Goal: Task Accomplishment & Management: Manage account settings

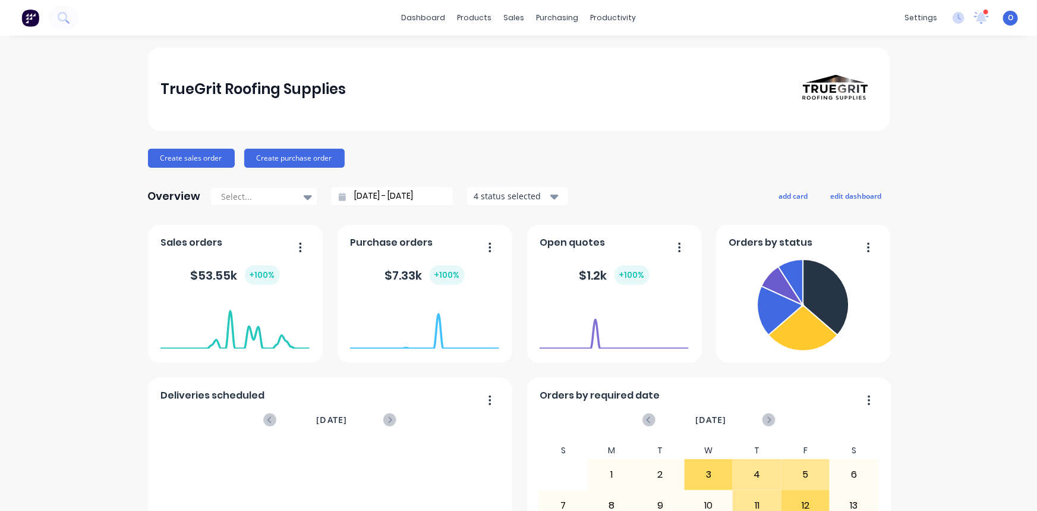
click at [633, 183] on div "TrueGrit Roofing Supplies Create sales order Create purchase order Overview Sel…" at bounding box center [519, 358] width 742 height 621
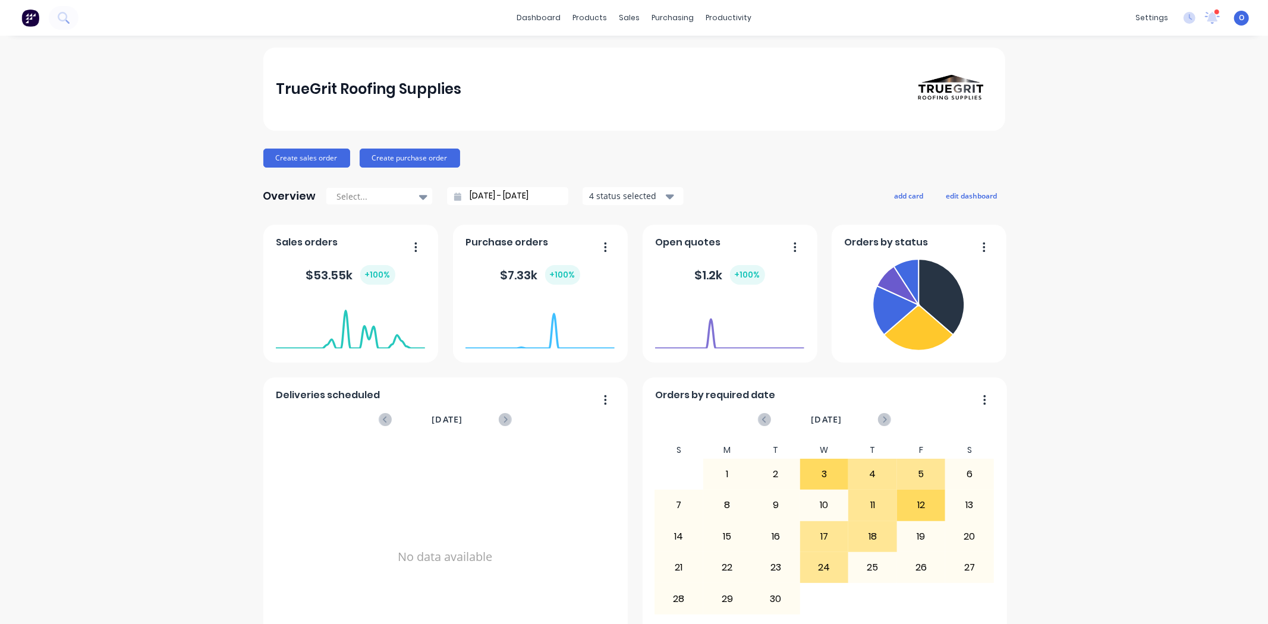
drag, startPoint x: 1025, startPoint y: 0, endPoint x: 1078, endPoint y: 522, distance: 524.5
click at [691, 359] on div "TrueGrit Roofing Supplies Create sales order Create purchase order Overview Sel…" at bounding box center [634, 358] width 1268 height 621
click at [691, 272] on div "TrueGrit Roofing Supplies Create sales order Create purchase order Overview Sel…" at bounding box center [634, 358] width 1268 height 621
drag, startPoint x: 276, startPoint y: 89, endPoint x: 474, endPoint y: 99, distance: 198.8
click at [474, 99] on div "TrueGrit Roofing Supplies" at bounding box center [634, 89] width 716 height 83
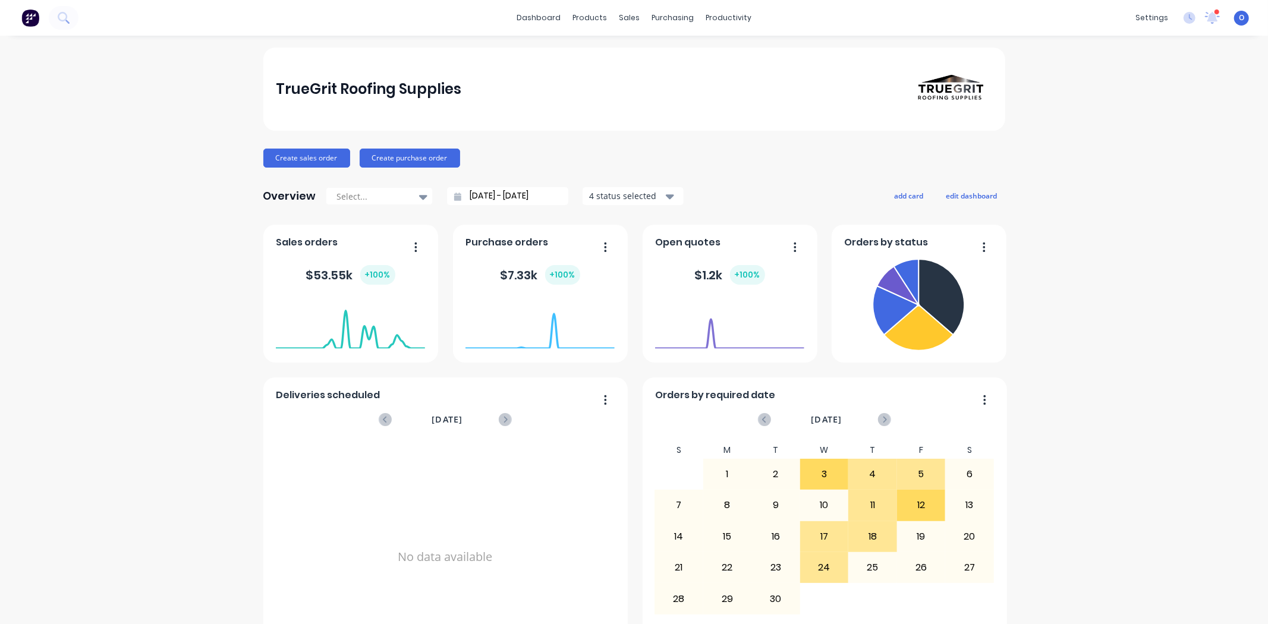
click at [516, 132] on div "TrueGrit Roofing Supplies Create sales order Create purchase order Overview Sel…" at bounding box center [634, 358] width 742 height 621
click at [691, 156] on div "TrueGrit Roofing Supplies Create sales order Create purchase order Overview Sel…" at bounding box center [634, 358] width 1268 height 621
click at [691, 279] on div "TrueGrit Roofing Supplies Create sales order Create purchase order Overview Sel…" at bounding box center [634, 358] width 1268 height 621
click at [691, 177] on div "TrueGrit Roofing Supplies Create sales order Create purchase order Overview Sel…" at bounding box center [634, 358] width 742 height 621
click at [691, 187] on div "Overview Select... 08/08/25 - 08/09/25 4 status selected add card edit dashboard" at bounding box center [634, 196] width 742 height 24
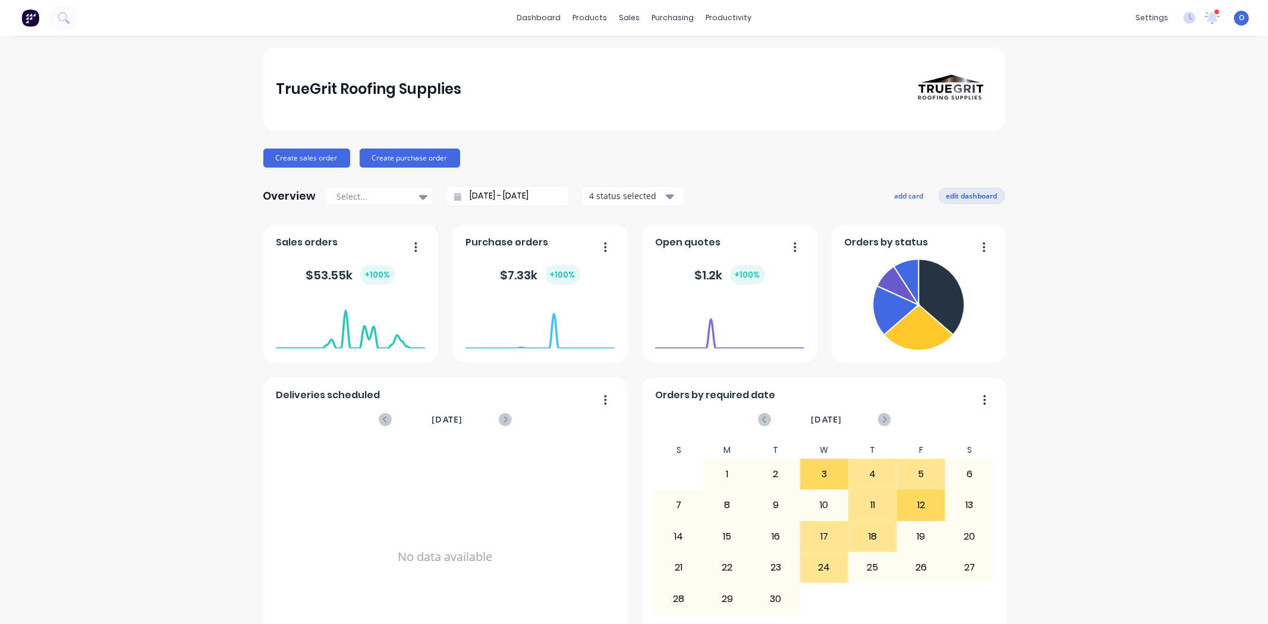
click at [691, 192] on button "edit dashboard" at bounding box center [972, 195] width 67 height 15
drag, startPoint x: 530, startPoint y: 305, endPoint x: 524, endPoint y: 281, distance: 24.4
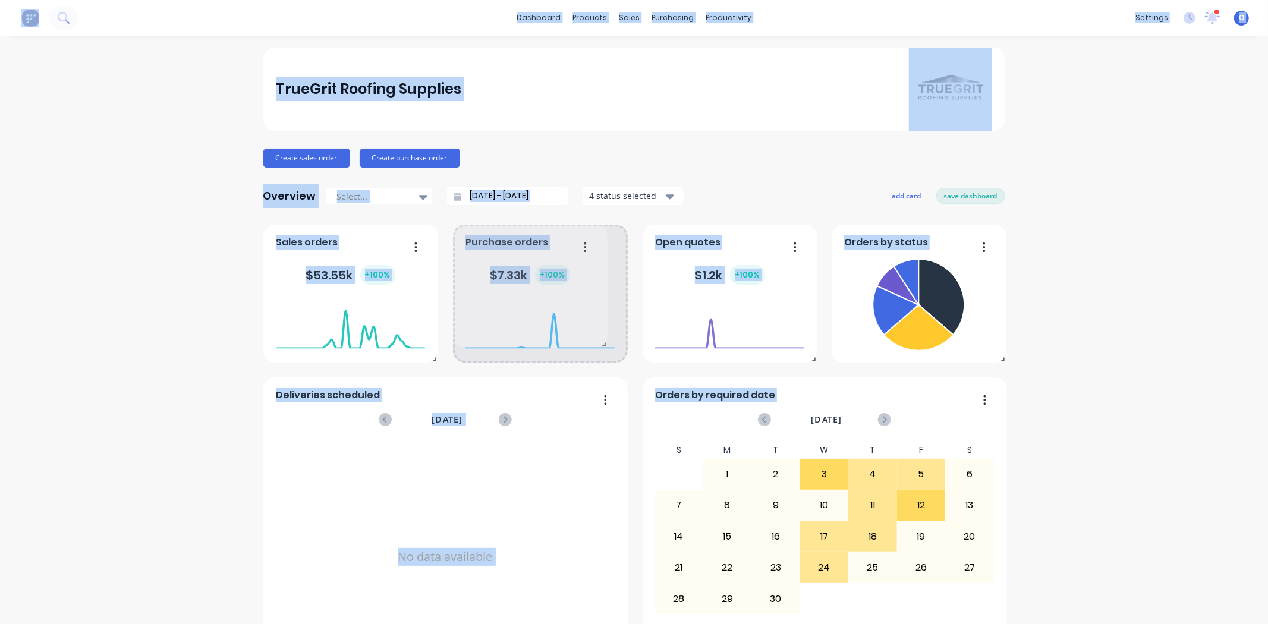
drag, startPoint x: 619, startPoint y: 357, endPoint x: 593, endPoint y: 340, distance: 31.0
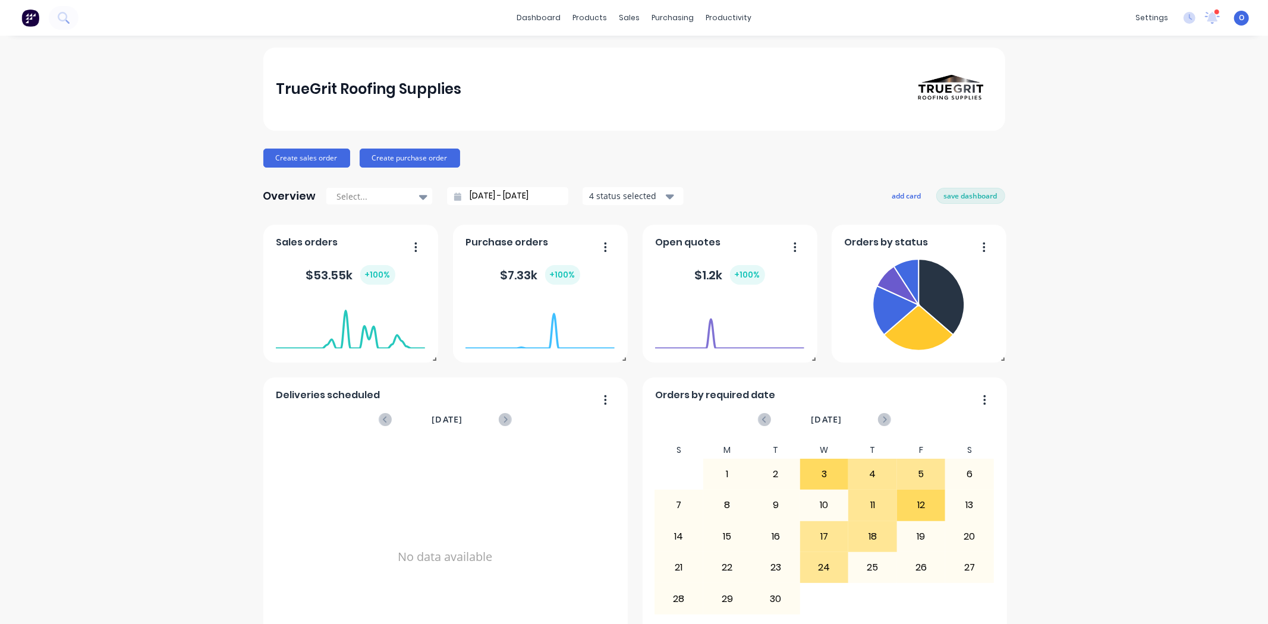
click at [691, 248] on div "TrueGrit Roofing Supplies Create sales order Create purchase order Overview Sel…" at bounding box center [634, 358] width 1268 height 621
click at [691, 199] on button "add card" at bounding box center [907, 195] width 45 height 15
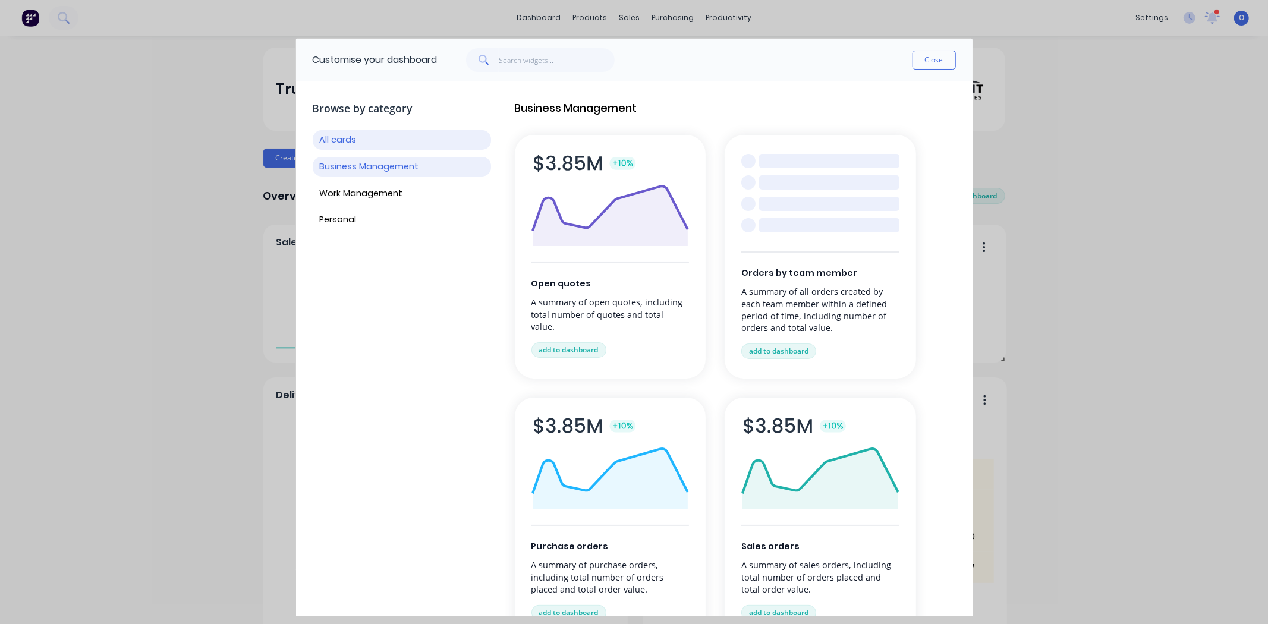
click at [403, 172] on button "Business Management" at bounding box center [402, 167] width 178 height 20
click at [383, 192] on button "Work Management" at bounding box center [402, 194] width 178 height 20
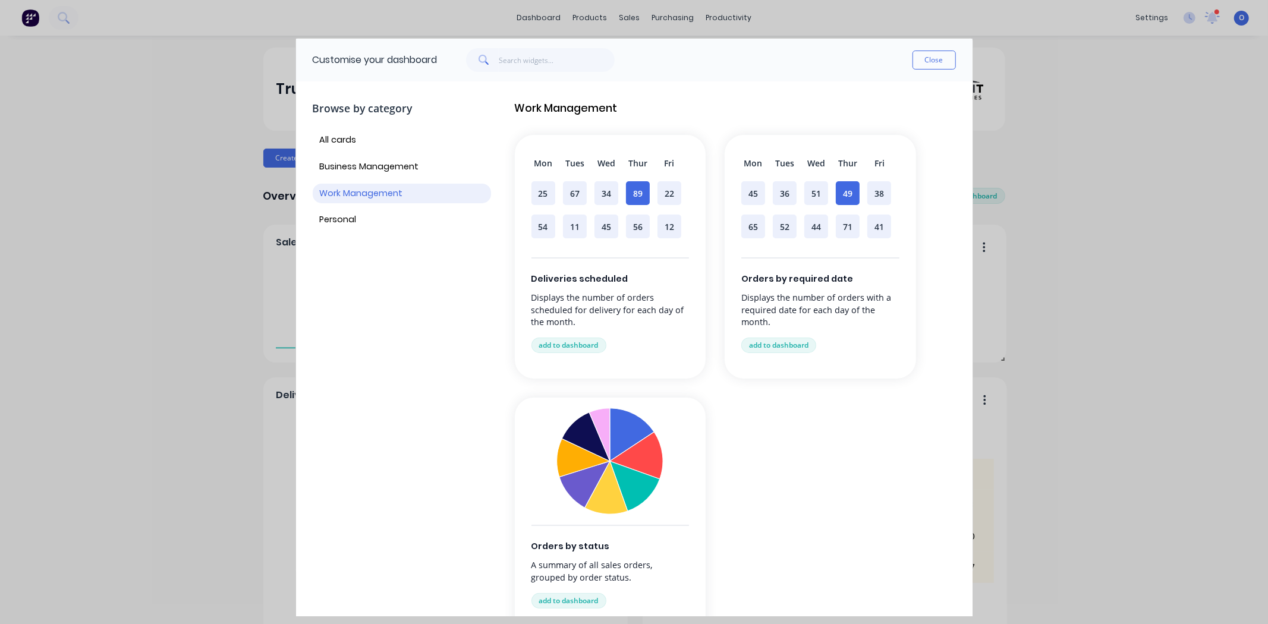
click at [360, 207] on div "All cards Business Management Work Management Personal" at bounding box center [402, 179] width 178 height 99
click at [351, 222] on button "Personal" at bounding box center [402, 220] width 178 height 20
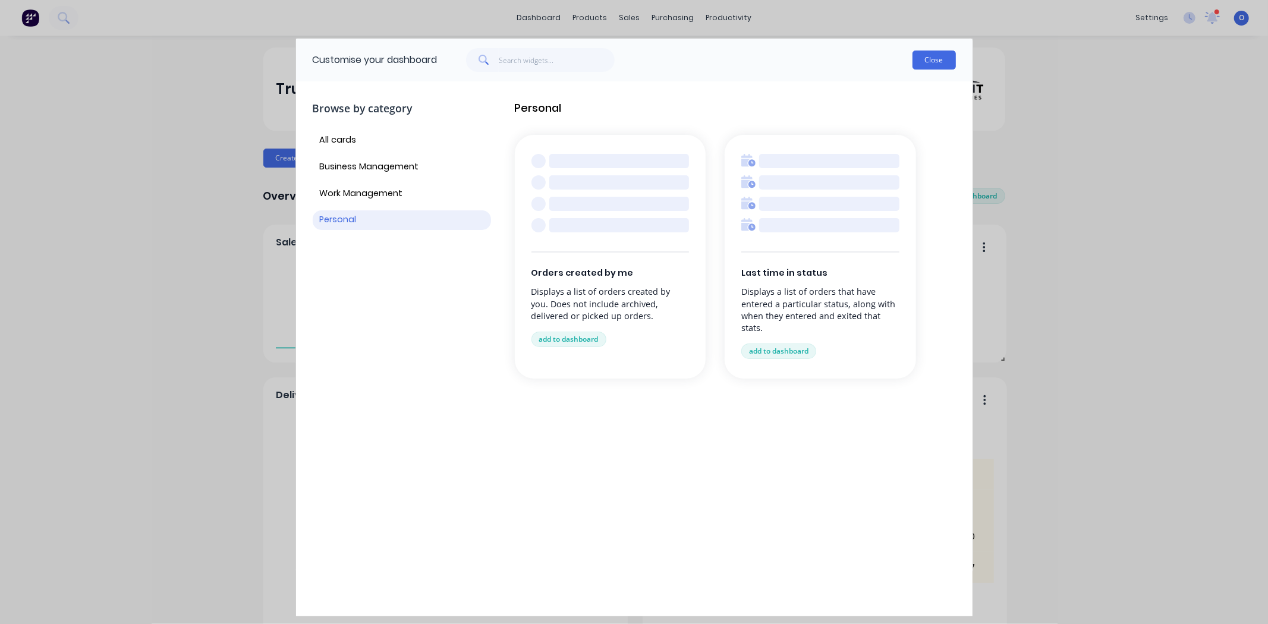
click at [691, 58] on button "Close" at bounding box center [933, 60] width 43 height 19
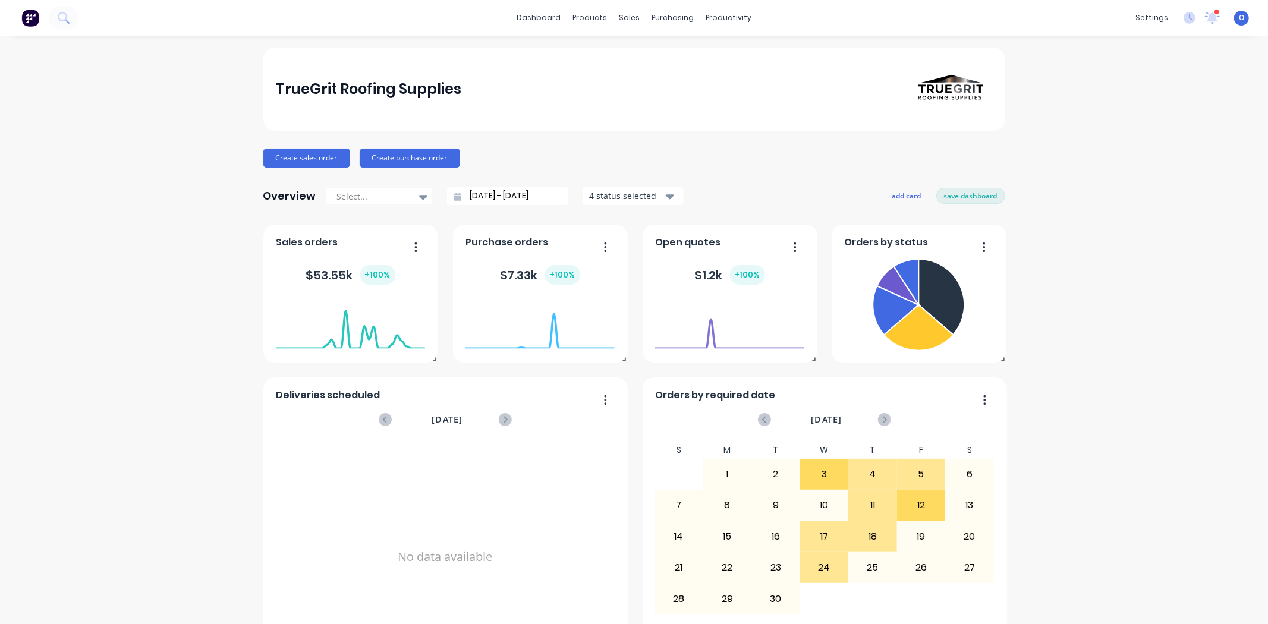
click at [691, 171] on div "TrueGrit Roofing Supplies Create sales order Create purchase order Overview Sel…" at bounding box center [634, 358] width 742 height 621
click at [691, 187] on div "Overview Select... 08/08/25 - 08/09/25 4 status selected add card save dashboard" at bounding box center [634, 196] width 742 height 24
click at [484, 194] on input "[DATE] - [DATE]" at bounding box center [512, 196] width 102 height 18
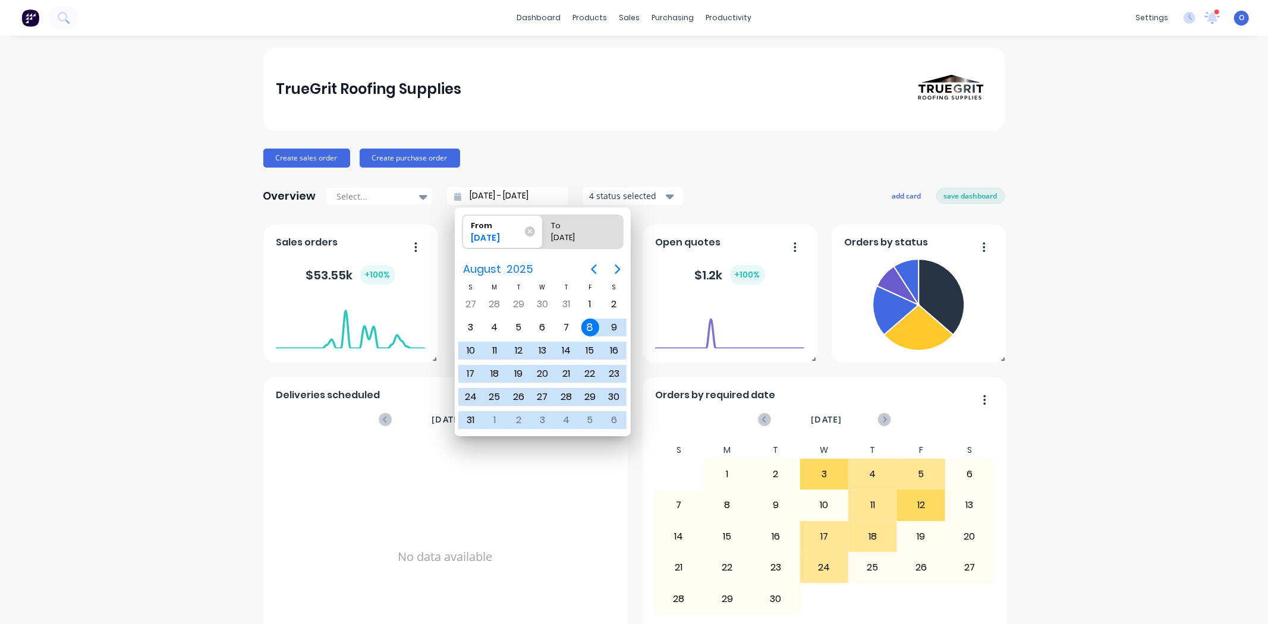
click at [562, 141] on div "TrueGrit Roofing Supplies Create sales order Create purchase order Overview Sel…" at bounding box center [634, 358] width 742 height 621
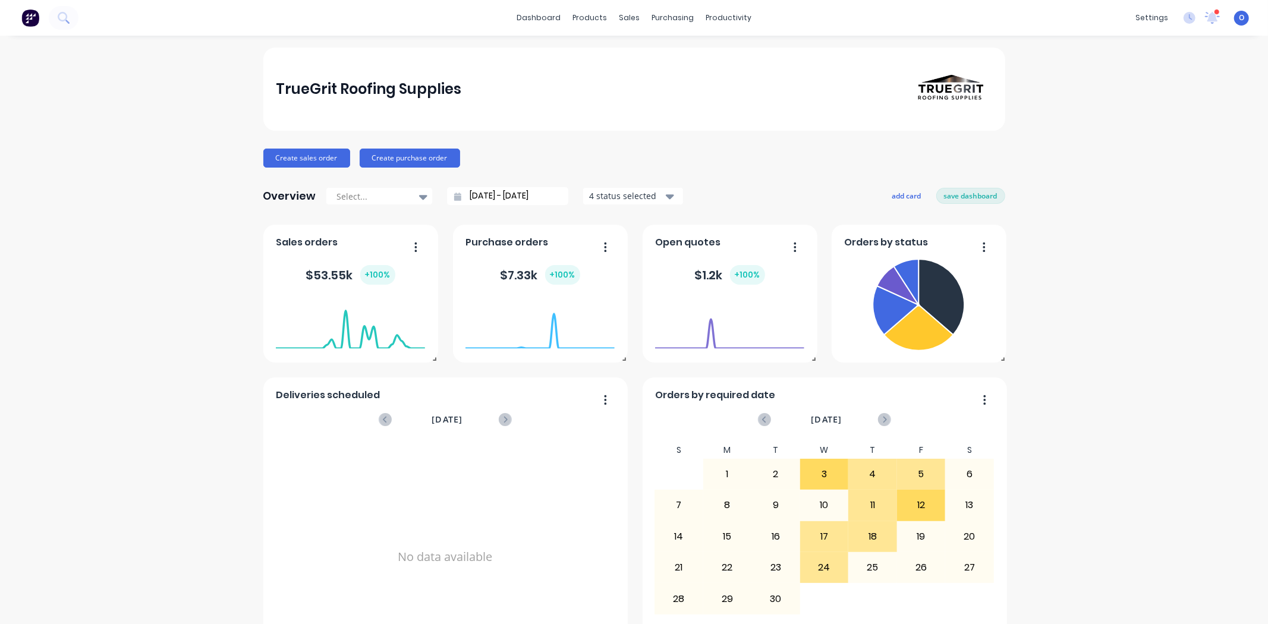
click at [609, 193] on div "4 status selected" at bounding box center [626, 196] width 75 height 12
click at [691, 180] on div "TrueGrit Roofing Supplies Create sales order Create purchase order Overview Sel…" at bounding box center [634, 358] width 742 height 621
click at [691, 198] on button "save dashboard" at bounding box center [970, 195] width 69 height 15
click at [691, 169] on div "TrueGrit Roofing Supplies Create sales order Create purchase order Overview Sel…" at bounding box center [634, 358] width 1268 height 621
click at [512, 149] on div "Create sales order Create purchase order" at bounding box center [634, 158] width 742 height 19
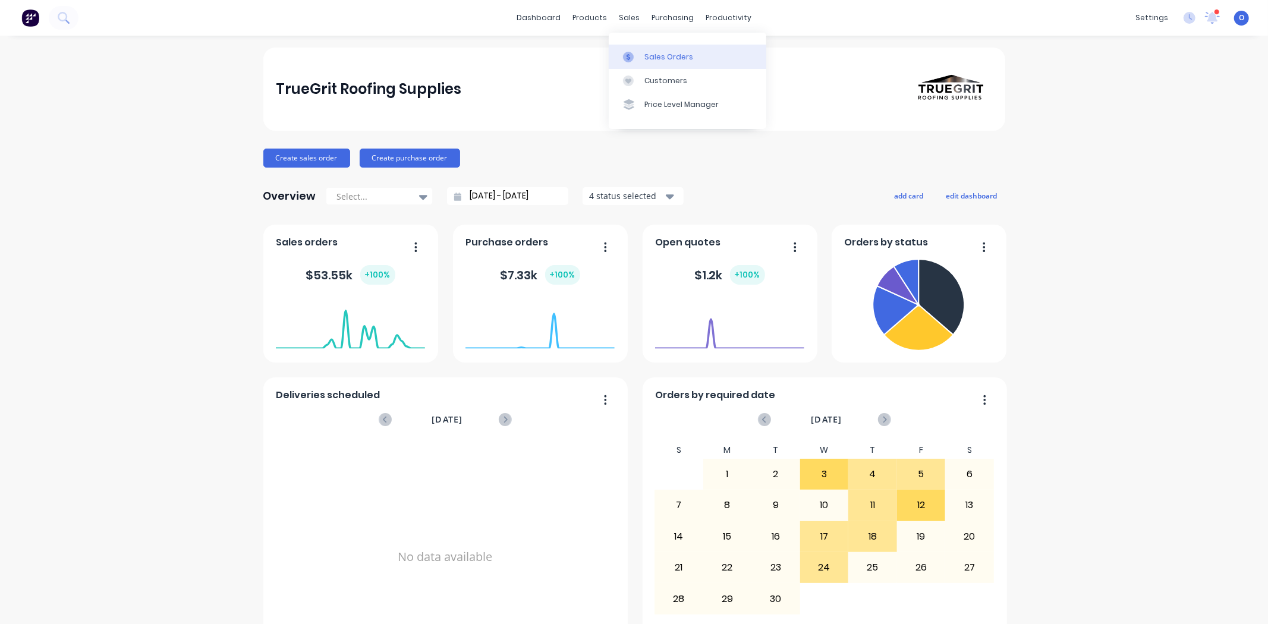
click at [648, 56] on div "Sales Orders" at bounding box center [668, 57] width 49 height 11
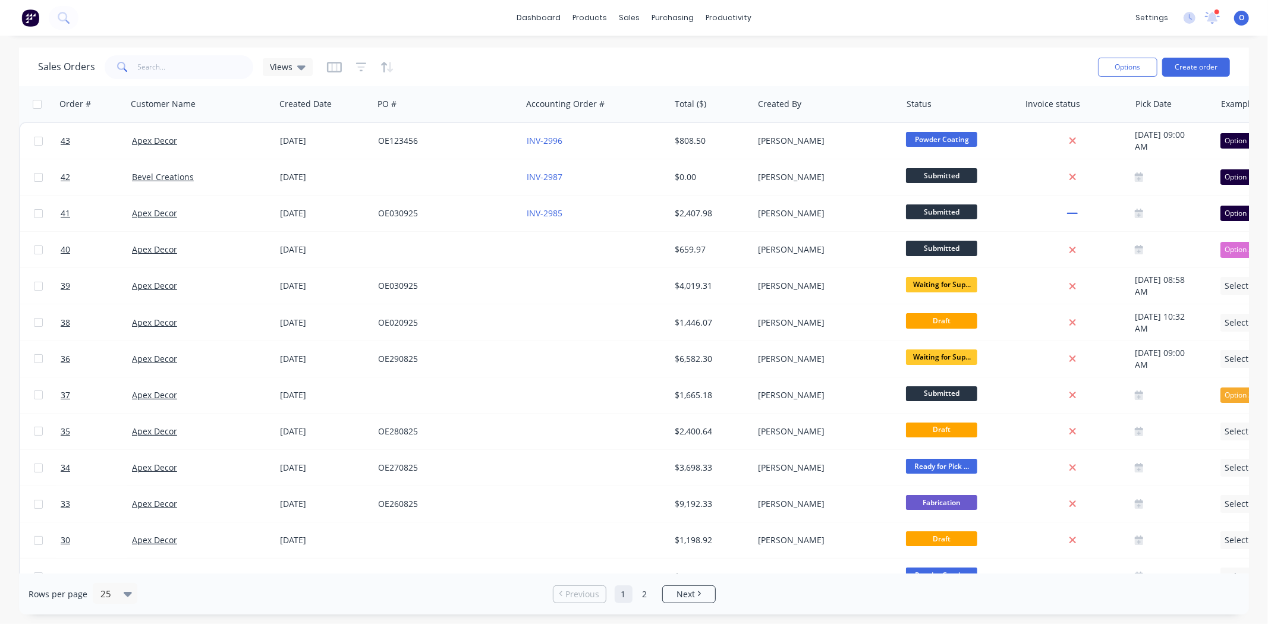
click at [537, 76] on div "Sales Orders Views" at bounding box center [563, 66] width 1050 height 29
click at [190, 111] on div at bounding box center [199, 104] width 132 height 24
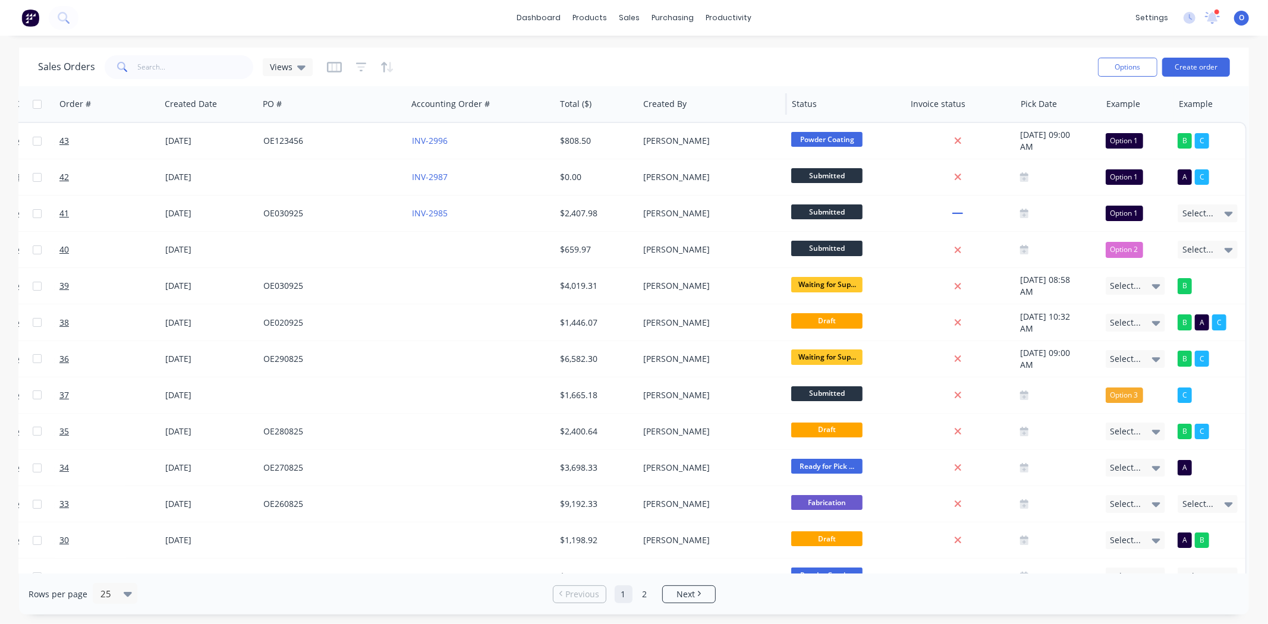
scroll to position [0, 121]
click at [331, 69] on icon "button" at bounding box center [334, 67] width 6 height 8
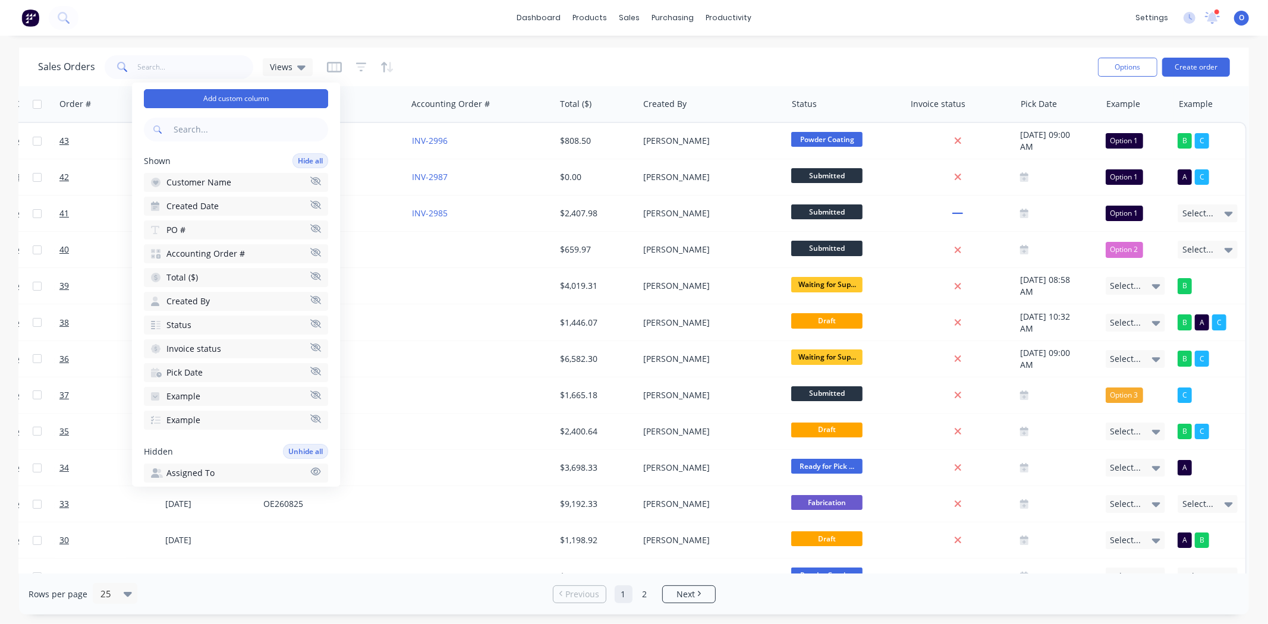
scroll to position [28, 0]
click at [307, 359] on button "Pick Date" at bounding box center [236, 371] width 184 height 19
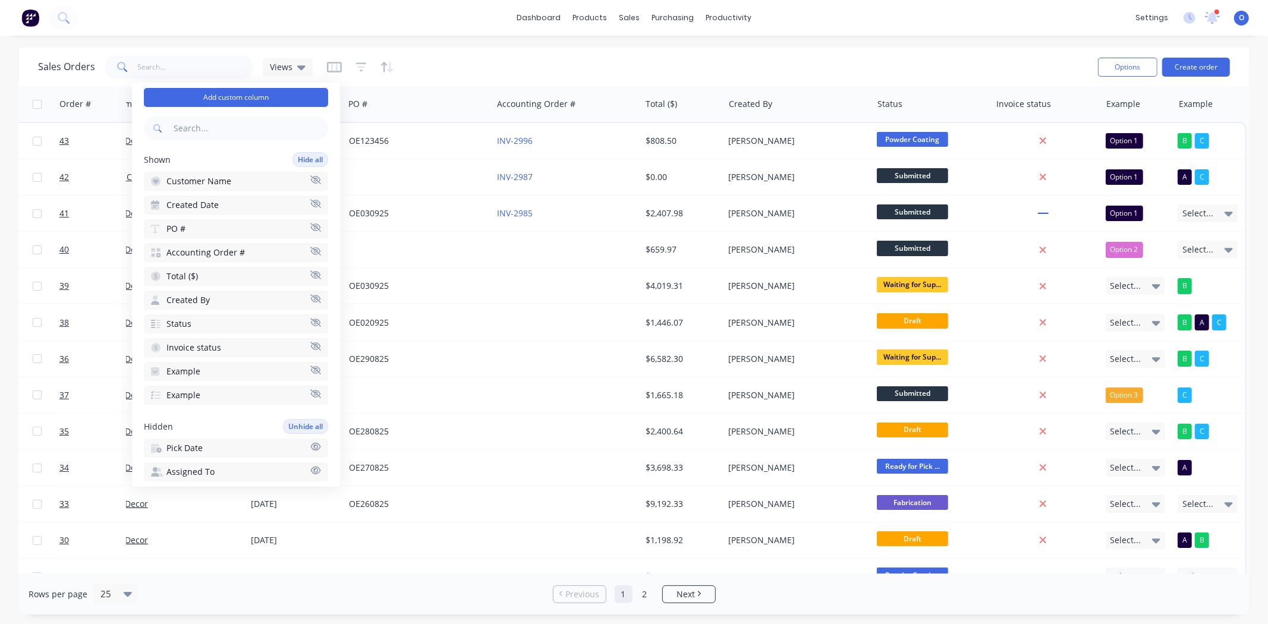
scroll to position [0, 29]
click at [310, 359] on icon "button" at bounding box center [315, 370] width 11 height 8
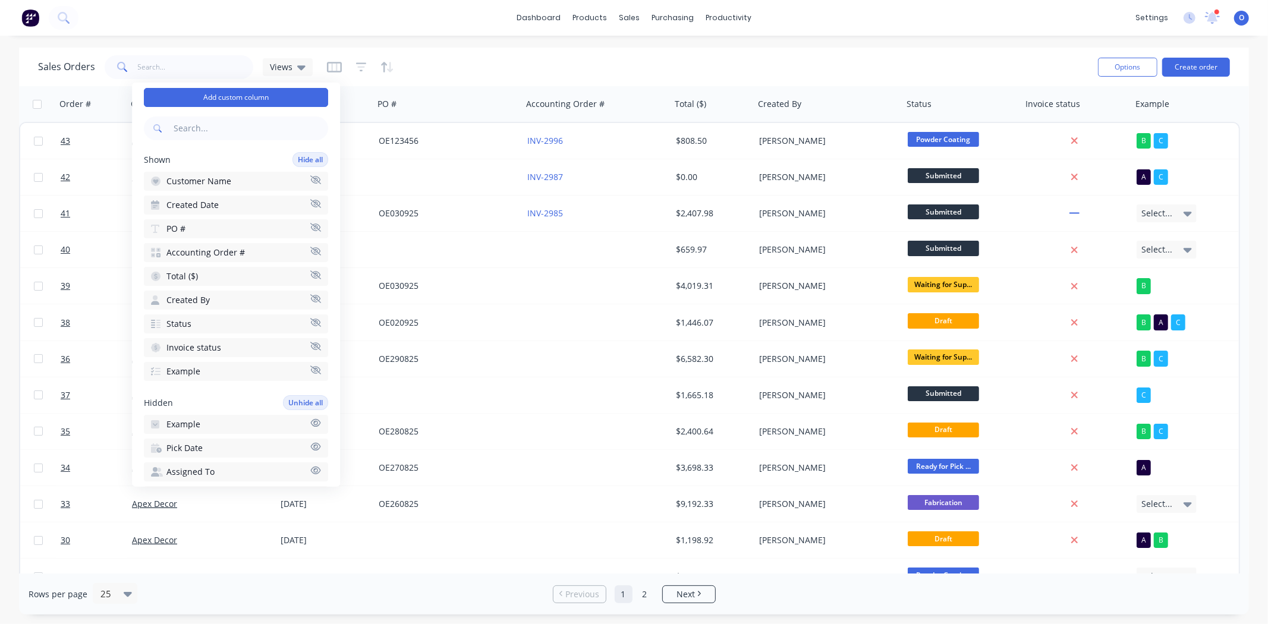
scroll to position [0, 0]
click at [310, 294] on icon "button" at bounding box center [315, 298] width 11 height 9
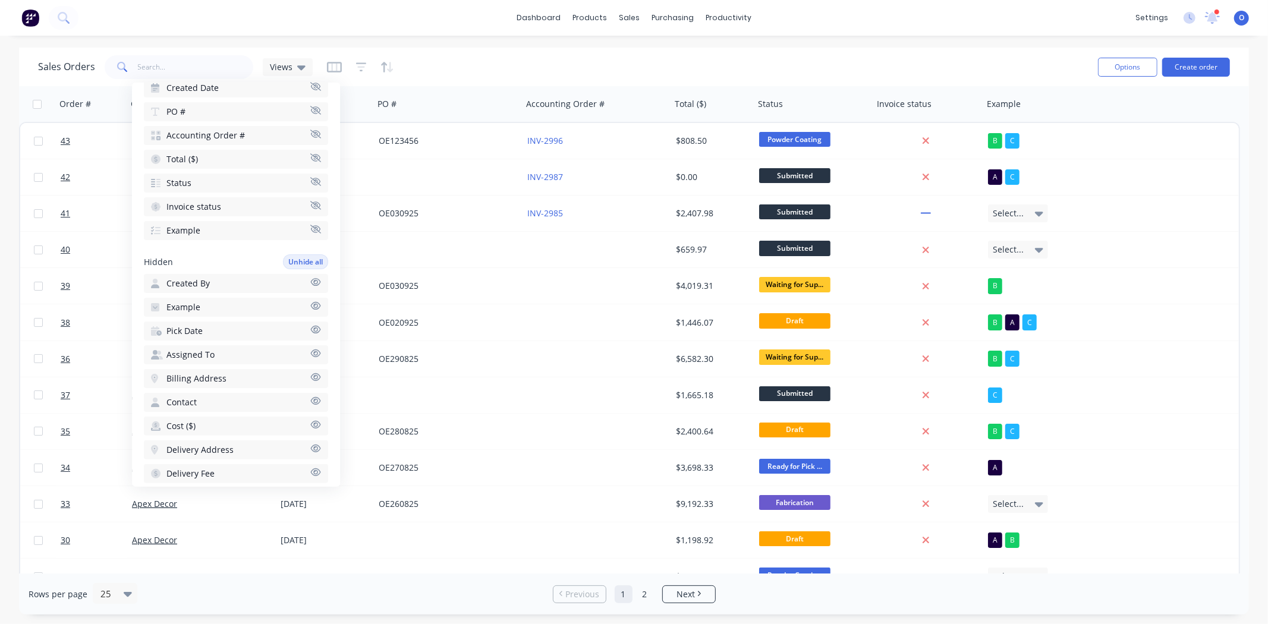
scroll to position [168, 0]
drag, startPoint x: 152, startPoint y: 231, endPoint x: 167, endPoint y: 232, distance: 15.5
click at [167, 232] on span "Hidden" at bounding box center [158, 238] width 29 height 12
click at [311, 275] on icon "button" at bounding box center [316, 279] width 10 height 8
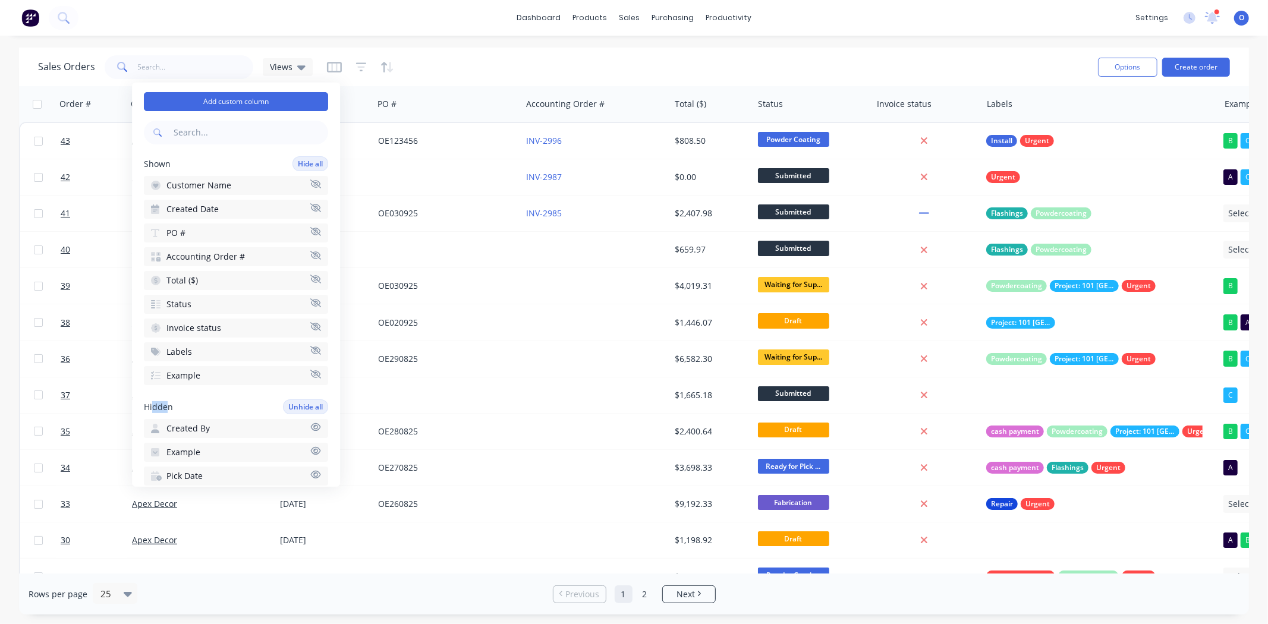
scroll to position [24, 0]
click at [199, 359] on div "Hidden Unhide all" at bounding box center [236, 406] width 184 height 15
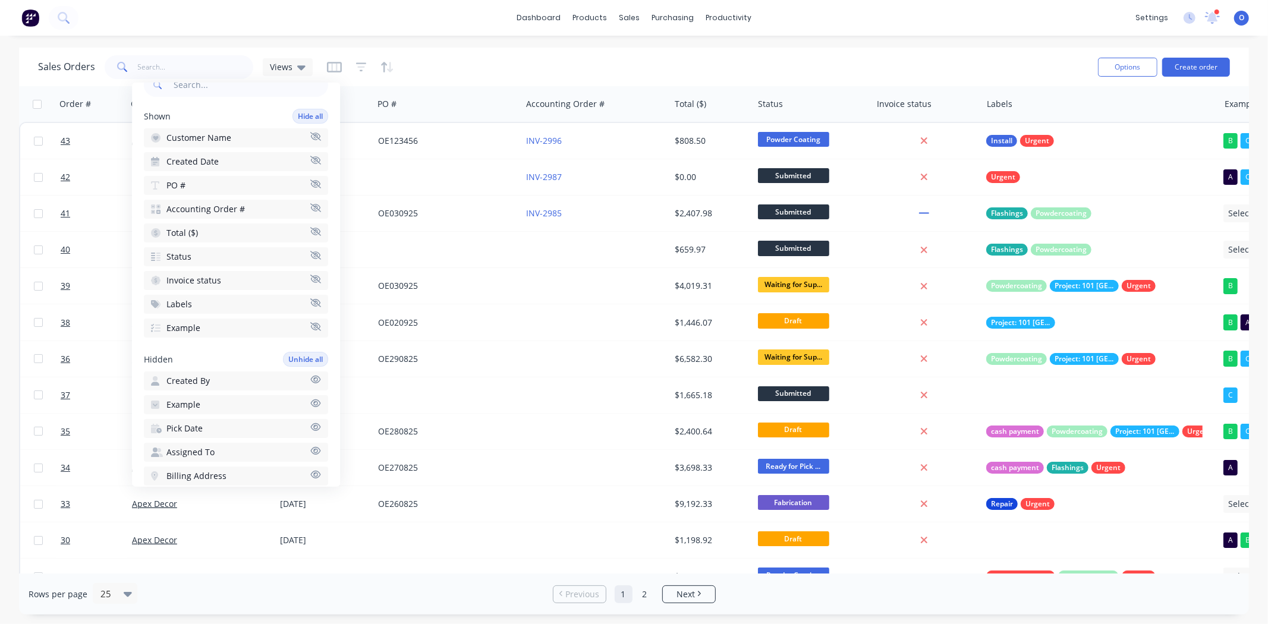
scroll to position [0, 0]
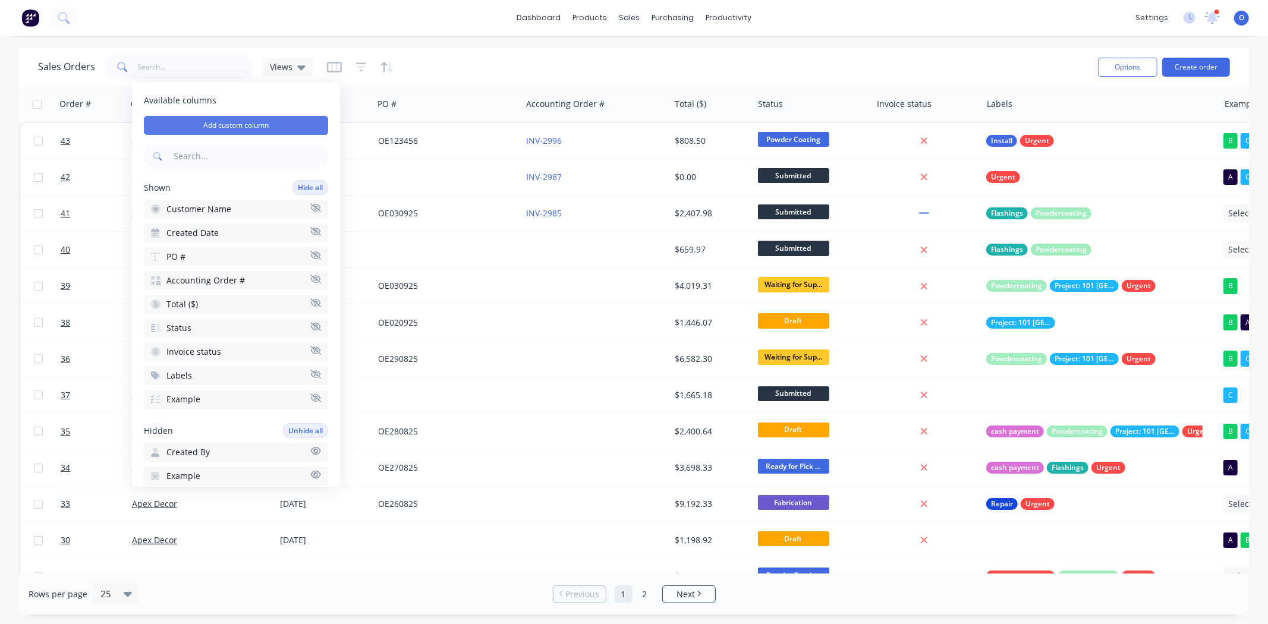
click at [233, 122] on button "Add custom column" at bounding box center [236, 125] width 184 height 19
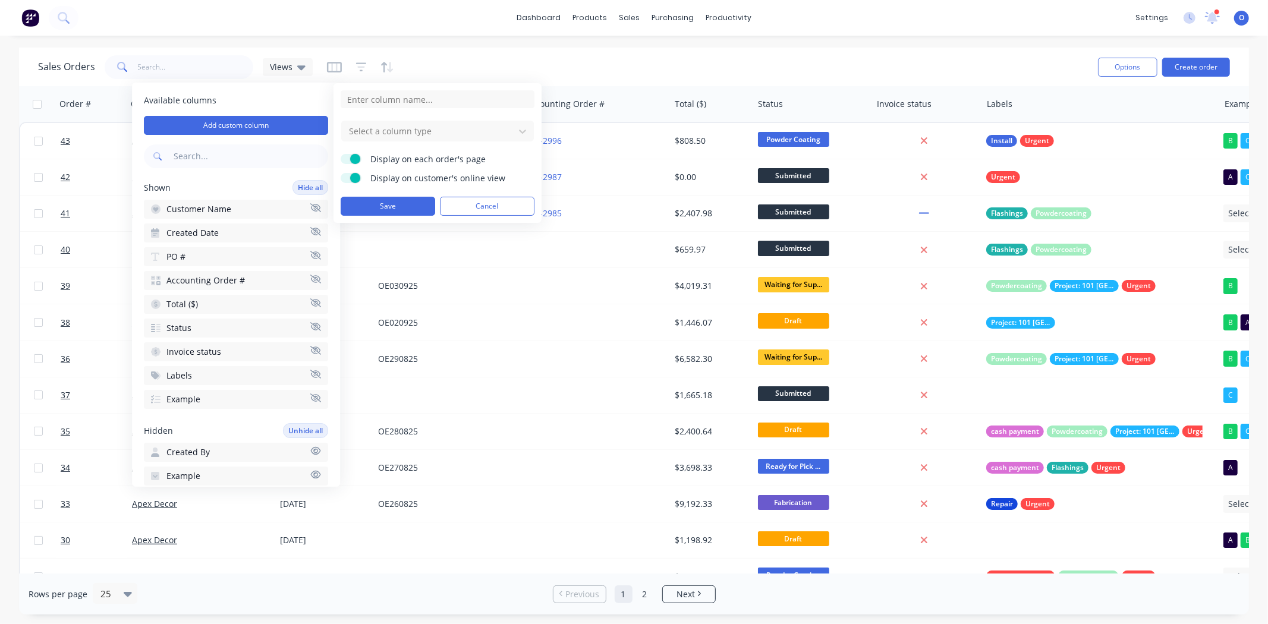
drag, startPoint x: 355, startPoint y: 100, endPoint x: 348, endPoint y: 109, distance: 11.9
click at [348, 109] on form "Select a column type Display on each order's page Display on customer's online …" at bounding box center [438, 152] width 194 height 125
click at [365, 99] on input at bounding box center [438, 99] width 194 height 18
click at [372, 105] on input "Laser Cutting" at bounding box center [438, 99] width 194 height 18
type input "Laser Cutting"
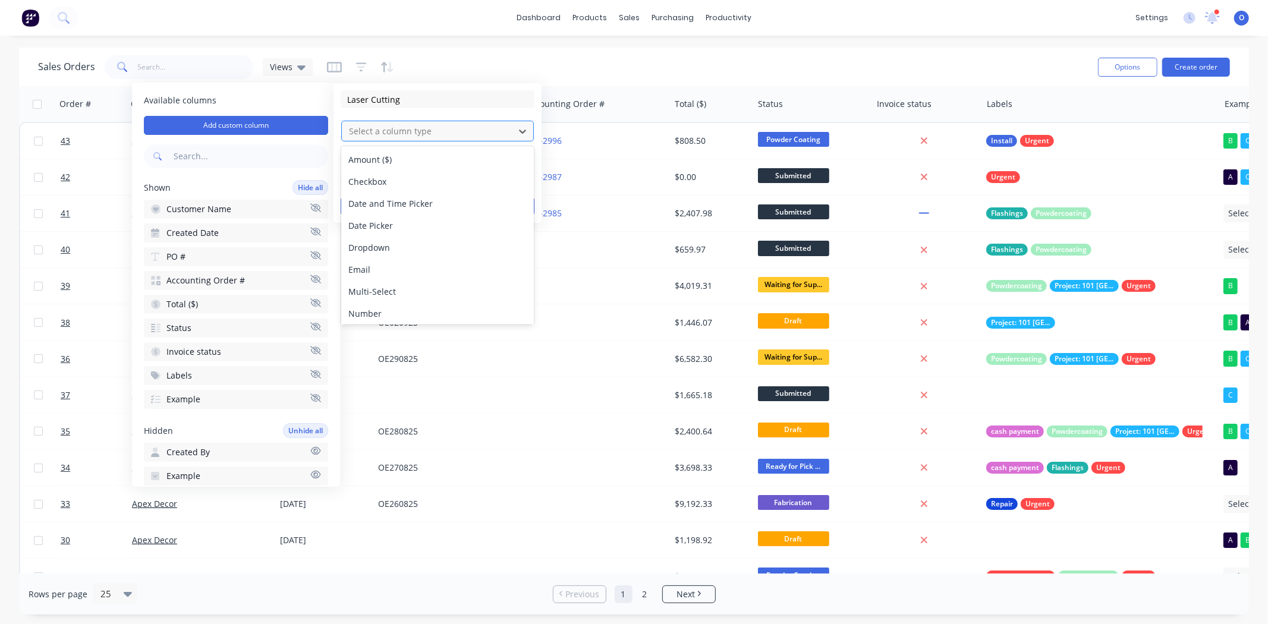
click at [388, 125] on div at bounding box center [428, 131] width 160 height 15
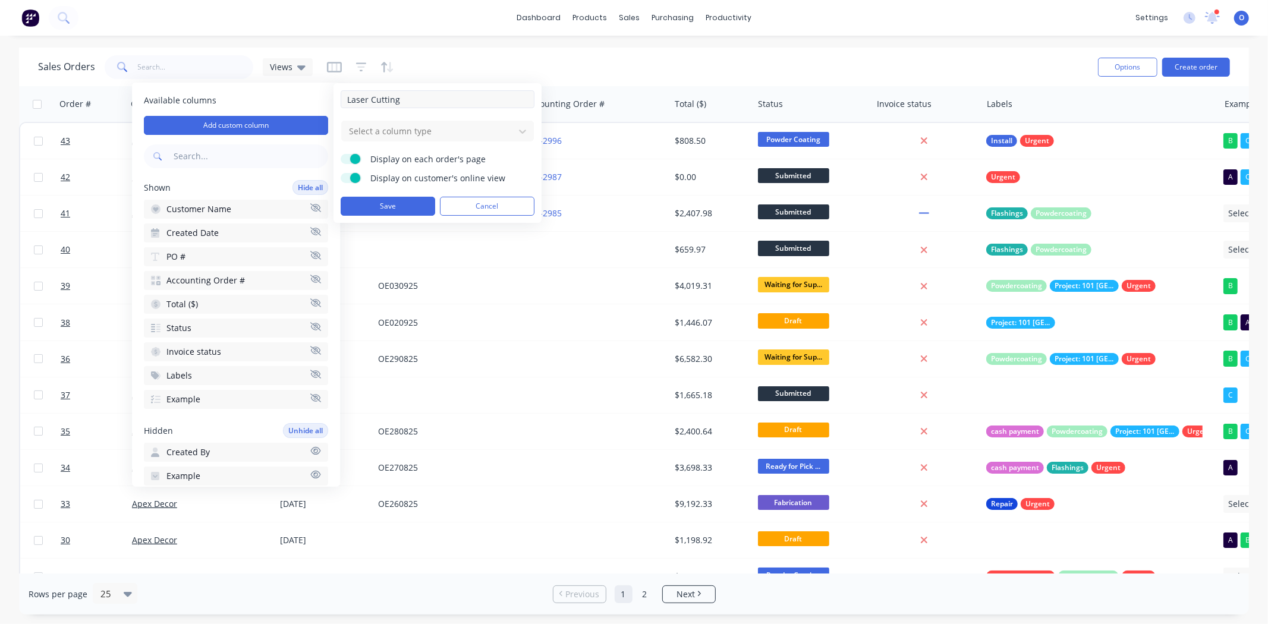
click at [435, 106] on input "Laser Cutting" at bounding box center [438, 99] width 194 height 18
click at [485, 204] on button "Cancel" at bounding box center [487, 206] width 95 height 19
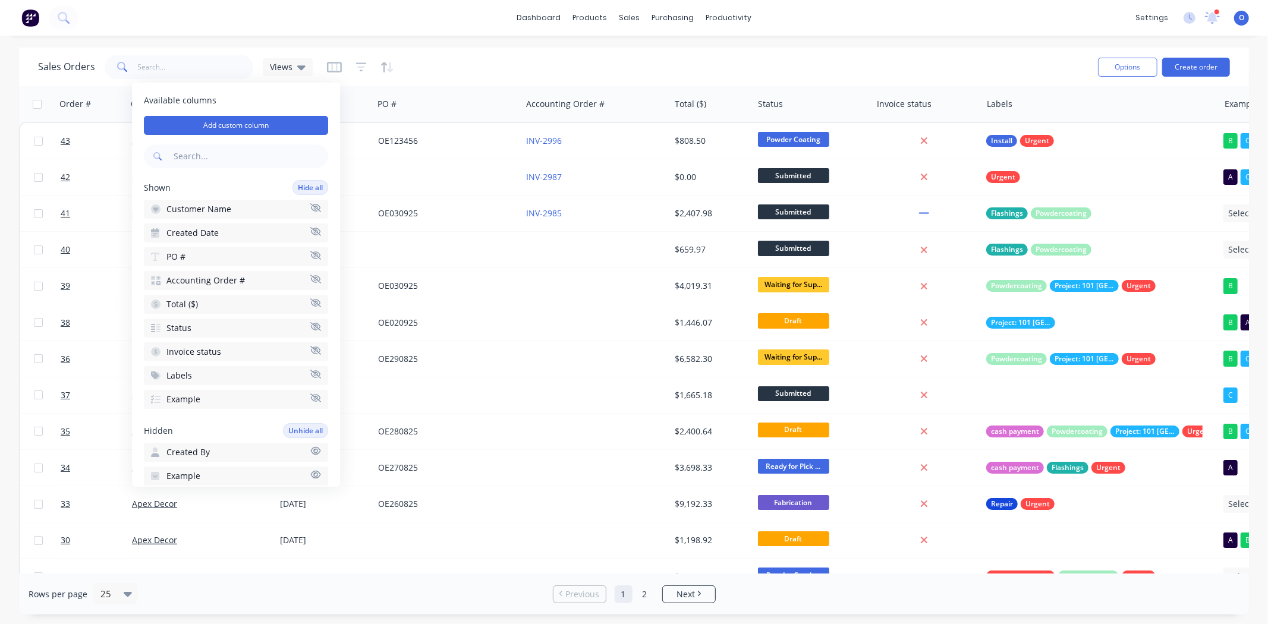
click at [446, 65] on div "Sales Orders Views" at bounding box center [563, 66] width 1050 height 29
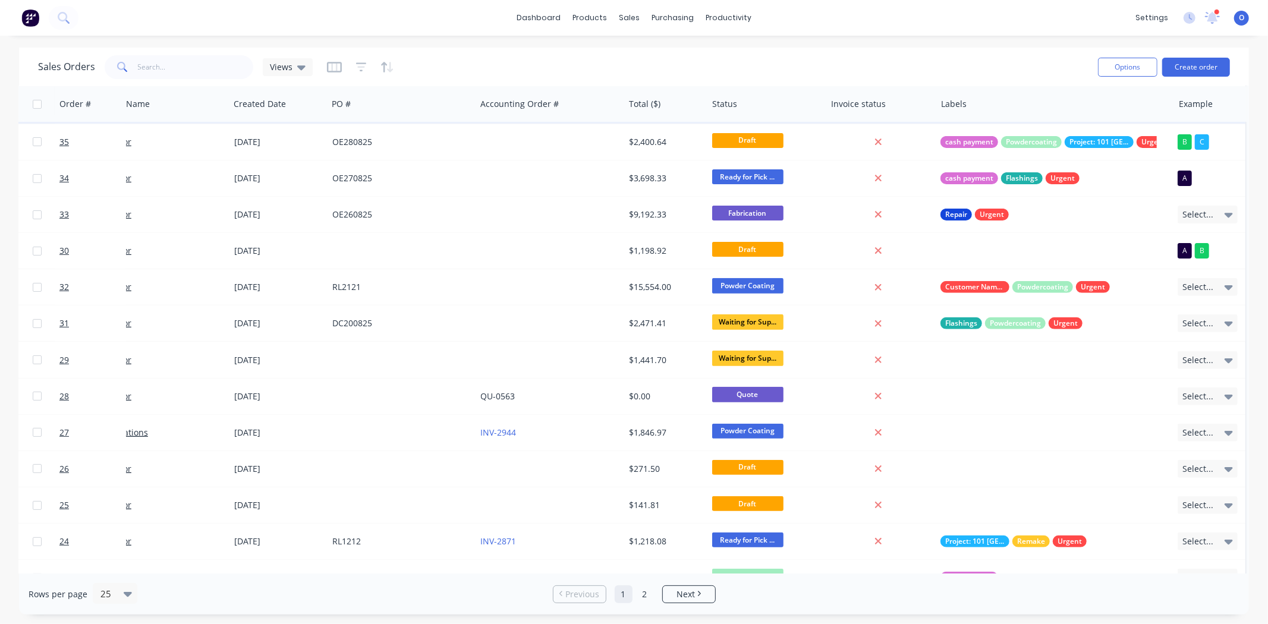
scroll to position [301, 51]
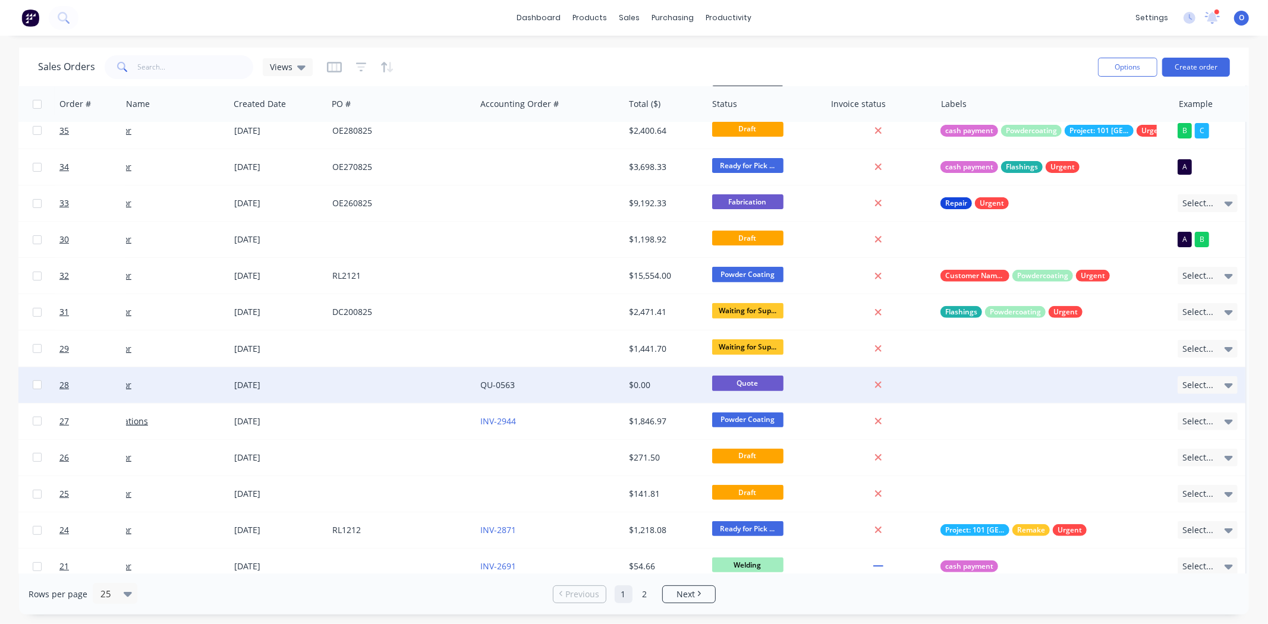
click at [691, 359] on span "Select..." at bounding box center [1197, 385] width 31 height 12
click at [691, 359] on div "A" at bounding box center [1139, 421] width 14 height 14
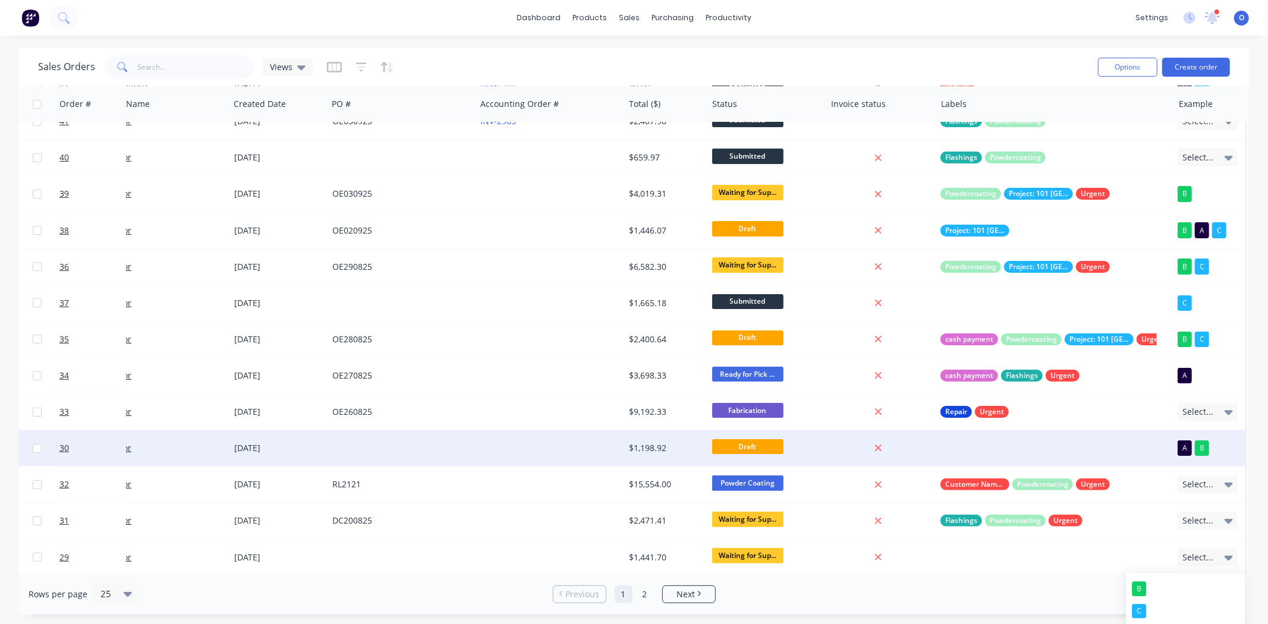
scroll to position [0, 51]
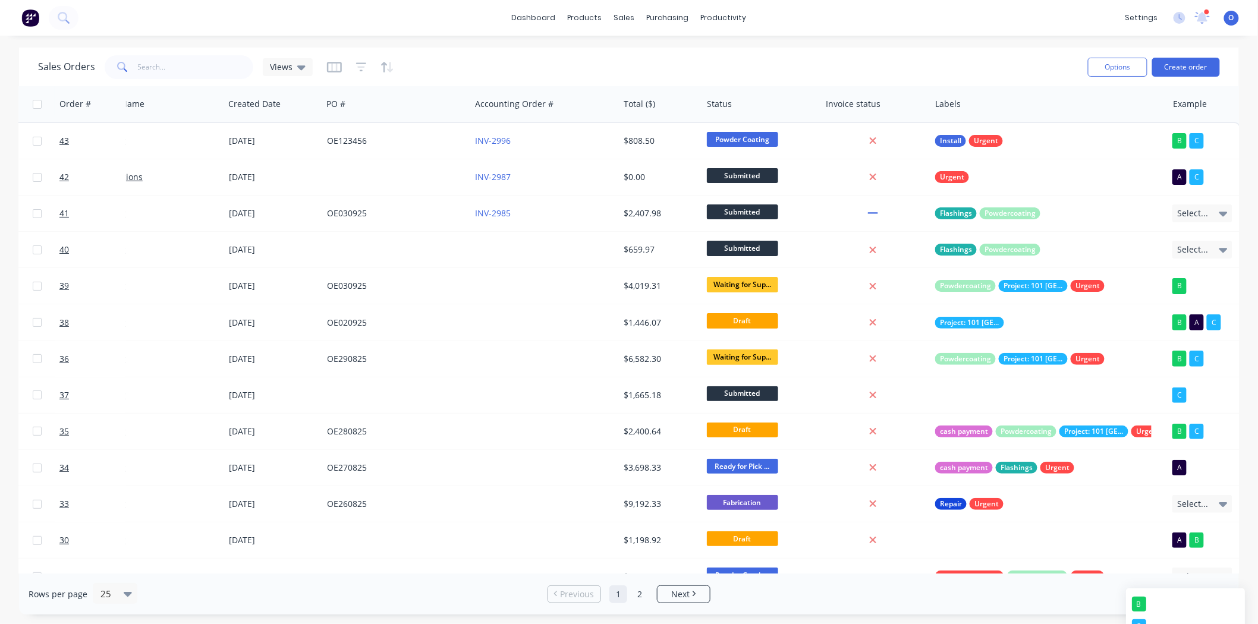
click at [691, 60] on div "Sales Orders Views" at bounding box center [558, 66] width 1040 height 29
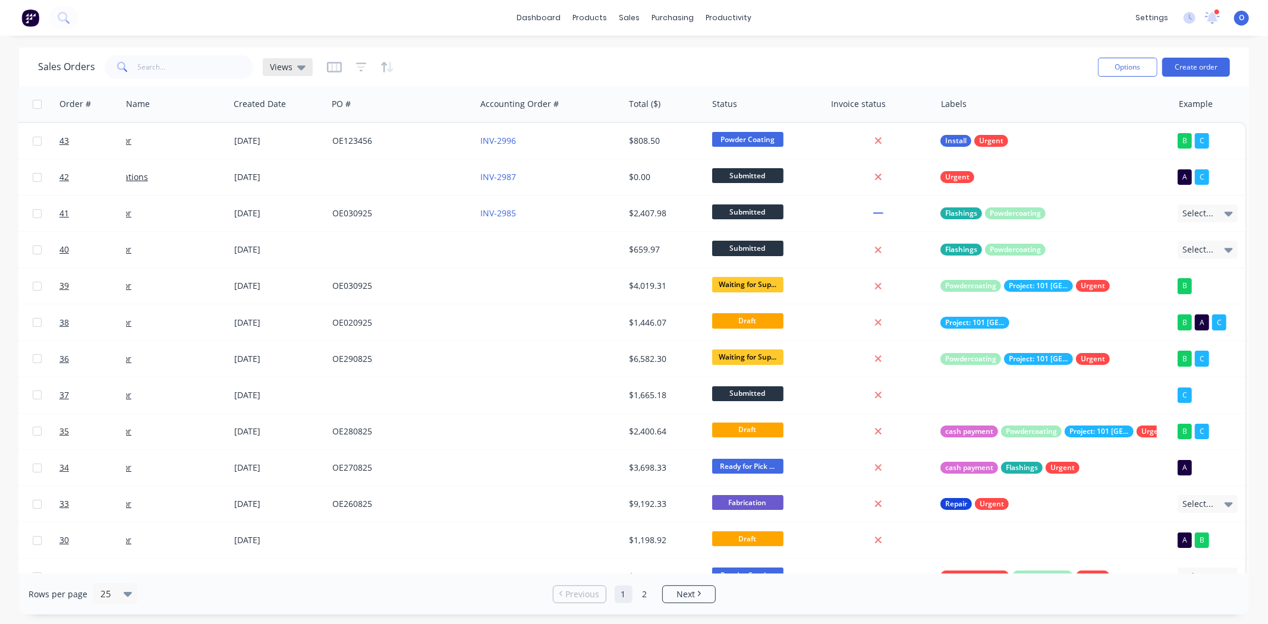
click at [287, 68] on span "Views" at bounding box center [281, 67] width 23 height 12
click at [471, 54] on div "Sales Orders Views" at bounding box center [563, 66] width 1050 height 29
click at [358, 67] on icon "button" at bounding box center [361, 67] width 8 height 2
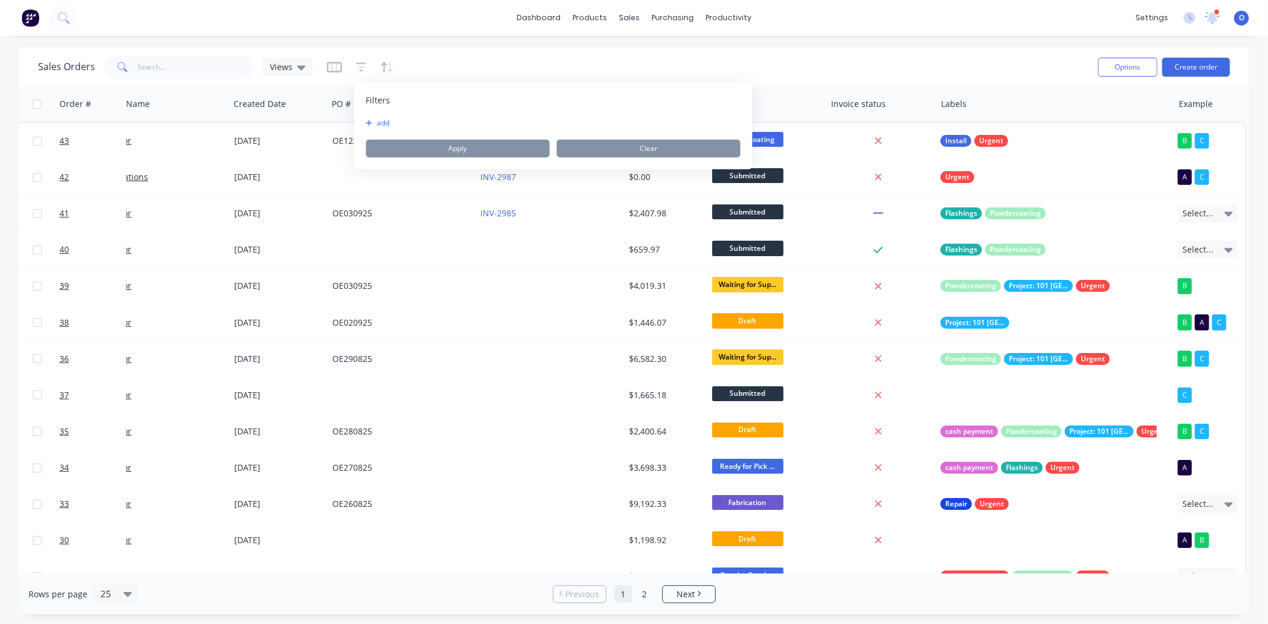
click at [377, 115] on div "Filters add Apply Clear" at bounding box center [553, 126] width 398 height 87
click at [375, 127] on button "add" at bounding box center [381, 123] width 30 height 10
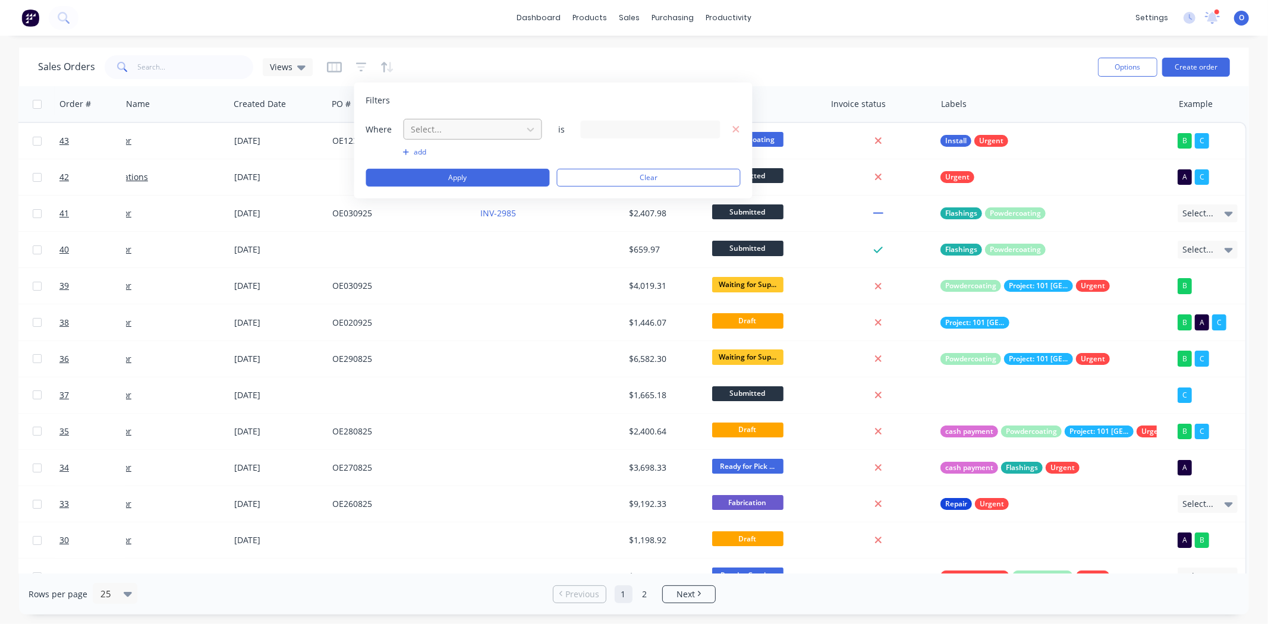
click at [431, 134] on div at bounding box center [463, 129] width 106 height 15
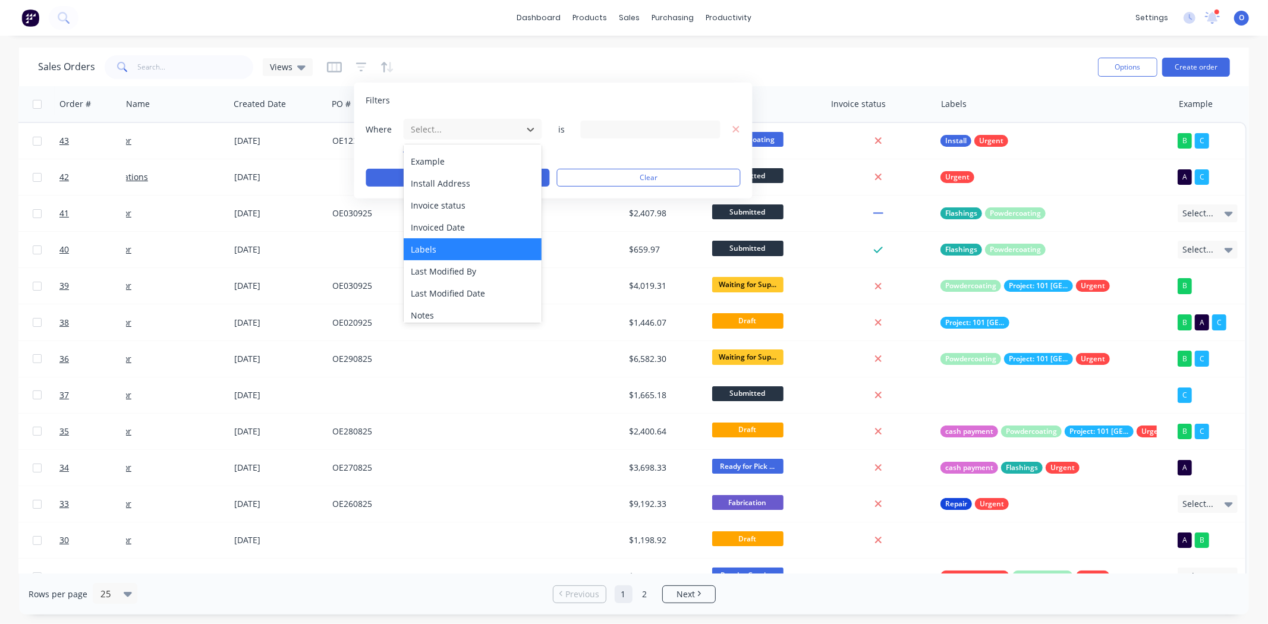
scroll to position [195, 0]
click at [437, 247] on div "Labels" at bounding box center [473, 249] width 139 height 22
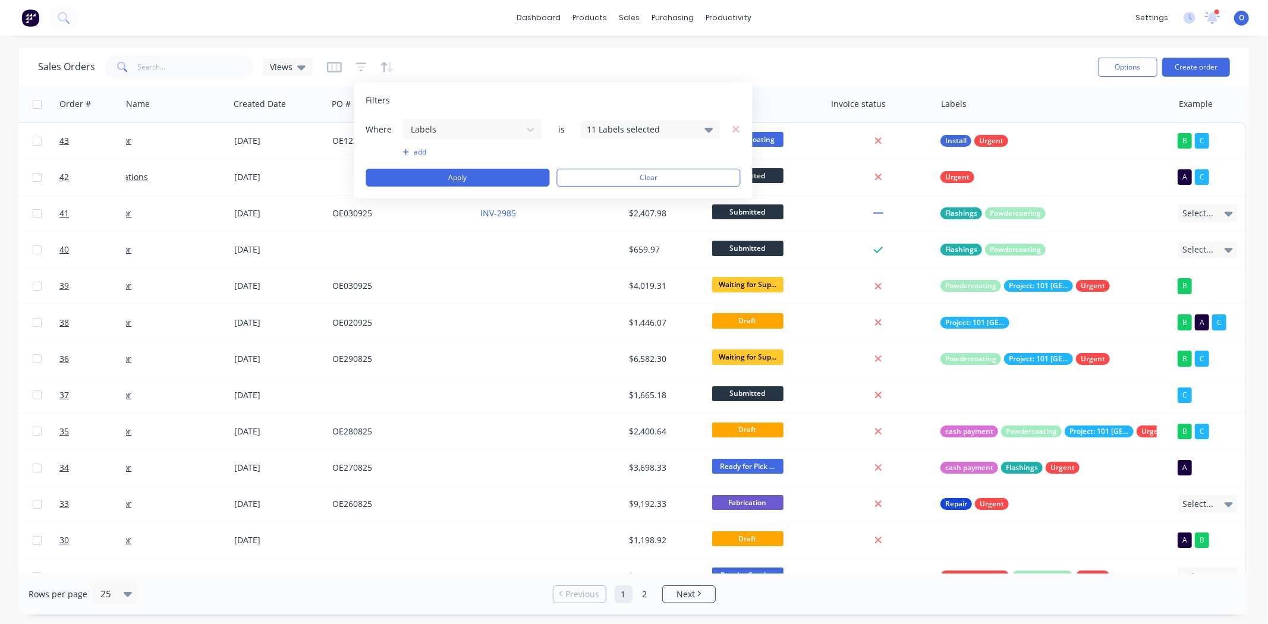
click at [607, 127] on div "11 Labels selected" at bounding box center [641, 129] width 108 height 12
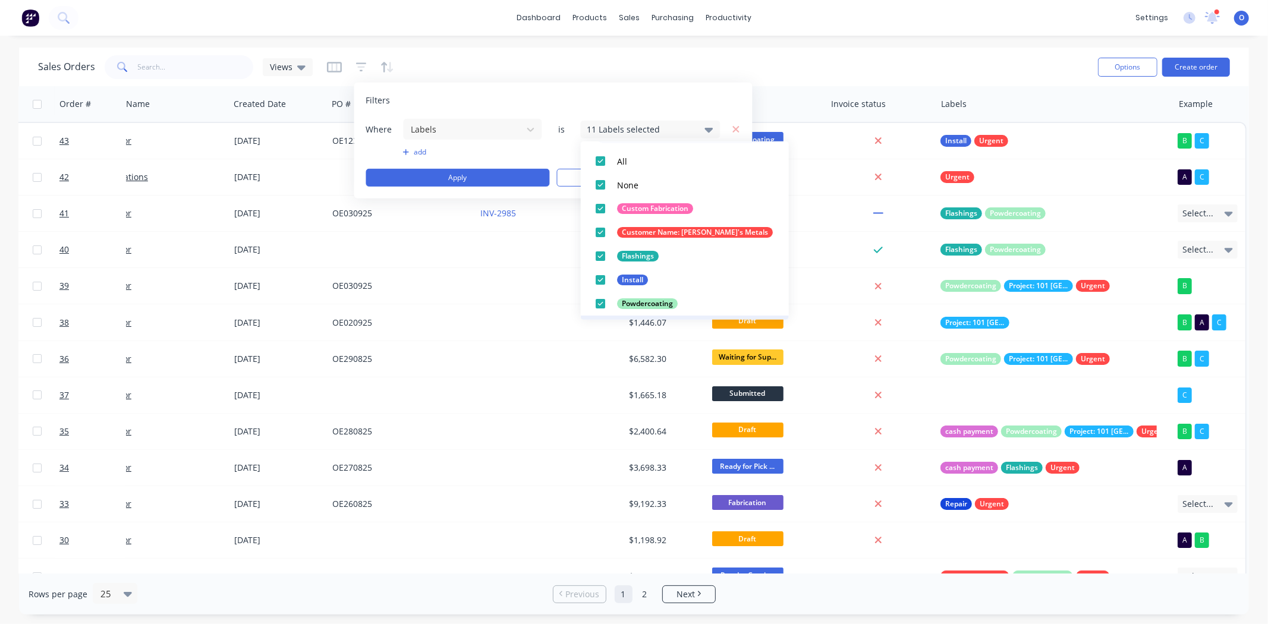
scroll to position [33, 0]
click at [597, 159] on div at bounding box center [600, 162] width 24 height 24
click at [603, 252] on div at bounding box center [600, 257] width 24 height 24
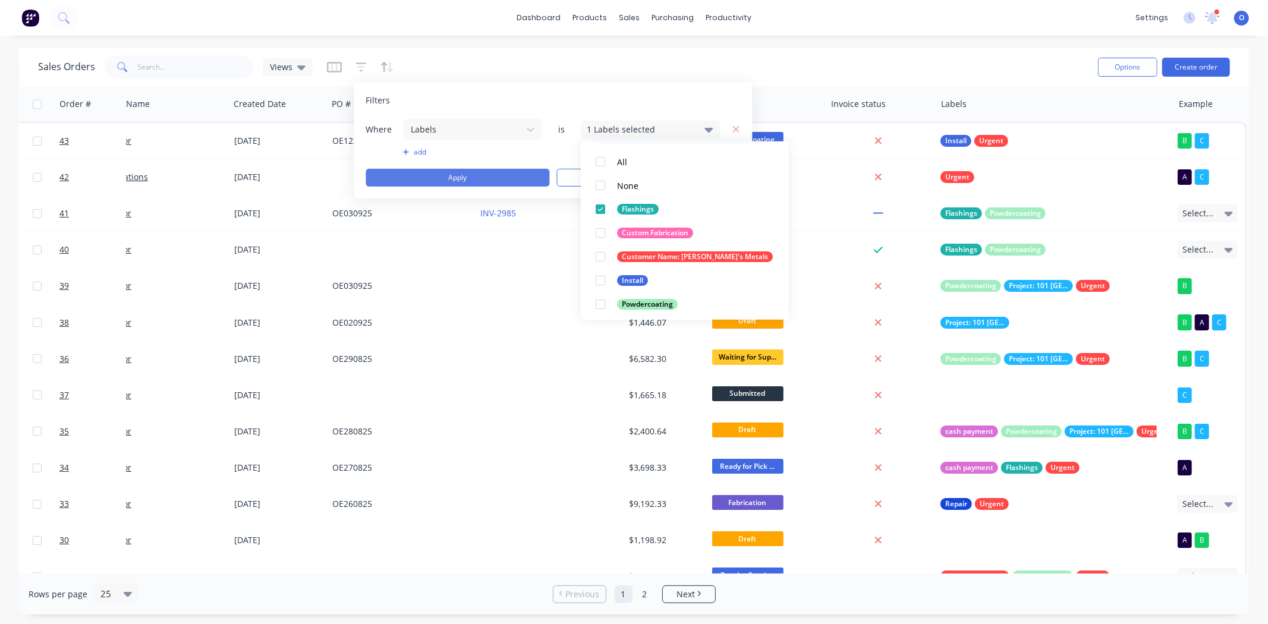
click at [461, 177] on button "Apply" at bounding box center [458, 178] width 184 height 18
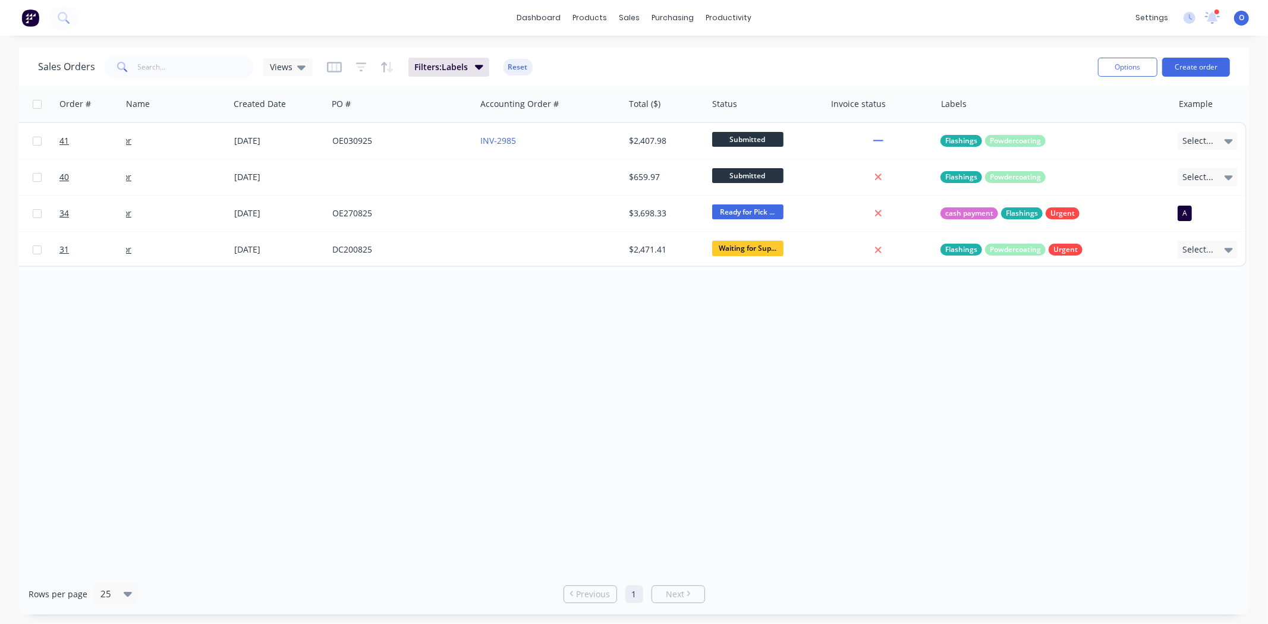
scroll to position [0, 45]
click at [508, 333] on div "Order # Customer Name Created Date PO # Accounting Order # Total ($) Status Inv…" at bounding box center [634, 329] width 1230 height 487
click at [296, 75] on div "Views" at bounding box center [288, 67] width 50 height 18
click at [276, 73] on div "Views" at bounding box center [288, 67] width 50 height 18
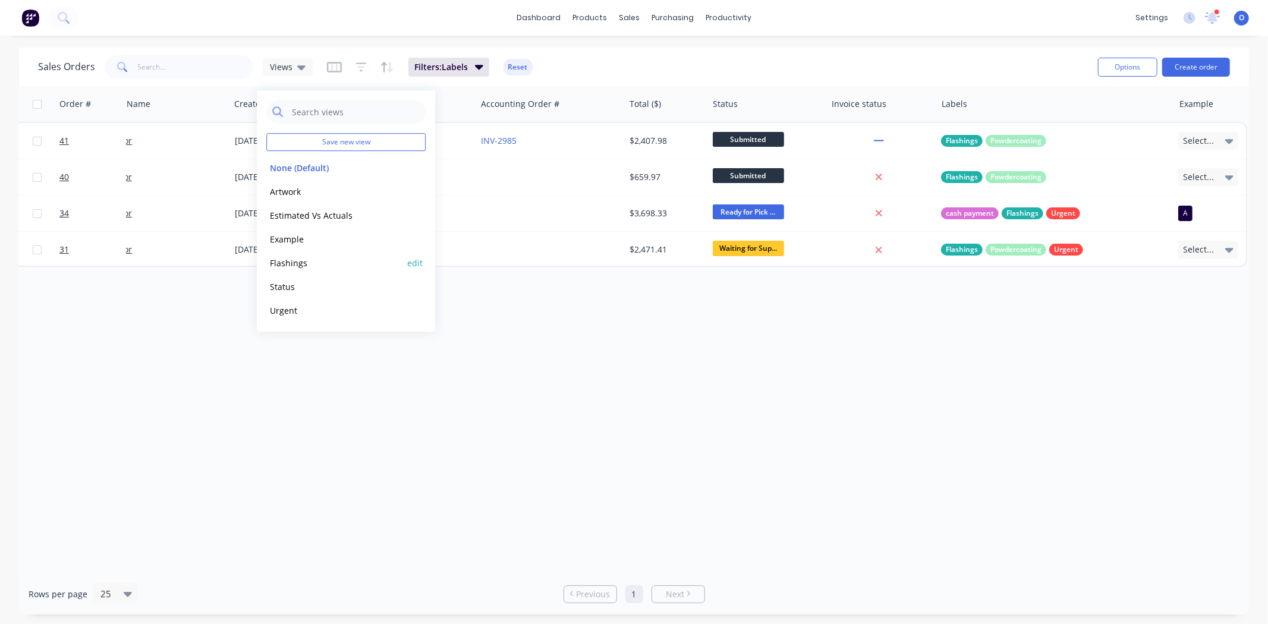
click at [295, 263] on button "Flashings" at bounding box center [334, 263] width 136 height 14
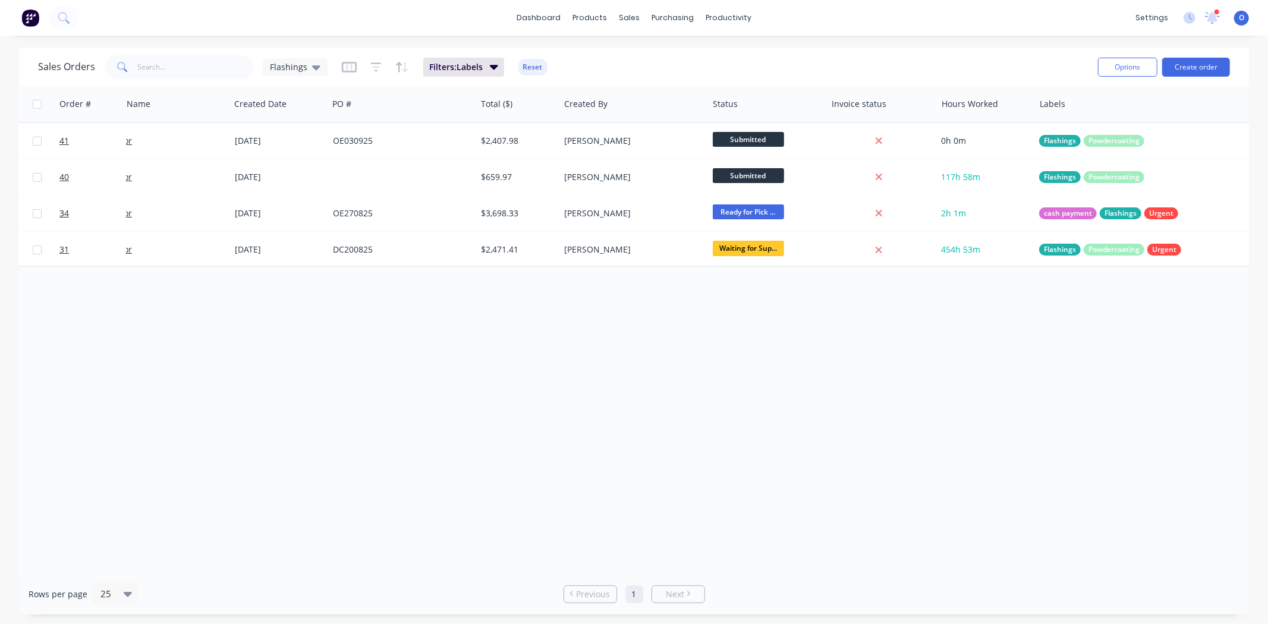
click at [652, 329] on div "Order # Customer Name Created Date PO # Total ($) Created By Status Invoice sta…" at bounding box center [634, 329] width 1230 height 487
click at [295, 72] on span "Flashings" at bounding box center [288, 67] width 37 height 12
click at [296, 306] on button "Urgent" at bounding box center [334, 311] width 136 height 14
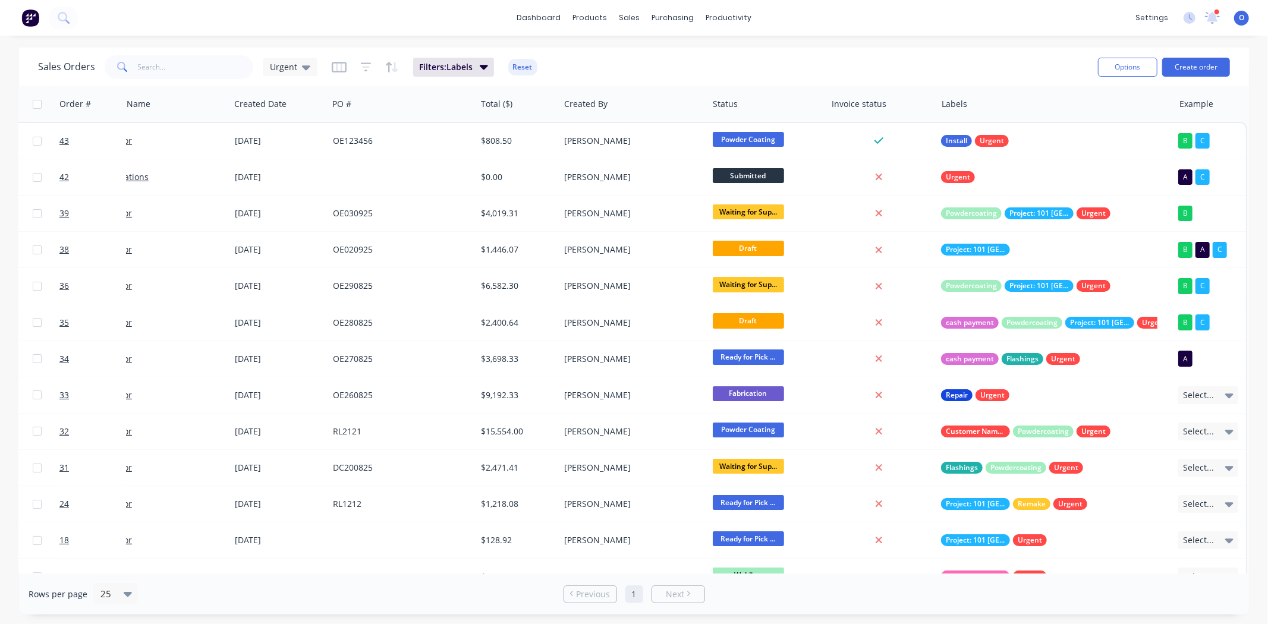
click at [637, 64] on div "Sales Orders Urgent Filters: Labels Reset" at bounding box center [563, 66] width 1050 height 29
click at [296, 68] on div "Urgent" at bounding box center [290, 67] width 40 height 11
click at [602, 59] on div "Sales Orders Urgent Filters: Labels Reset" at bounding box center [563, 66] width 1050 height 29
click at [517, 62] on button "Reset" at bounding box center [522, 67] width 29 height 17
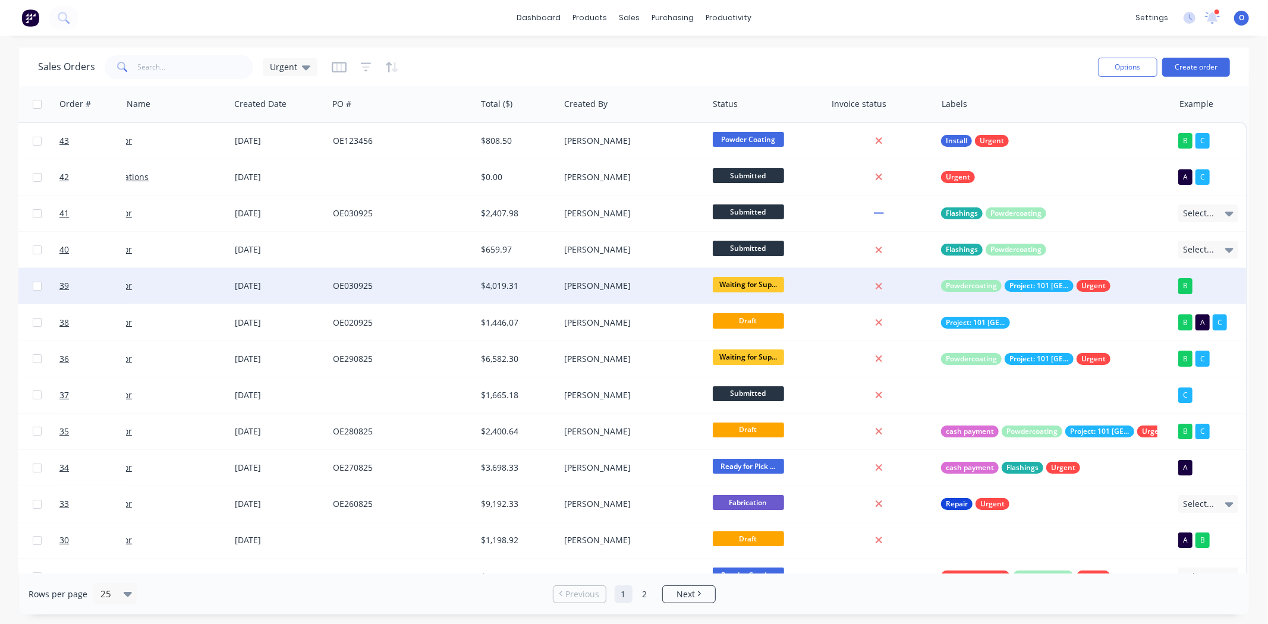
scroll to position [0, 0]
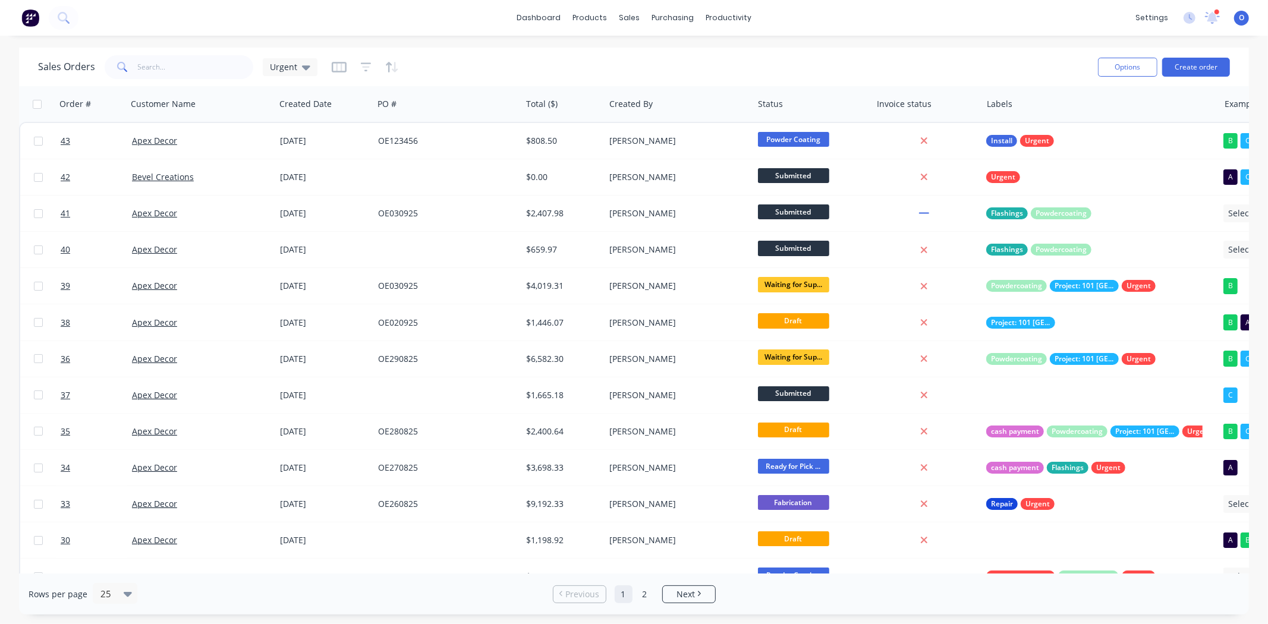
click at [501, 69] on div "Sales Orders Urgent" at bounding box center [563, 66] width 1050 height 29
click at [684, 55] on div "Sales Orders Urgent" at bounding box center [563, 66] width 1050 height 29
click at [562, 20] on link "dashboard" at bounding box center [539, 18] width 56 height 18
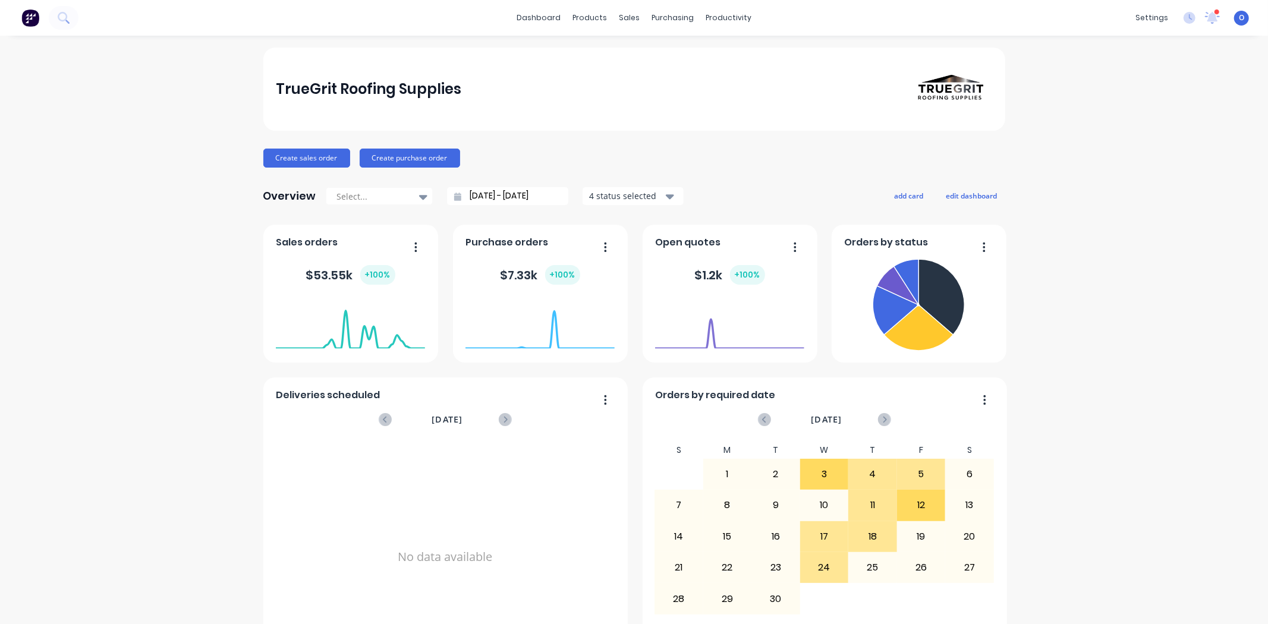
click at [121, 260] on div "TrueGrit Roofing Supplies Create sales order Create purchase order Overview Sel…" at bounding box center [634, 358] width 1268 height 621
click at [191, 126] on div "TrueGrit Roofing Supplies Create sales order Create purchase order Overview Sel…" at bounding box center [634, 358] width 1268 height 621
click at [270, 159] on button "Create sales order" at bounding box center [306, 158] width 87 height 19
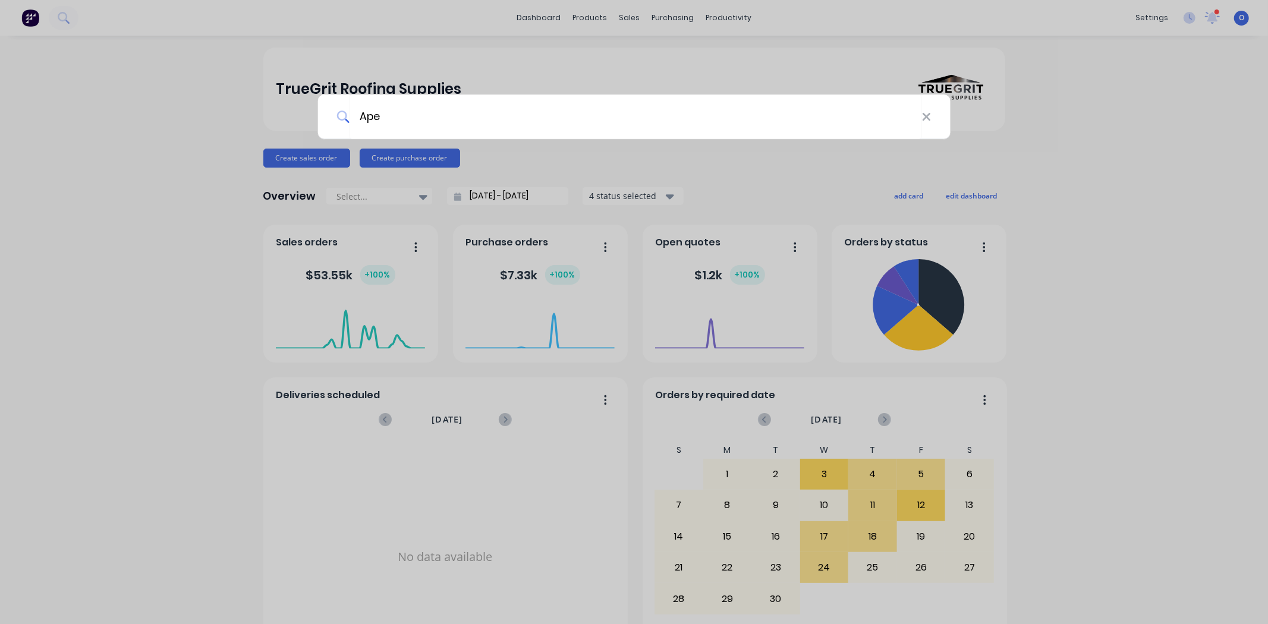
type input "Apex"
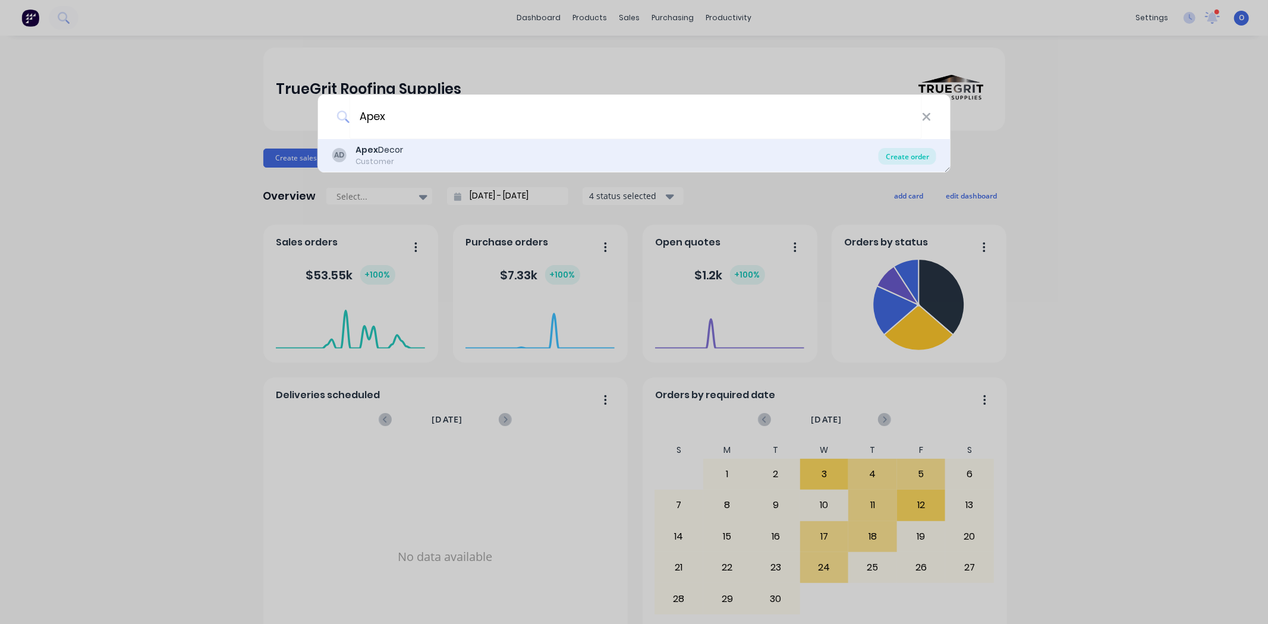
click at [691, 157] on div "Create order" at bounding box center [908, 156] width 58 height 17
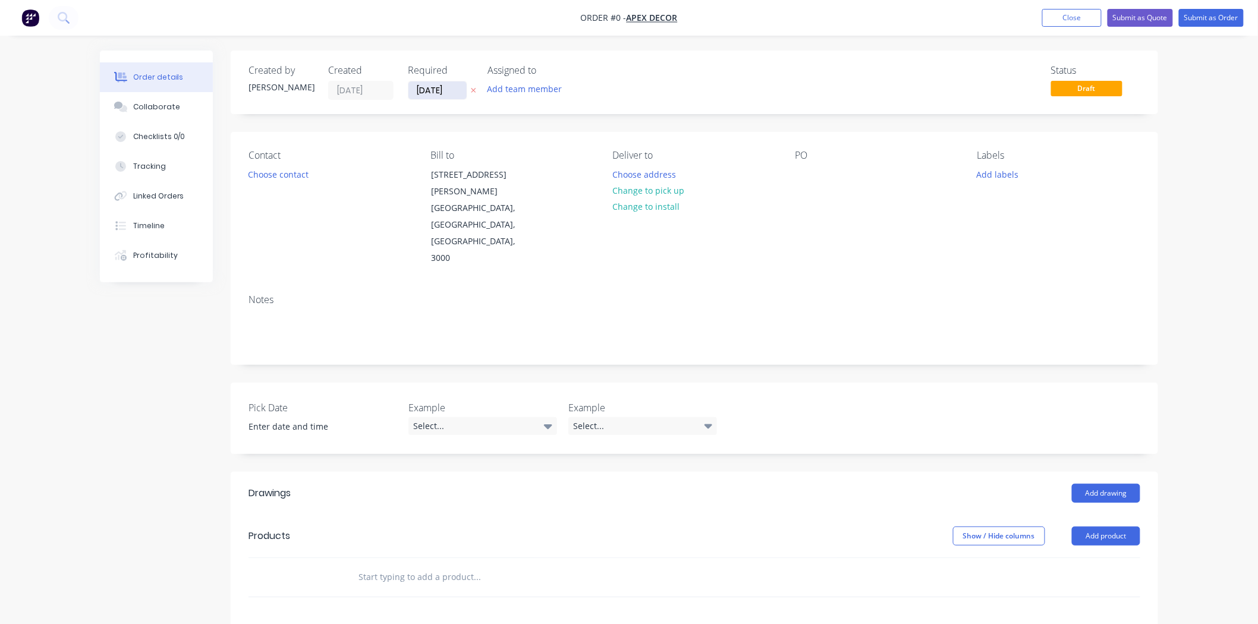
click at [433, 95] on input "[DATE]" at bounding box center [437, 90] width 58 height 18
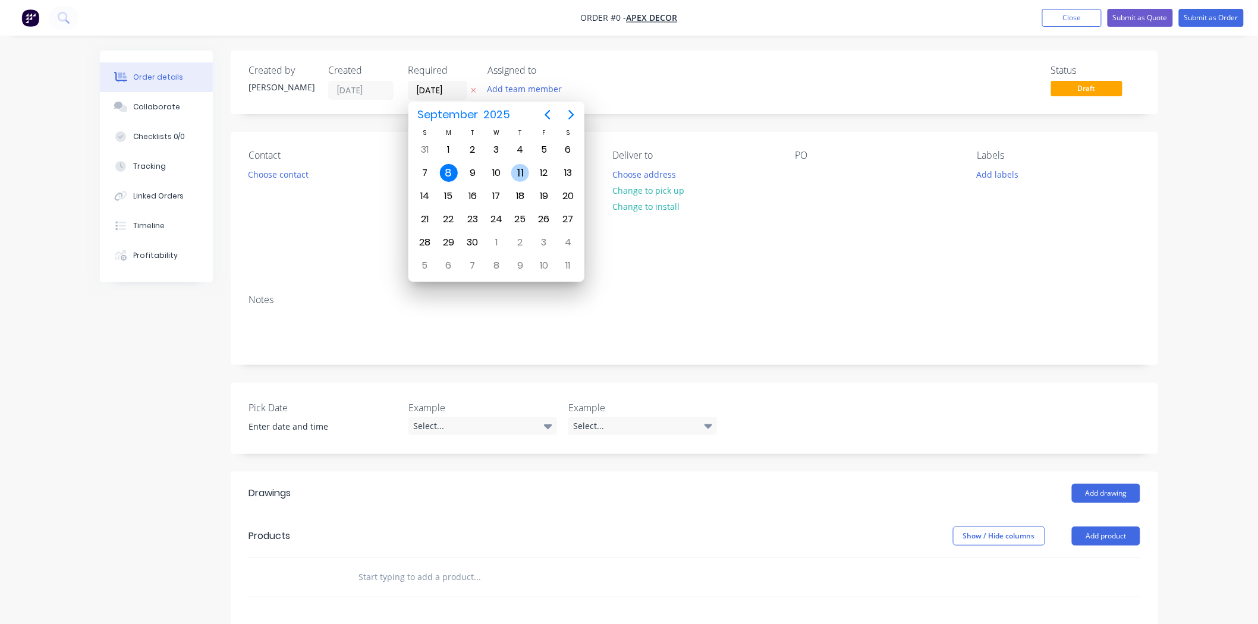
click at [519, 174] on div "11" at bounding box center [520, 173] width 18 height 18
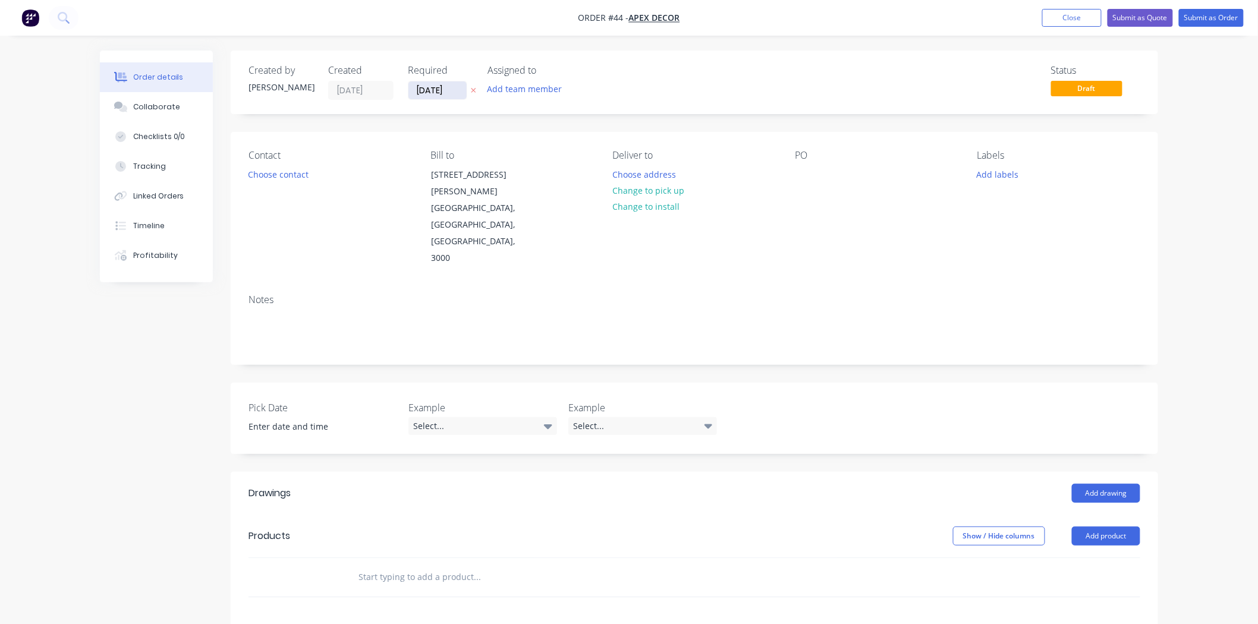
click at [438, 93] on input "11/09/25" at bounding box center [437, 90] width 58 height 18
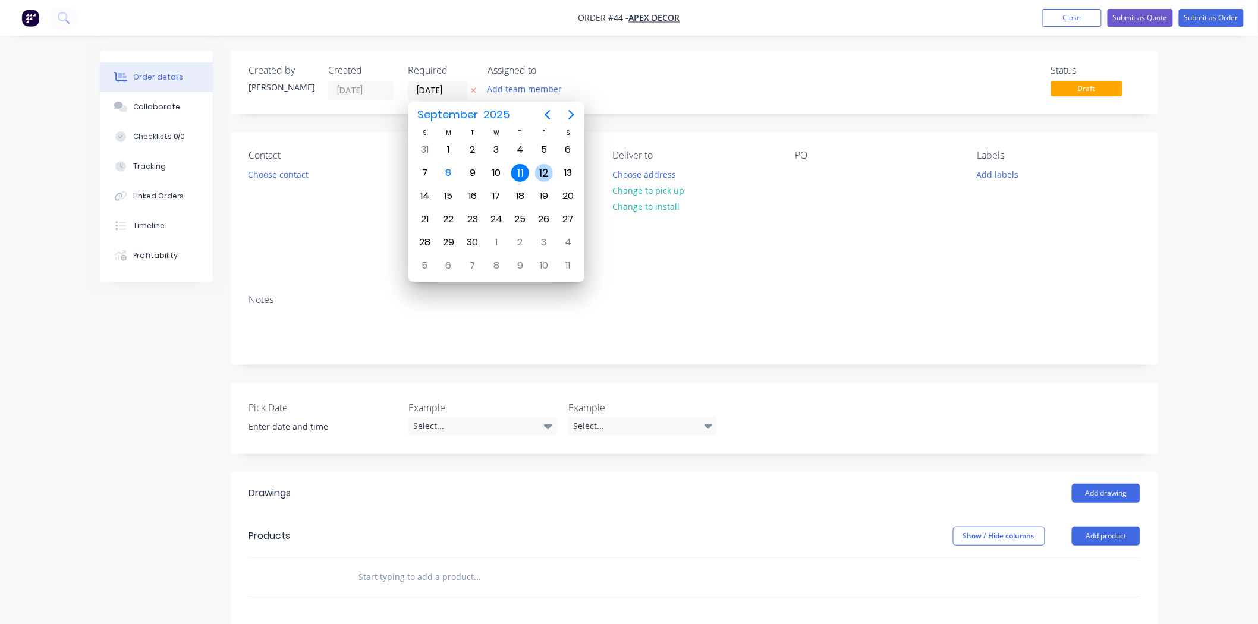
click at [543, 171] on div "12" at bounding box center [544, 173] width 18 height 18
type input "[DATE]"
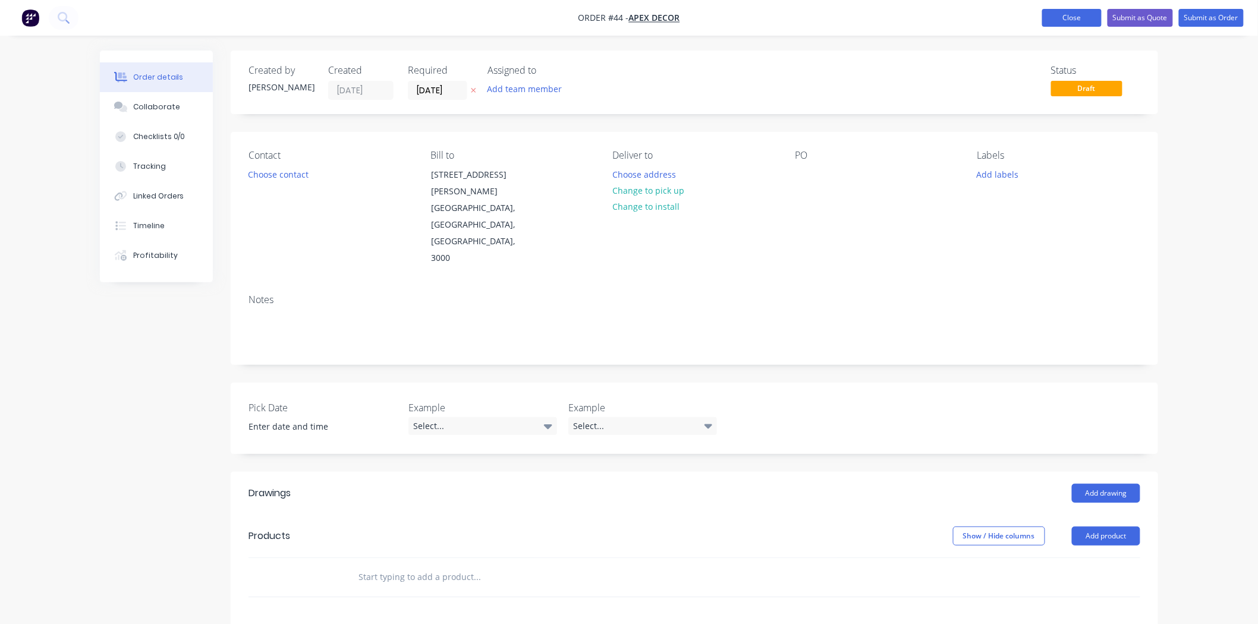
click at [691, 14] on button "Close" at bounding box center [1071, 18] width 59 height 18
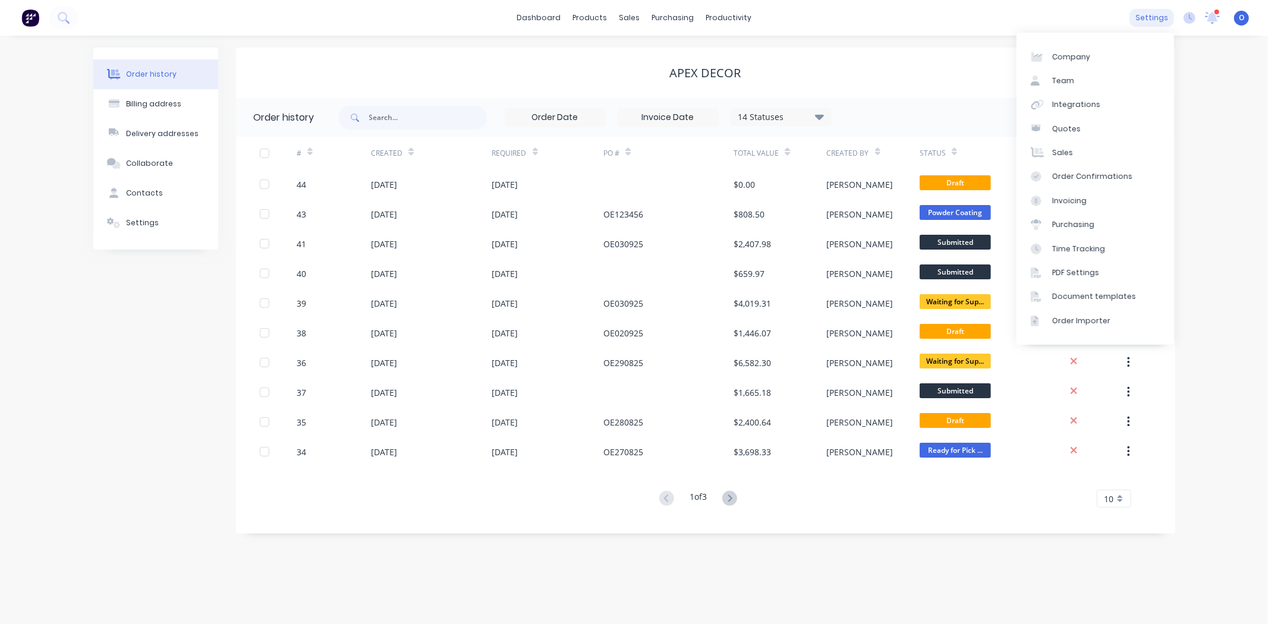
click at [691, 20] on div "settings" at bounding box center [1151, 18] width 45 height 18
click at [691, 81] on link "Team" at bounding box center [1095, 81] width 158 height 24
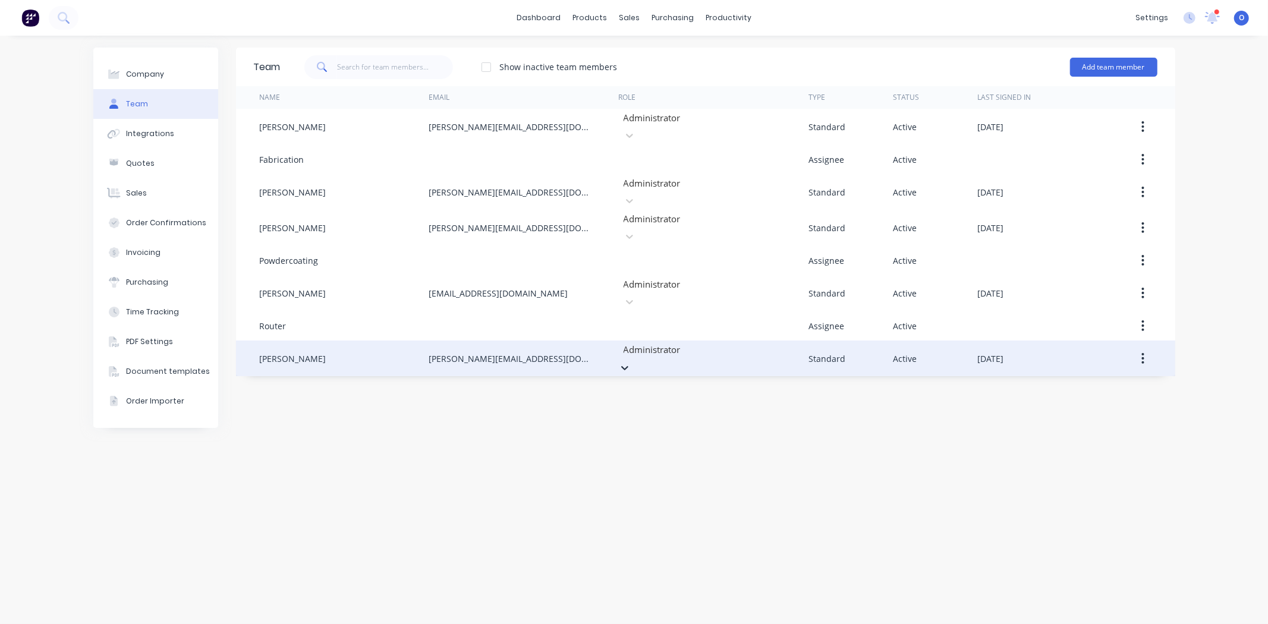
click at [646, 342] on div at bounding box center [707, 349] width 171 height 15
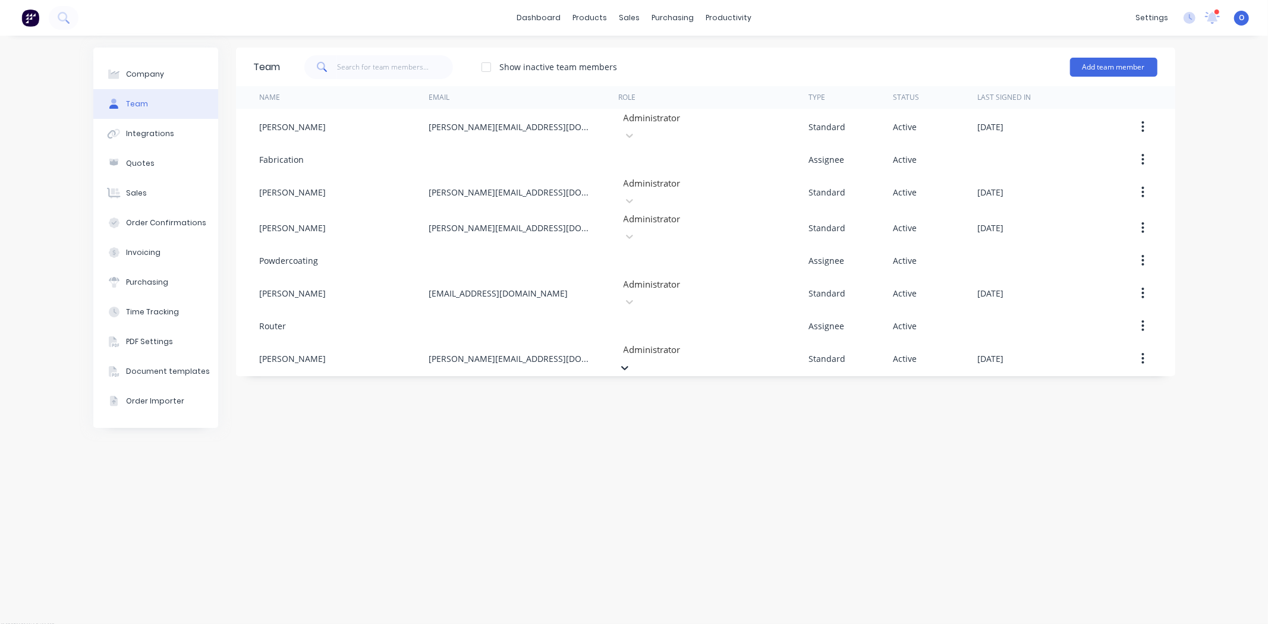
scroll to position [9, 0]
click at [575, 359] on div "Team Show inactive team members Add team member Name Email Role Type Status Las…" at bounding box center [705, 330] width 939 height 565
drag, startPoint x: 446, startPoint y: 459, endPoint x: 367, endPoint y: 442, distance: 80.9
click at [367, 359] on div "Team Show inactive team members Add team member Name Email Role Type Status Las…" at bounding box center [705, 330] width 939 height 565
click at [329, 359] on div "Team Show inactive team members Add team member Name Email Role Type Status Las…" at bounding box center [705, 330] width 939 height 565
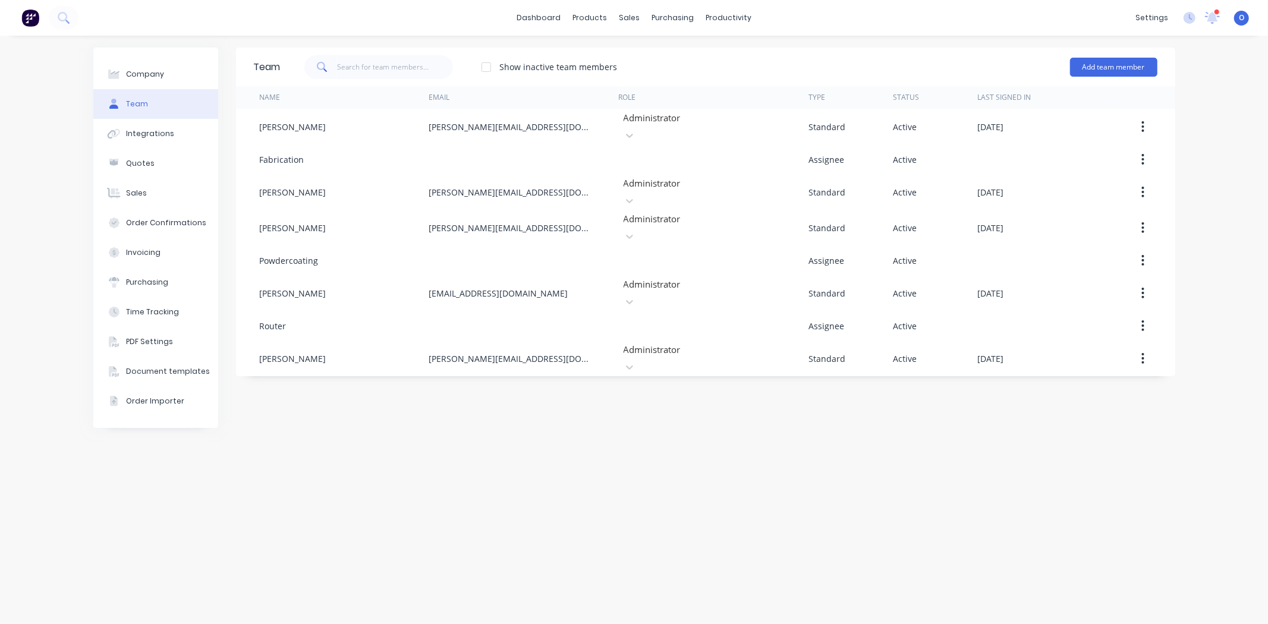
click at [586, 359] on div "Team Show inactive team members Add team member Name Email Role Type Status Las…" at bounding box center [705, 330] width 939 height 565
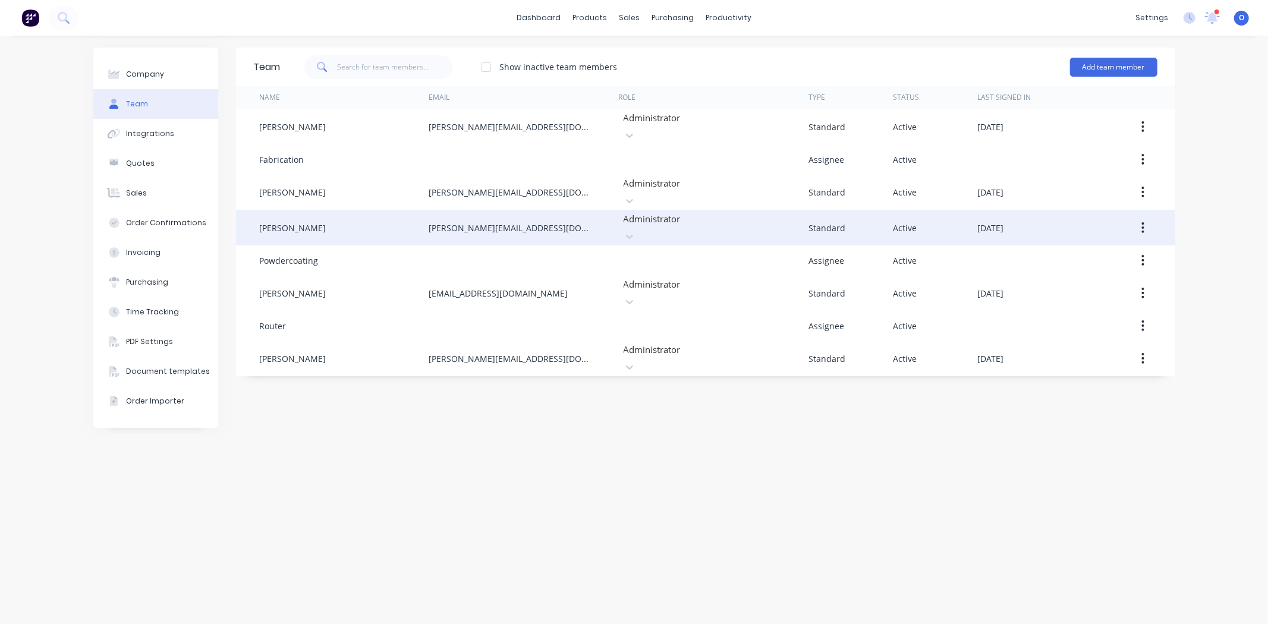
click at [680, 212] on div at bounding box center [707, 219] width 171 height 15
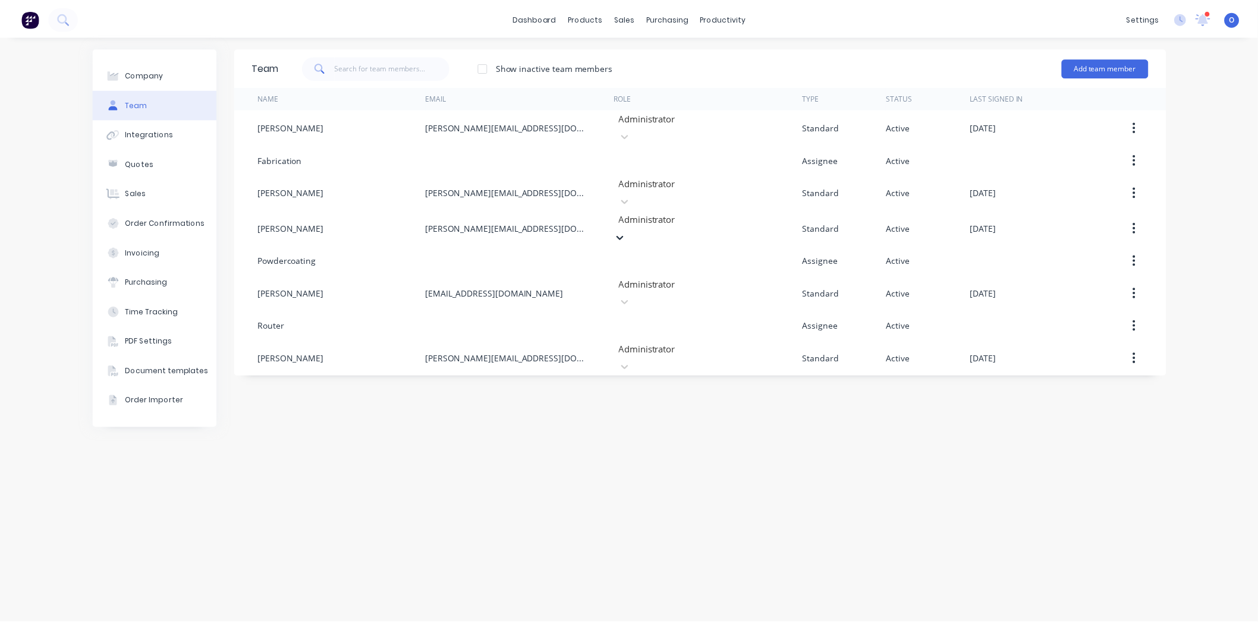
scroll to position [0, 0]
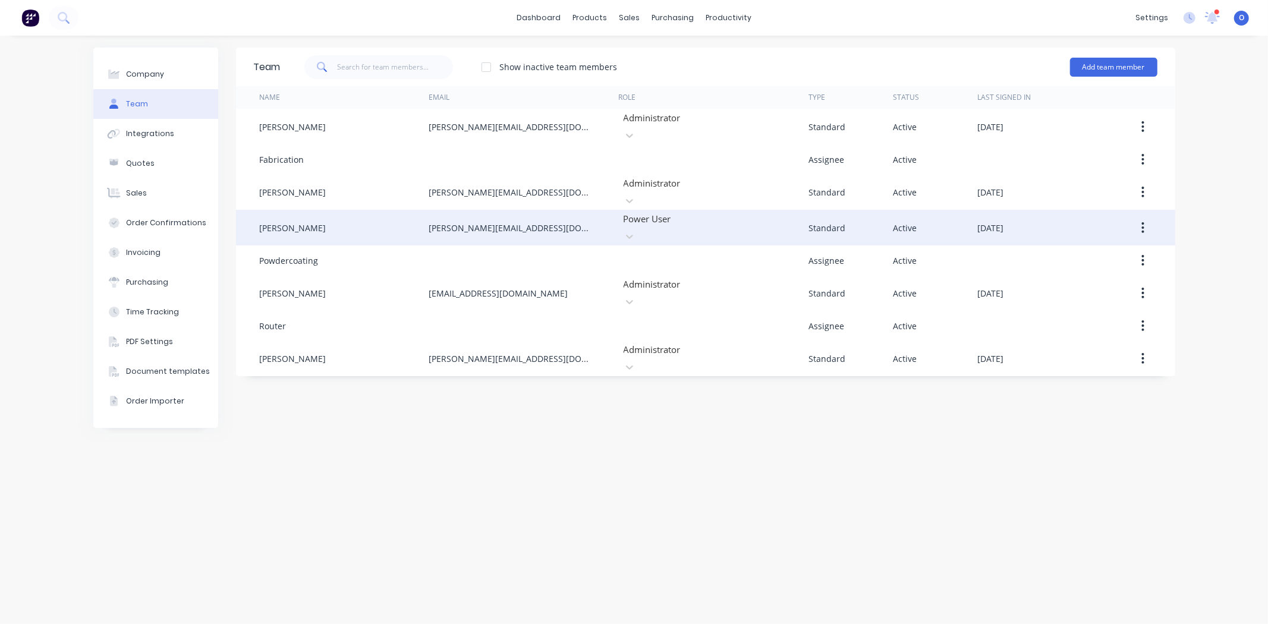
click at [672, 212] on div at bounding box center [707, 219] width 171 height 15
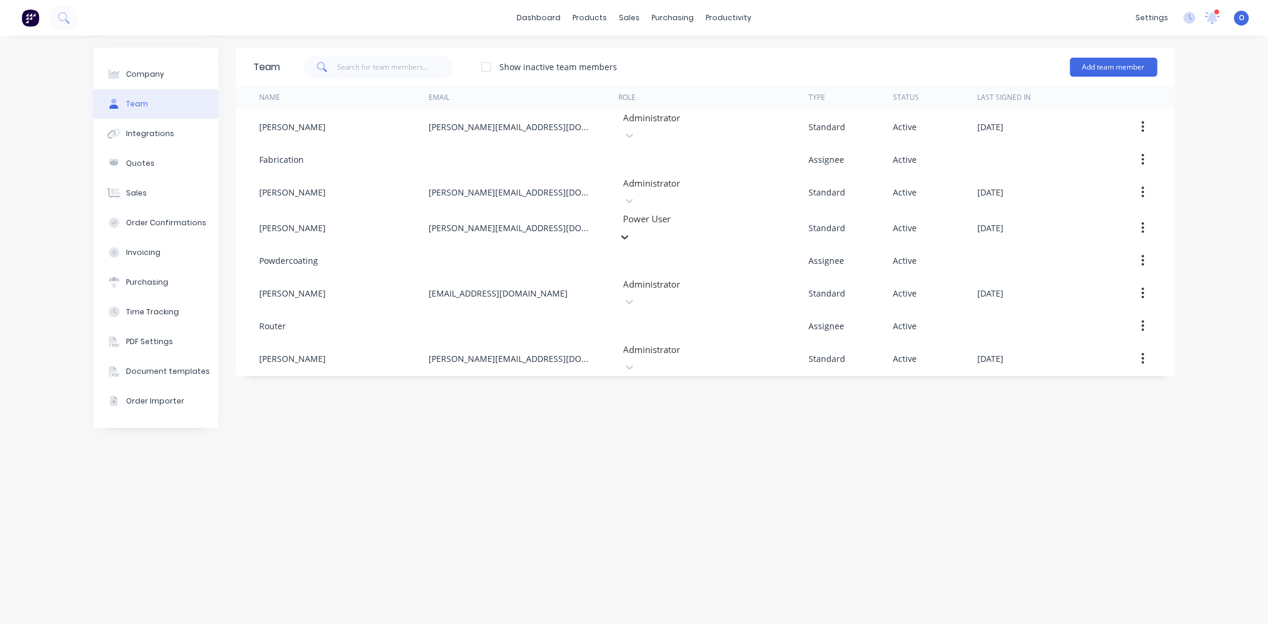
click at [660, 359] on div "Team Show inactive team members Add team member Name Email Role Type Status Las…" at bounding box center [705, 330] width 939 height 565
click at [537, 26] on link "dashboard" at bounding box center [539, 18] width 56 height 18
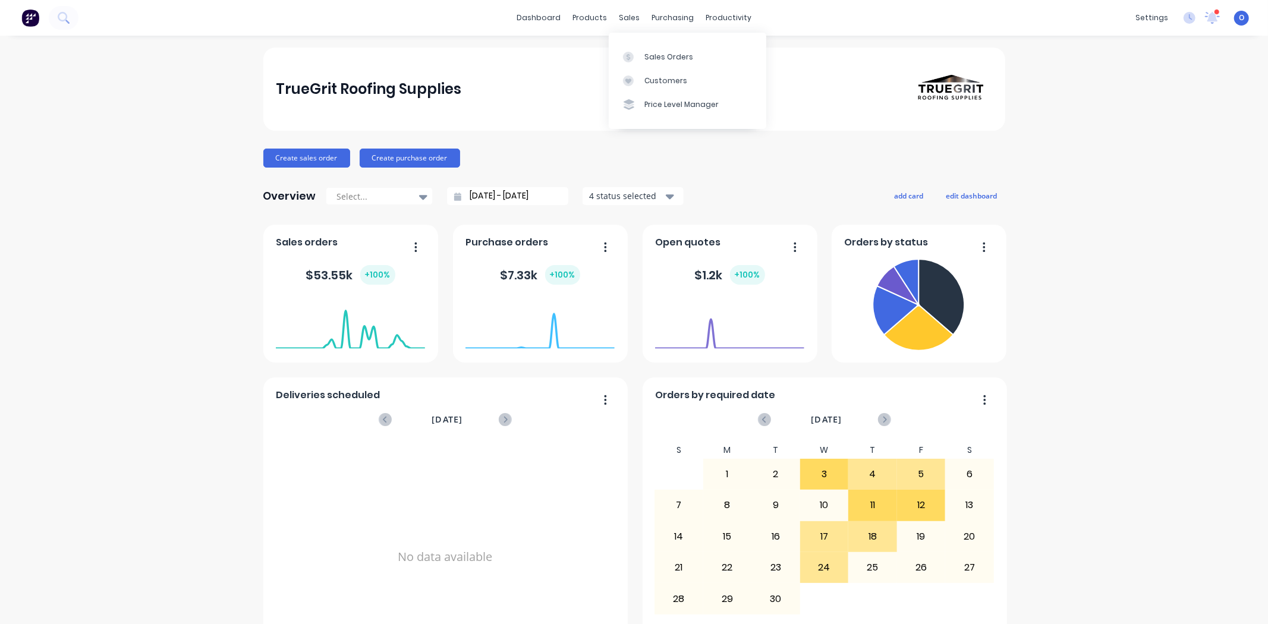
drag, startPoint x: 629, startPoint y: 15, endPoint x: 568, endPoint y: 70, distance: 81.7
click at [568, 70] on div "TrueGrit Roofing Supplies" at bounding box center [634, 89] width 716 height 83
click at [661, 55] on div "Sales Orders" at bounding box center [668, 57] width 49 height 11
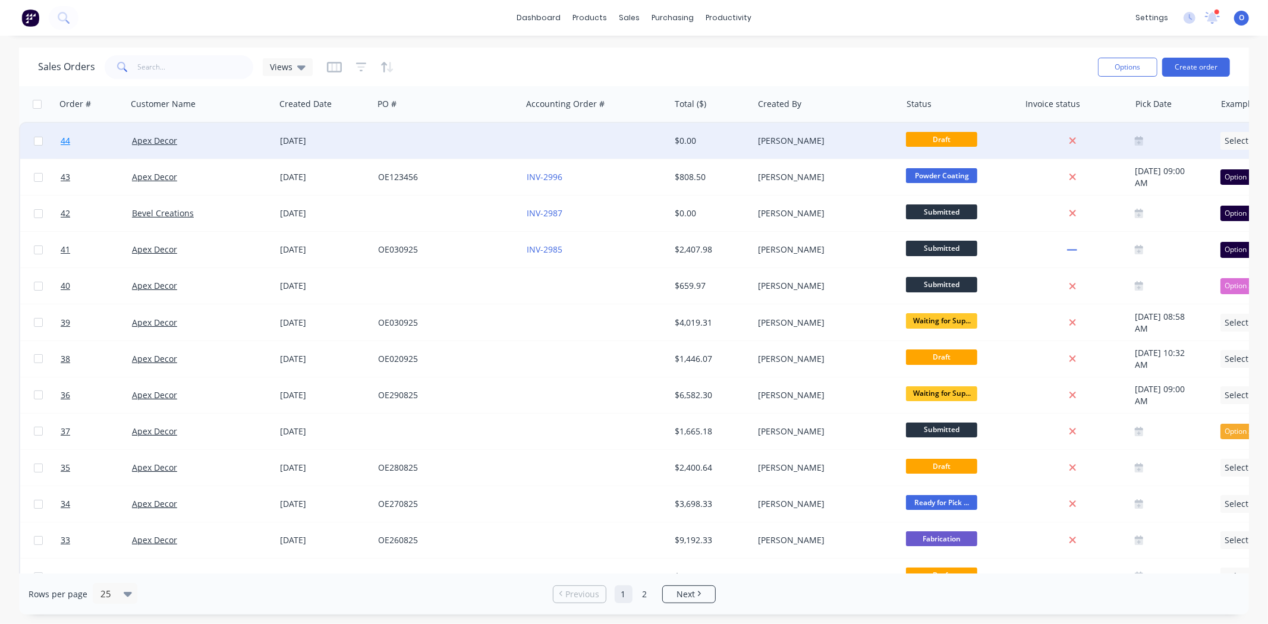
click at [64, 143] on span "44" at bounding box center [66, 141] width 10 height 12
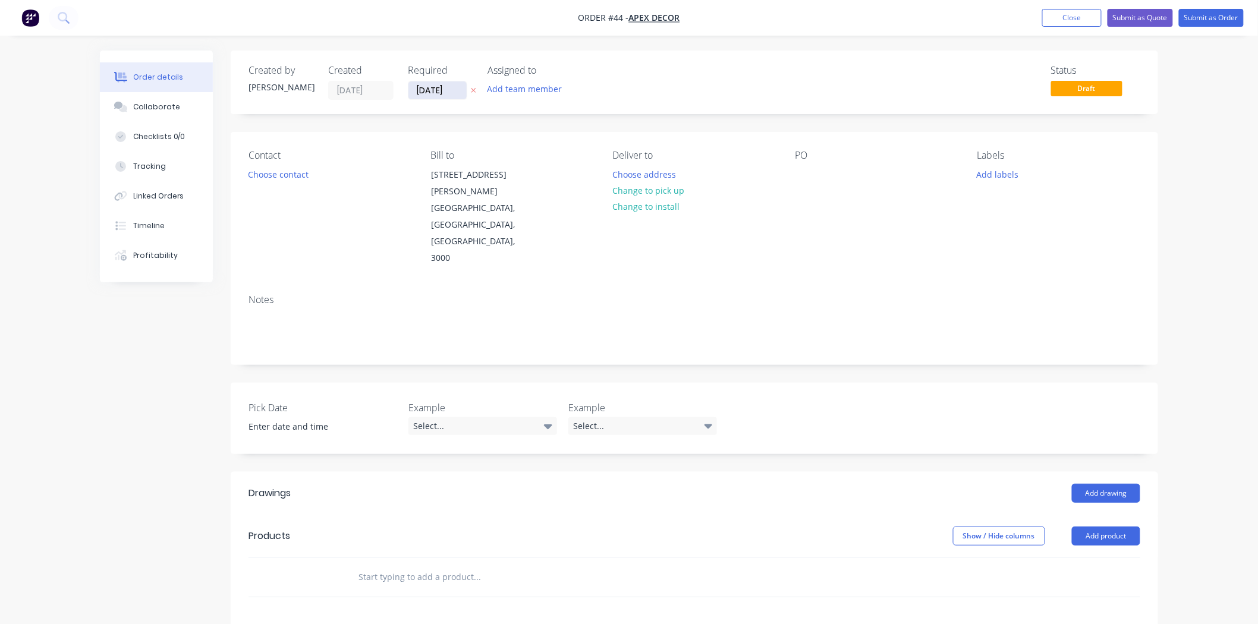
click at [432, 93] on input "[DATE]" at bounding box center [437, 90] width 58 height 18
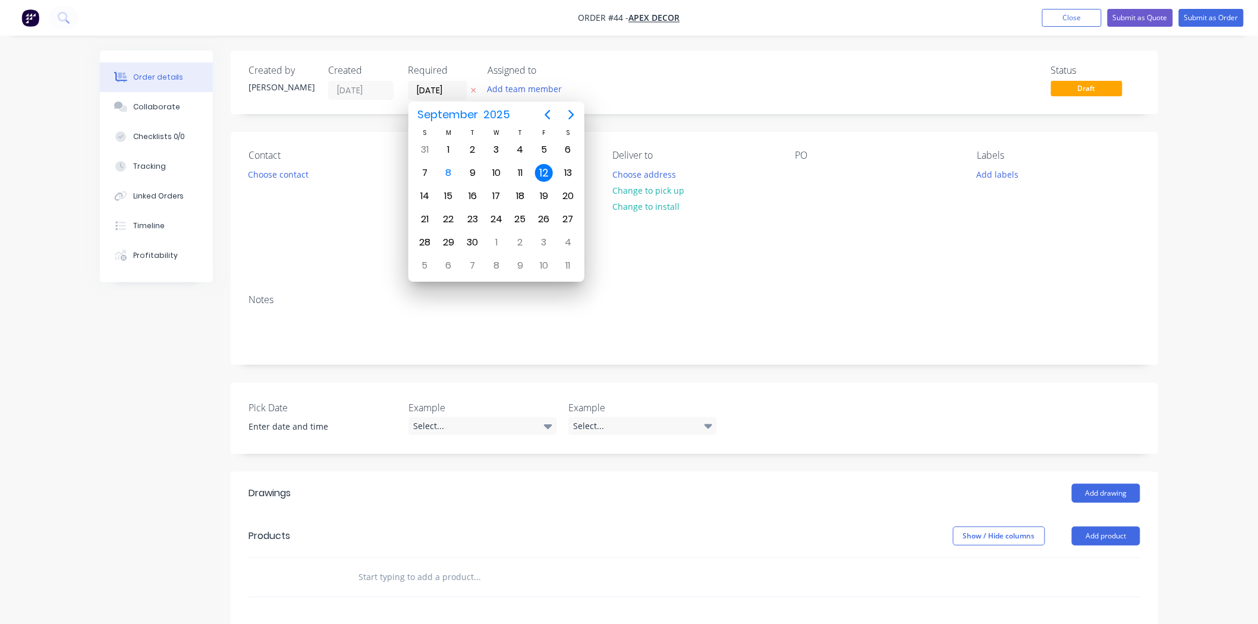
click at [544, 173] on div "12" at bounding box center [544, 173] width 18 height 18
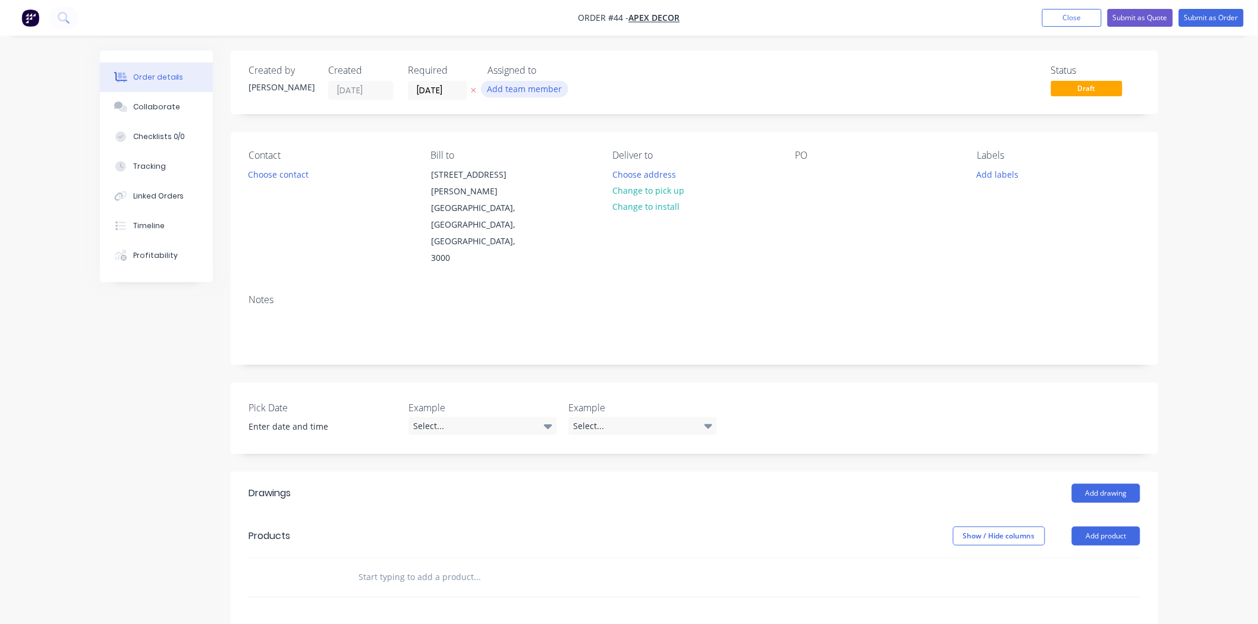
click at [518, 92] on button "Add team member" at bounding box center [524, 89] width 87 height 16
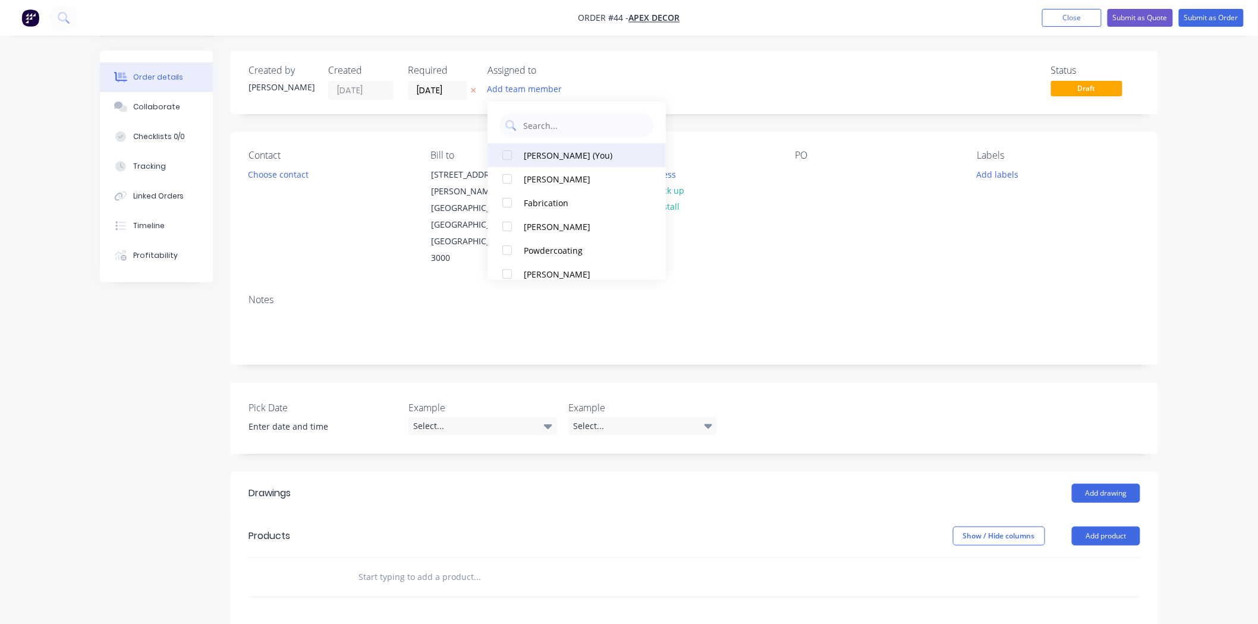
click at [504, 153] on div at bounding box center [507, 155] width 24 height 24
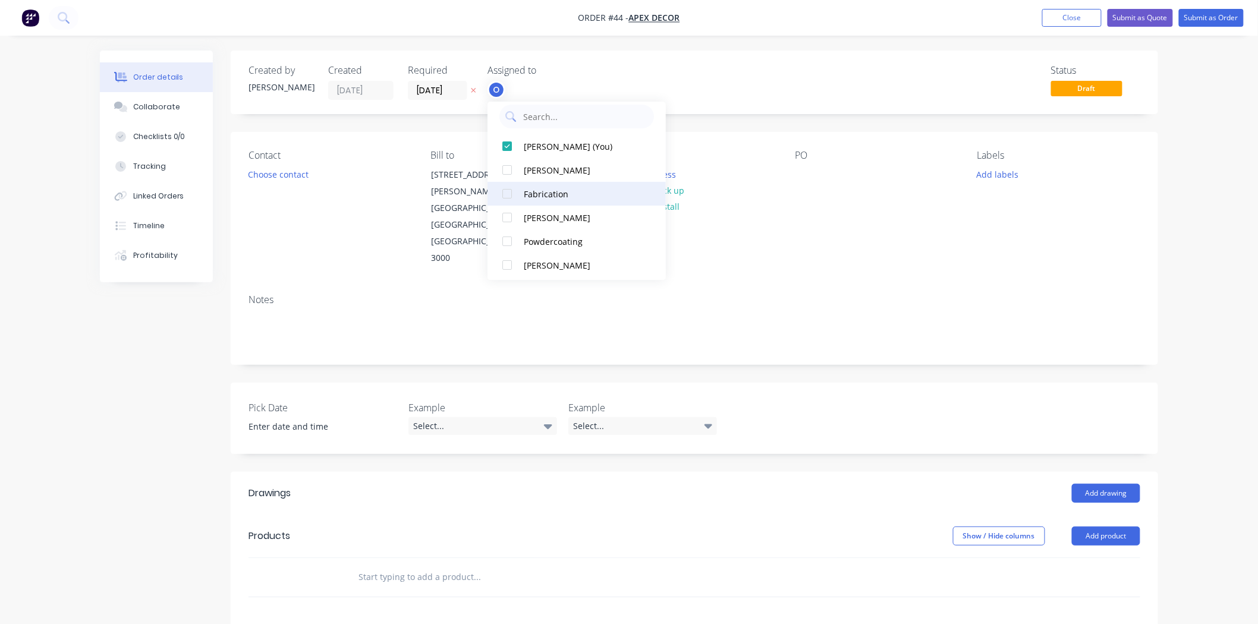
scroll to position [10, 0]
click at [555, 187] on div "Fabrication" at bounding box center [583, 193] width 119 height 12
click at [531, 270] on div "[PERSON_NAME]" at bounding box center [583, 265] width 119 height 12
click at [152, 359] on div "Created by Omar Created 08/09/25 Required 12/09/25 Assigned to O F RL Status Dr…" at bounding box center [629, 476] width 1058 height 850
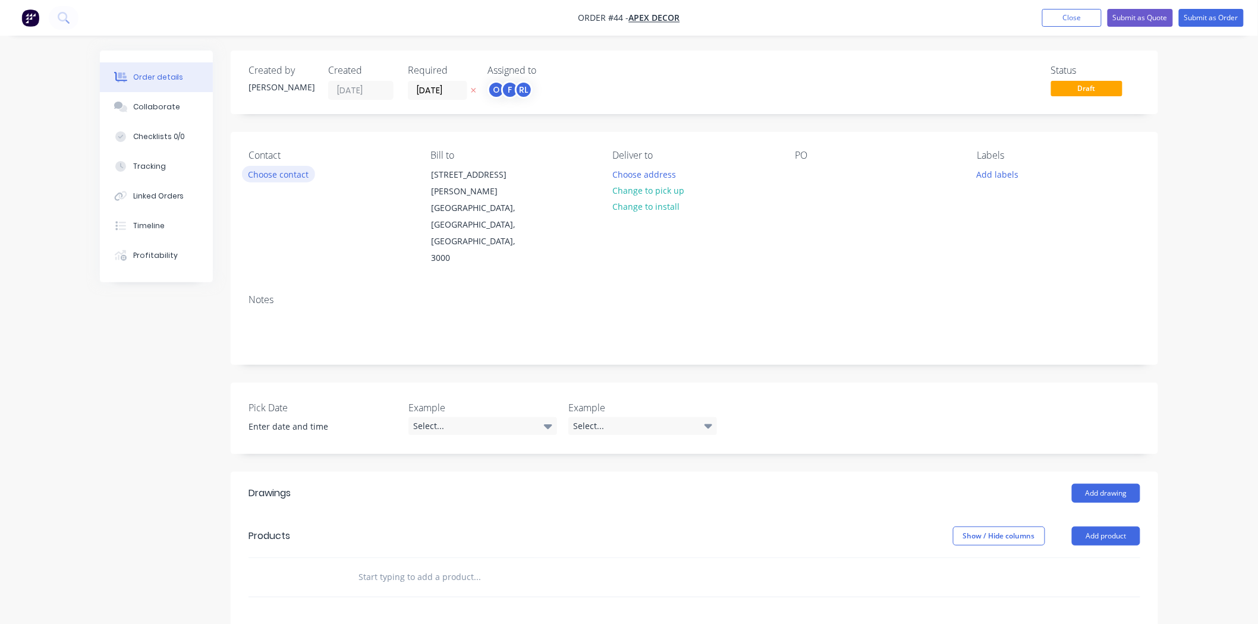
click at [266, 172] on button "Choose contact" at bounding box center [278, 174] width 73 height 16
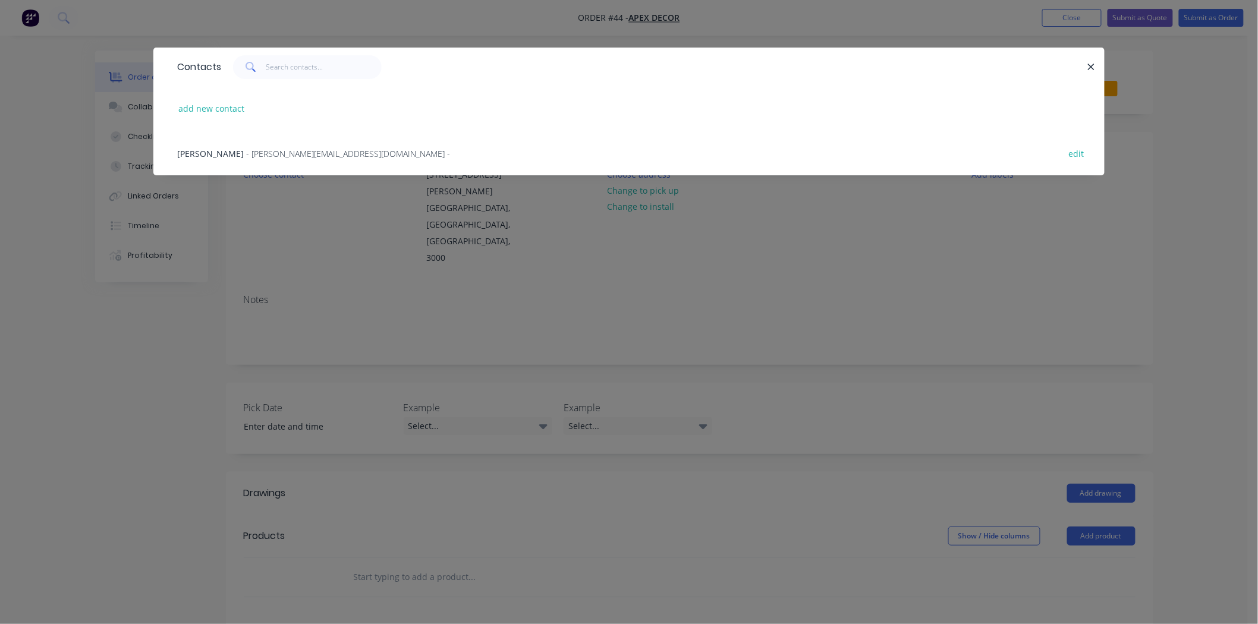
click at [232, 152] on span "[PERSON_NAME]" at bounding box center [210, 153] width 67 height 11
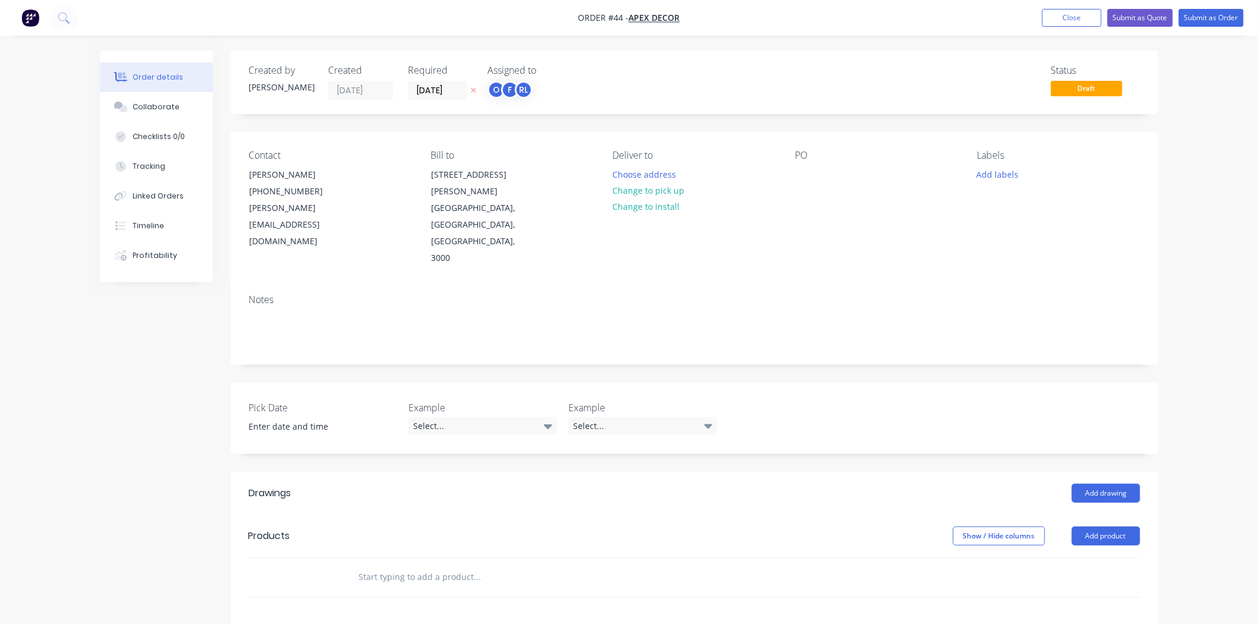
click at [168, 325] on div "Created by Omar Created 08/09/25 Required 12/09/25 Assigned to O F RL Status Dr…" at bounding box center [629, 476] width 1058 height 850
click at [627, 156] on div "Deliver to" at bounding box center [694, 155] width 163 height 11
click at [639, 212] on button "Change to install" at bounding box center [646, 207] width 80 height 16
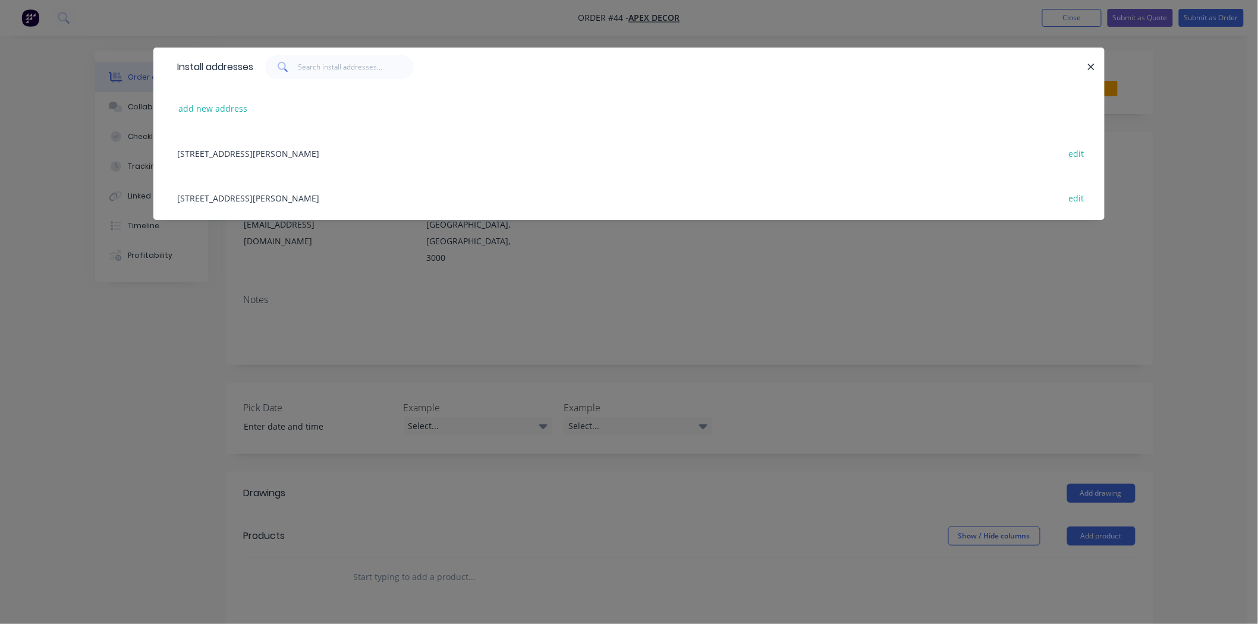
click at [306, 152] on div "789 Collins Street, Melbourne, Victoria, Australia, 3000 edit" at bounding box center [628, 153] width 915 height 45
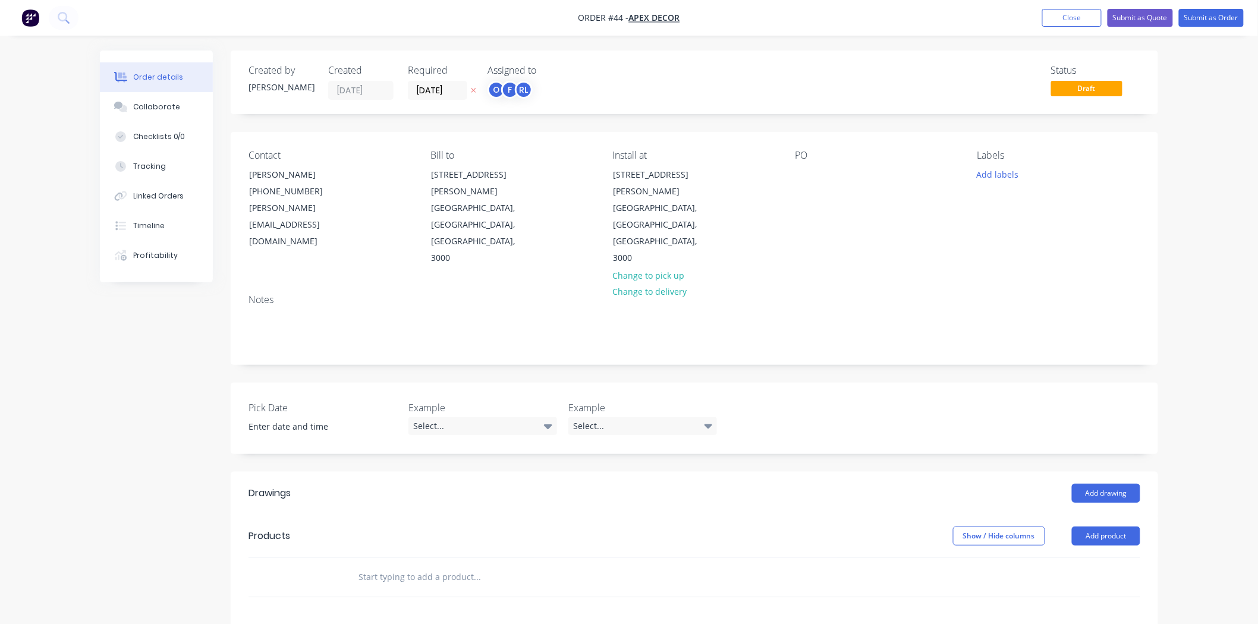
click at [691, 153] on div "PO" at bounding box center [876, 155] width 163 height 11
click at [691, 177] on div at bounding box center [804, 174] width 19 height 17
click at [691, 285] on div "Notes" at bounding box center [694, 325] width 927 height 80
click at [691, 173] on button "Add labels" at bounding box center [997, 174] width 55 height 16
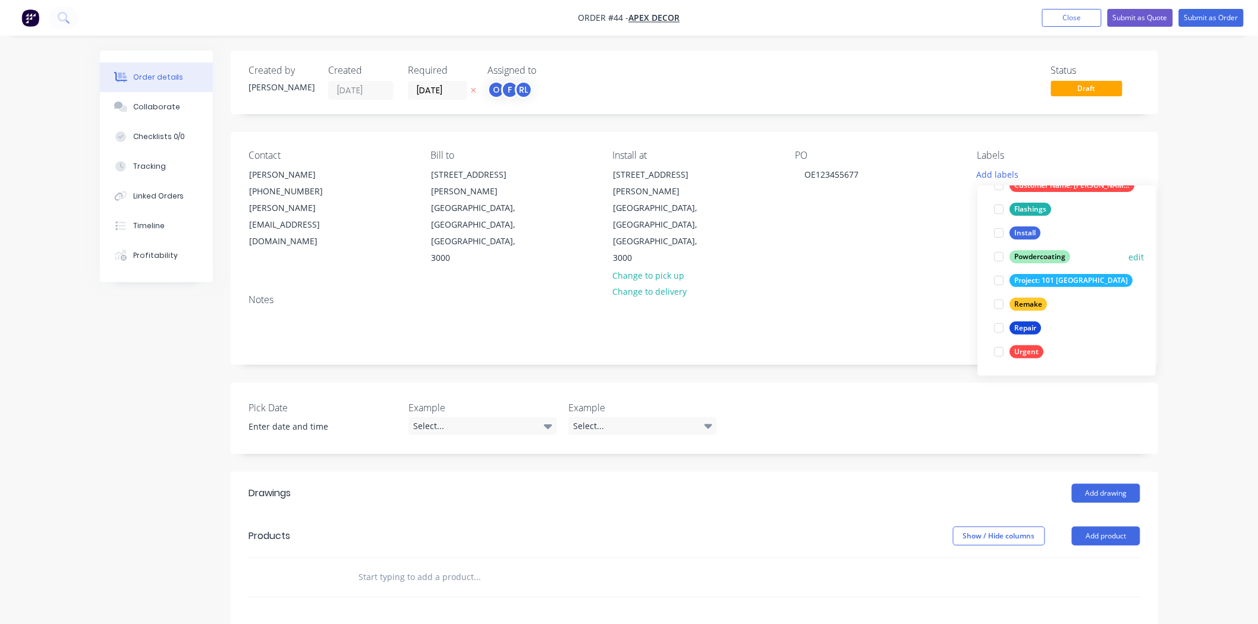
scroll to position [0, 0]
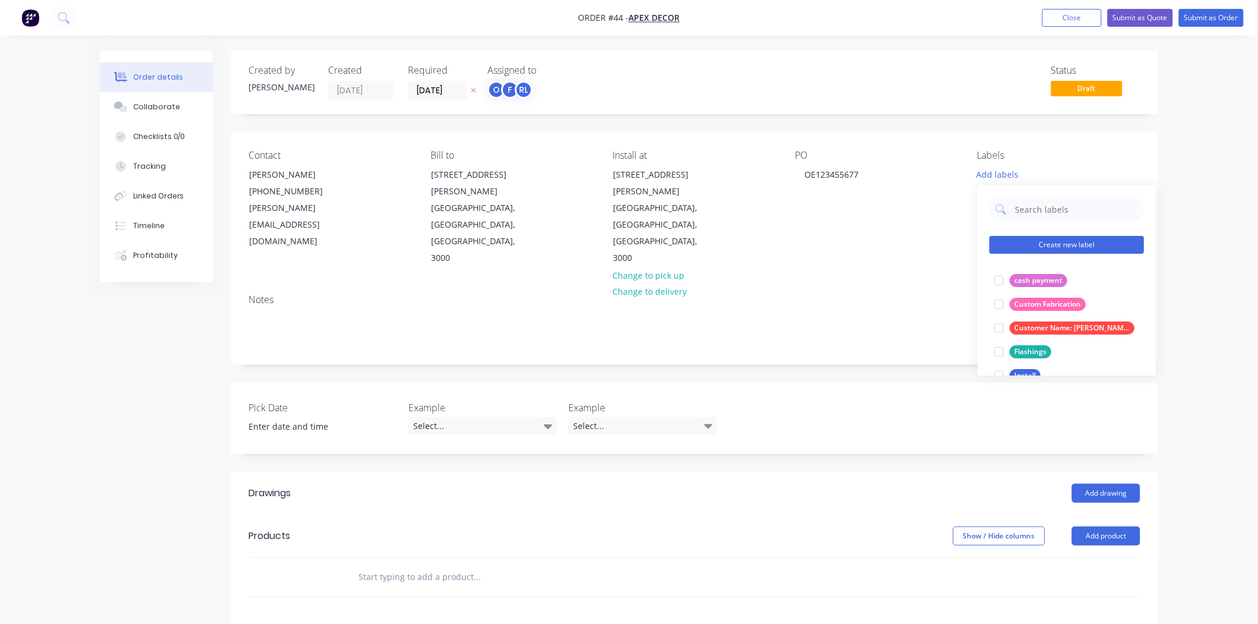
click at [691, 246] on button "Create new label" at bounding box center [1066, 245] width 155 height 18
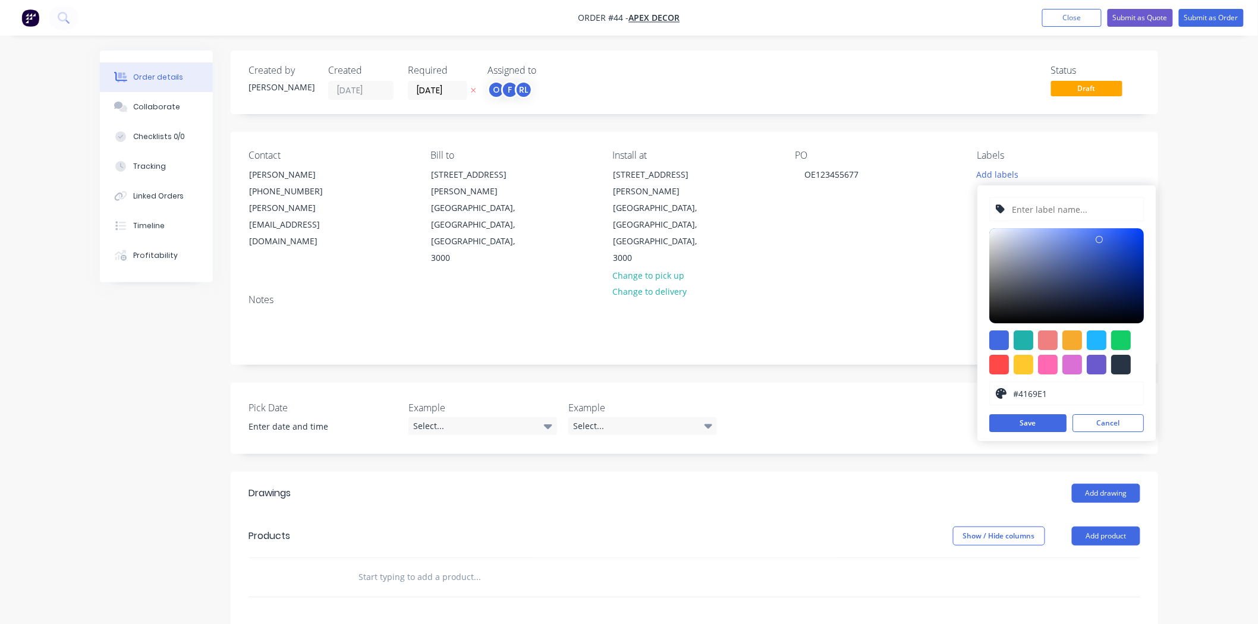
click at [691, 200] on input "text" at bounding box center [1074, 209] width 127 height 23
type input "lkmff fkw"
click at [691, 359] on div at bounding box center [1048, 365] width 20 height 20
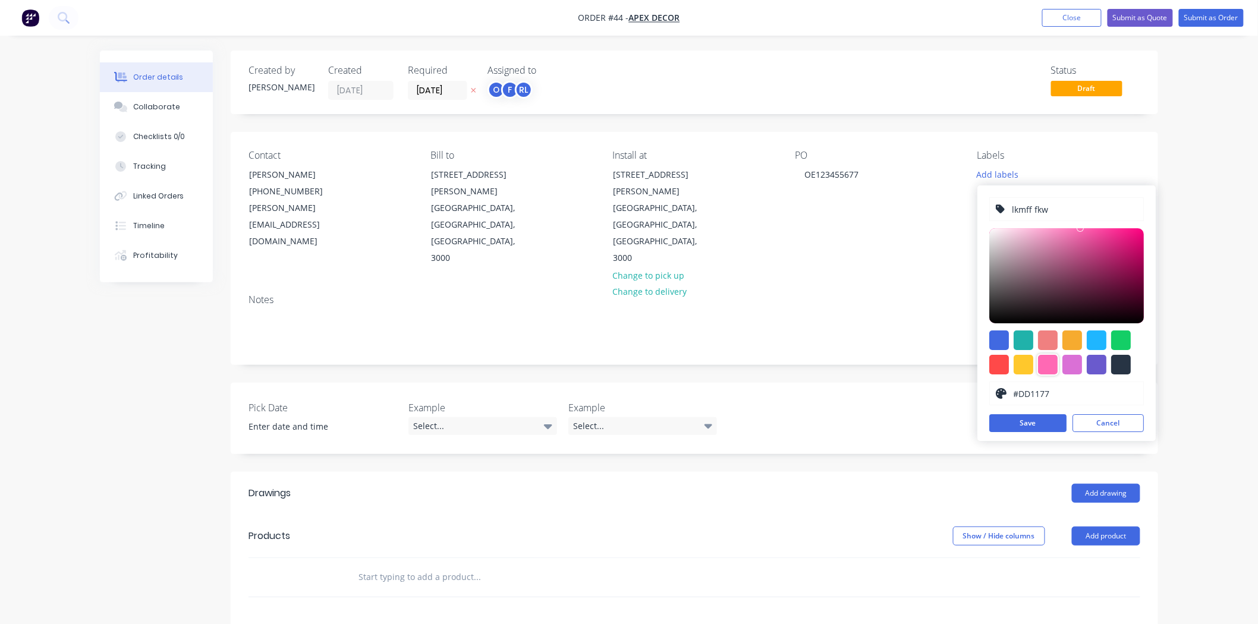
click at [691, 241] on div at bounding box center [1066, 275] width 155 height 95
click at [691, 235] on div at bounding box center [1066, 275] width 155 height 95
type input "#960A50"
click at [691, 267] on div at bounding box center [1066, 275] width 155 height 95
click at [691, 203] on input "lkmff fkw" at bounding box center [1074, 209] width 127 height 23
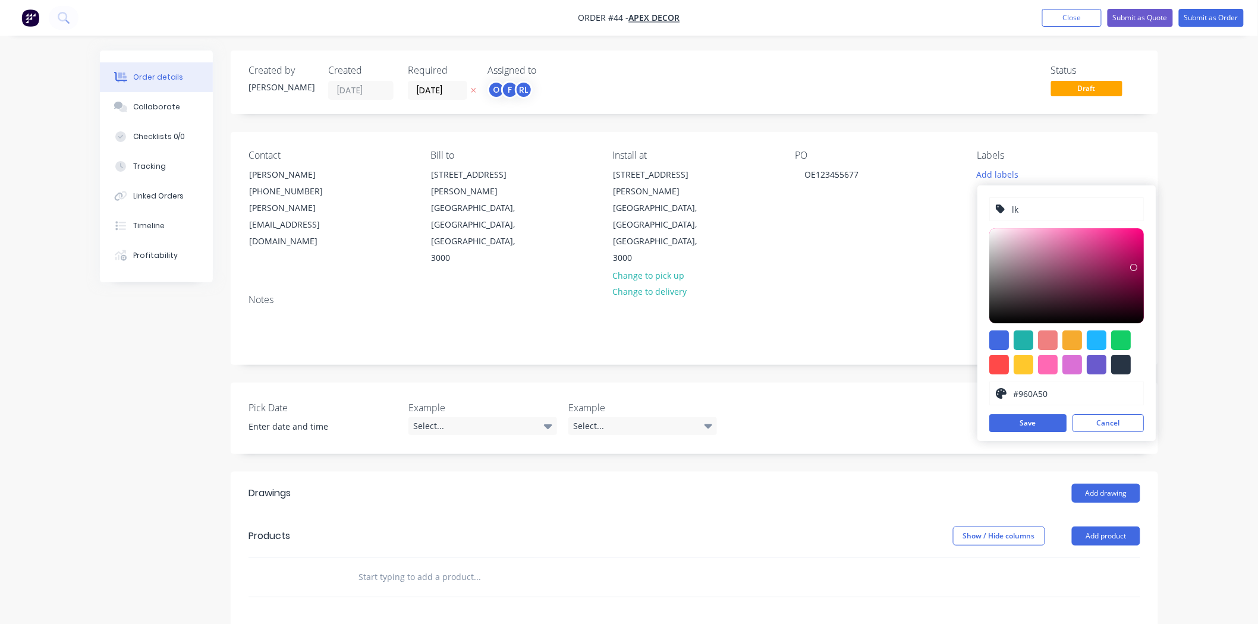
type input "l"
click at [691, 359] on button "Cancel" at bounding box center [1107, 423] width 71 height 18
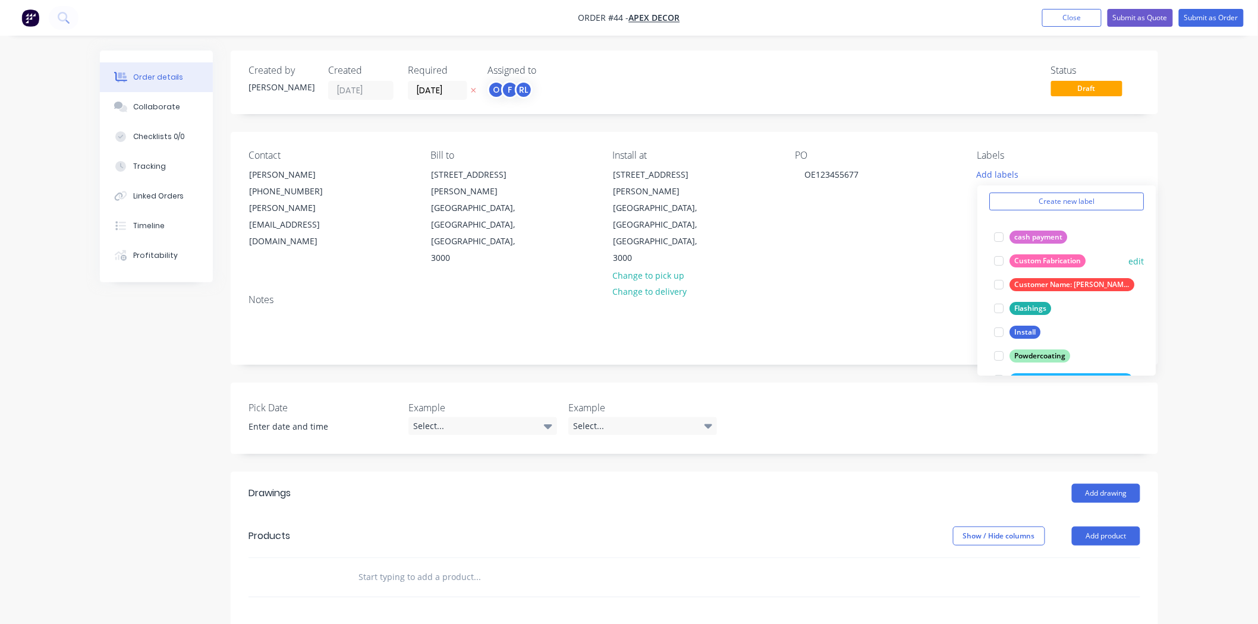
scroll to position [44, 0]
click at [691, 306] on div at bounding box center [999, 308] width 24 height 24
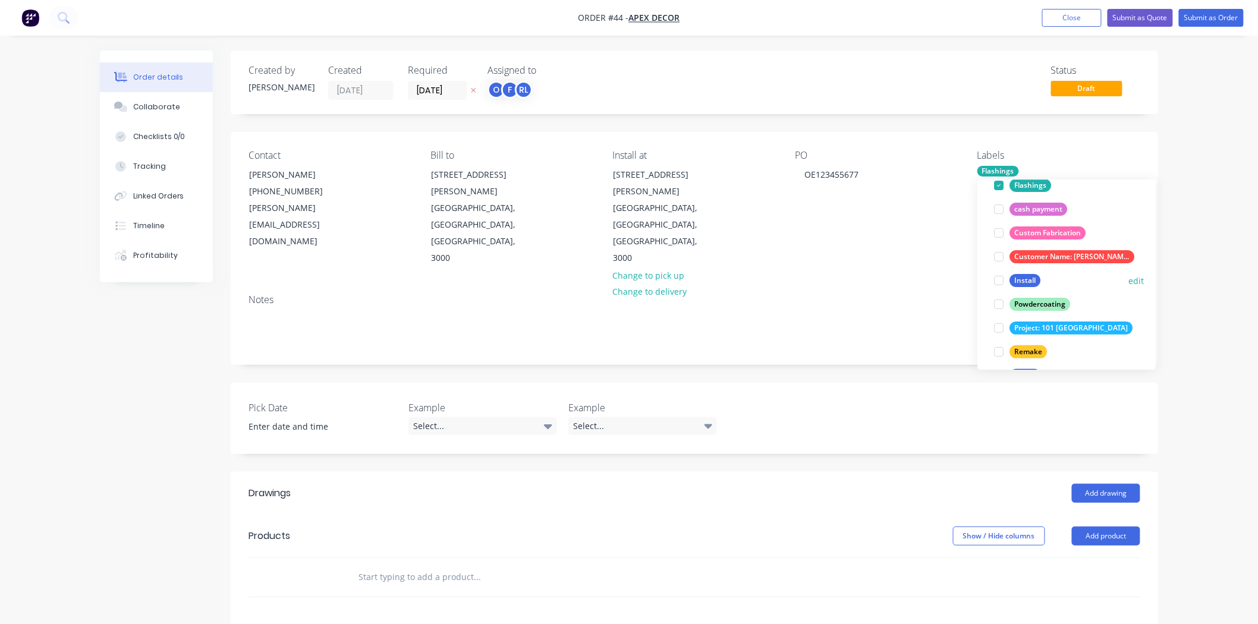
scroll to position [87, 0]
click at [691, 307] on div at bounding box center [999, 306] width 24 height 24
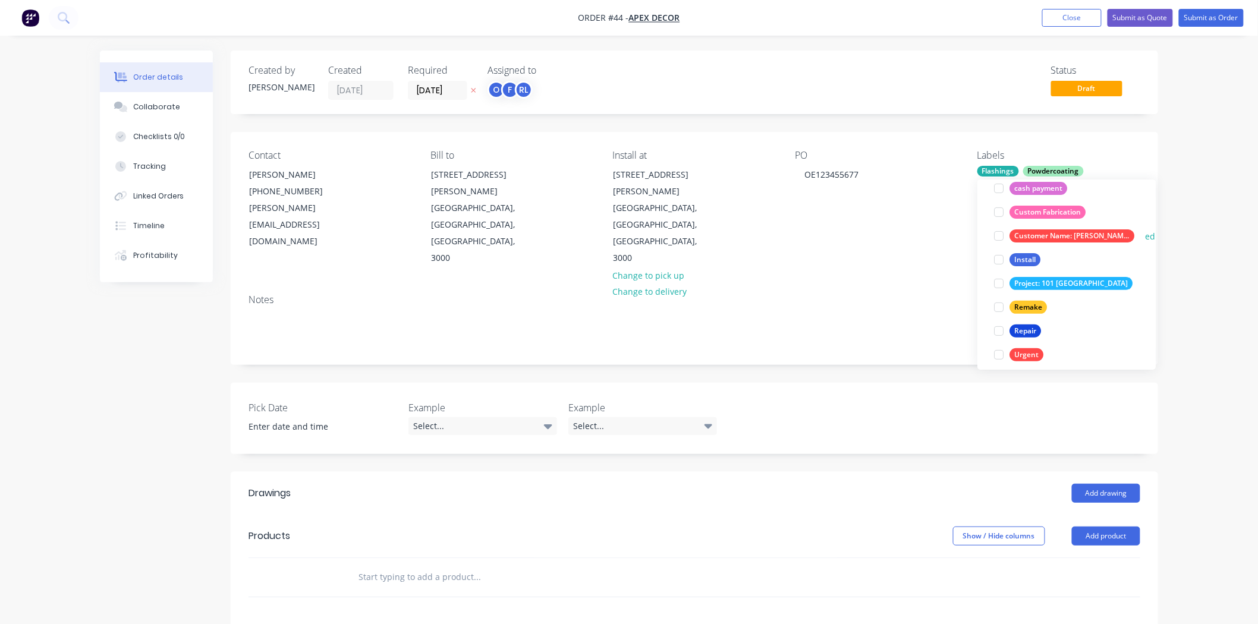
scroll to position [143, 0]
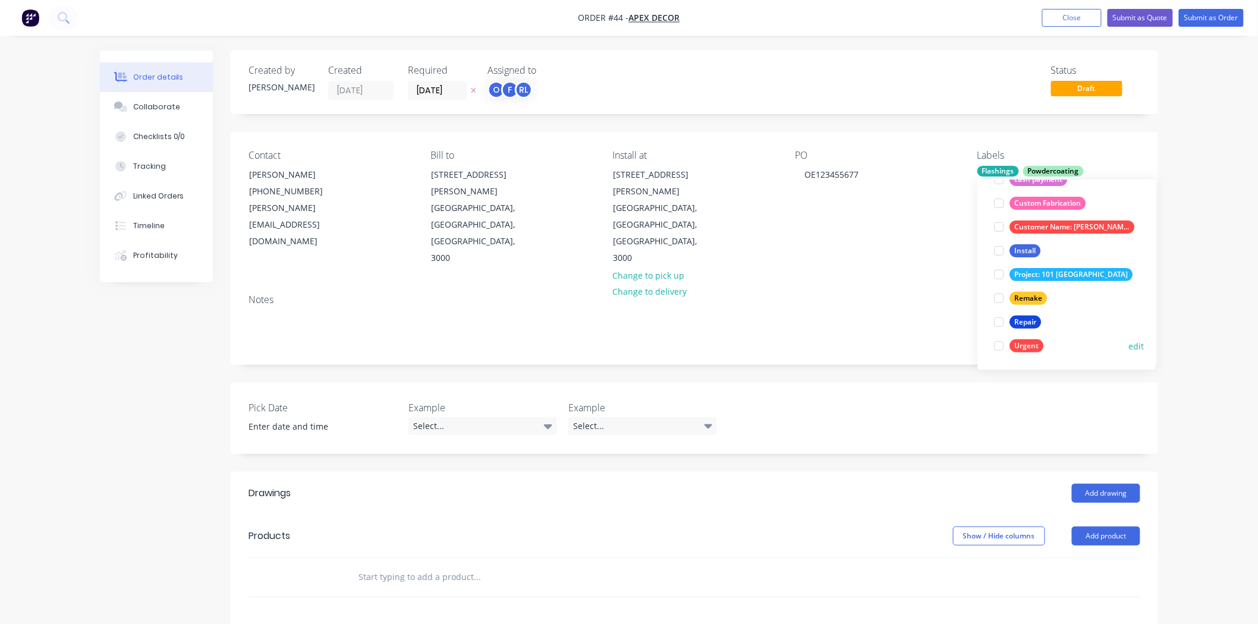
click at [691, 339] on div at bounding box center [999, 346] width 24 height 24
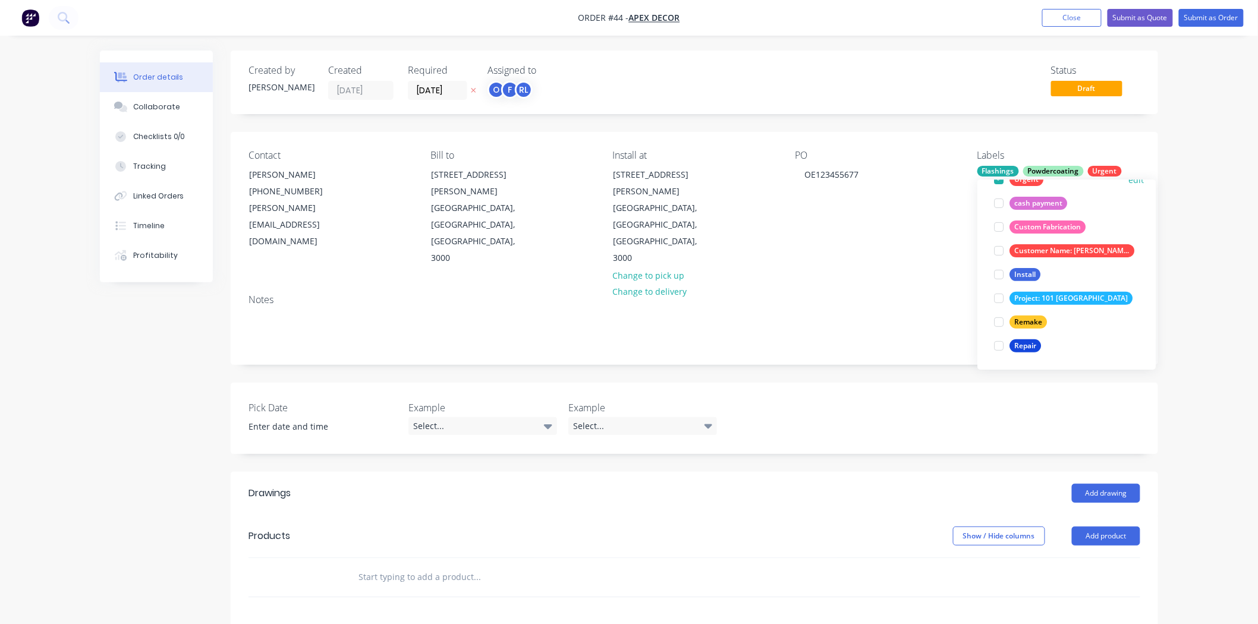
scroll to position [0, 0]
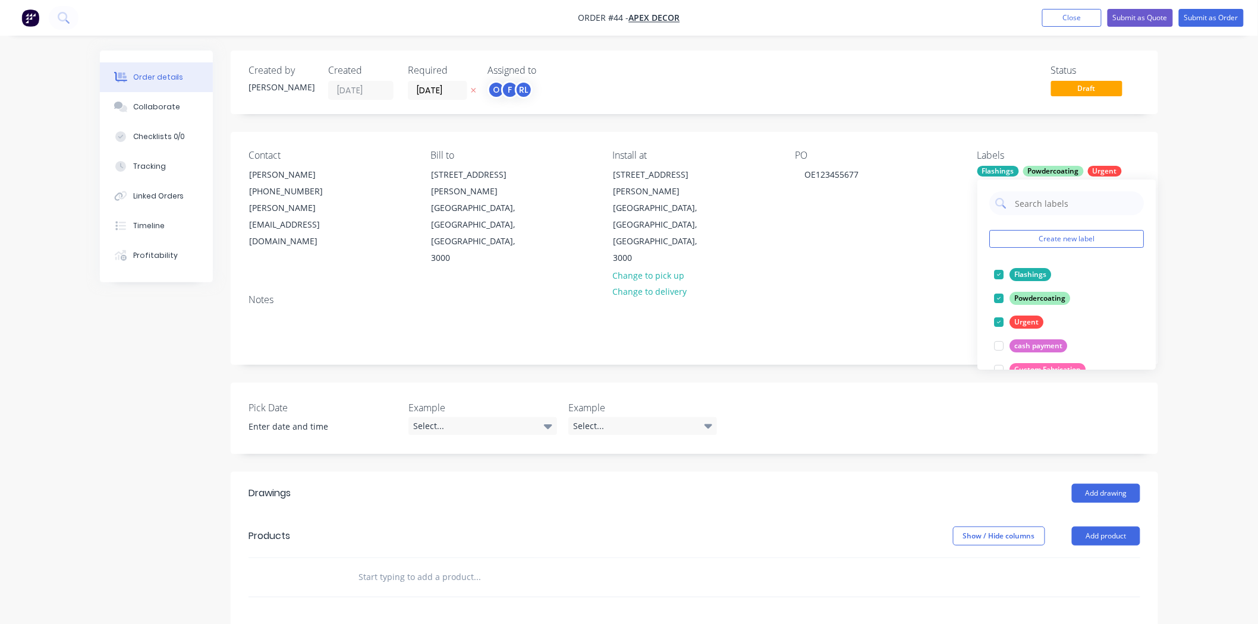
click at [691, 265] on div "Order details Collaborate Checklists 0/0 Tracking Linked Orders Timeline Profit…" at bounding box center [629, 450] width 1258 height 901
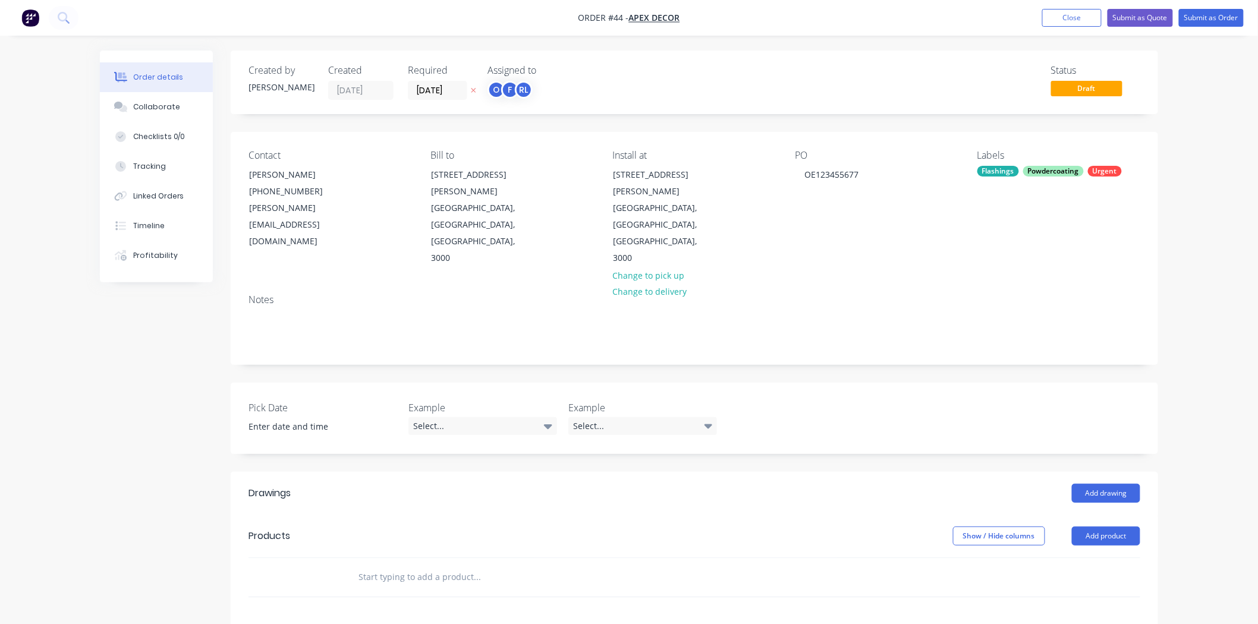
click at [691, 209] on div "Order details Collaborate Checklists 0/0 Tracking Linked Orders Timeline Profit…" at bounding box center [629, 450] width 1258 height 901
drag, startPoint x: 243, startPoint y: 364, endPoint x: 752, endPoint y: 385, distance: 509.9
click at [691, 359] on div "Pick Date Example Select... Example Select..." at bounding box center [694, 418] width 927 height 71
click at [266, 359] on input at bounding box center [315, 427] width 148 height 18
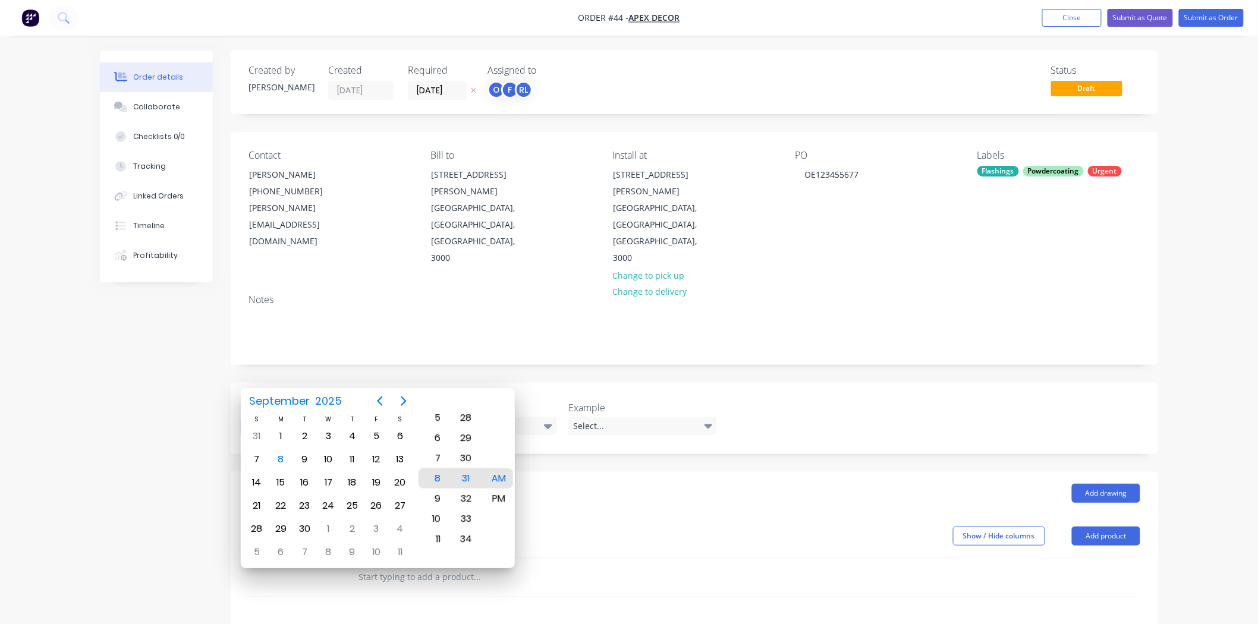
click at [212, 348] on div "Created by Omar Created 08/09/25 Required 12/09/25 Assigned to O F RL Status Dr…" at bounding box center [629, 476] width 1058 height 850
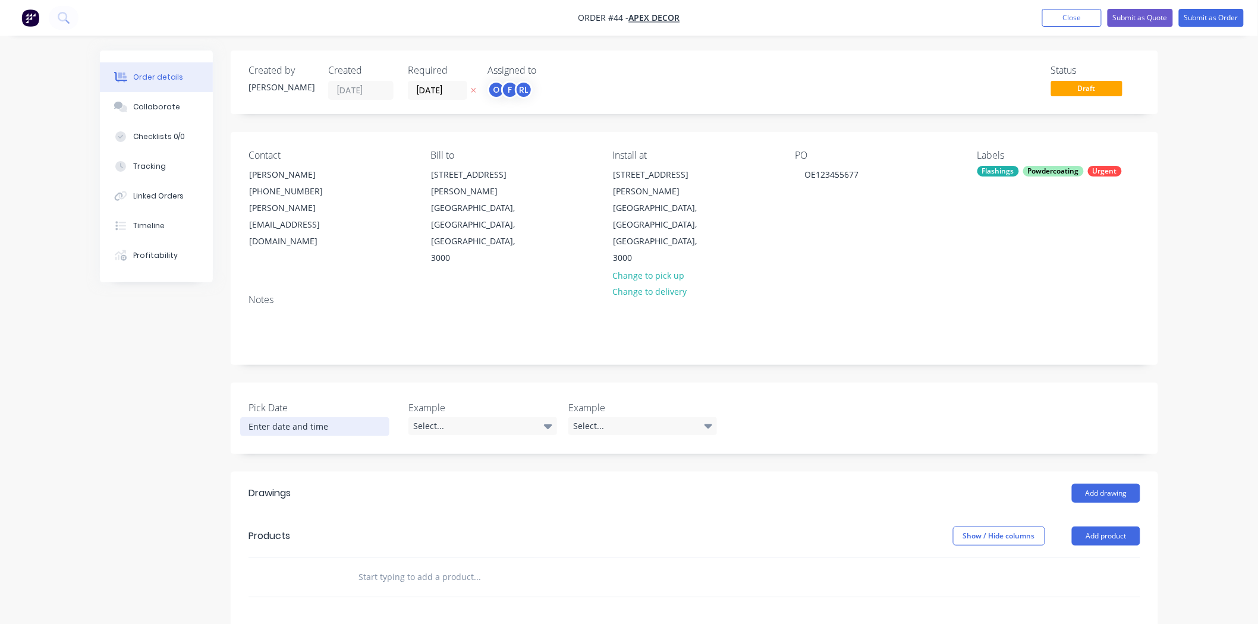
click at [322, 359] on input at bounding box center [315, 427] width 148 height 18
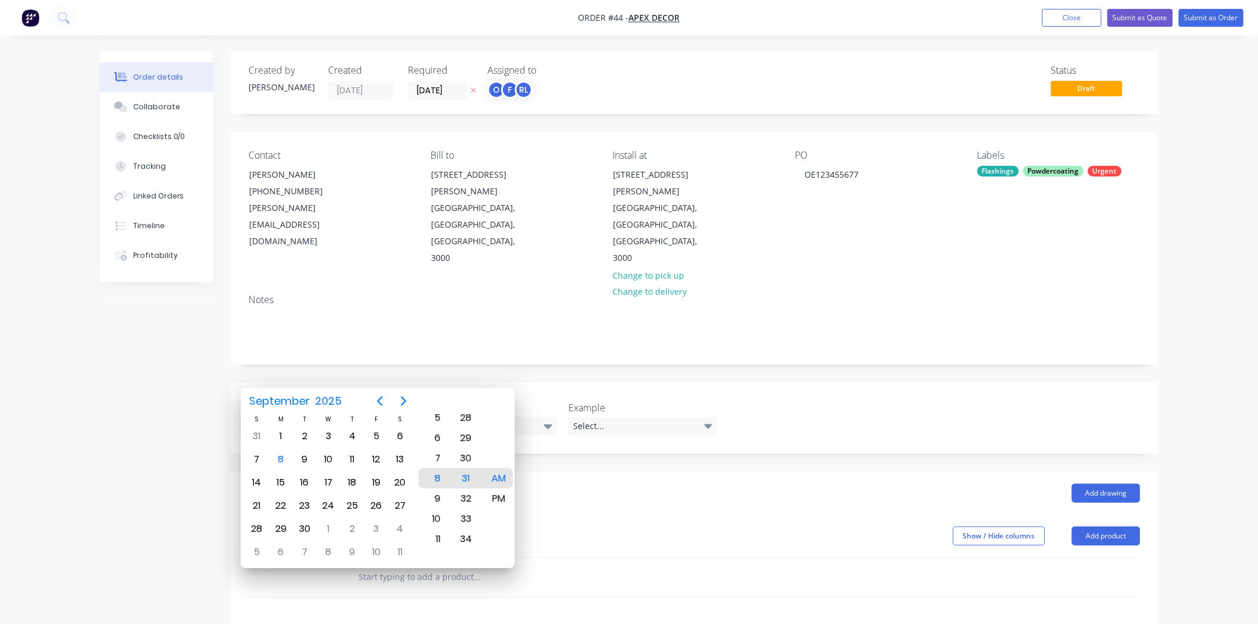
click at [311, 359] on label "Pick Date" at bounding box center [322, 408] width 149 height 14
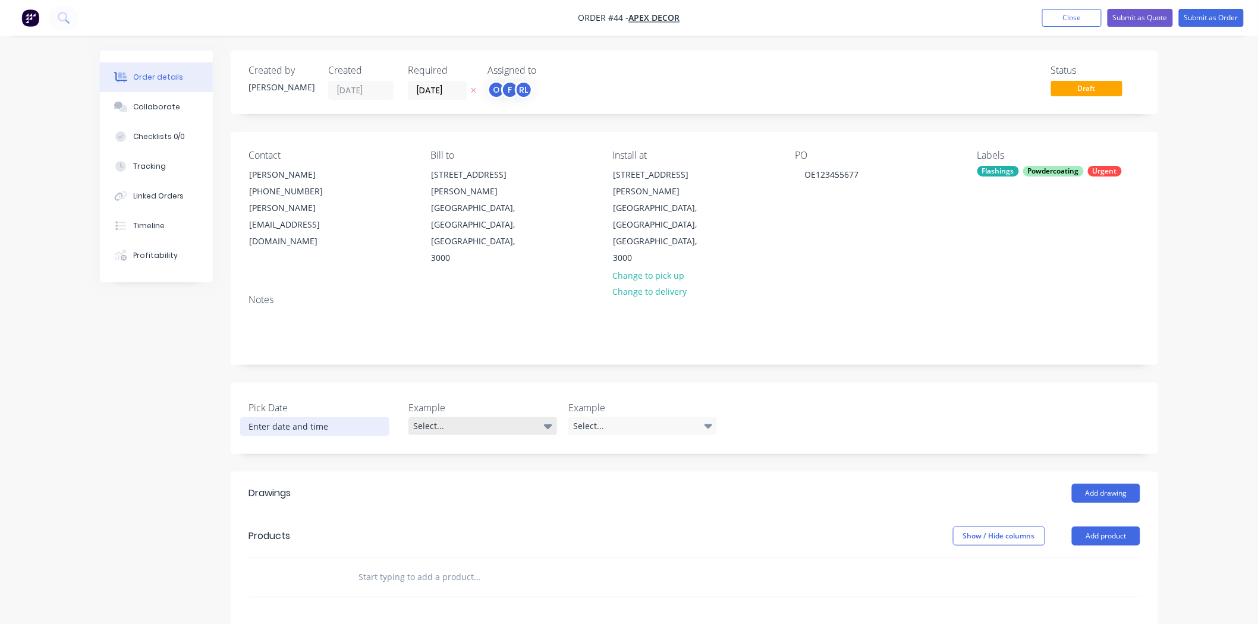
click at [452, 359] on div "Select..." at bounding box center [482, 426] width 149 height 18
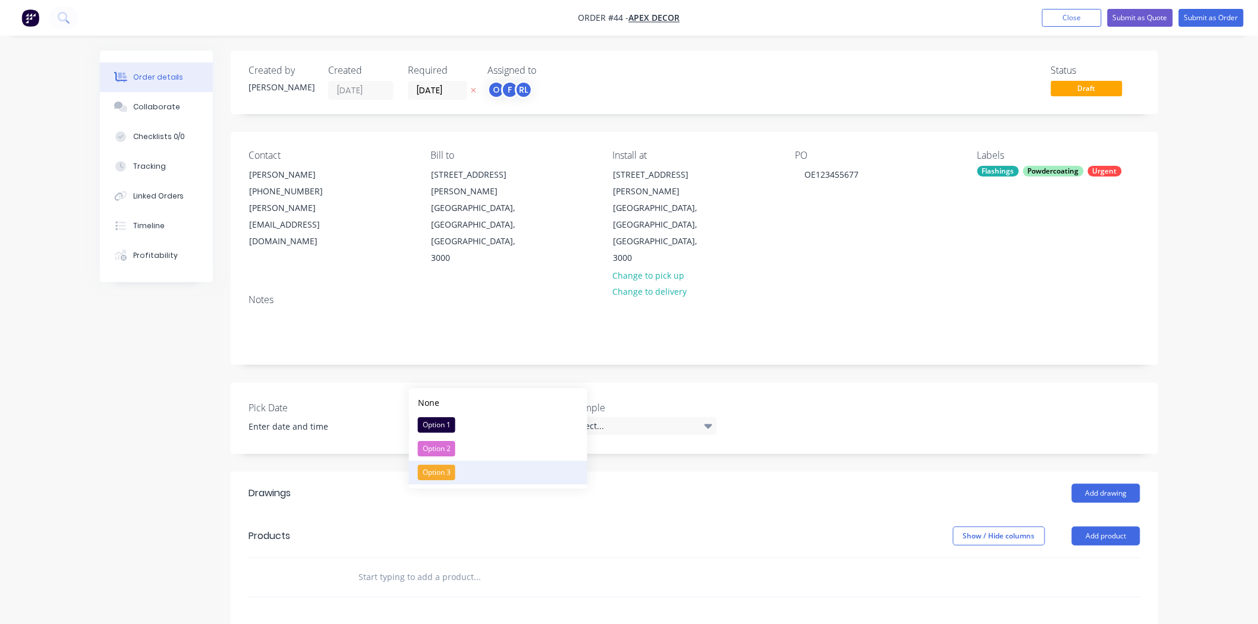
click at [454, 359] on div "Option 3" at bounding box center [436, 472] width 37 height 15
click at [586, 359] on div "Select..." at bounding box center [642, 426] width 149 height 18
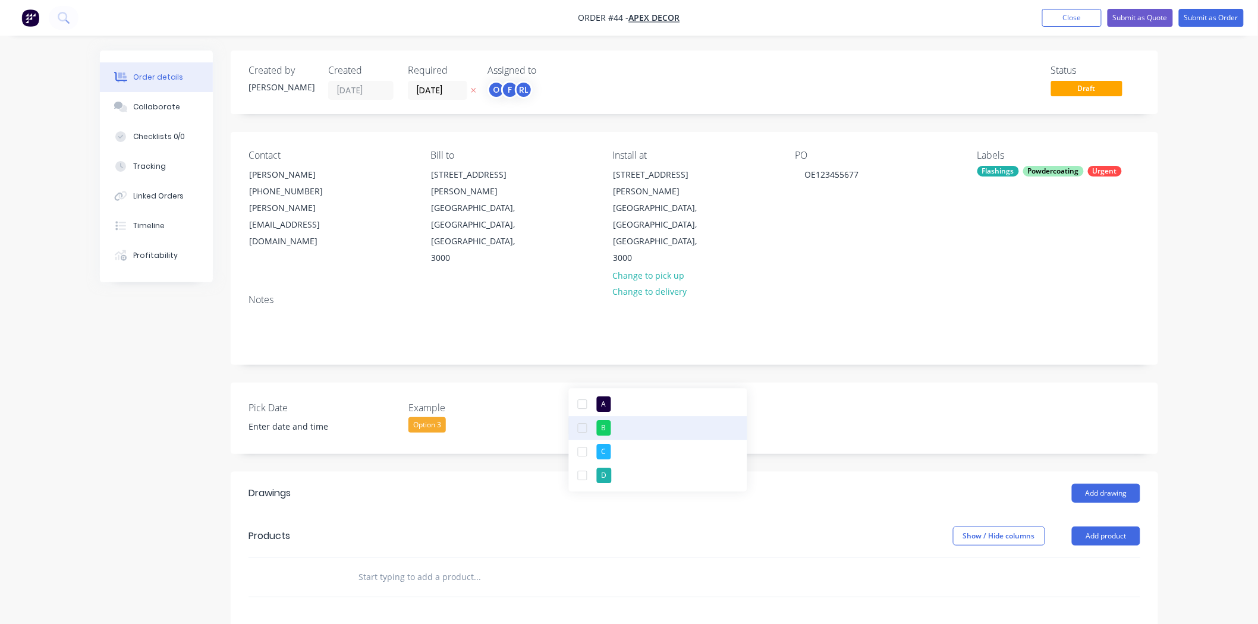
click at [584, 359] on div "button" at bounding box center [583, 428] width 24 height 24
click at [586, 359] on div "button" at bounding box center [583, 450] width 24 height 24
click at [691, 311] on div "Order details Collaborate Checklists 0/0 Tracking Linked Orders Timeline Profit…" at bounding box center [629, 450] width 1258 height 901
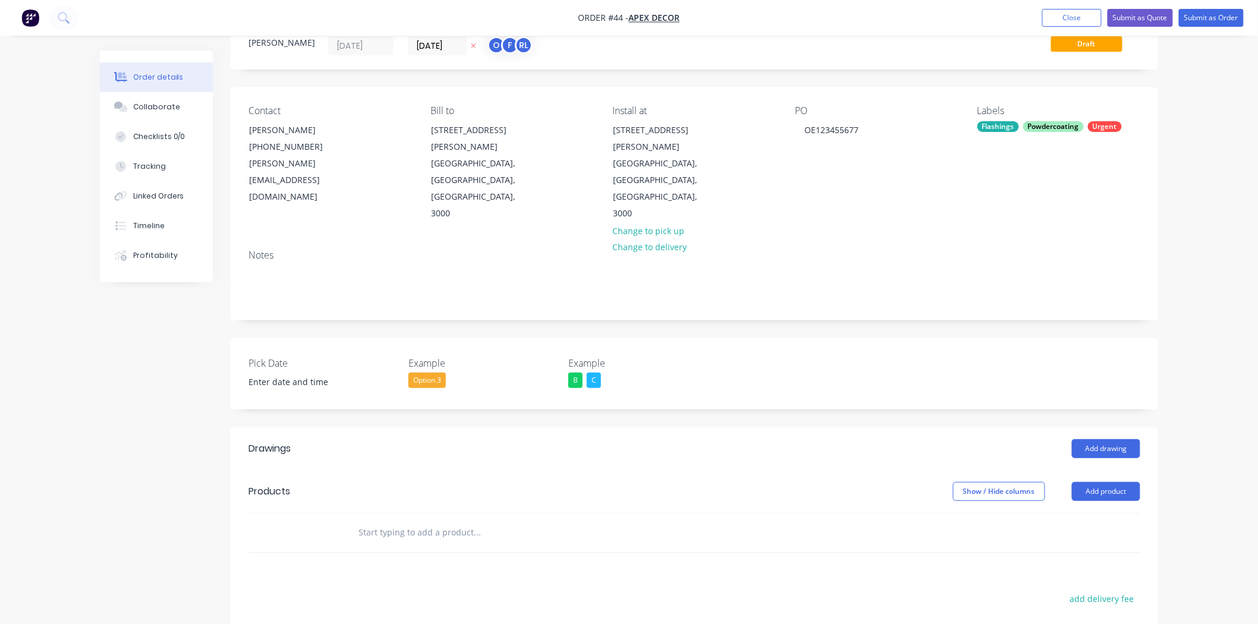
scroll to position [45, 0]
drag, startPoint x: 239, startPoint y: 393, endPoint x: 353, endPoint y: 396, distance: 114.2
click at [353, 359] on header "Drawings Add drawing" at bounding box center [694, 448] width 927 height 43
click at [121, 359] on div "Created by Omar Created 08/09/25 Required 12/09/25 Assigned to O F RL Status Dr…" at bounding box center [629, 430] width 1058 height 850
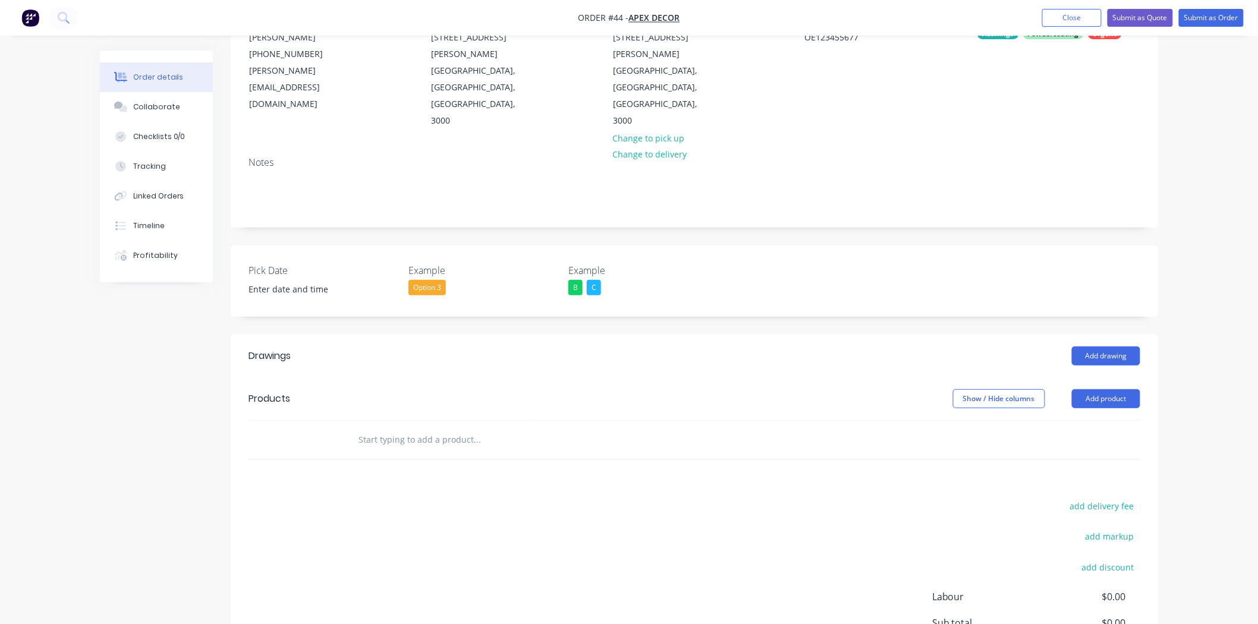
scroll to position [227, 0]
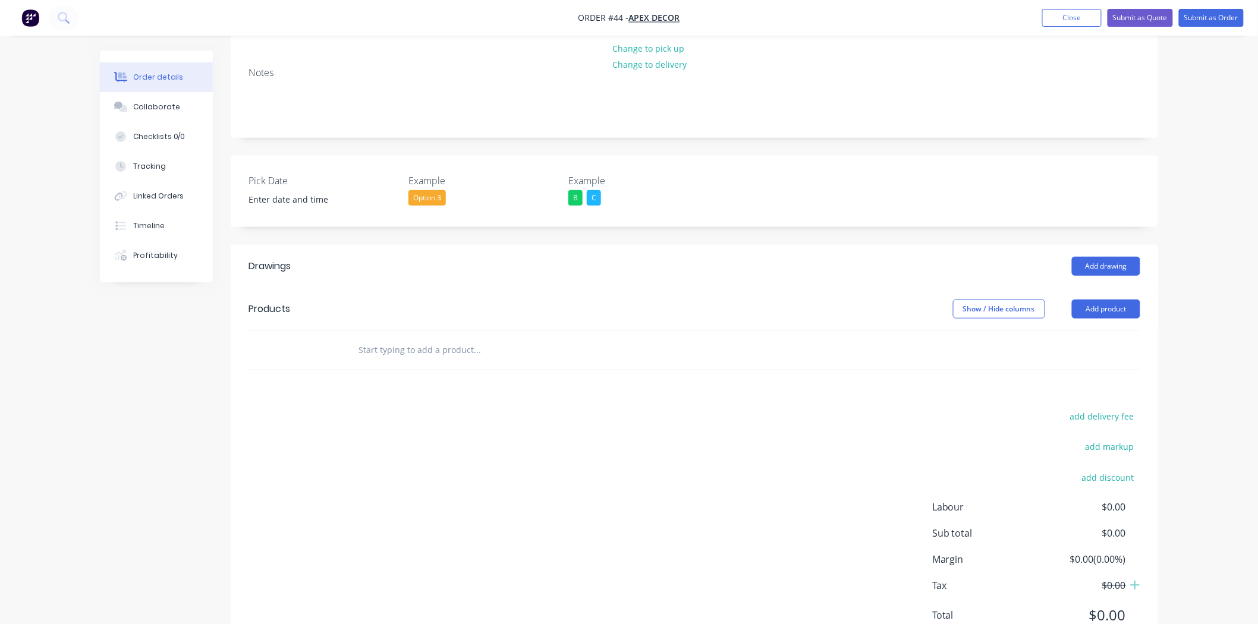
drag, startPoint x: 387, startPoint y: 313, endPoint x: 363, endPoint y: 298, distance: 27.7
click at [363, 338] on input "text" at bounding box center [477, 350] width 238 height 24
click at [691, 257] on button "Add drawing" at bounding box center [1106, 266] width 68 height 19
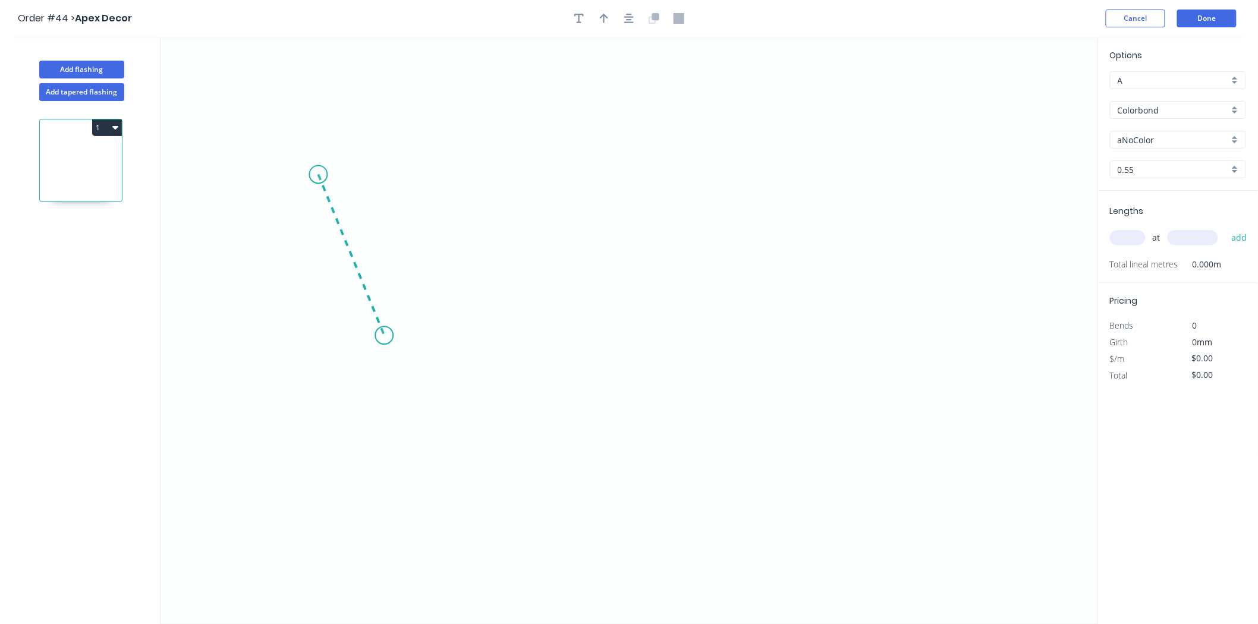
drag, startPoint x: 318, startPoint y: 175, endPoint x: 383, endPoint y: 339, distance: 176.4
click at [383, 339] on icon "0" at bounding box center [628, 330] width 937 height 587
click at [383, 339] on circle at bounding box center [383, 338] width 18 height 18
drag, startPoint x: 383, startPoint y: 339, endPoint x: 558, endPoint y: 350, distance: 175.1
click at [558, 350] on icon "0 ?" at bounding box center [628, 330] width 937 height 587
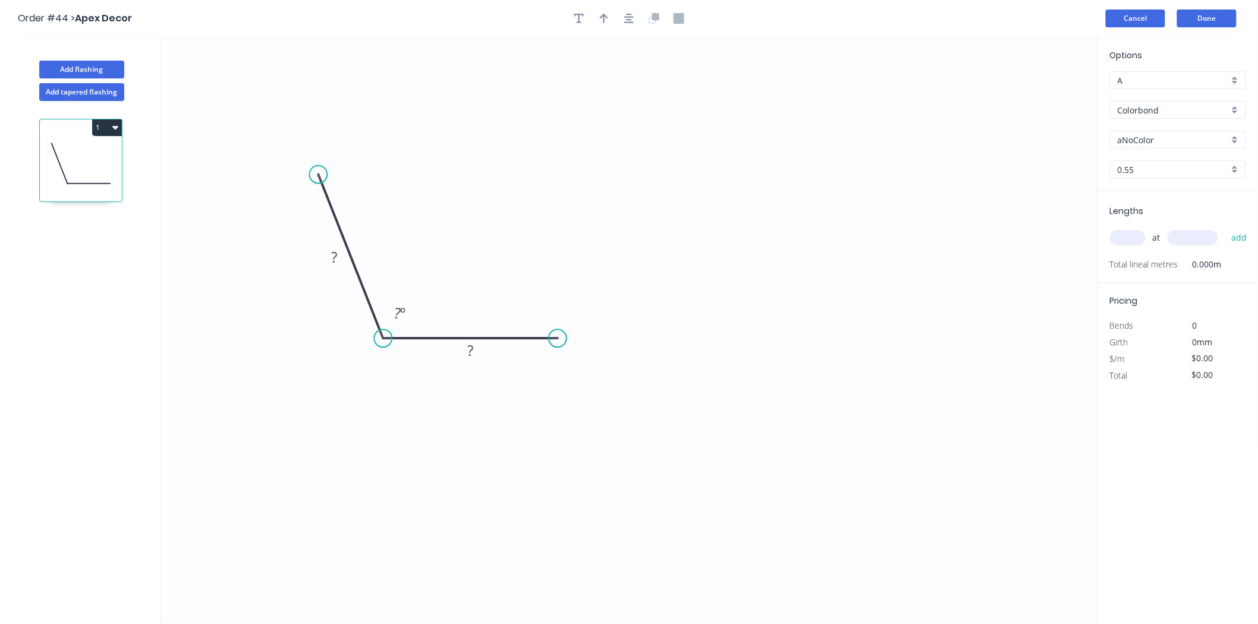
click at [691, 24] on button "Cancel" at bounding box center [1135, 19] width 59 height 18
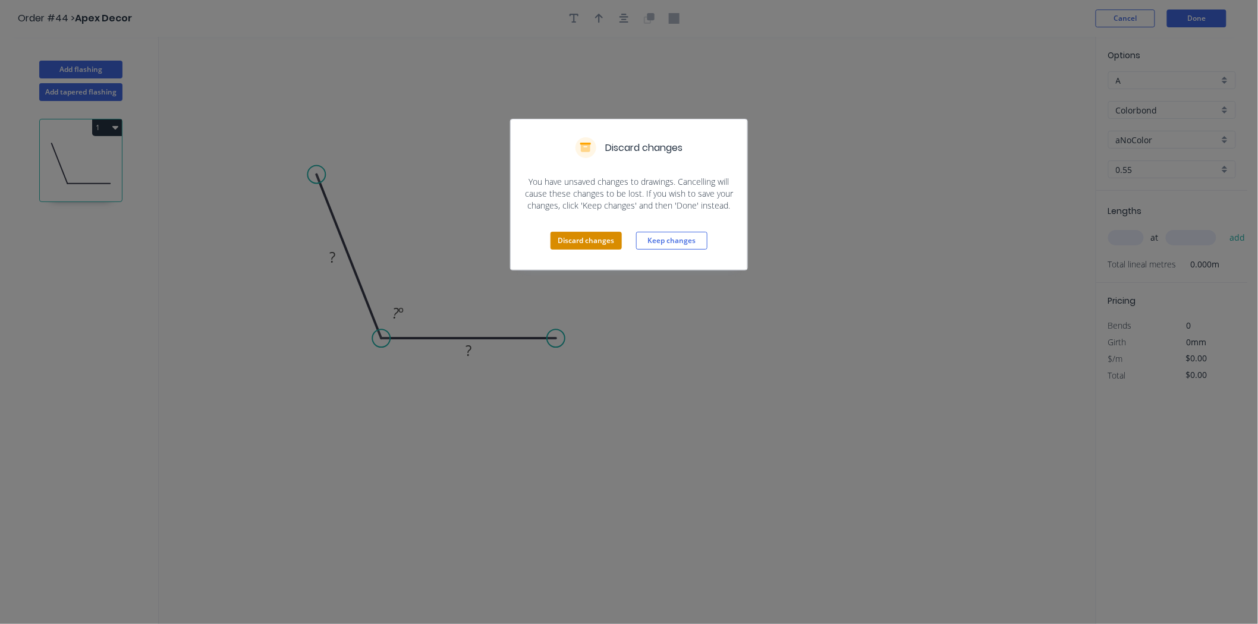
click at [590, 234] on button "Discard changes" at bounding box center [585, 241] width 71 height 18
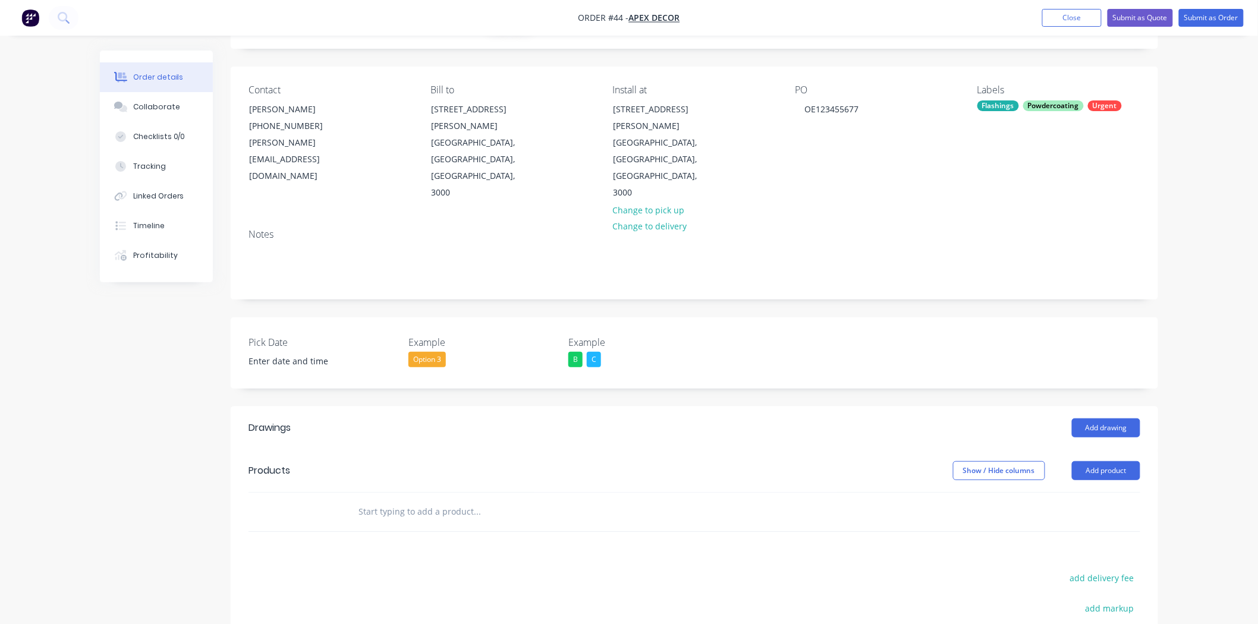
scroll to position [69, 0]
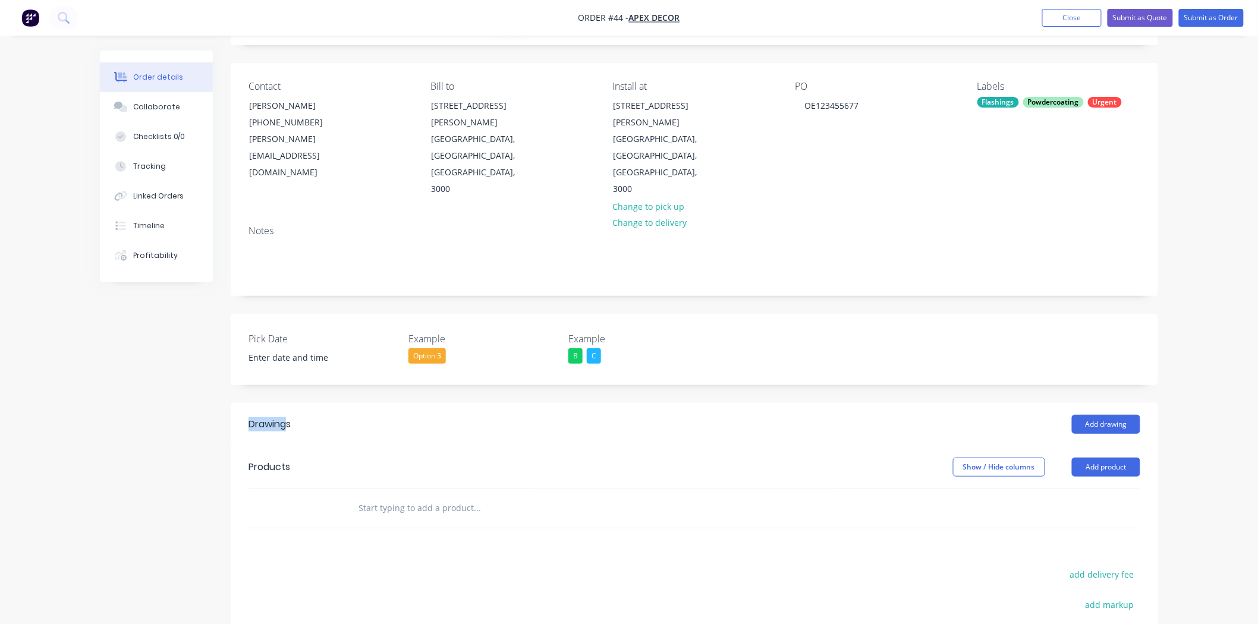
drag, startPoint x: 286, startPoint y: 371, endPoint x: 240, endPoint y: 373, distance: 45.8
click at [240, 359] on header "Drawings Add drawing" at bounding box center [694, 424] width 927 height 43
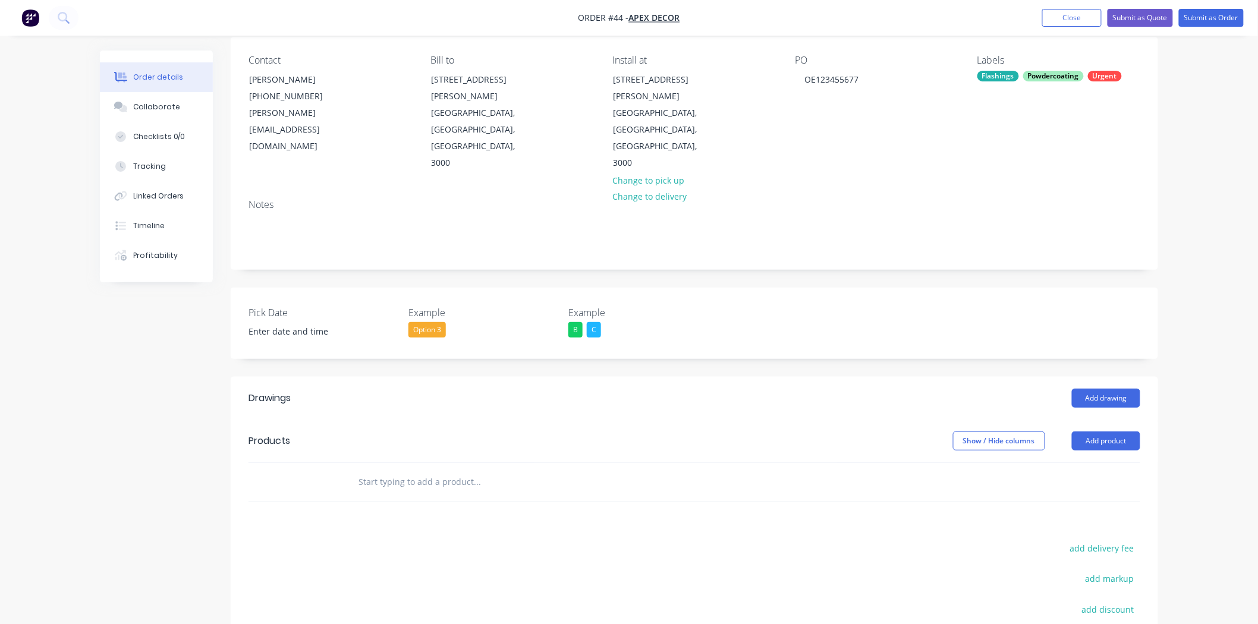
click at [297, 359] on div "Drawings" at bounding box center [343, 398] width 190 height 19
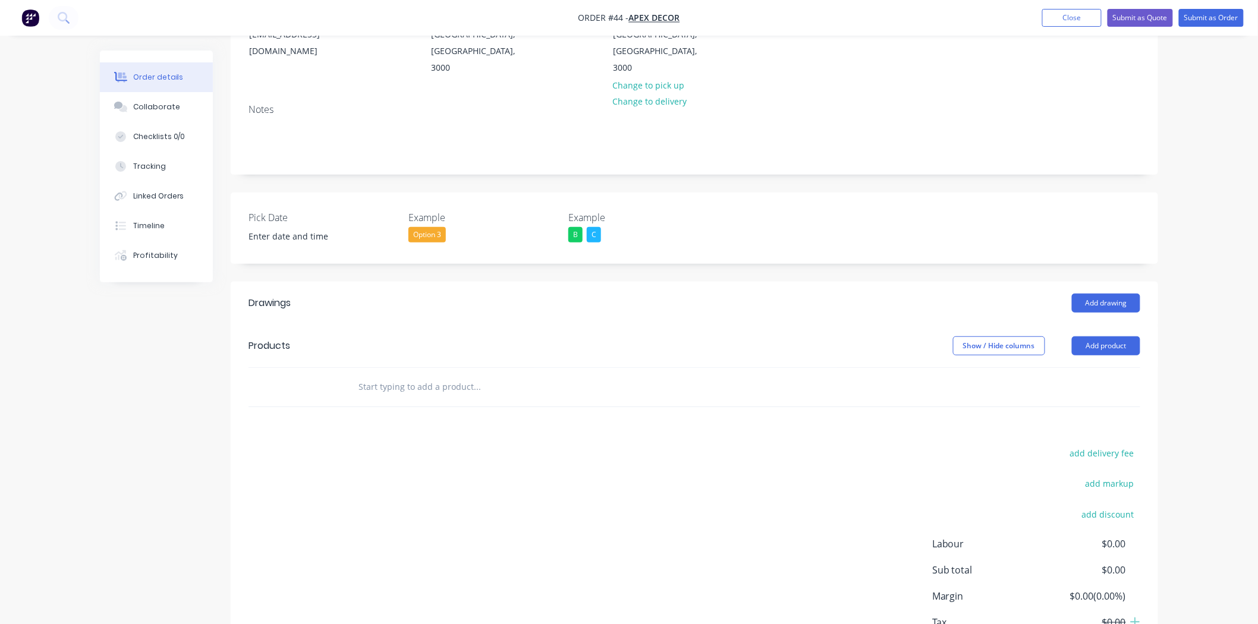
scroll to position [191, 0]
click at [346, 359] on div "add delivery fee add markup add discount Labour $0.00 Sub total $0.00 Margin $0…" at bounding box center [694, 558] width 892 height 229
click at [302, 359] on div "add delivery fee add markup add discount Labour $0.00 Sub total $0.00 Margin $0…" at bounding box center [694, 558] width 892 height 229
click at [444, 359] on div "add delivery fee add markup add discount Labour $0.00 Sub total $0.00 Margin $0…" at bounding box center [694, 558] width 892 height 229
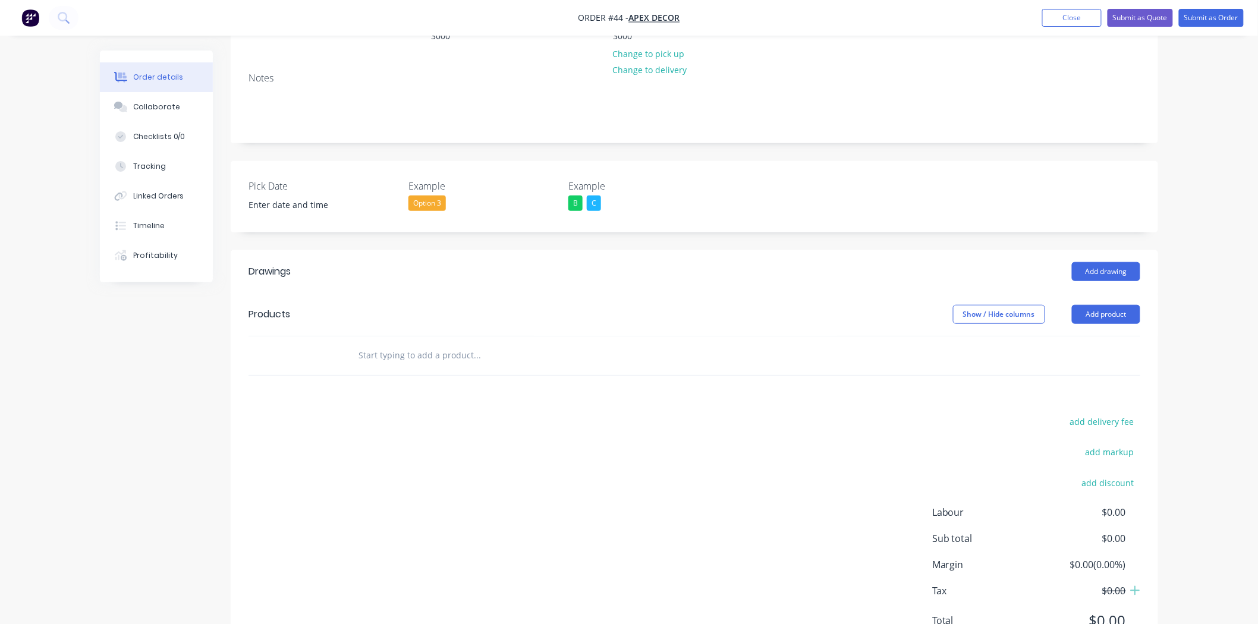
scroll to position [227, 0]
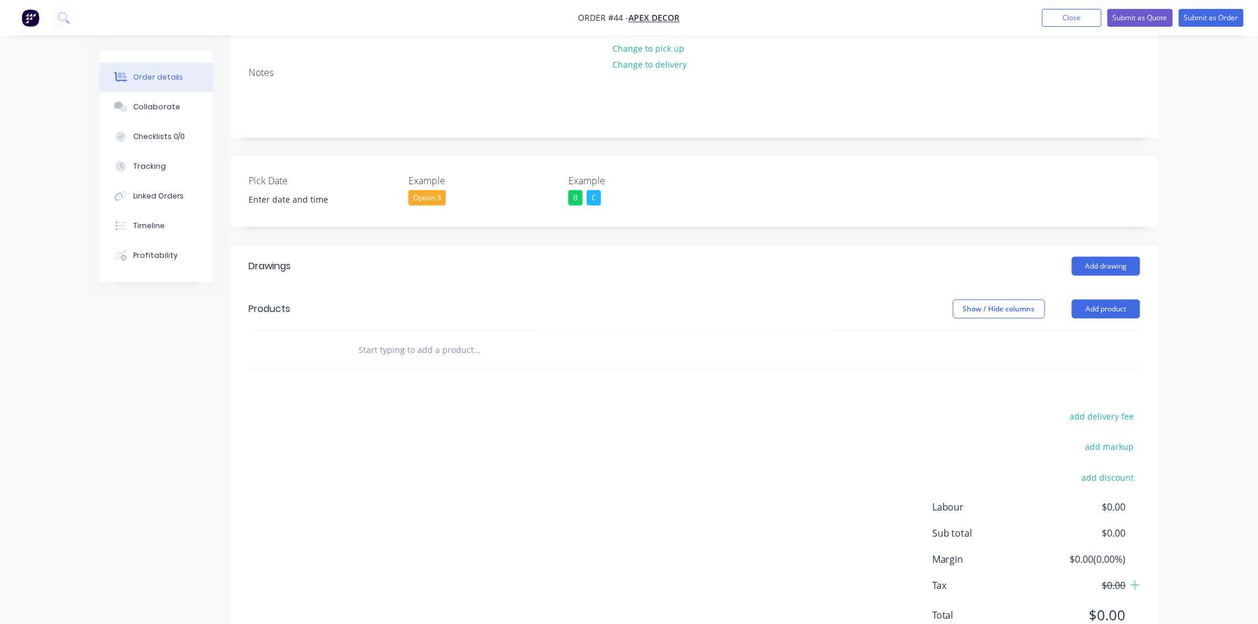
click at [263, 302] on div "Products" at bounding box center [269, 309] width 42 height 14
click at [378, 338] on input "text" at bounding box center [477, 350] width 238 height 24
click at [678, 359] on div "add delivery fee add markup add discount Labour $0.00 Sub total $0.00 Margin $0…" at bounding box center [694, 522] width 892 height 229
click at [691, 300] on button "Add product" at bounding box center [1106, 309] width 68 height 19
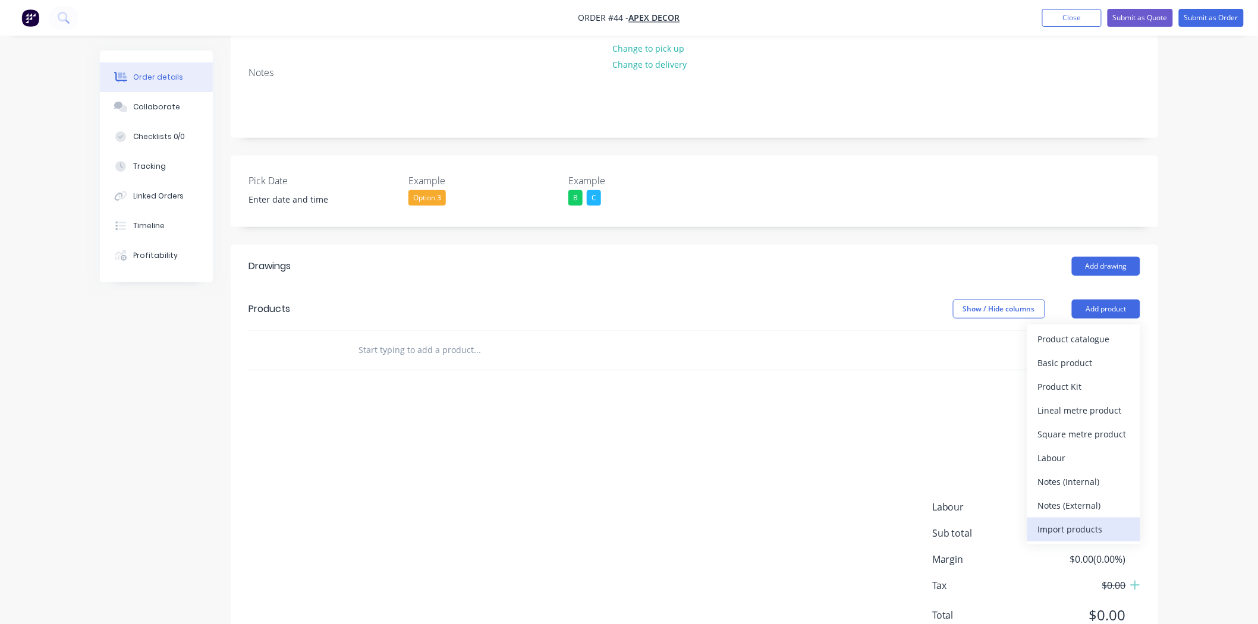
click at [691, 359] on div "Import products" at bounding box center [1084, 529] width 92 height 17
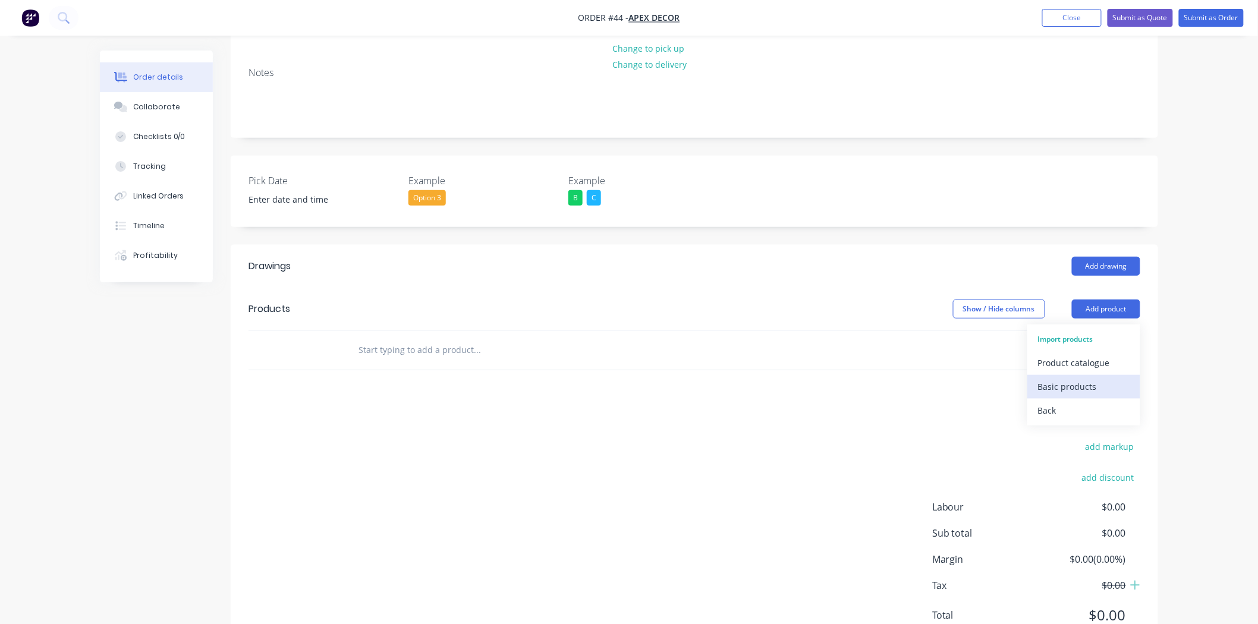
click at [691, 359] on div "Basic products" at bounding box center [1084, 386] width 92 height 17
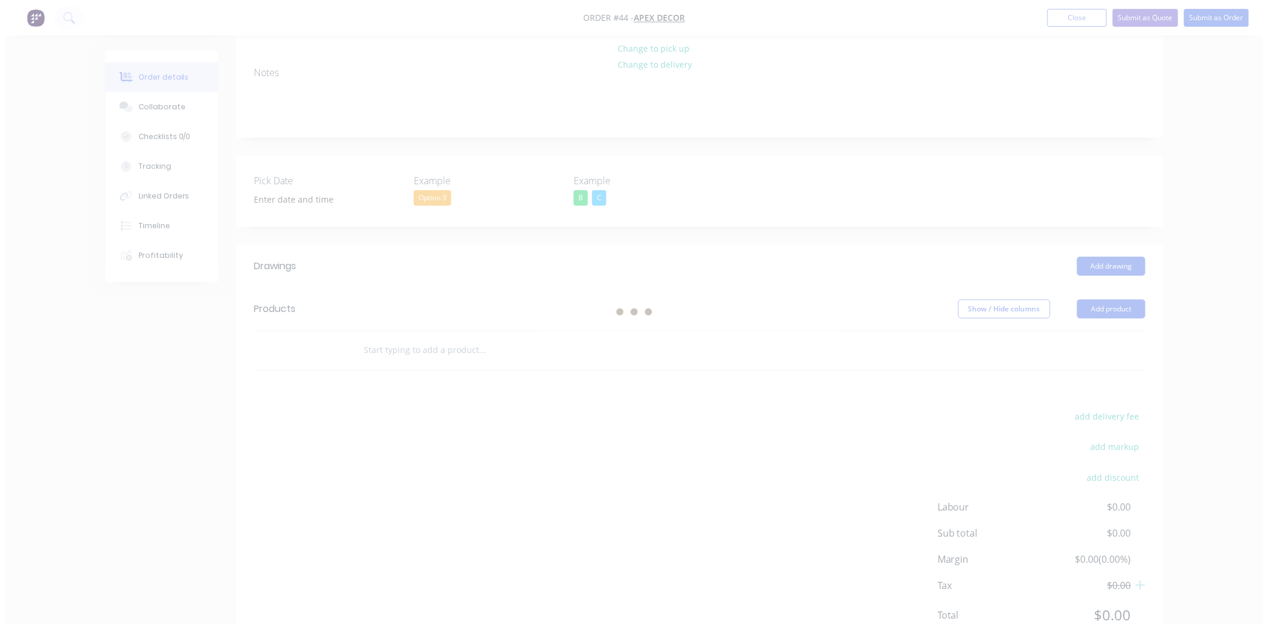
scroll to position [0, 0]
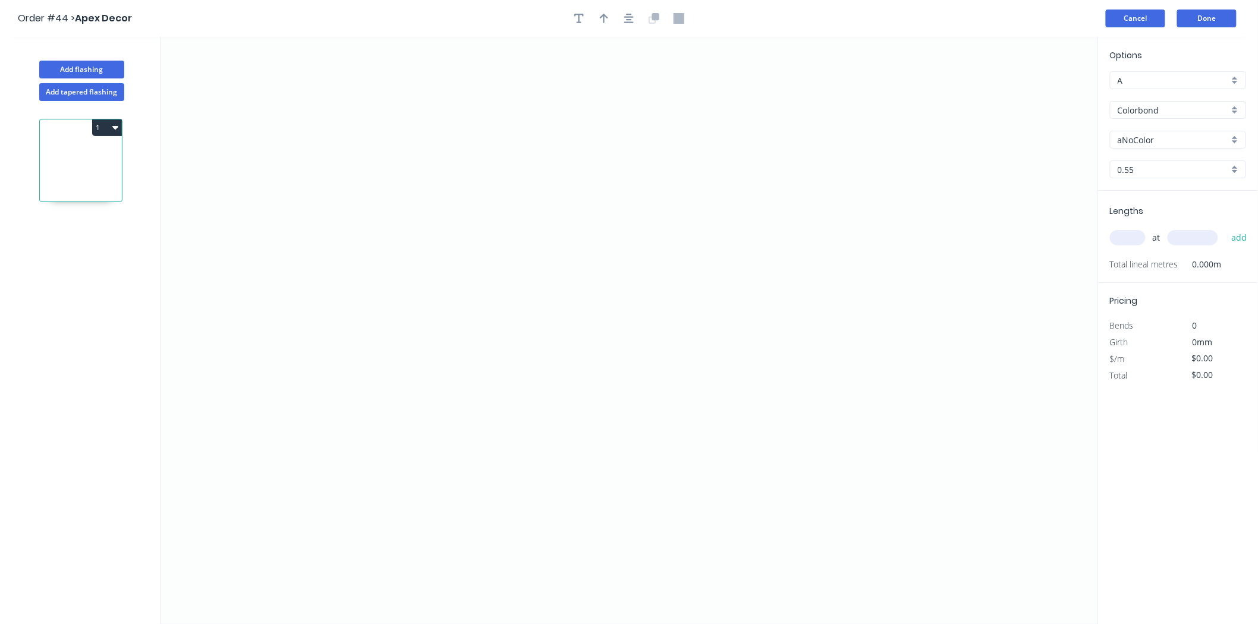
click at [1134, 17] on button "Cancel" at bounding box center [1135, 19] width 59 height 18
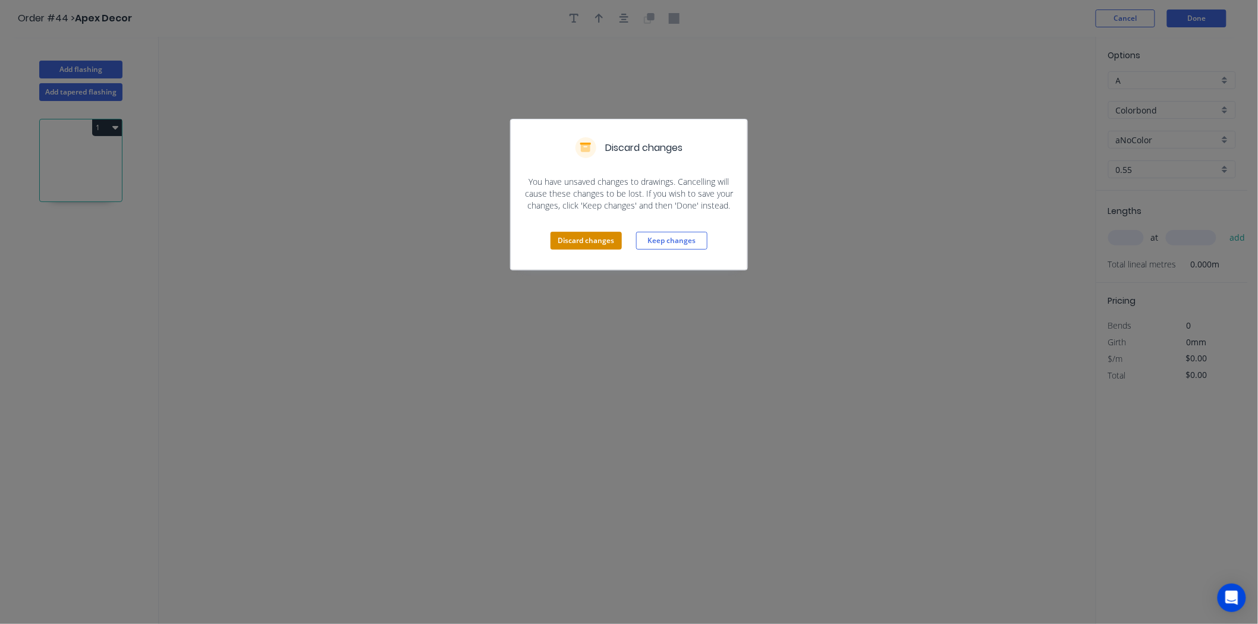
click at [584, 246] on button "Discard changes" at bounding box center [585, 241] width 71 height 18
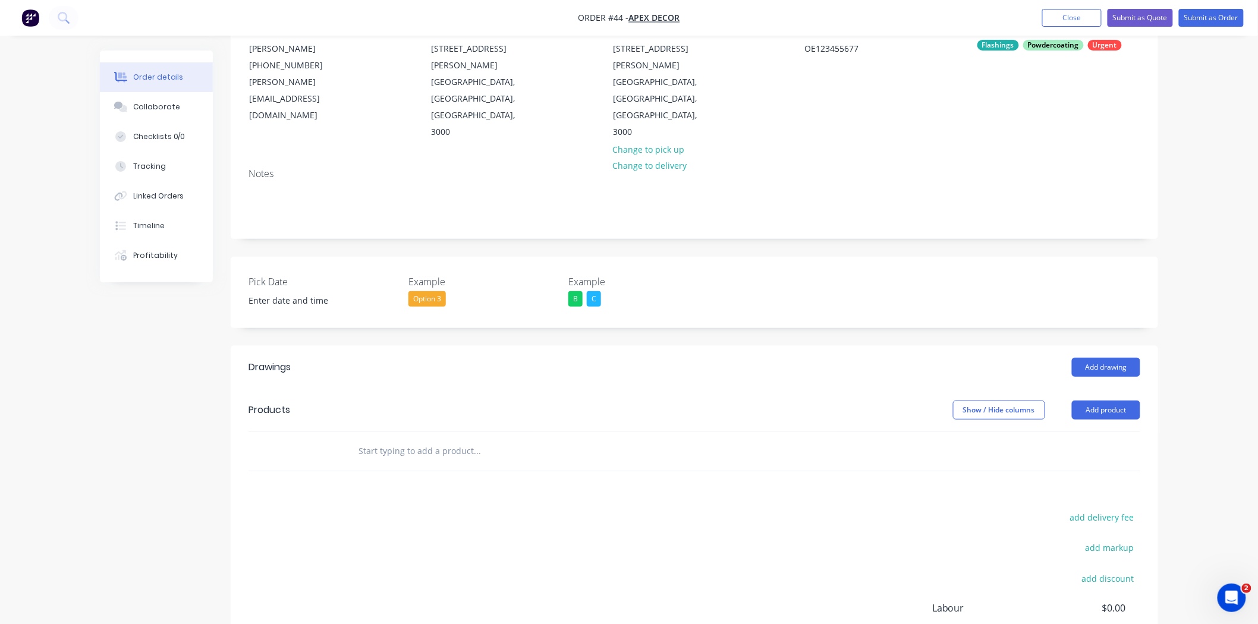
scroll to position [133, 0]
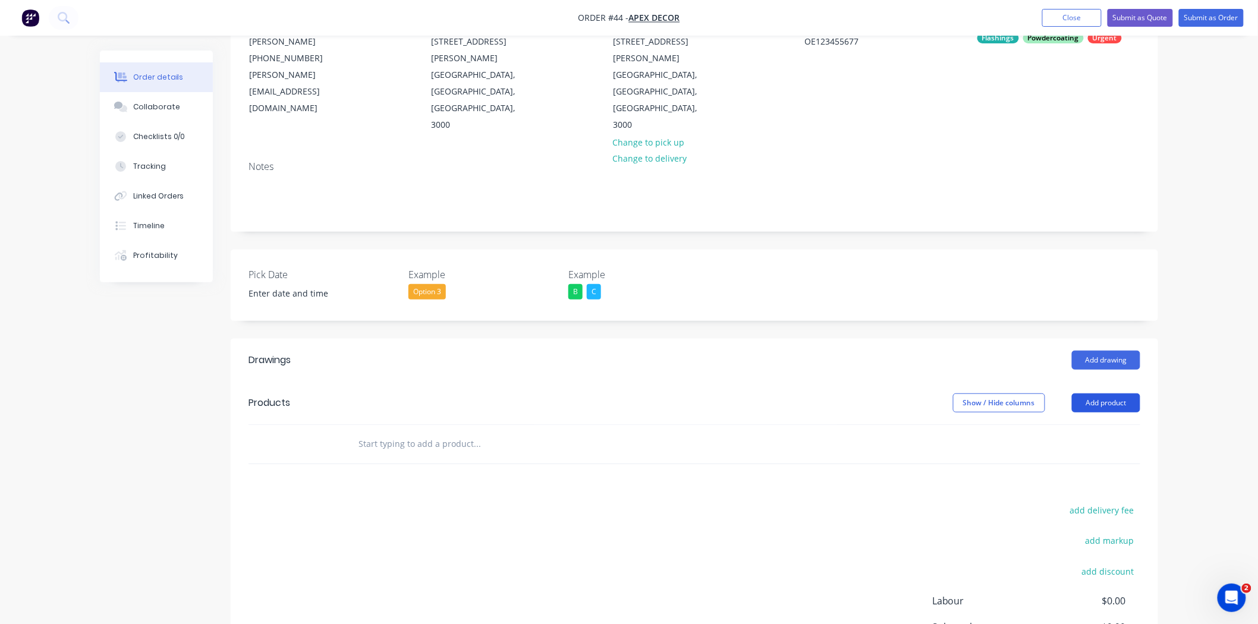
click at [1090, 394] on button "Add product" at bounding box center [1106, 403] width 68 height 19
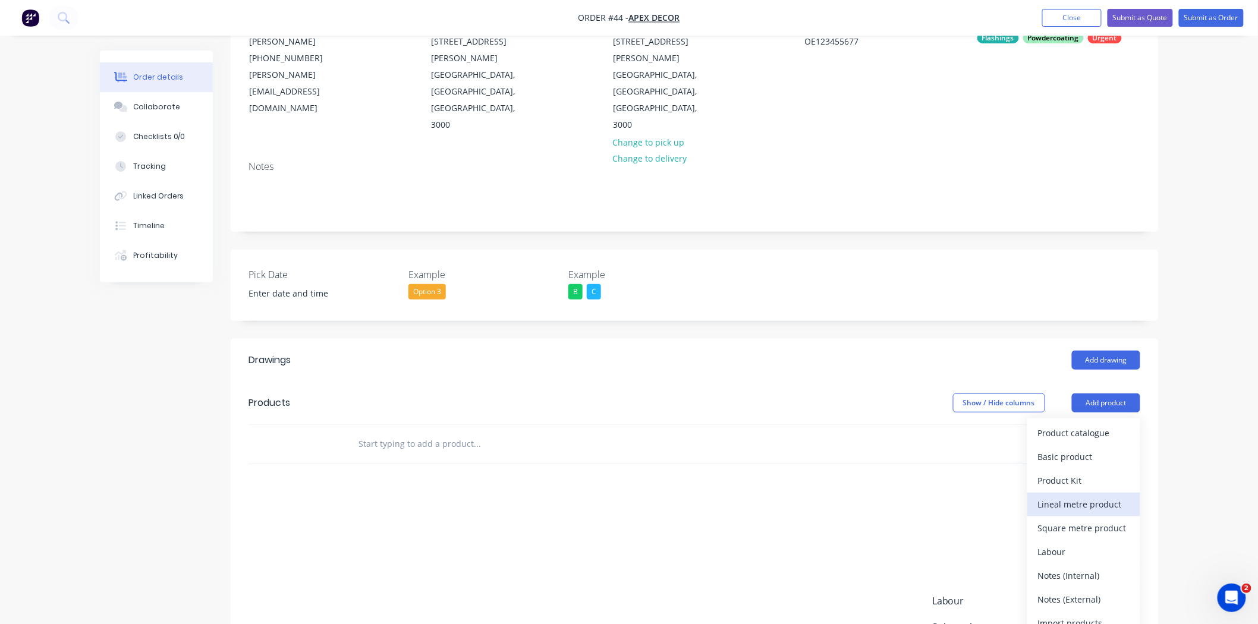
scroll to position [227, 0]
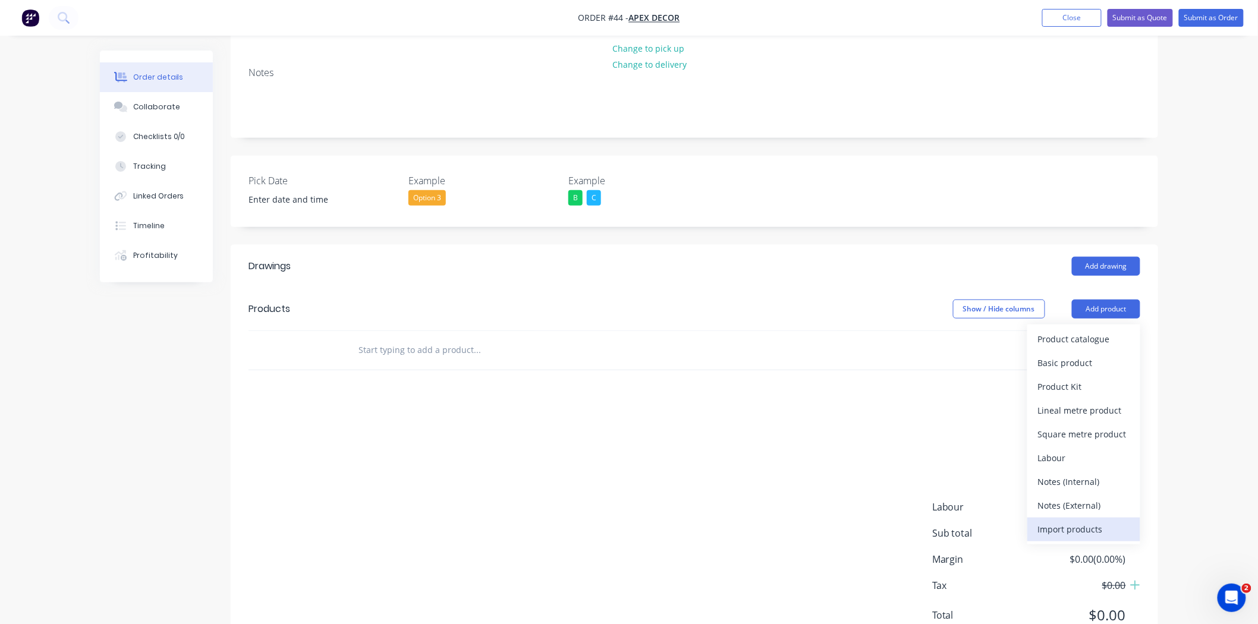
click at [1074, 521] on div "Import products" at bounding box center [1084, 529] width 92 height 17
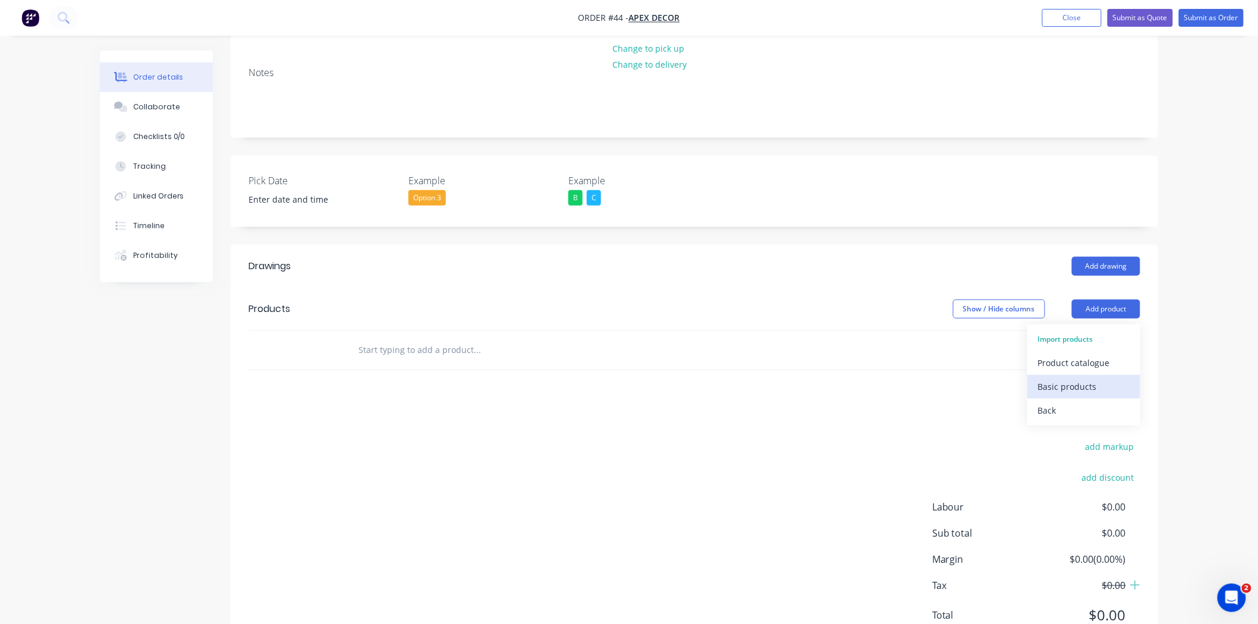
click at [1088, 378] on div "Basic products" at bounding box center [1084, 386] width 92 height 17
click at [344, 408] on div "add delivery fee add markup add discount Labour $0.00 Sub total $0.00 Margin $0…" at bounding box center [694, 522] width 892 height 229
click at [354, 338] on div at bounding box center [526, 350] width 357 height 24
click at [377, 338] on input "text" at bounding box center [477, 350] width 238 height 24
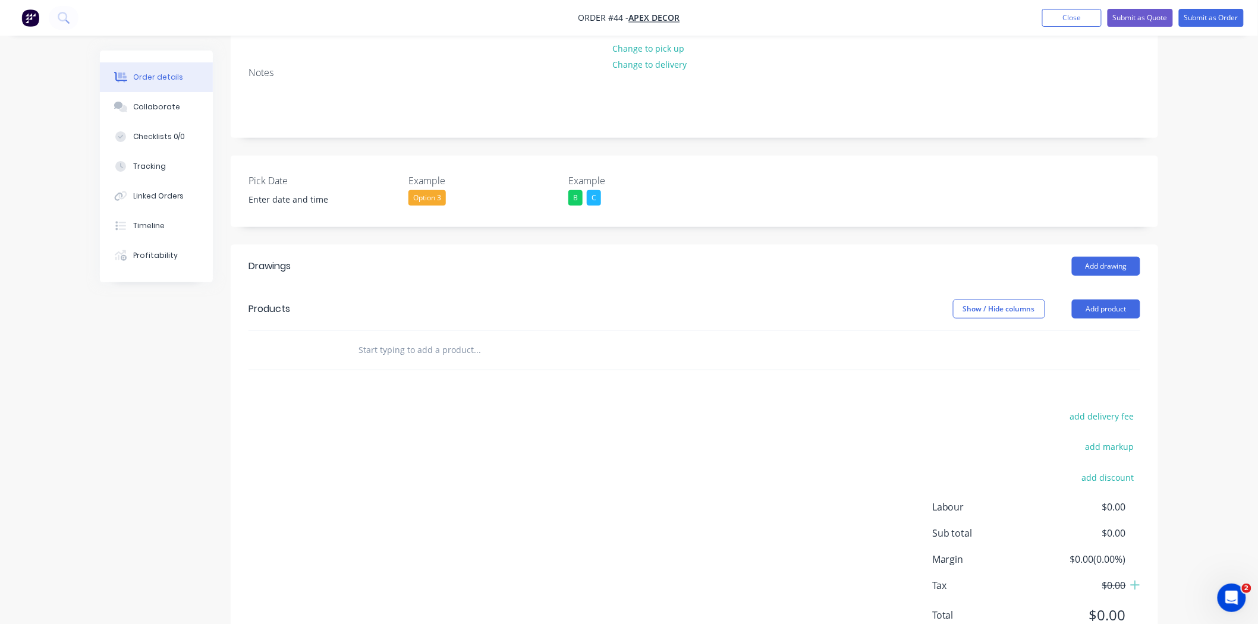
click at [729, 408] on div "add delivery fee add markup add discount Labour $0.00 Sub total $0.00 Margin $0…" at bounding box center [694, 522] width 892 height 229
click at [1219, 297] on div "Order details Collaborate Checklists 0/0 Tracking Linked Orders Timeline Profit…" at bounding box center [629, 223] width 1258 height 901
click at [603, 440] on div "add delivery fee add markup add discount Labour $0.00 Sub total $0.00 Margin $0…" at bounding box center [694, 522] width 892 height 229
click at [539, 408] on div "add delivery fee add markup add discount Labour $0.00 Sub total $0.00 Margin $0…" at bounding box center [694, 522] width 892 height 229
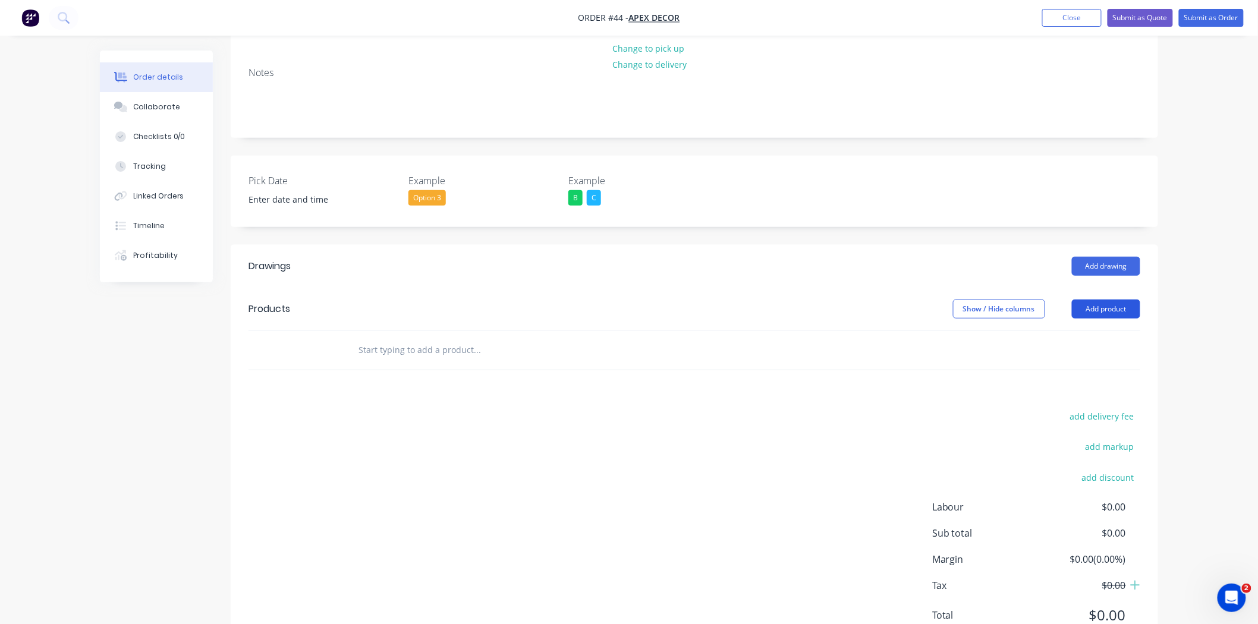
click at [1114, 300] on button "Add product" at bounding box center [1106, 309] width 68 height 19
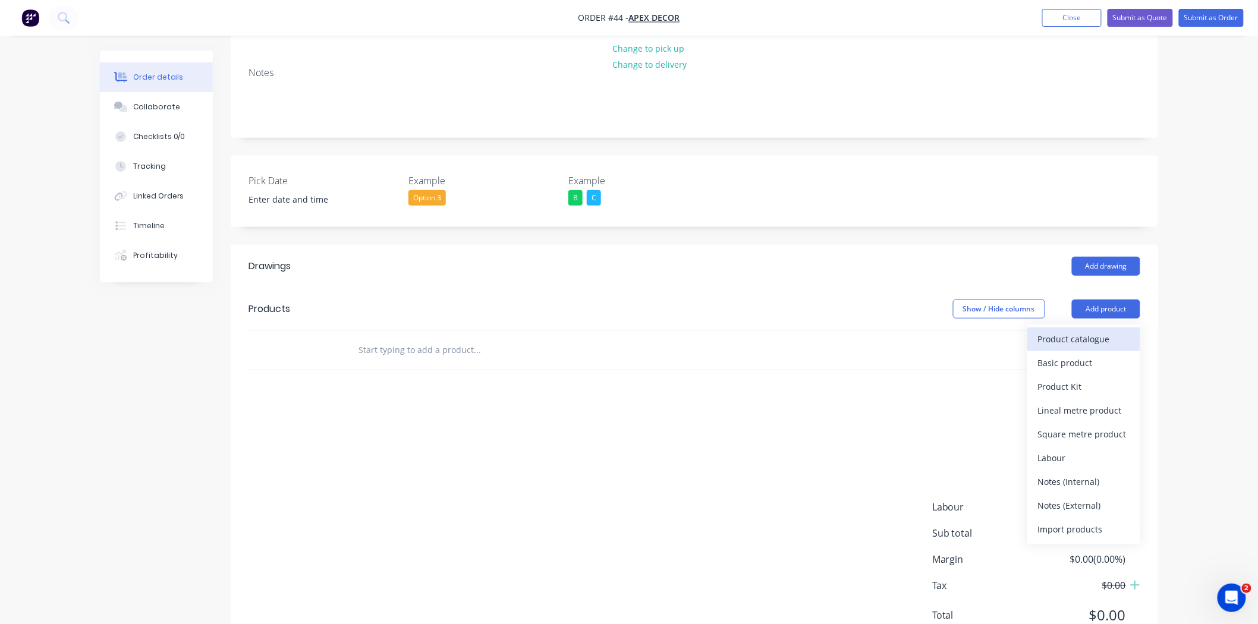
click at [1088, 331] on div "Product catalogue" at bounding box center [1084, 339] width 92 height 17
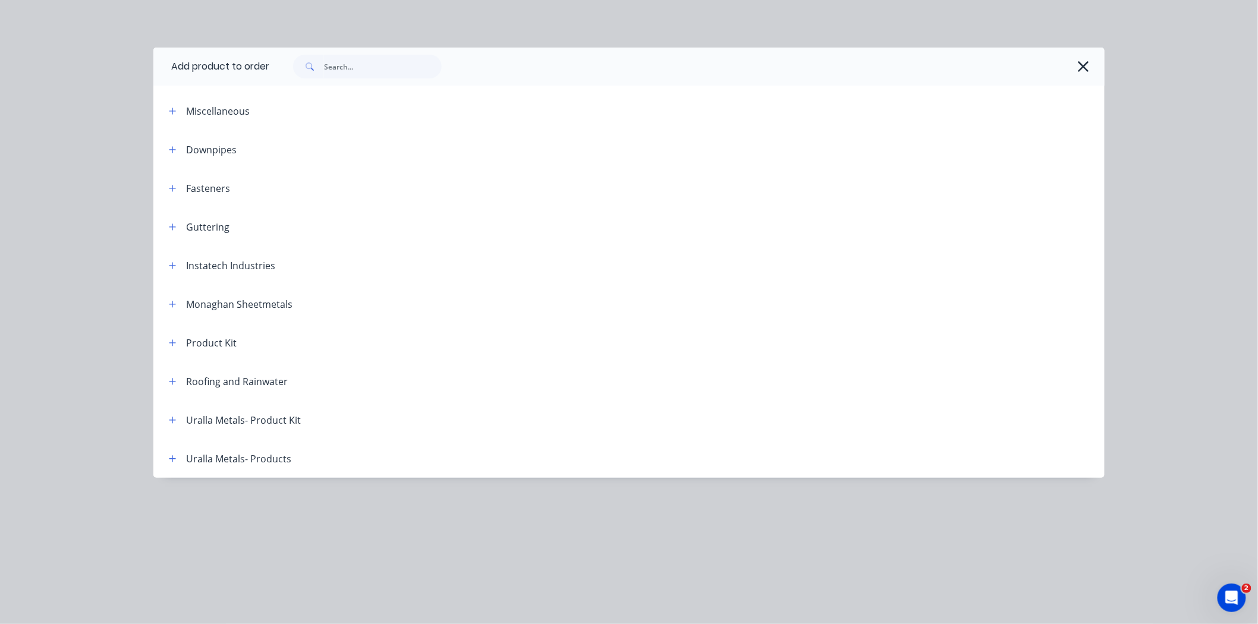
click at [372, 247] on header "Instatech Industries" at bounding box center [628, 265] width 951 height 39
click at [174, 270] on button "button" at bounding box center [172, 265] width 15 height 15
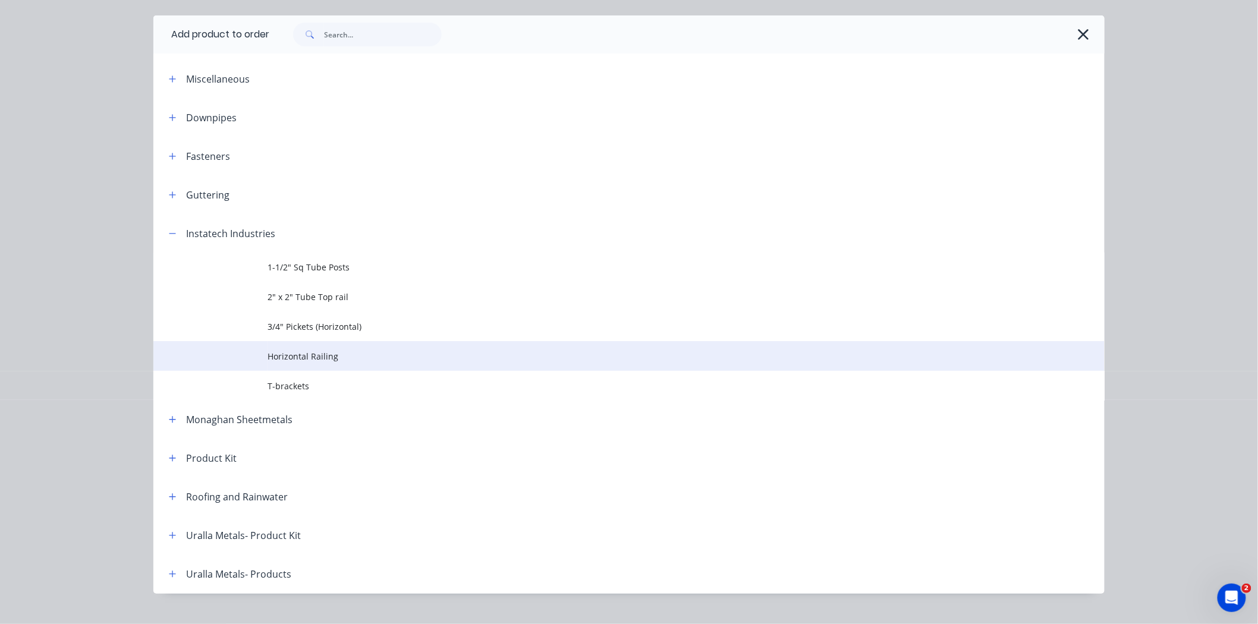
scroll to position [33, 0]
click at [306, 354] on span "Horizontal Railing" at bounding box center [601, 356] width 669 height 12
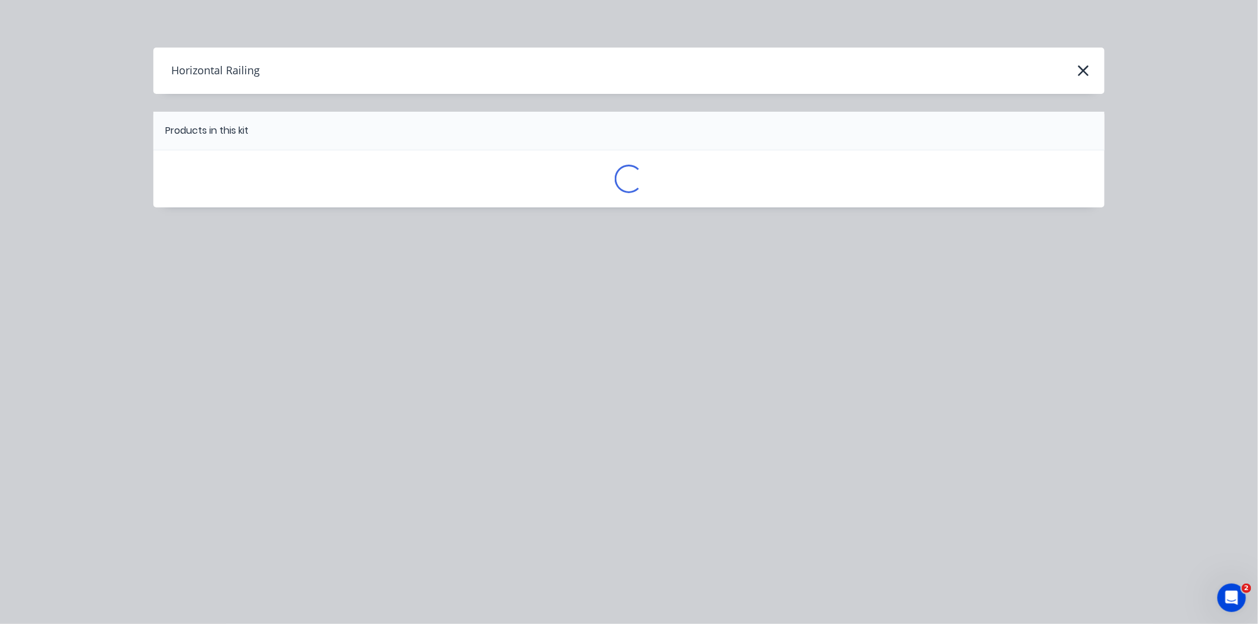
scroll to position [0, 0]
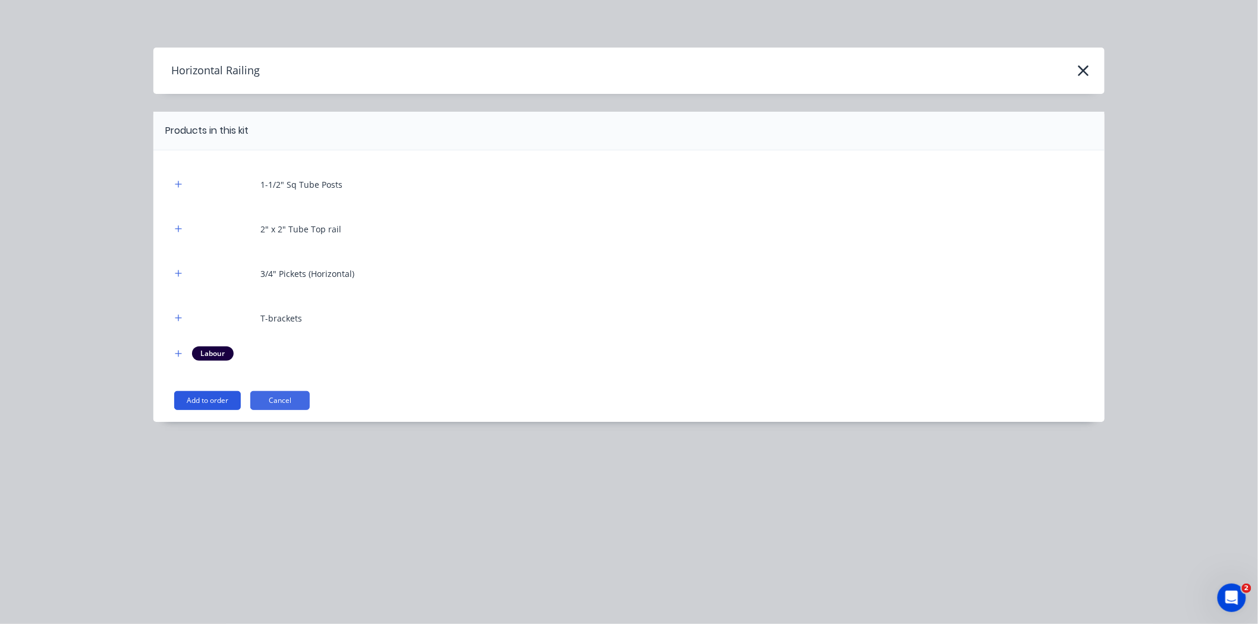
click at [216, 394] on button "Add to order" at bounding box center [207, 400] width 67 height 19
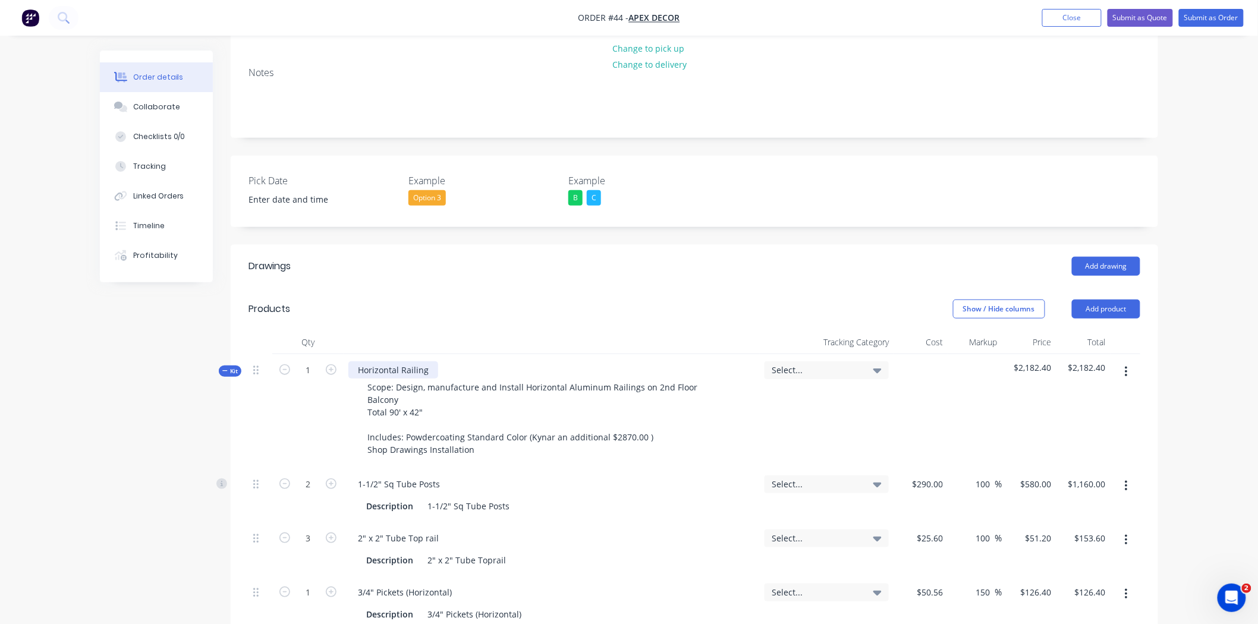
click at [431, 361] on div "Horizontal Railing" at bounding box center [393, 369] width 90 height 17
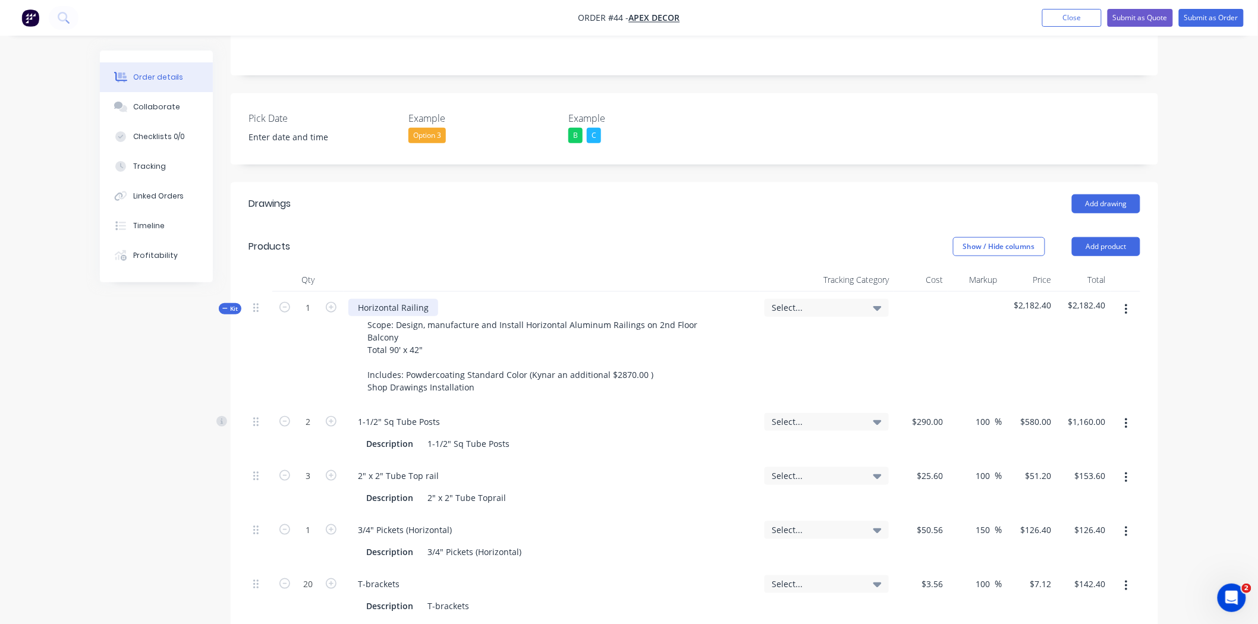
scroll to position [273, 0]
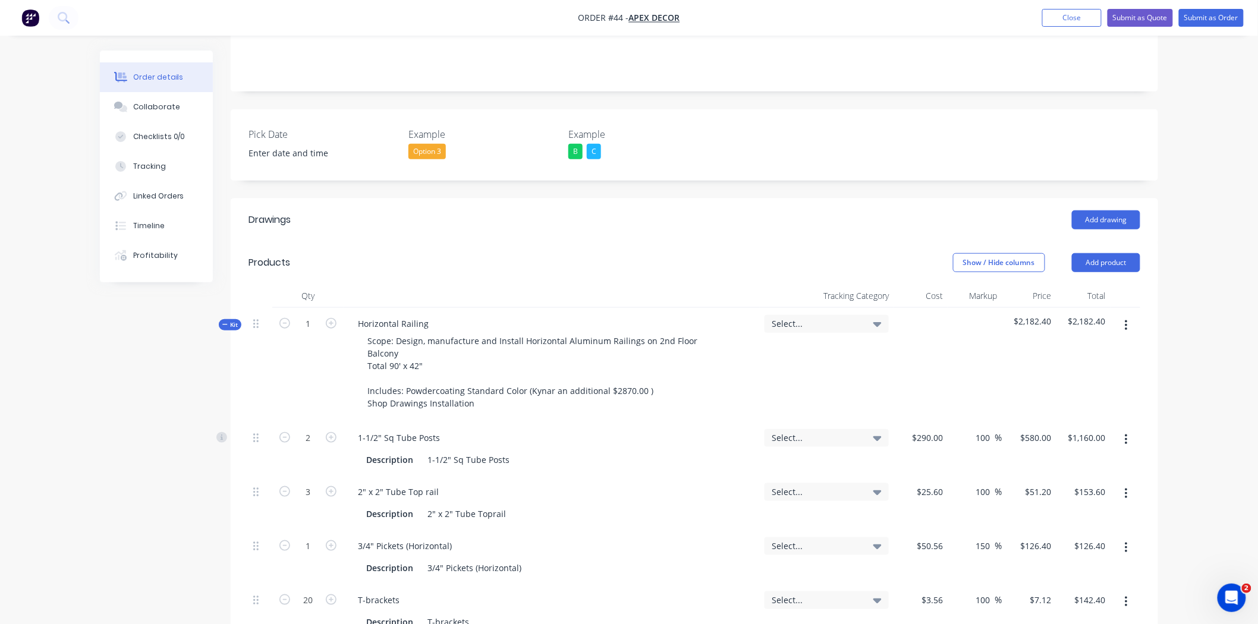
click at [807, 308] on div "Select..." at bounding box center [827, 365] width 134 height 114
click at [797, 315] on div "Select..." at bounding box center [826, 324] width 124 height 18
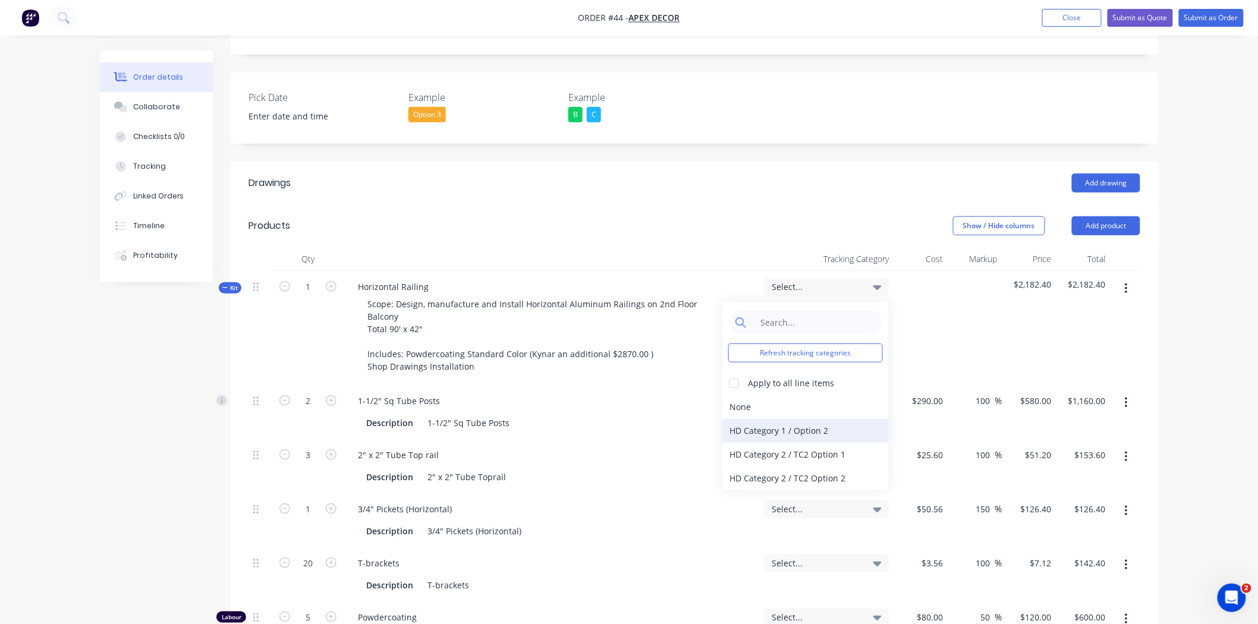
scroll to position [311, 0]
click at [783, 204] on header "Products Show / Hide columns Add product" at bounding box center [694, 225] width 927 height 43
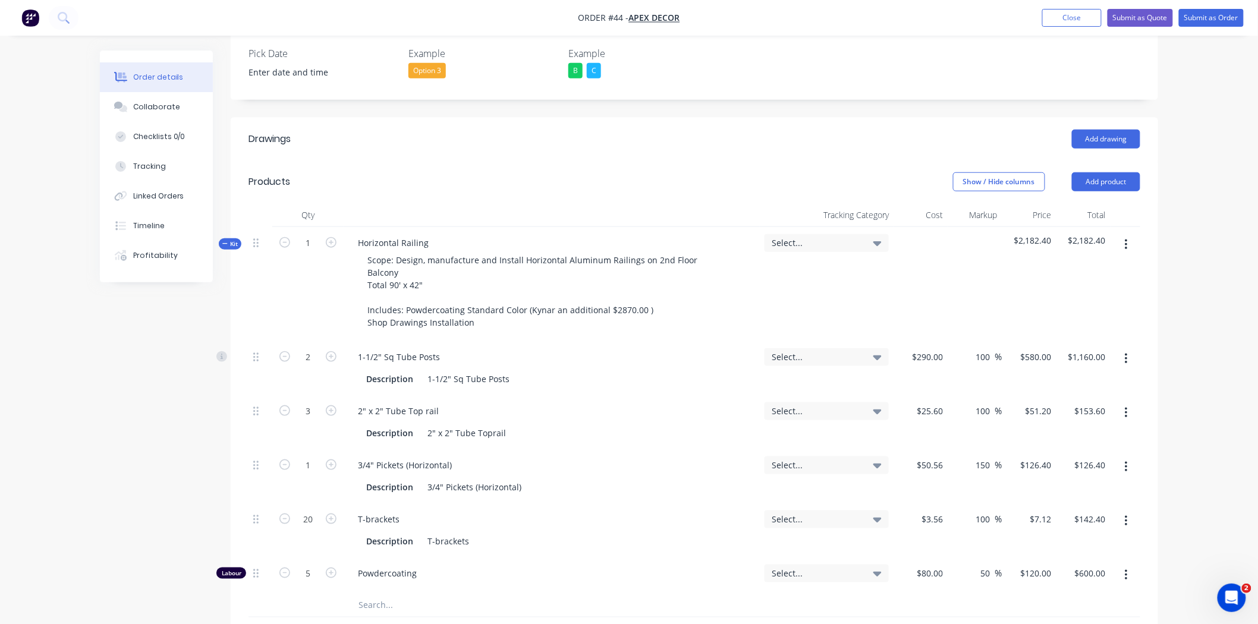
scroll to position [357, 0]
click at [942, 346] on input "290" at bounding box center [929, 354] width 37 height 17
type input "$290.00"
click at [943, 400] on input "25.6" at bounding box center [931, 408] width 32 height 17
type input "$25.60"
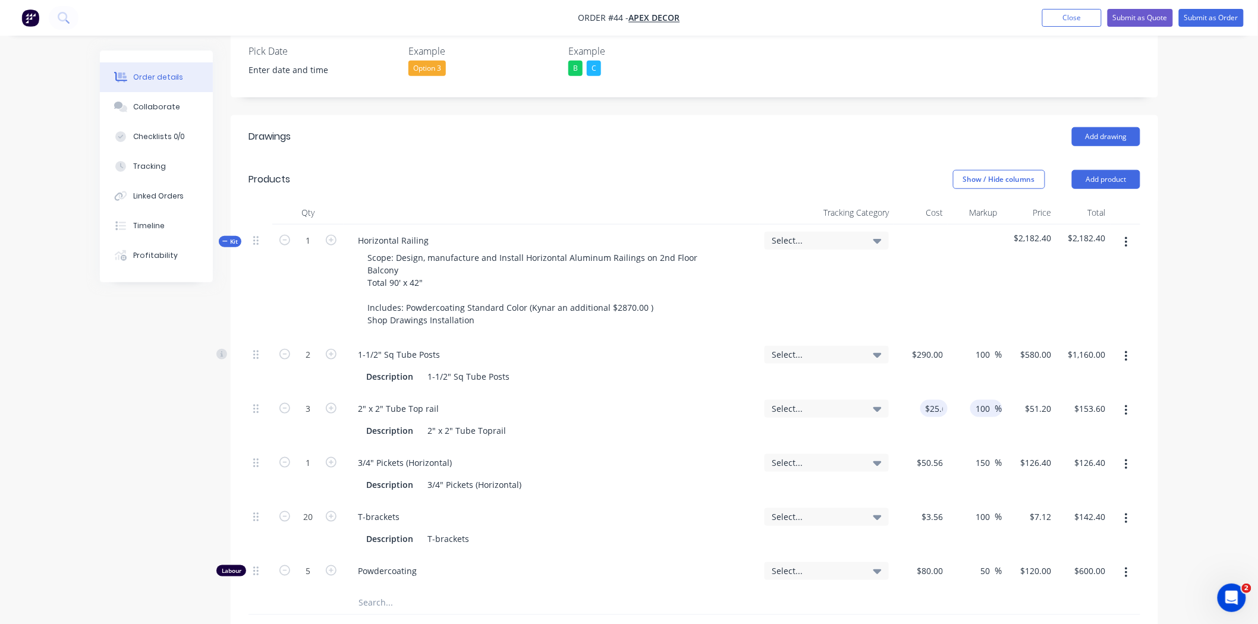
click at [983, 400] on input "100" at bounding box center [985, 408] width 20 height 17
click at [981, 454] on input "150" at bounding box center [985, 462] width 20 height 17
click at [994, 555] on div "50 50 %" at bounding box center [975, 573] width 54 height 36
click at [990, 562] on input "50" at bounding box center [987, 570] width 15 height 17
click at [429, 232] on div "Horizontal Railing" at bounding box center [393, 240] width 90 height 17
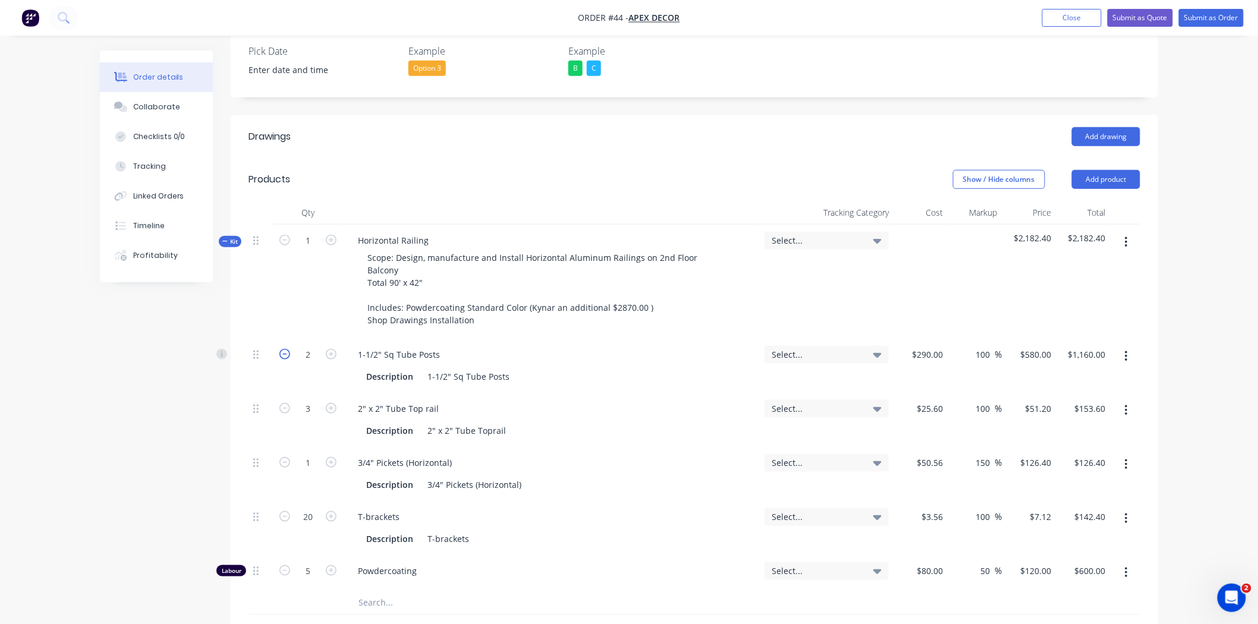
click at [284, 349] on icon "button" at bounding box center [284, 354] width 11 height 11
type input "1"
type input "$580.00"
click at [284, 349] on icon "button" at bounding box center [284, 354] width 11 height 11
type input "0"
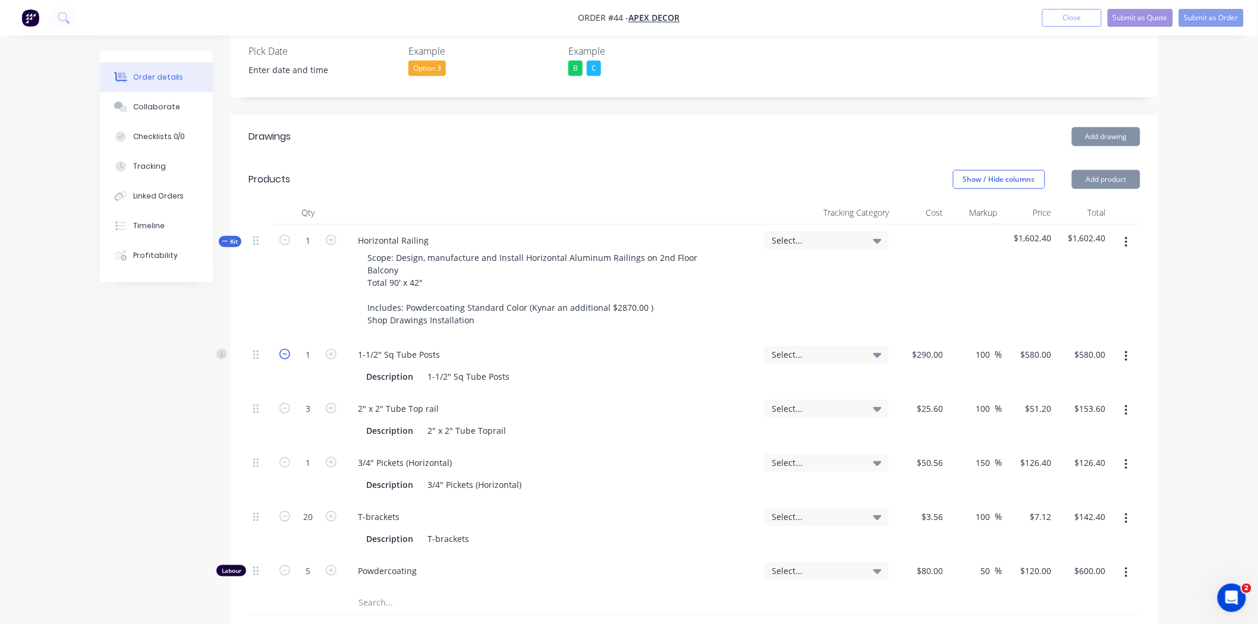
type input "$0.00"
click at [328, 349] on icon "button" at bounding box center [331, 354] width 11 height 11
type input "1"
type input "$580.00"
click at [328, 349] on icon "button" at bounding box center [331, 354] width 11 height 11
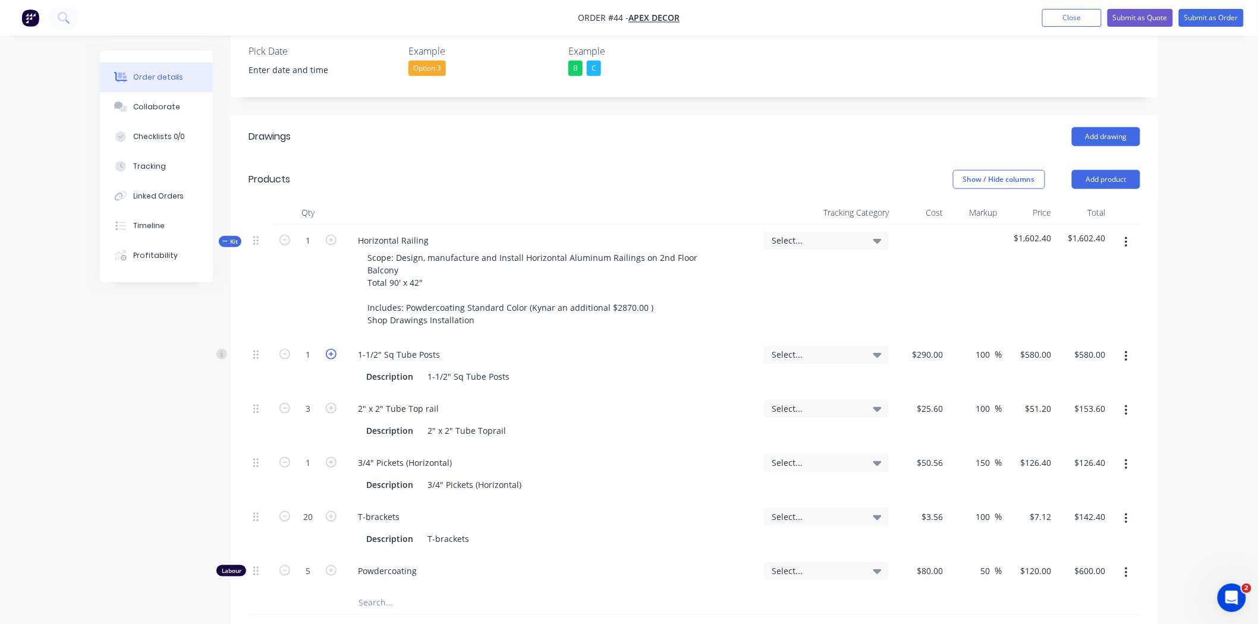
type input "2"
type input "$1,160.00"
click at [328, 349] on icon "button" at bounding box center [331, 354] width 11 height 11
type input "3"
type input "$1,740.00"
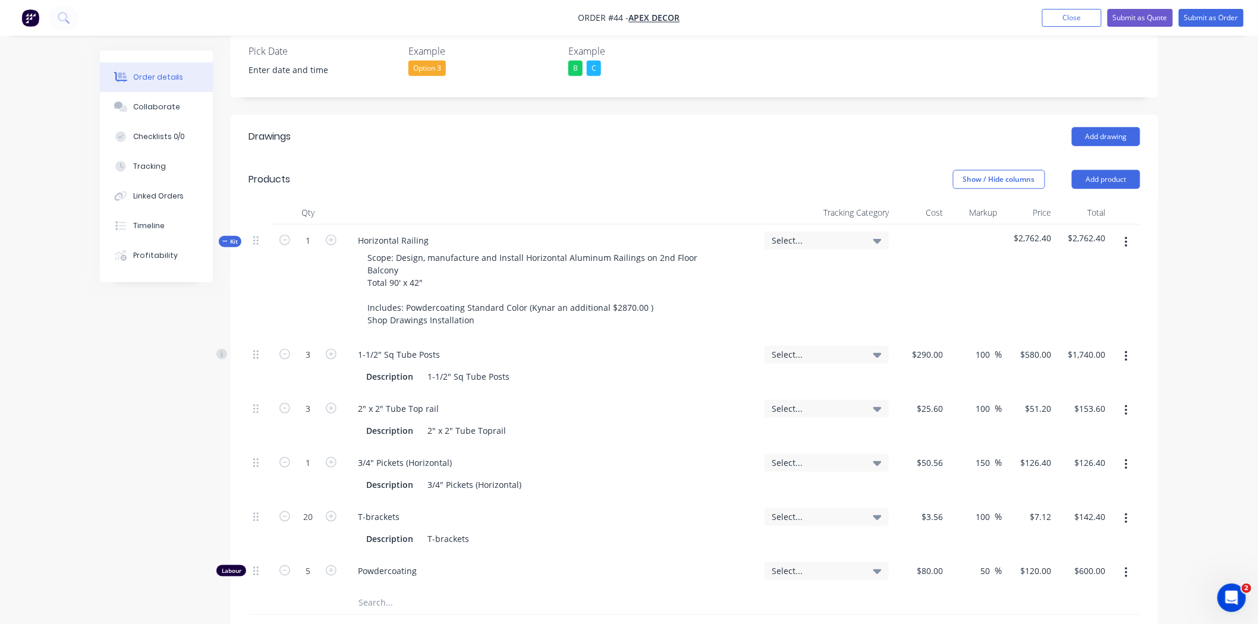
drag, startPoint x: 441, startPoint y: 354, endPoint x: 1128, endPoint y: 347, distance: 686.6
click at [1128, 400] on button "button" at bounding box center [1126, 410] width 28 height 21
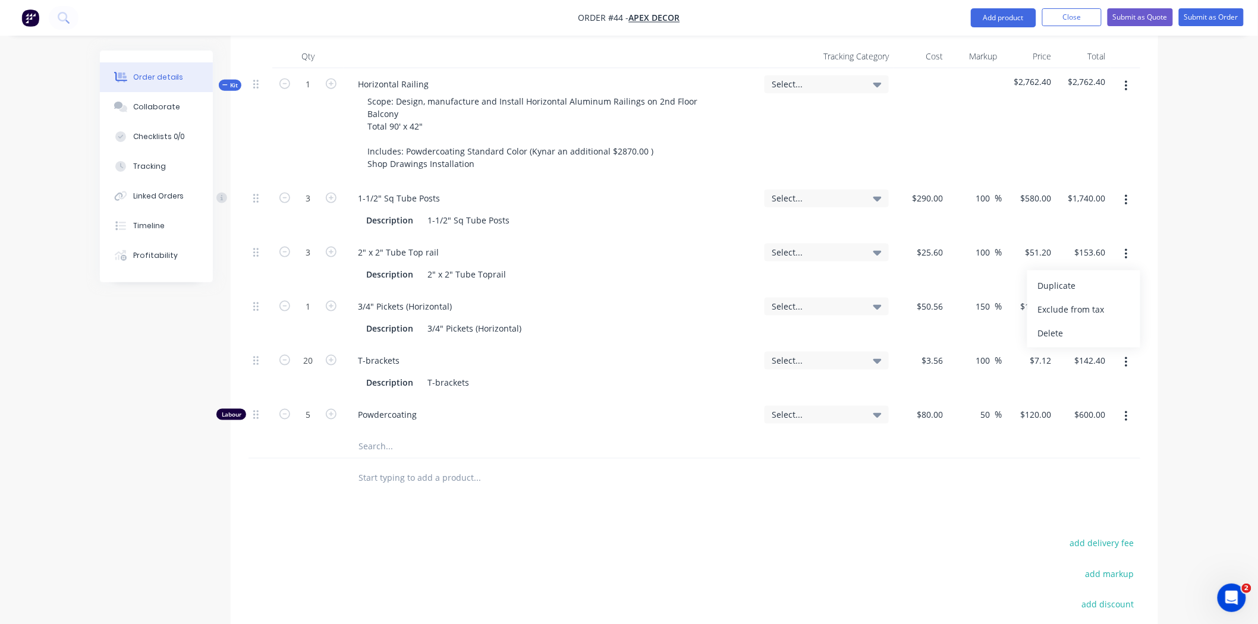
scroll to position [521, 0]
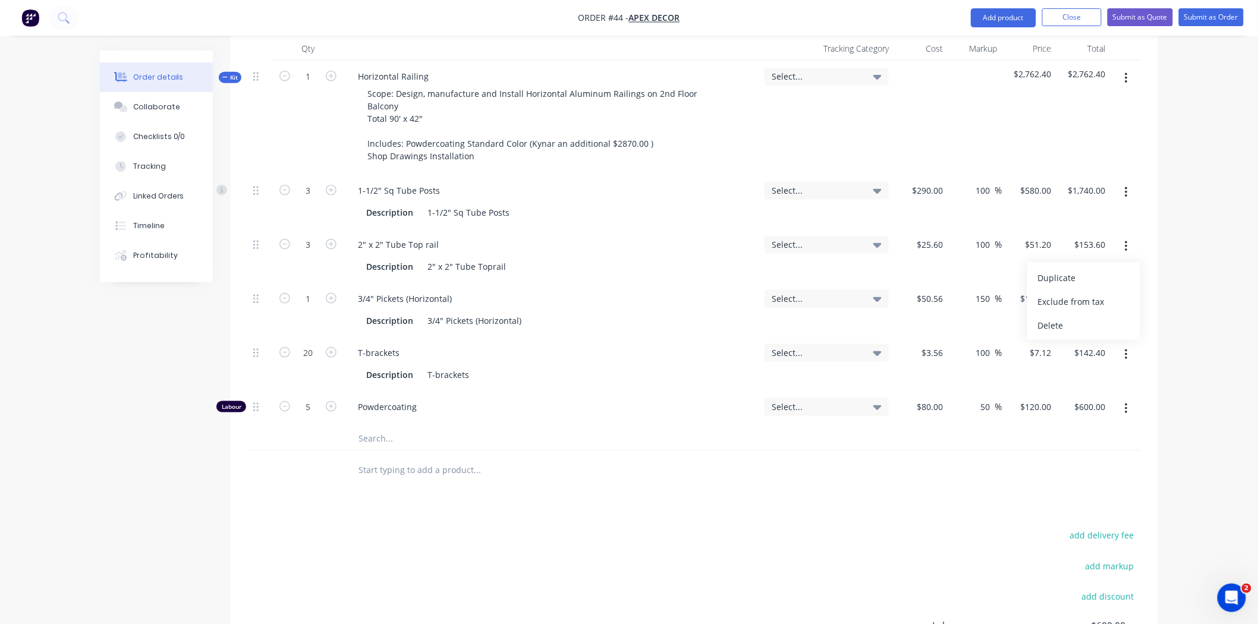
click at [370, 427] on input "text" at bounding box center [477, 439] width 238 height 24
type input "n"
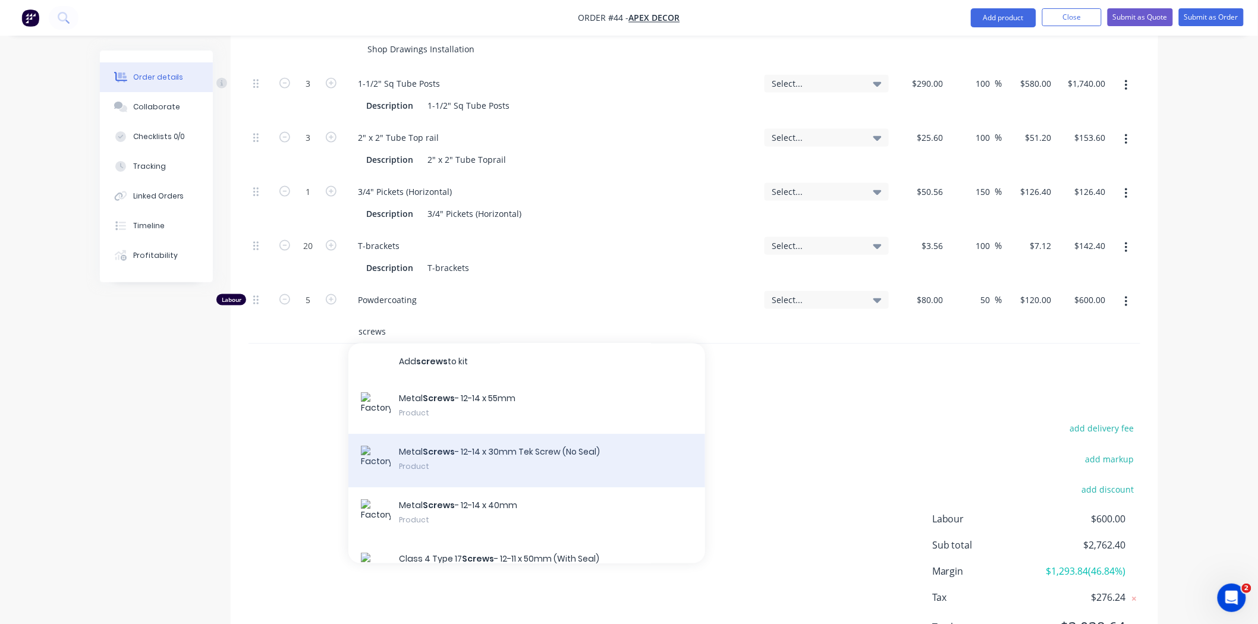
scroll to position [0, 0]
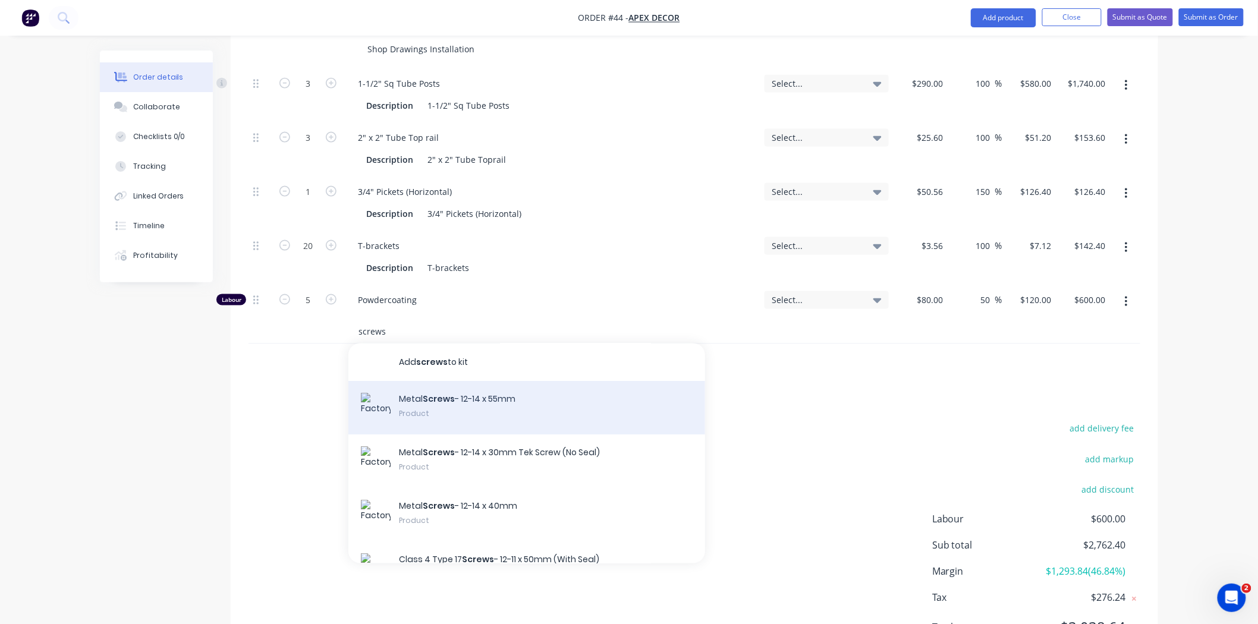
type input "screws"
click at [449, 382] on div "Metal Screws - 12-14 x 55mm Product" at bounding box center [526, 408] width 357 height 53
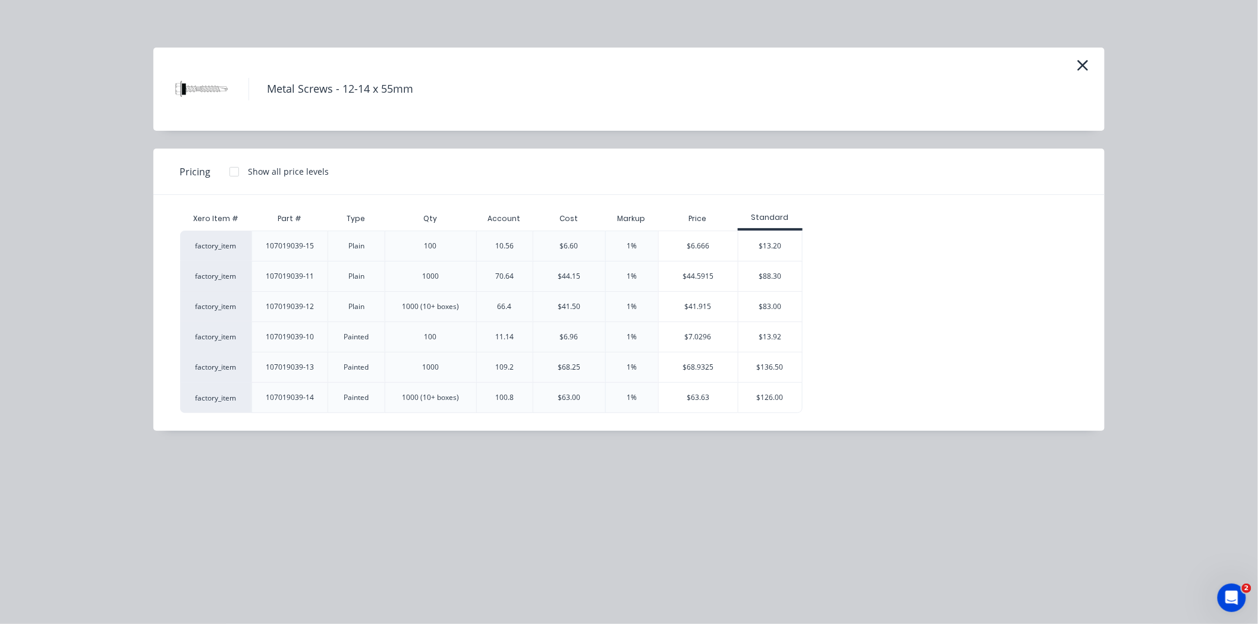
click at [556, 272] on div "$44.15" at bounding box center [569, 276] width 73 height 30
click at [687, 281] on div "$44.5915" at bounding box center [699, 277] width 80 height 30
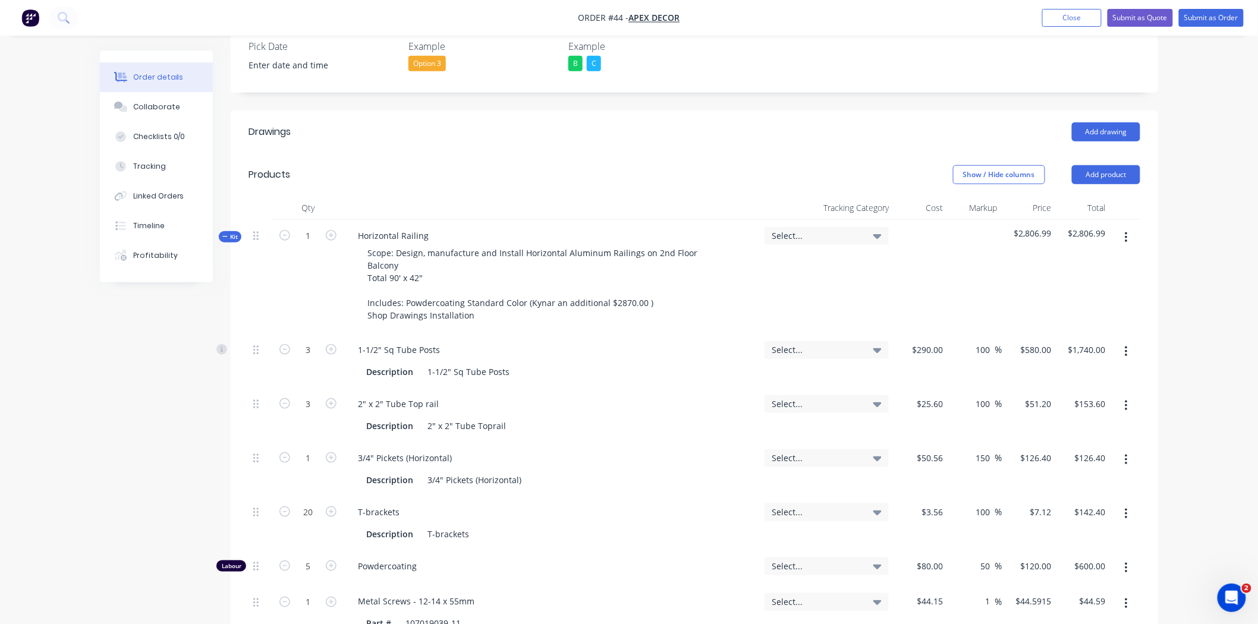
scroll to position [361, 0]
click at [234, 233] on span "Kit" at bounding box center [229, 237] width 15 height 9
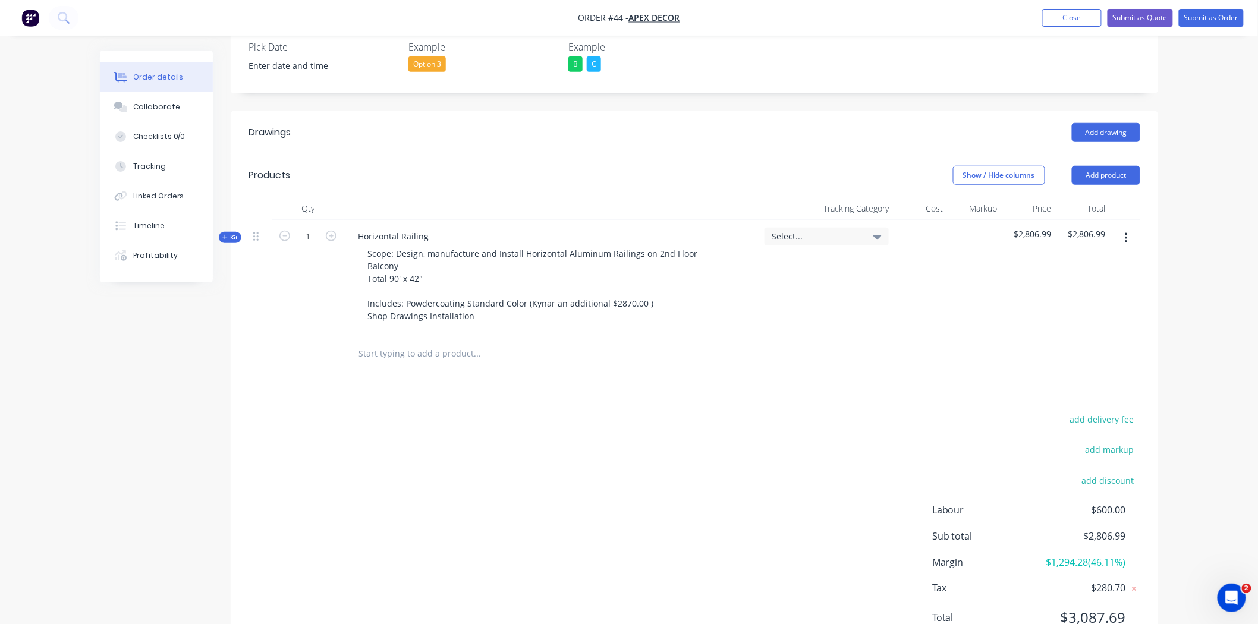
scroll to position [351, 0]
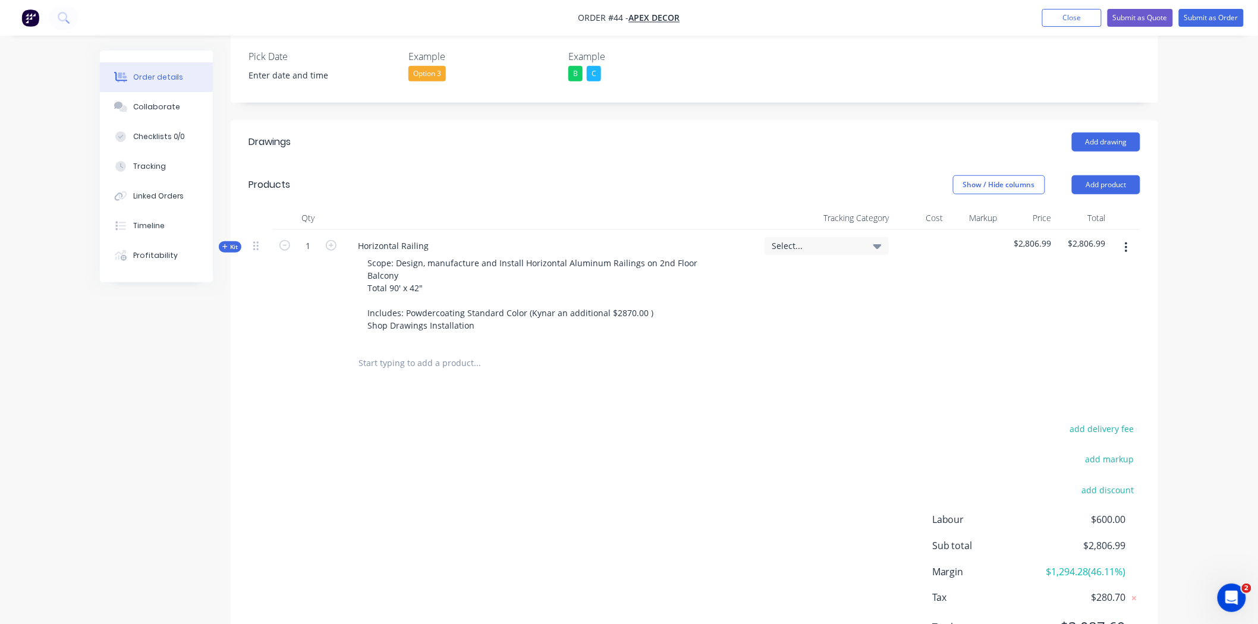
click at [224, 244] on icon at bounding box center [224, 247] width 5 height 6
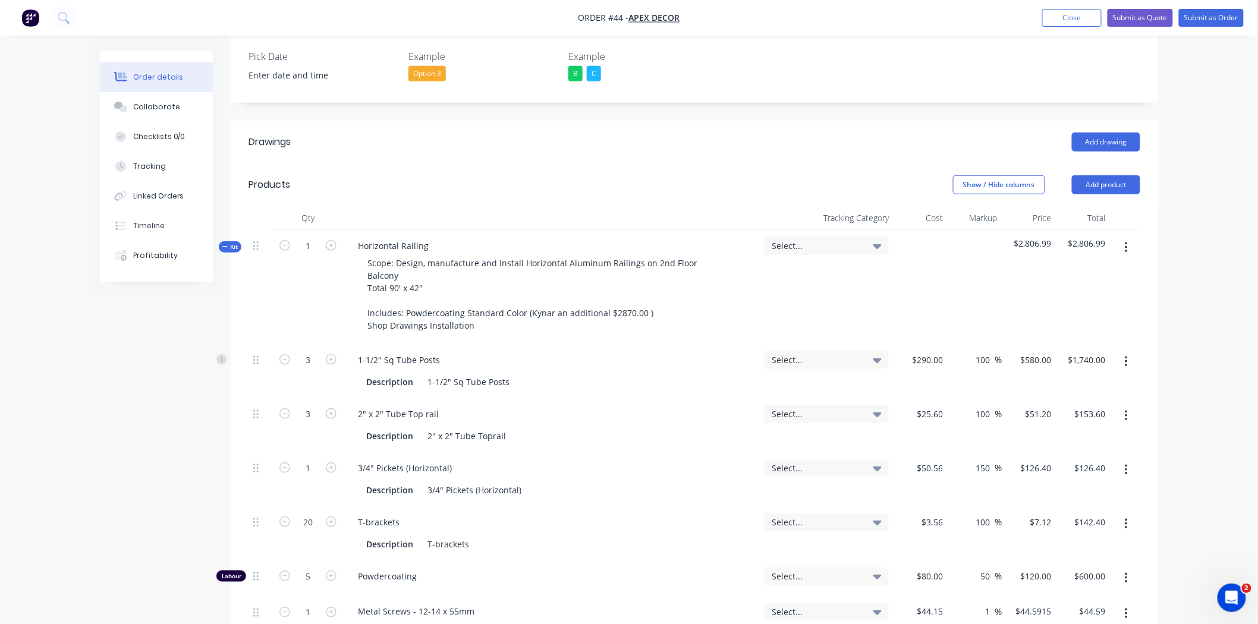
scroll to position [361, 0]
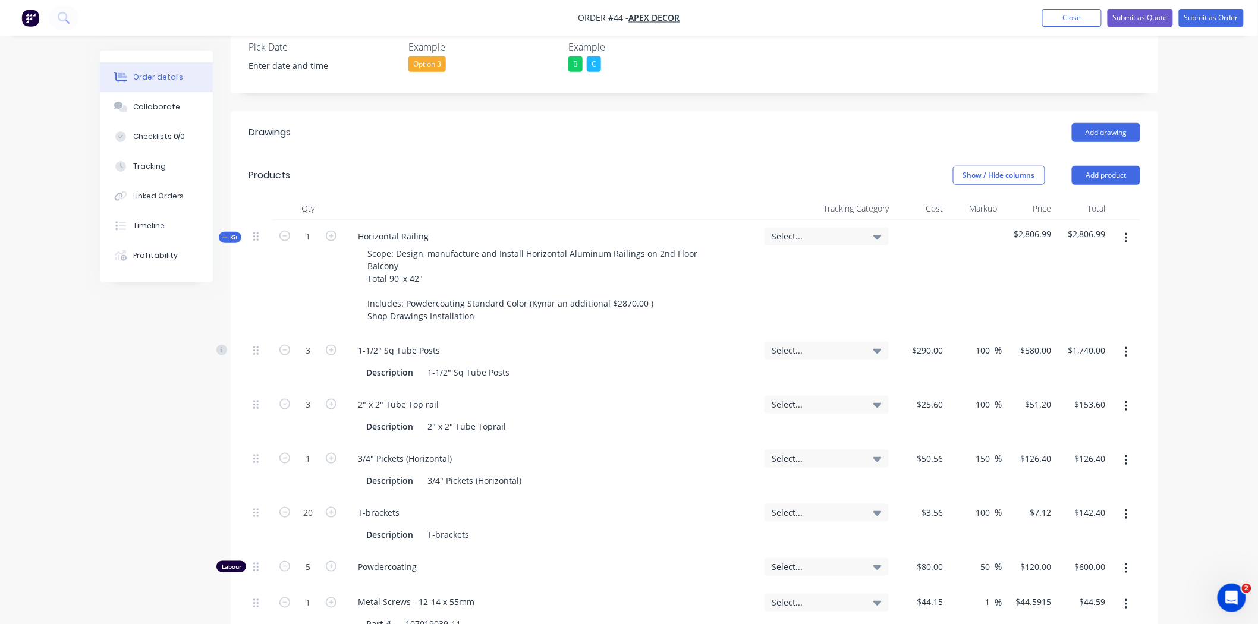
click at [227, 234] on icon at bounding box center [224, 237] width 5 height 6
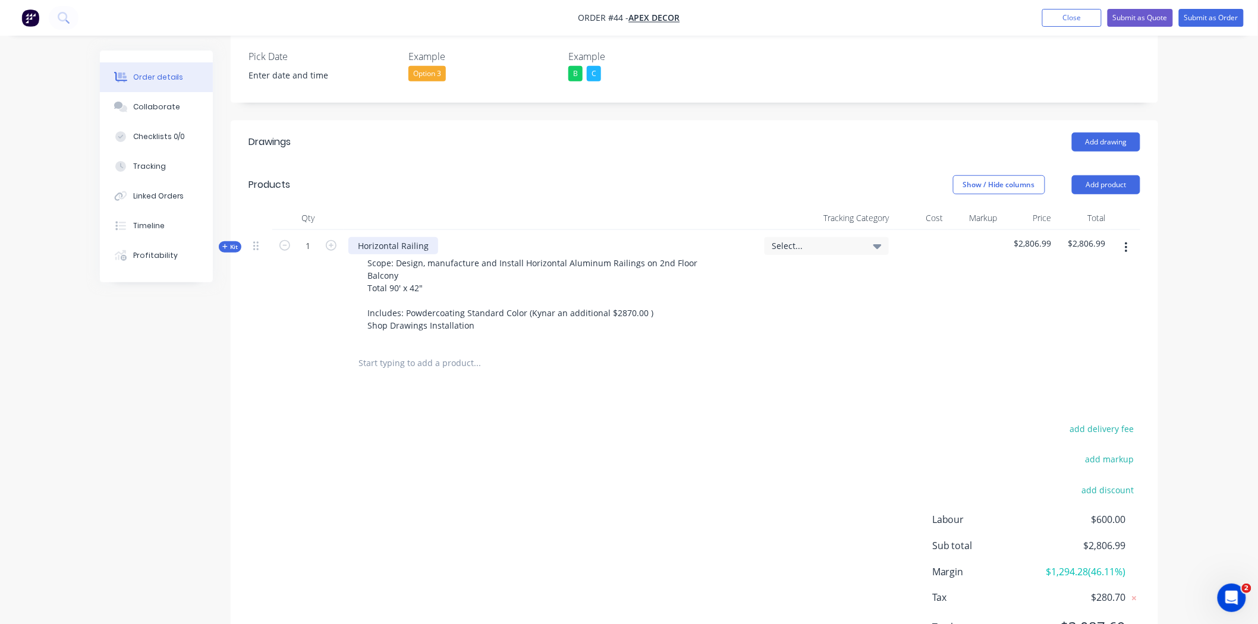
click at [392, 237] on div "Horizontal Railing" at bounding box center [393, 245] width 90 height 17
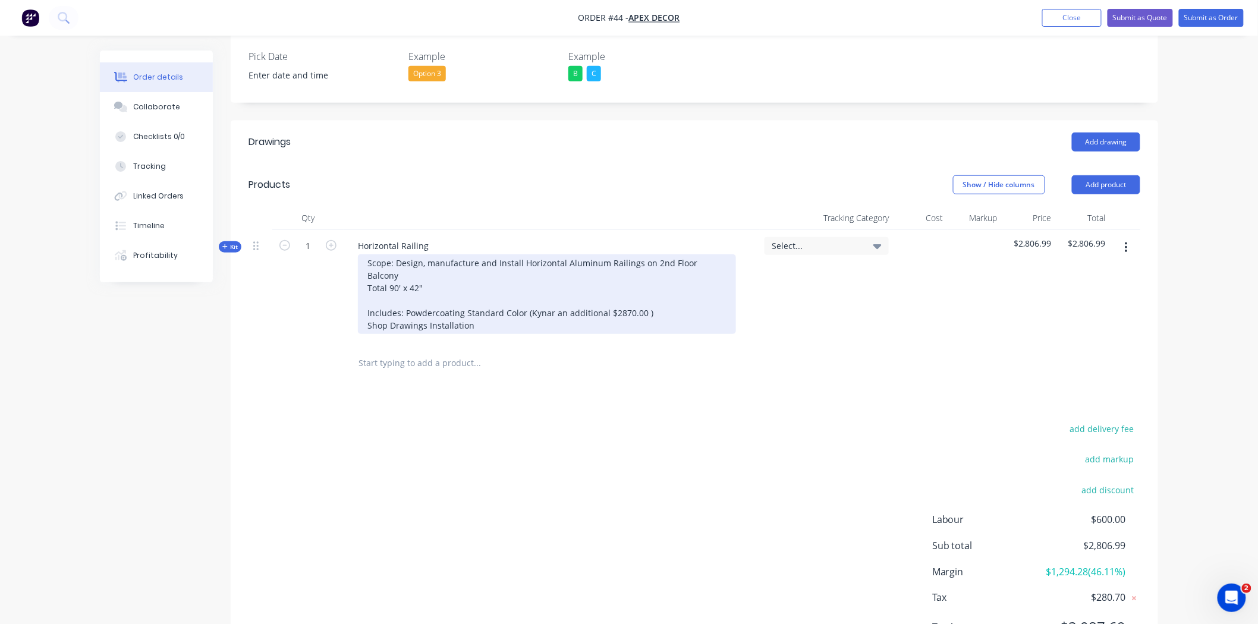
drag, startPoint x: 442, startPoint y: 226, endPoint x: 427, endPoint y: 235, distance: 17.8
click at [427, 254] on div "Scope: Design, manufacture and Install Horizontal Aluminum Railings on 2nd Floo…" at bounding box center [547, 294] width 378 height 80
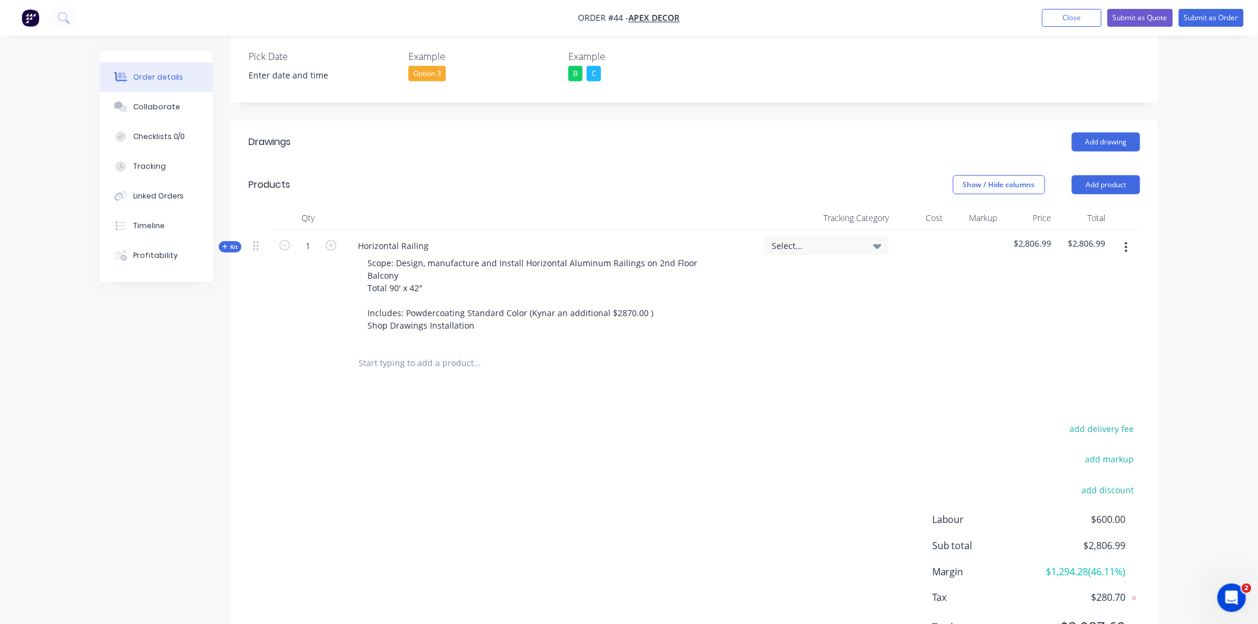
click at [225, 244] on icon at bounding box center [224, 246] width 5 height 5
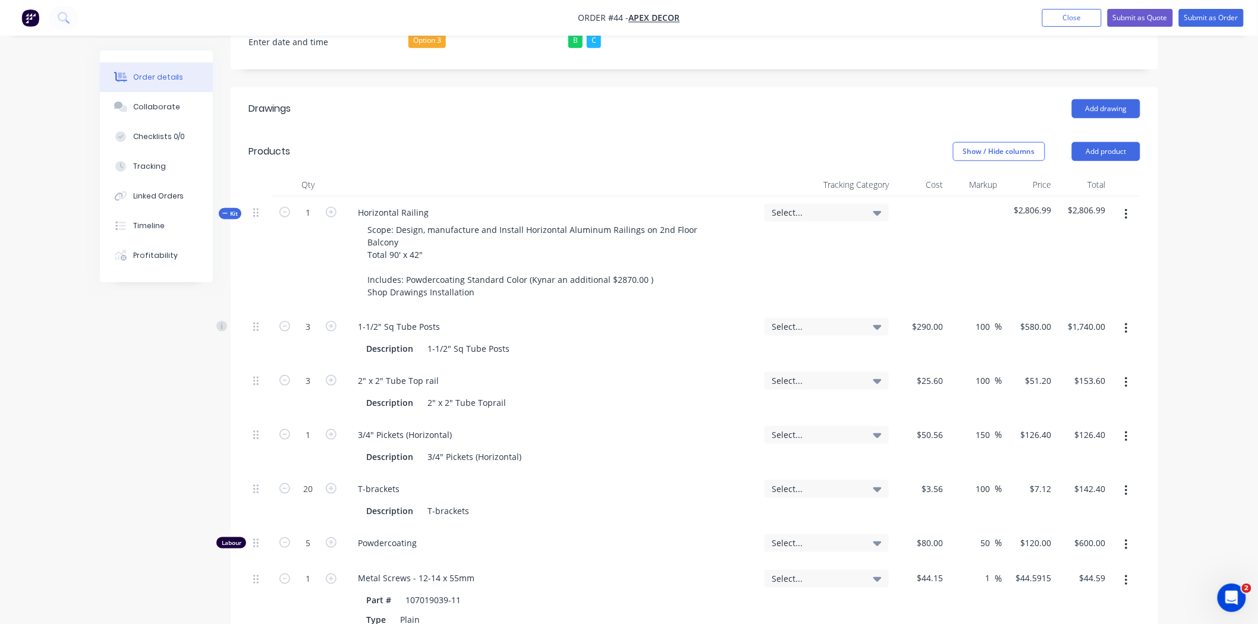
scroll to position [394, 0]
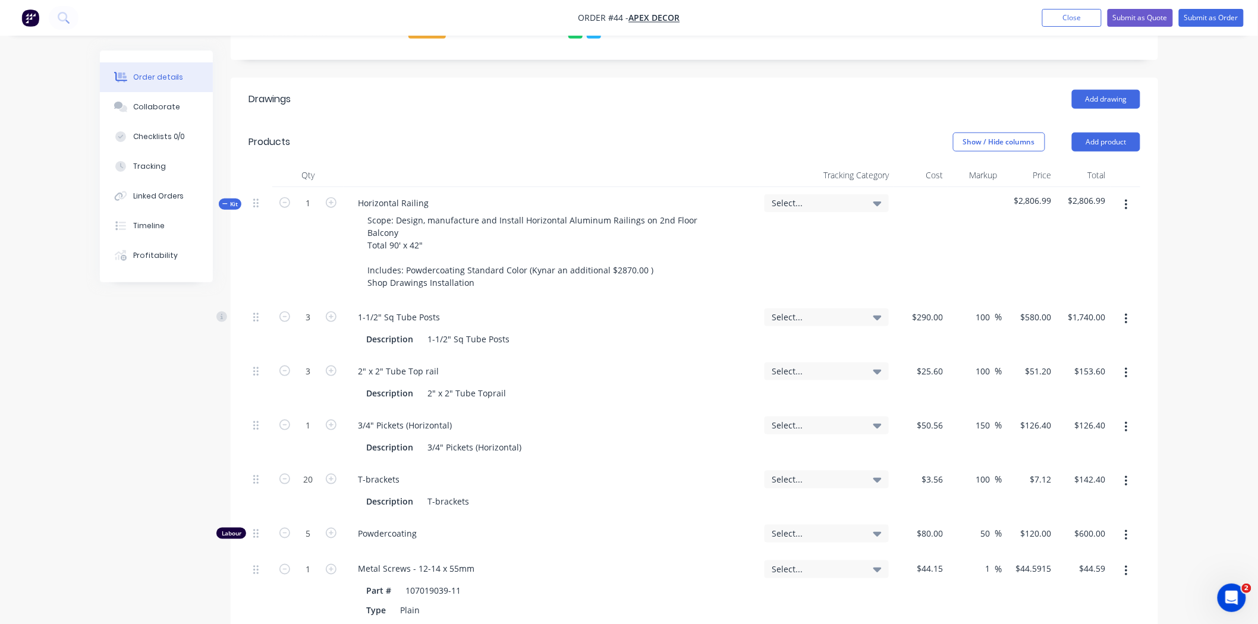
drag, startPoint x: 1128, startPoint y: 161, endPoint x: 1167, endPoint y: 165, distance: 39.5
click at [1167, 165] on div "Order details Collaborate Checklists 0/0 Tracking Linked Orders Timeline Profit…" at bounding box center [629, 344] width 1082 height 1376
click at [1125, 199] on icon "button" at bounding box center [1126, 205] width 3 height 13
click at [1098, 251] on div "Add sub kit to kit" at bounding box center [1084, 259] width 92 height 17
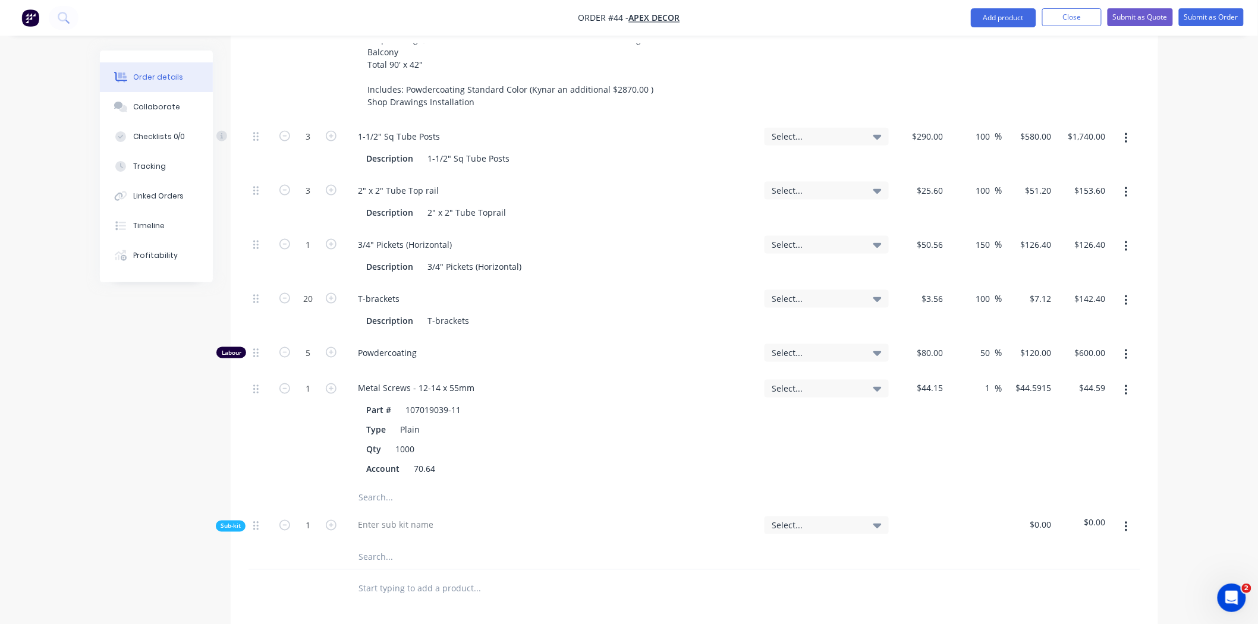
scroll to position [575, 0]
click at [377, 516] on div at bounding box center [395, 524] width 95 height 17
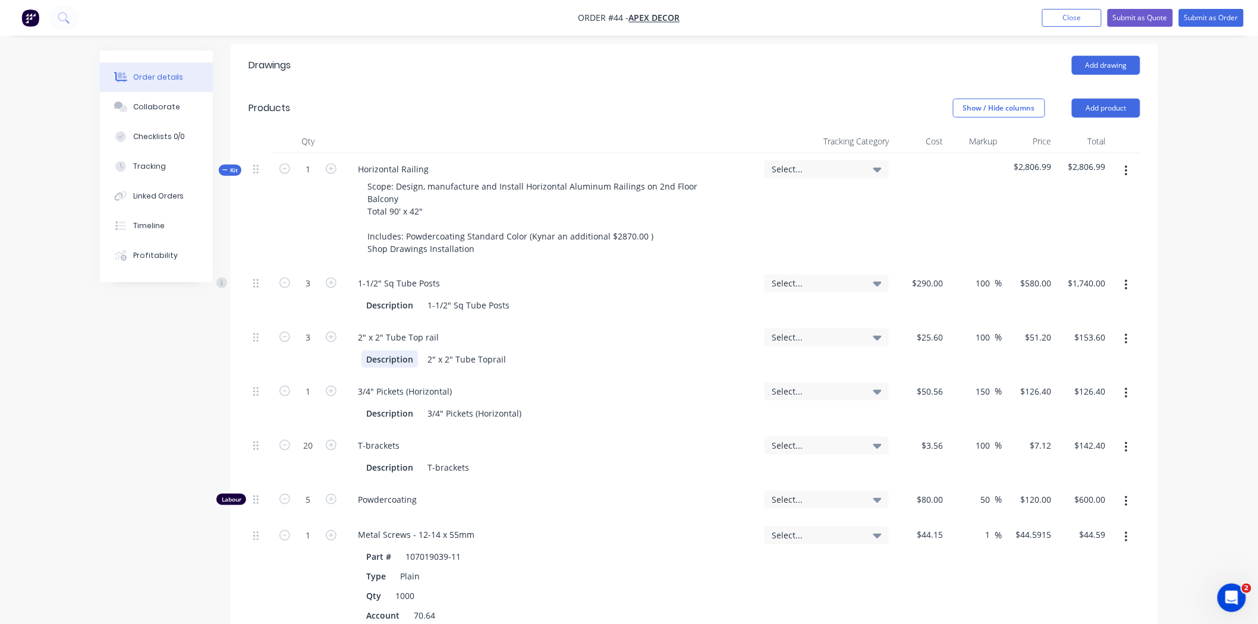
scroll to position [427, 0]
click at [234, 167] on span "Kit" at bounding box center [229, 171] width 15 height 9
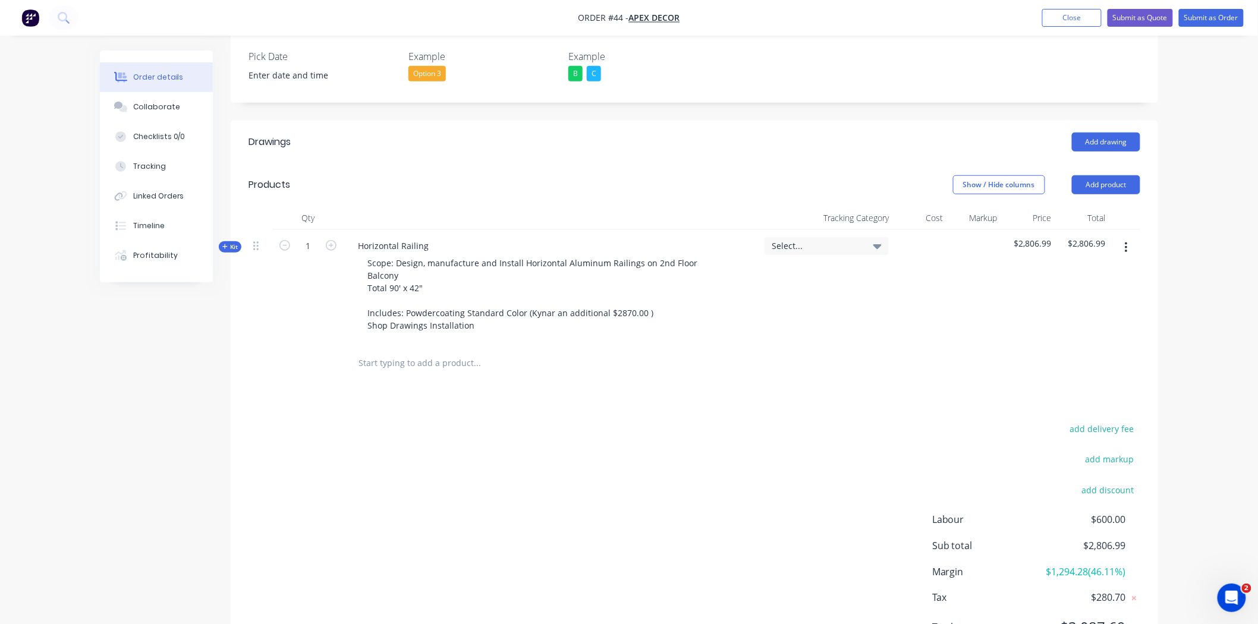
click at [230, 243] on span "Kit" at bounding box center [229, 247] width 15 height 9
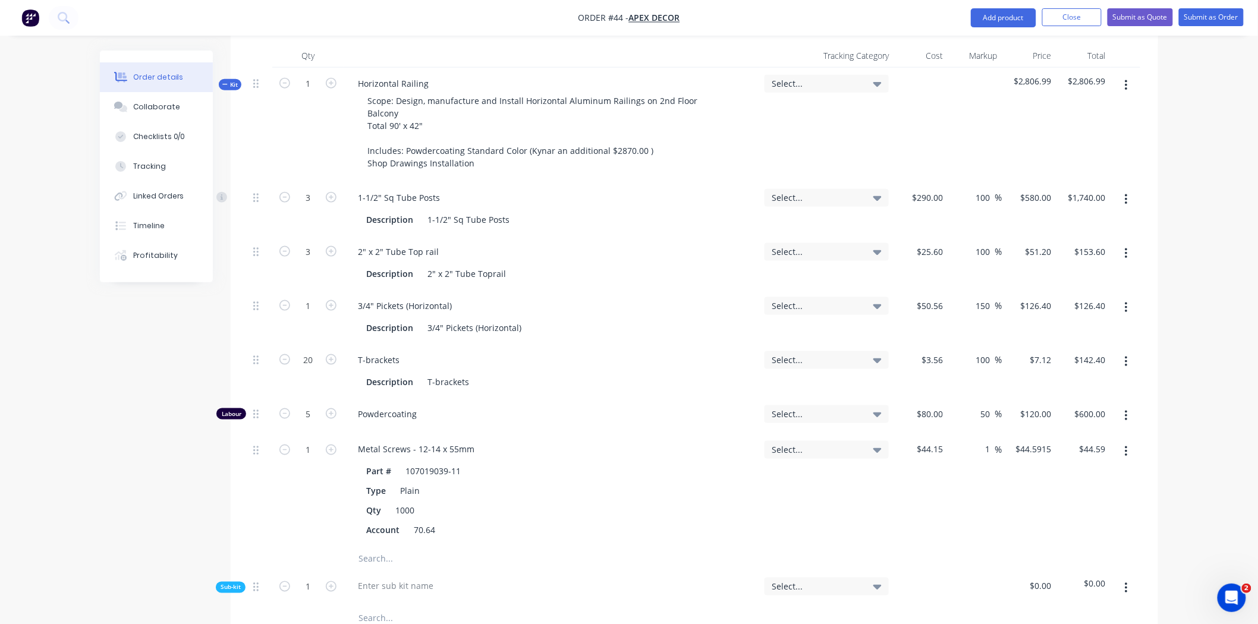
scroll to position [513, 0]
click at [336, 443] on button "button" at bounding box center [330, 449] width 15 height 12
type input "2"
type input "$89.18"
click at [336, 443] on button "button" at bounding box center [330, 449] width 15 height 12
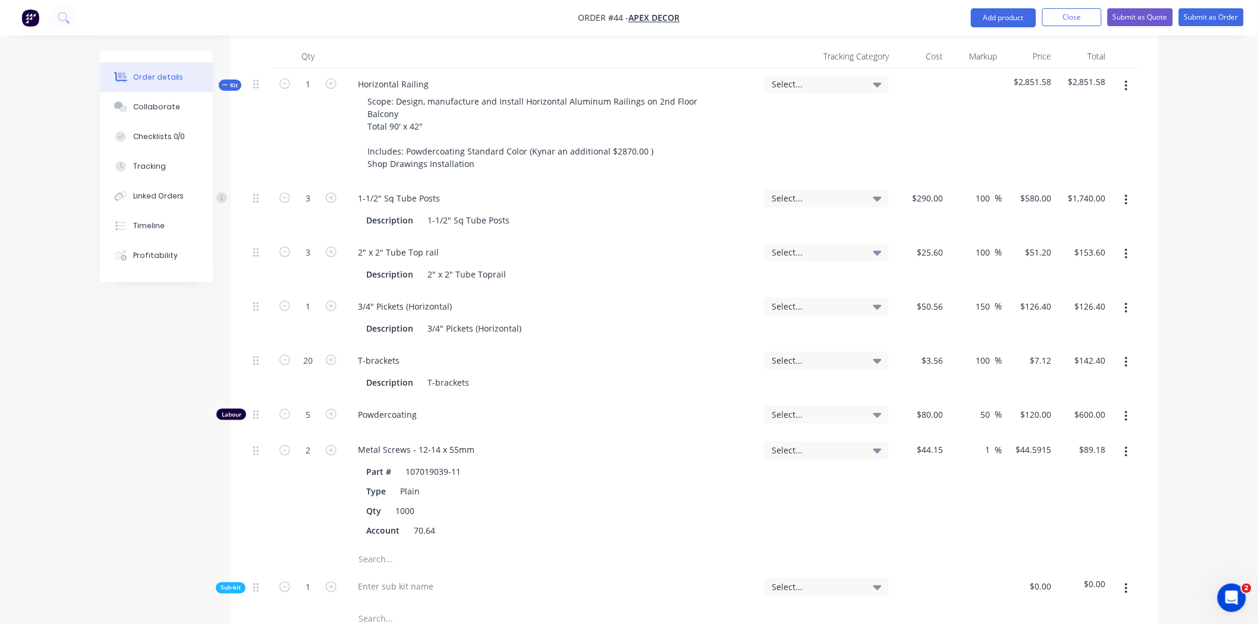
type input "3"
type input "$133.77"
click at [336, 443] on button "button" at bounding box center [330, 449] width 15 height 12
type input "4"
type input "$178.37"
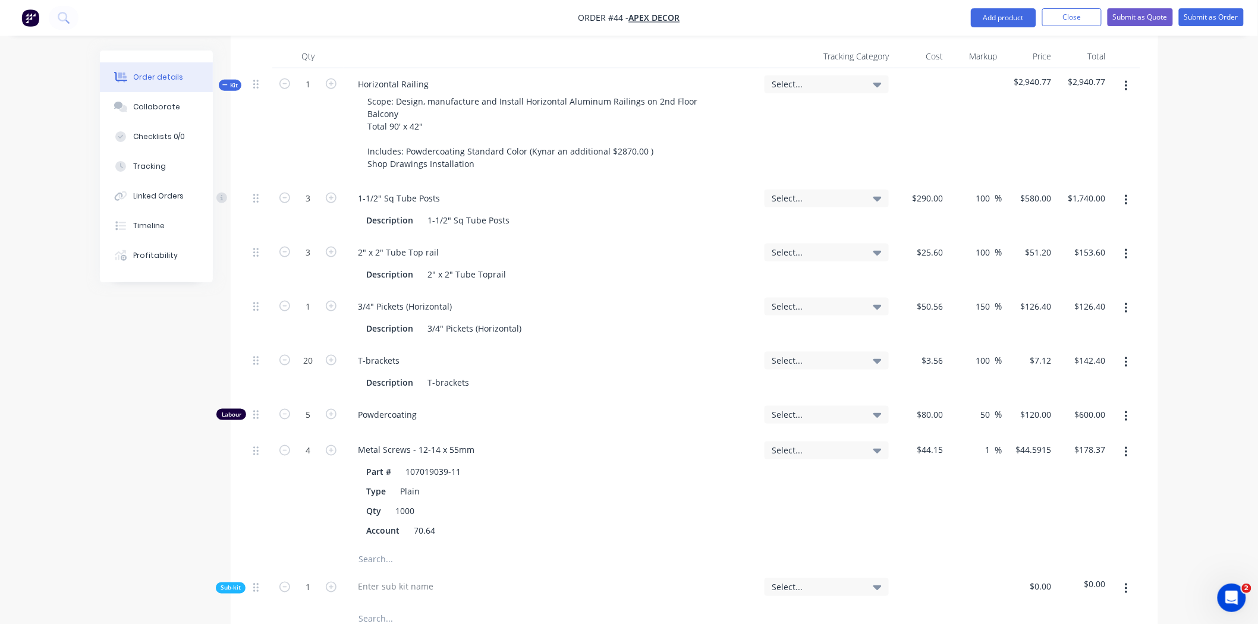
click at [336, 443] on button "button" at bounding box center [330, 449] width 15 height 12
type input "5"
type input "$222.96"
click at [336, 443] on button "button" at bounding box center [330, 449] width 15 height 12
type input "6"
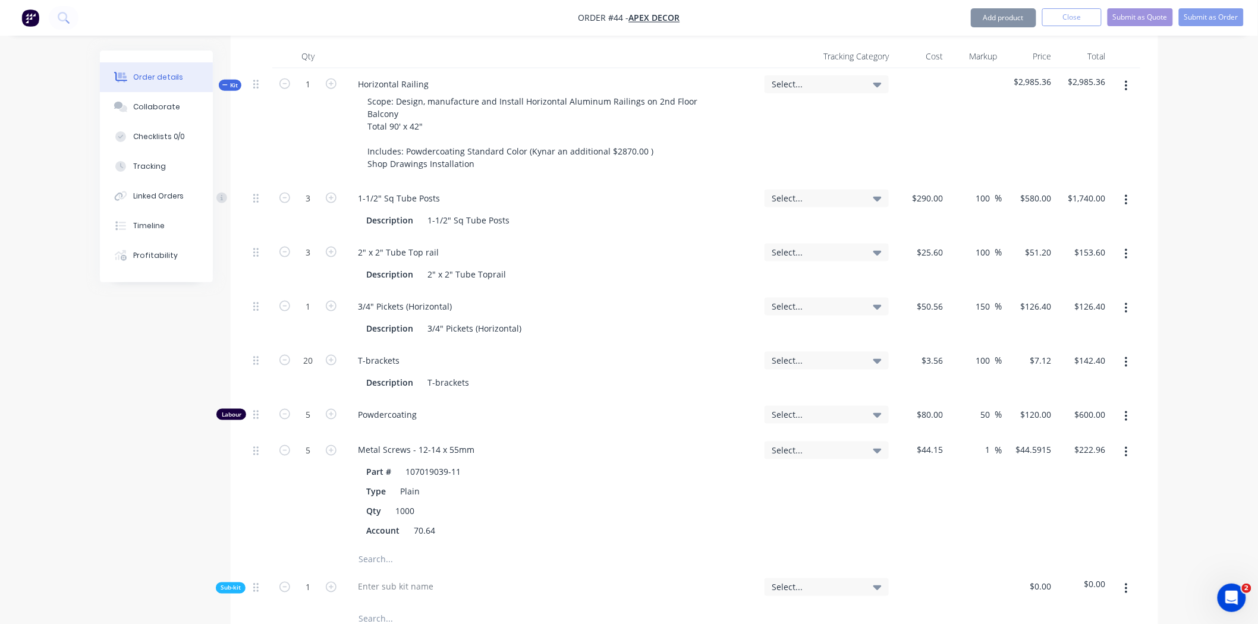
type input "$267.55"
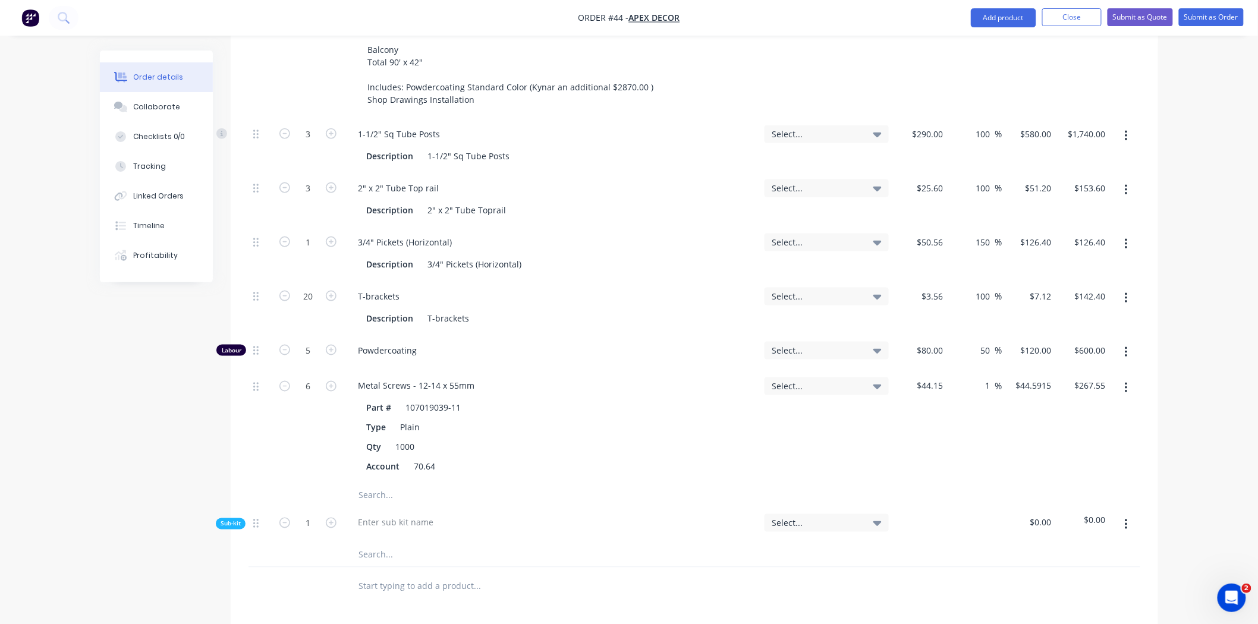
scroll to position [578, 0]
click at [382, 514] on div at bounding box center [395, 522] width 95 height 17
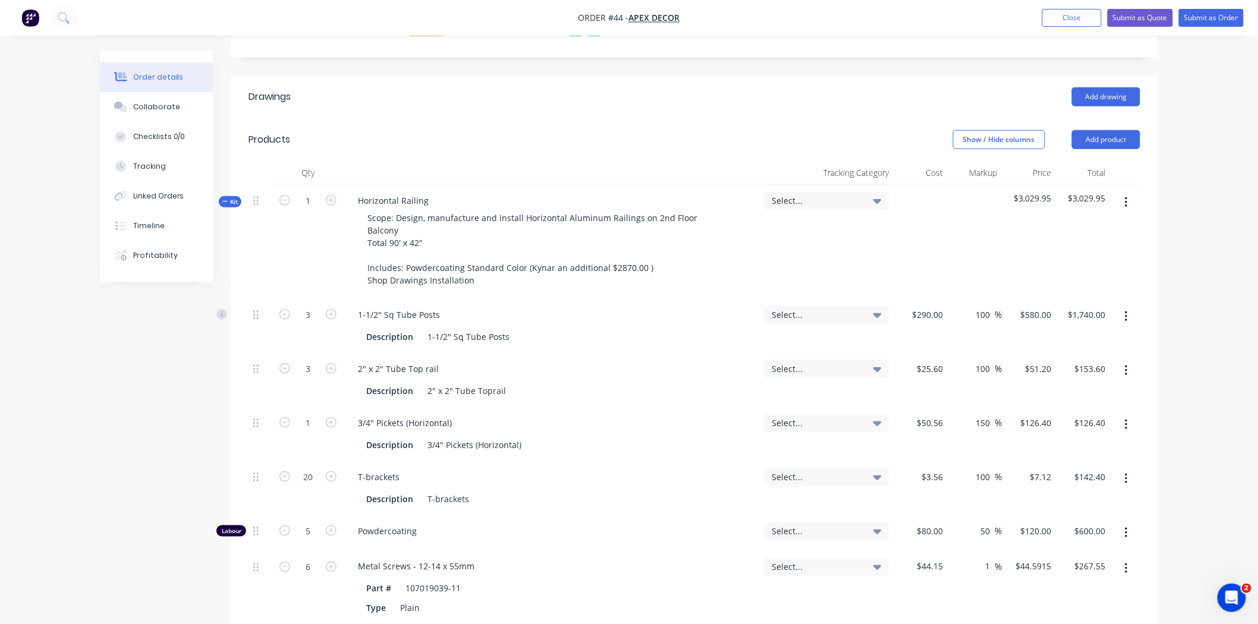
scroll to position [387, 0]
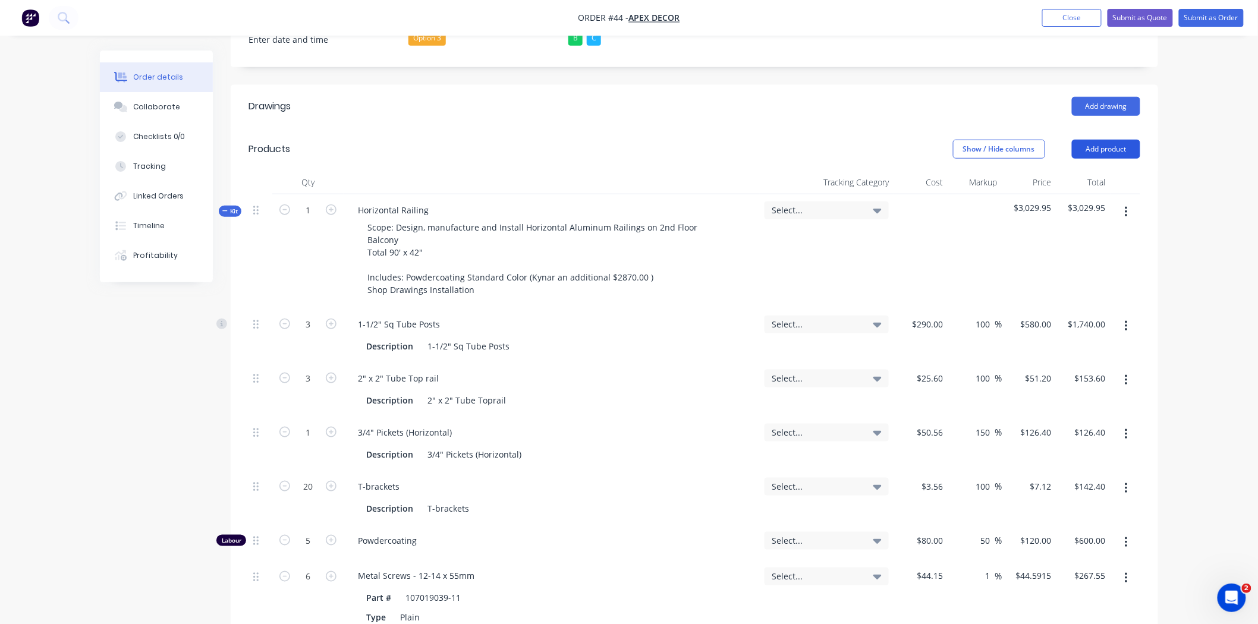
click at [1112, 140] on button "Add product" at bounding box center [1106, 149] width 68 height 19
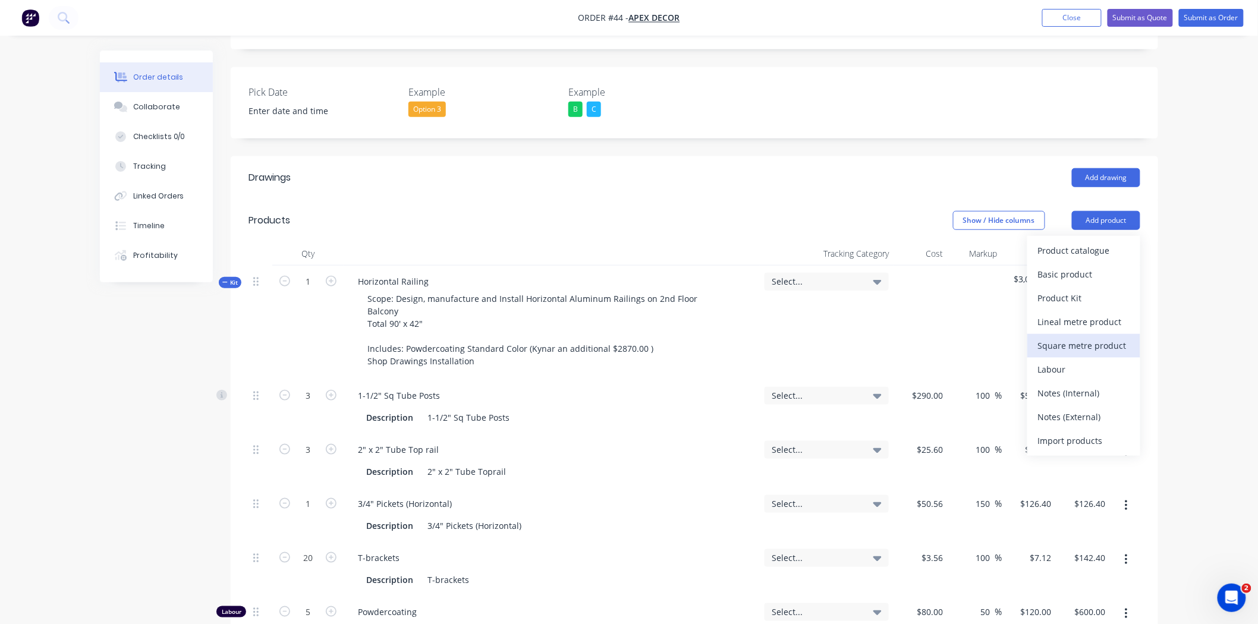
scroll to position [315, 0]
click at [1079, 243] on div "Product catalogue" at bounding box center [1084, 251] width 92 height 17
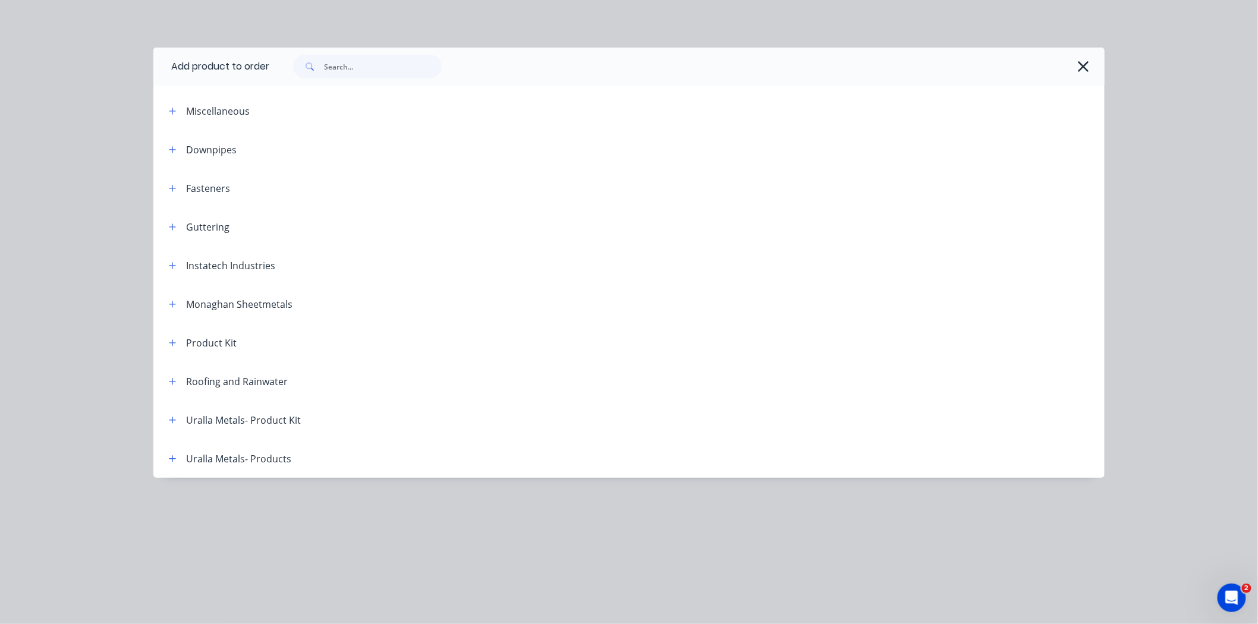
scroll to position [443, 0]
click at [1085, 66] on icon "button" at bounding box center [1083, 66] width 12 height 17
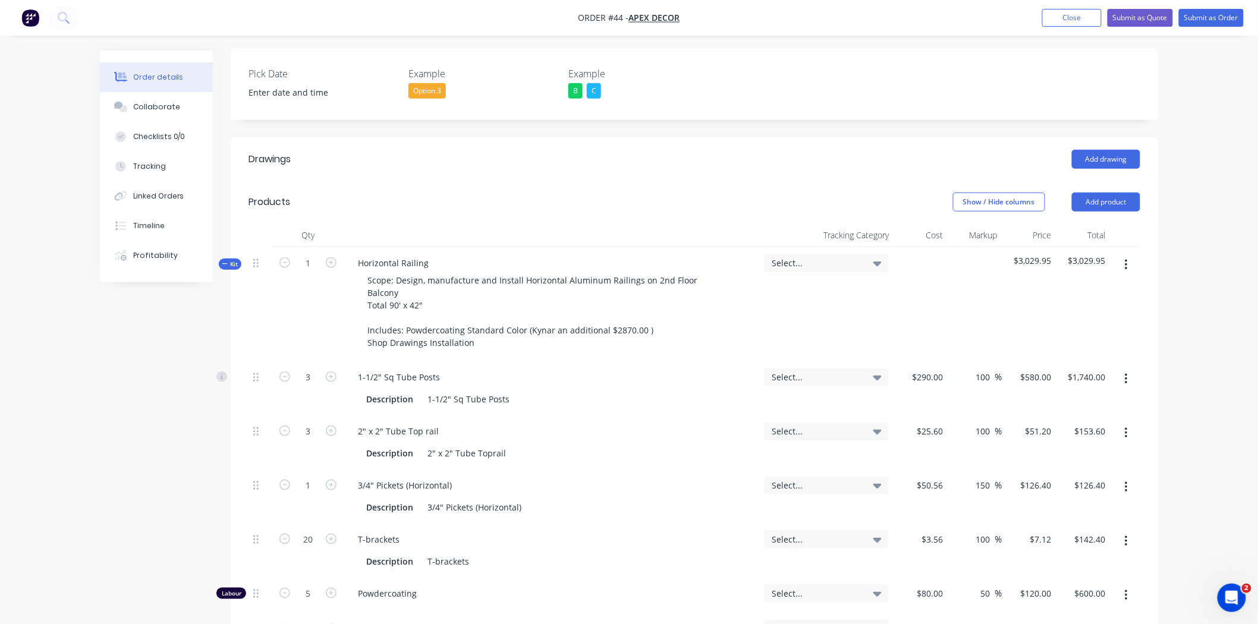
scroll to position [335, 0]
click at [235, 259] on span "Kit" at bounding box center [229, 263] width 15 height 9
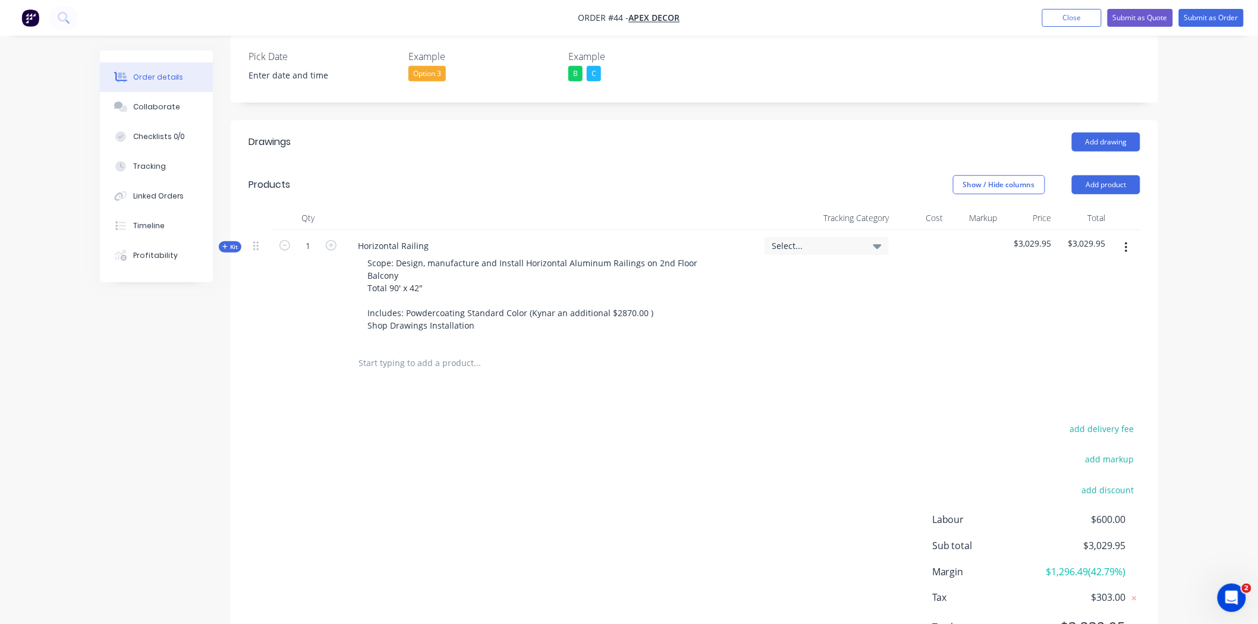
scroll to position [351, 0]
drag, startPoint x: 1045, startPoint y: 511, endPoint x: 1143, endPoint y: 508, distance: 98.1
click at [1143, 508] on div "add delivery fee add markup add discount Labour $600.00 Sub total $3,029.95 Mar…" at bounding box center [694, 535] width 927 height 229
click at [1096, 565] on span "$1,296.49 ( 42.79 %)" at bounding box center [1082, 572] width 88 height 14
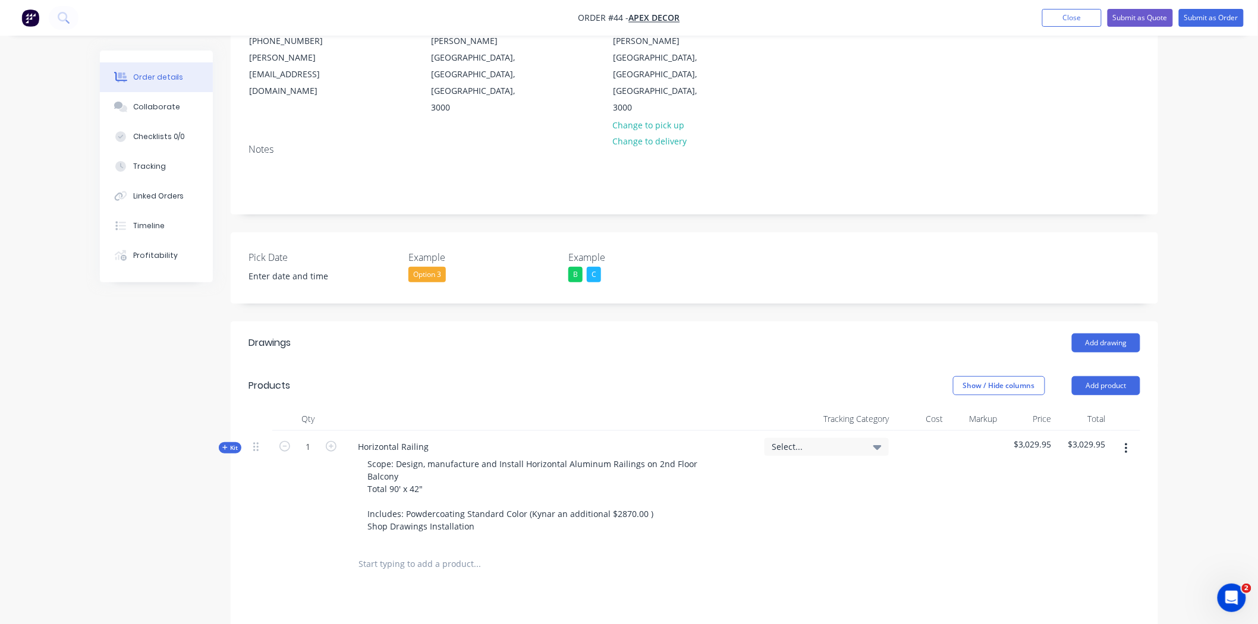
scroll to position [0, 0]
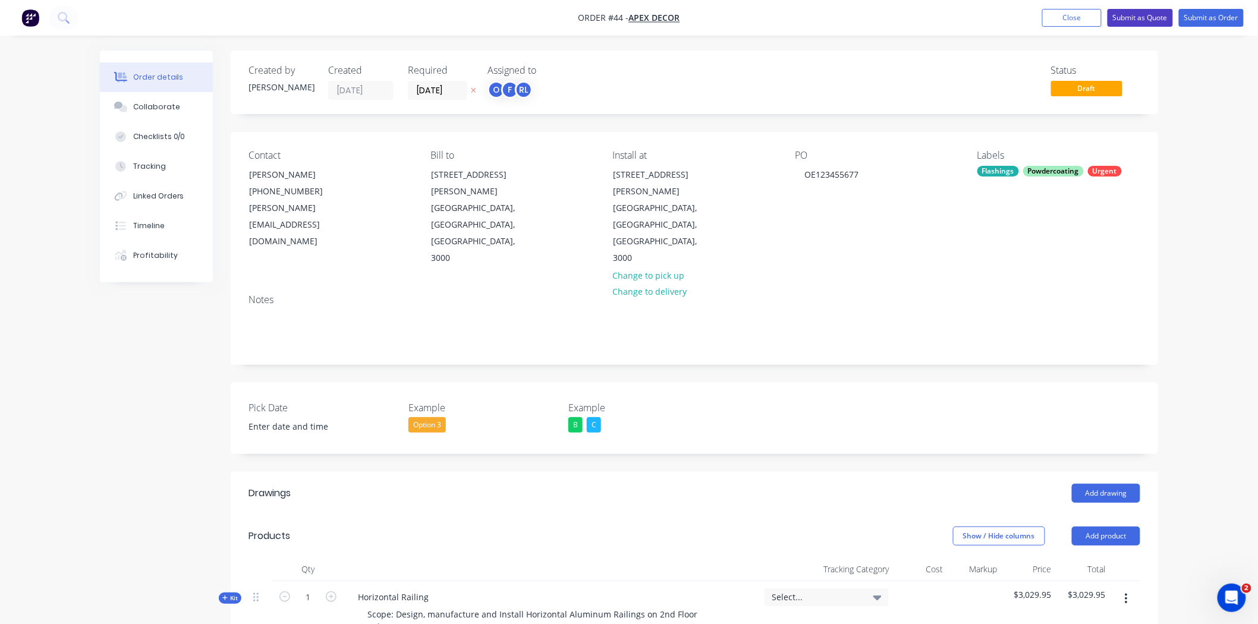
click at [1148, 15] on button "Submit as Quote" at bounding box center [1139, 18] width 65 height 18
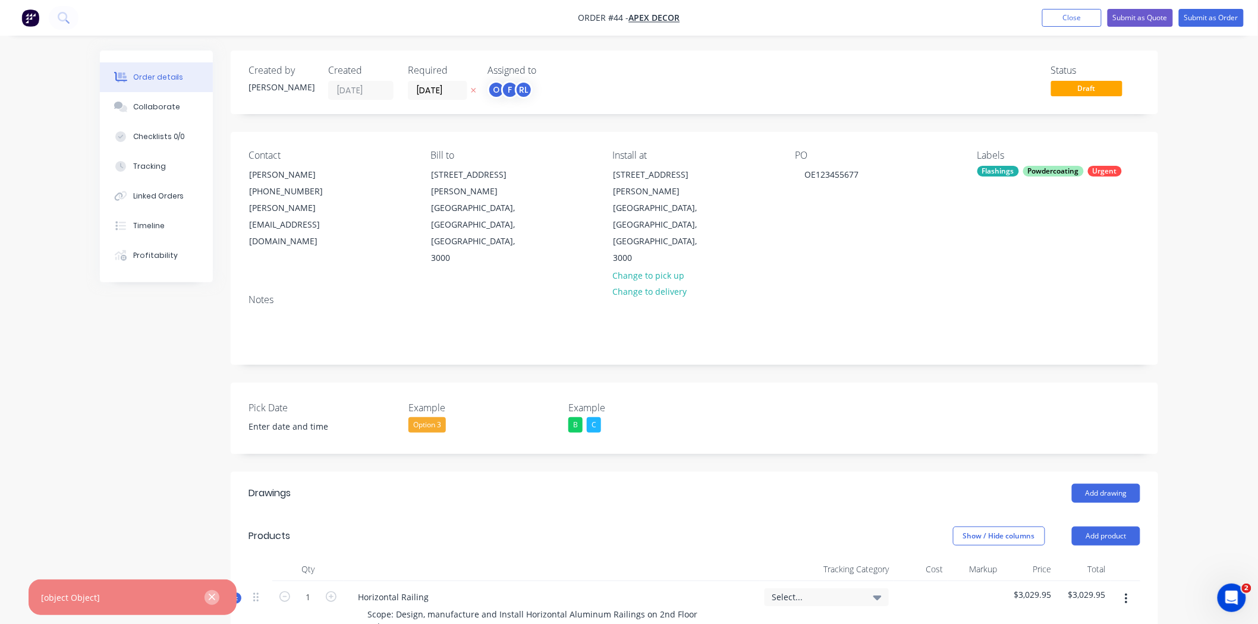
click at [214, 594] on icon "button" at bounding box center [212, 597] width 8 height 11
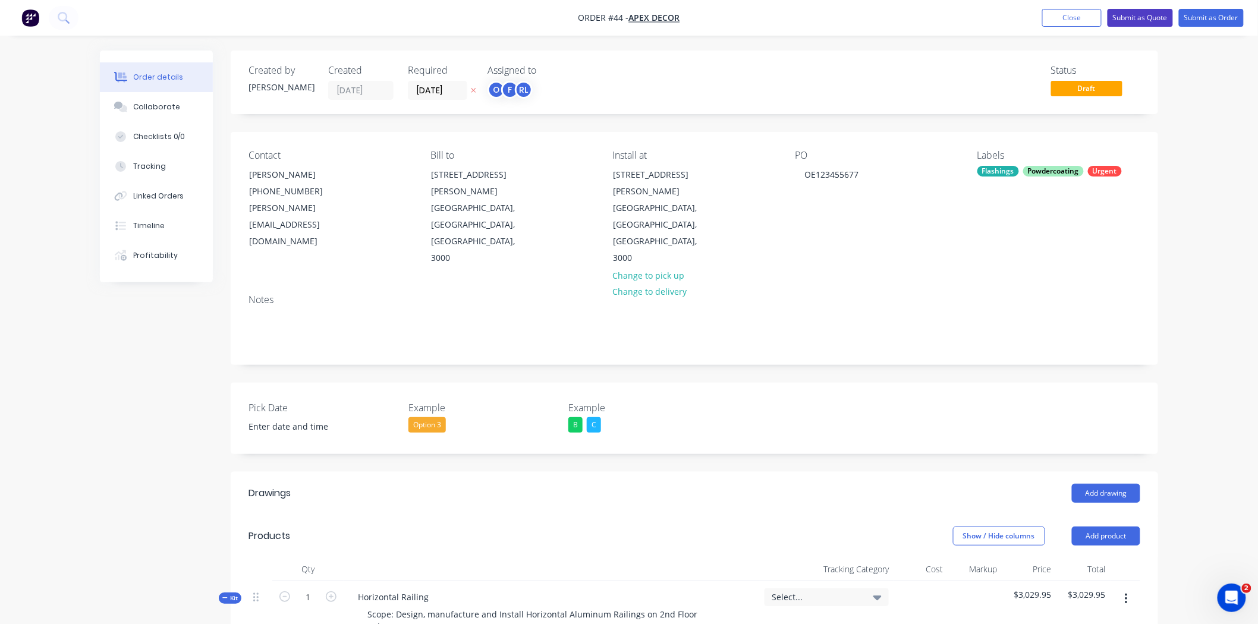
click at [1145, 21] on button "Submit as Quote" at bounding box center [1139, 18] width 65 height 18
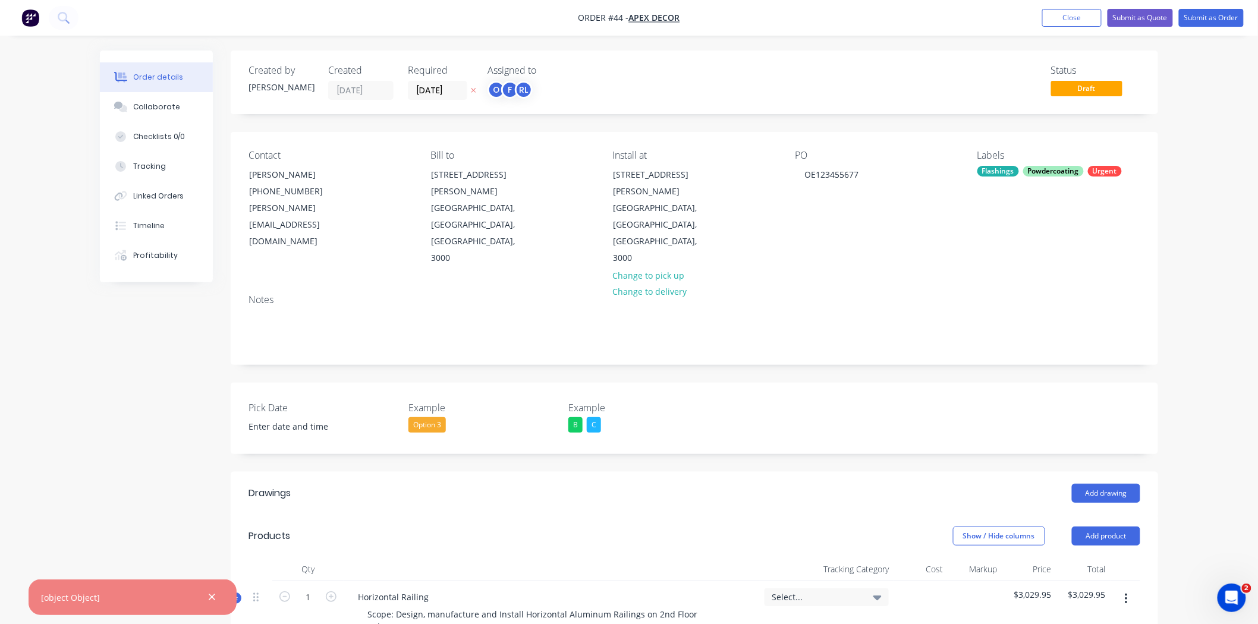
click at [78, 597] on div "[object Object]" at bounding box center [70, 597] width 59 height 12
click at [214, 591] on button "button" at bounding box center [211, 597] width 15 height 15
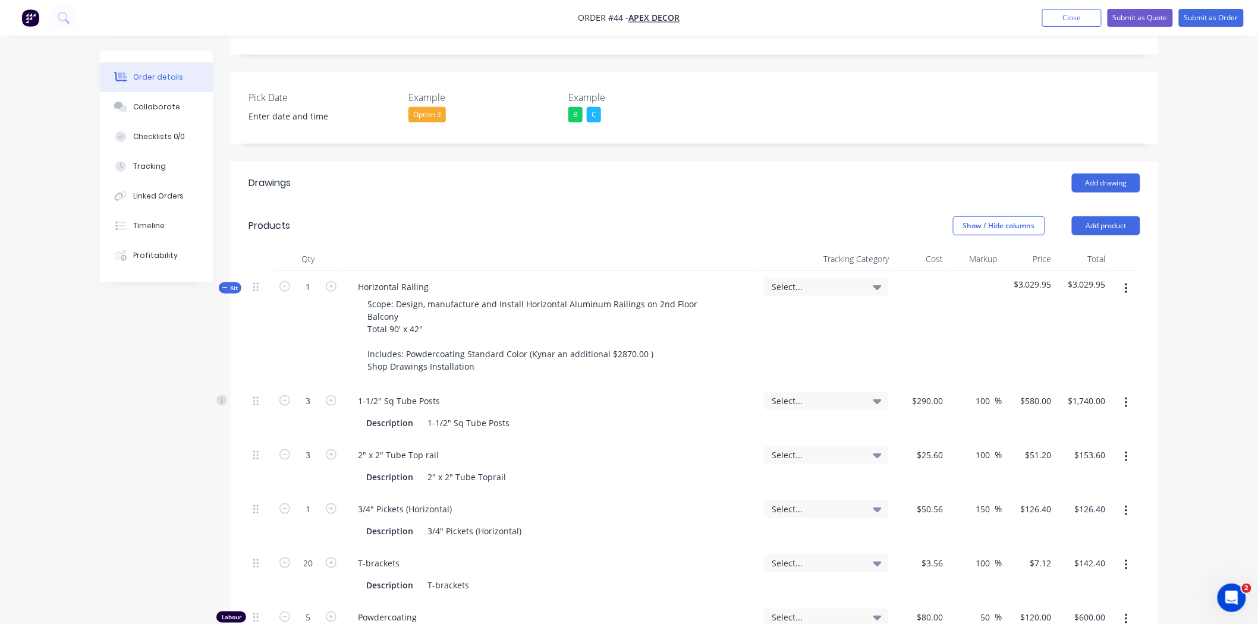
scroll to position [295, 0]
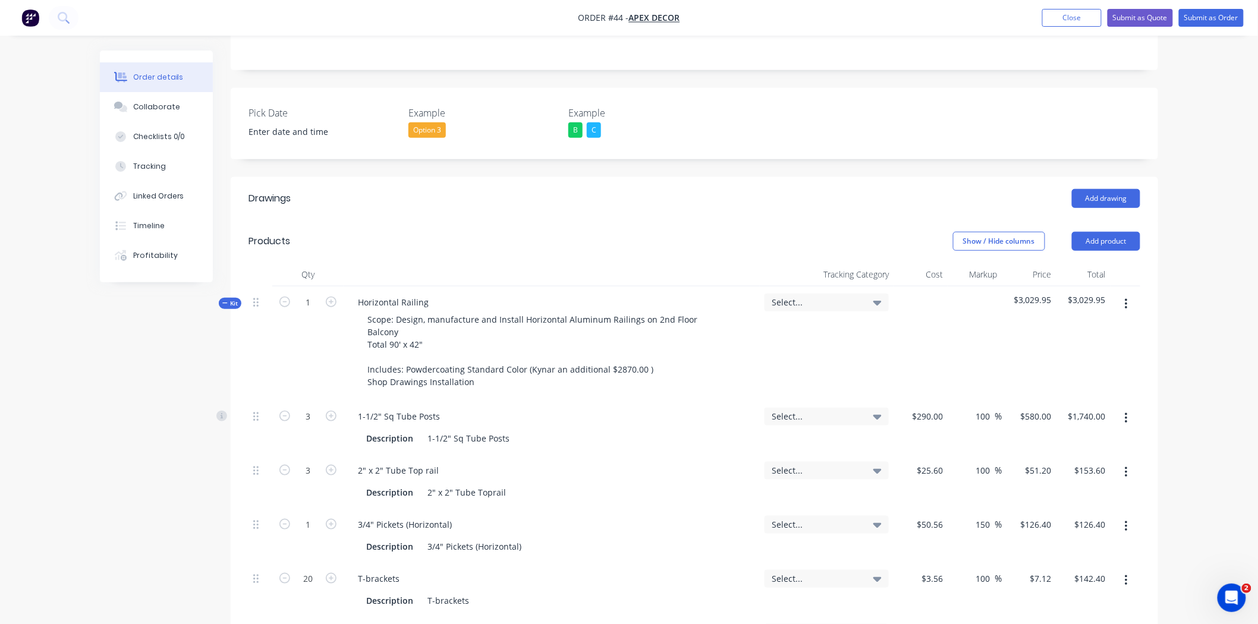
click at [824, 296] on span "Select..." at bounding box center [817, 302] width 90 height 12
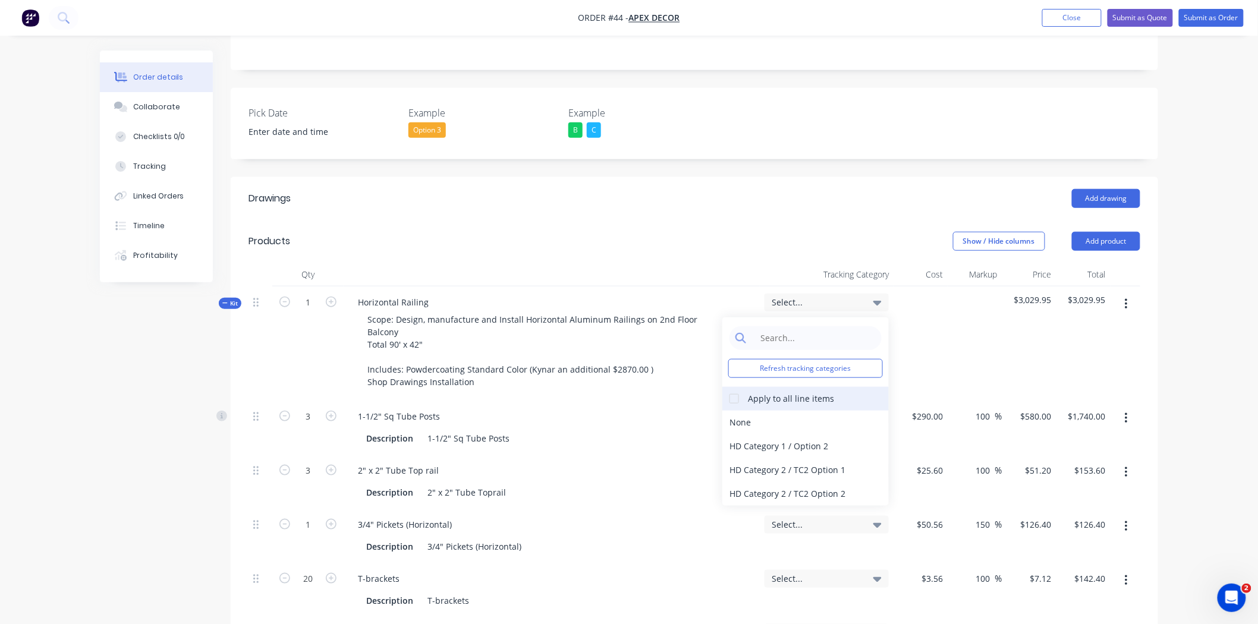
click at [802, 392] on div "Apply to all line items" at bounding box center [791, 398] width 86 height 12
click at [734, 387] on div at bounding box center [734, 399] width 24 height 24
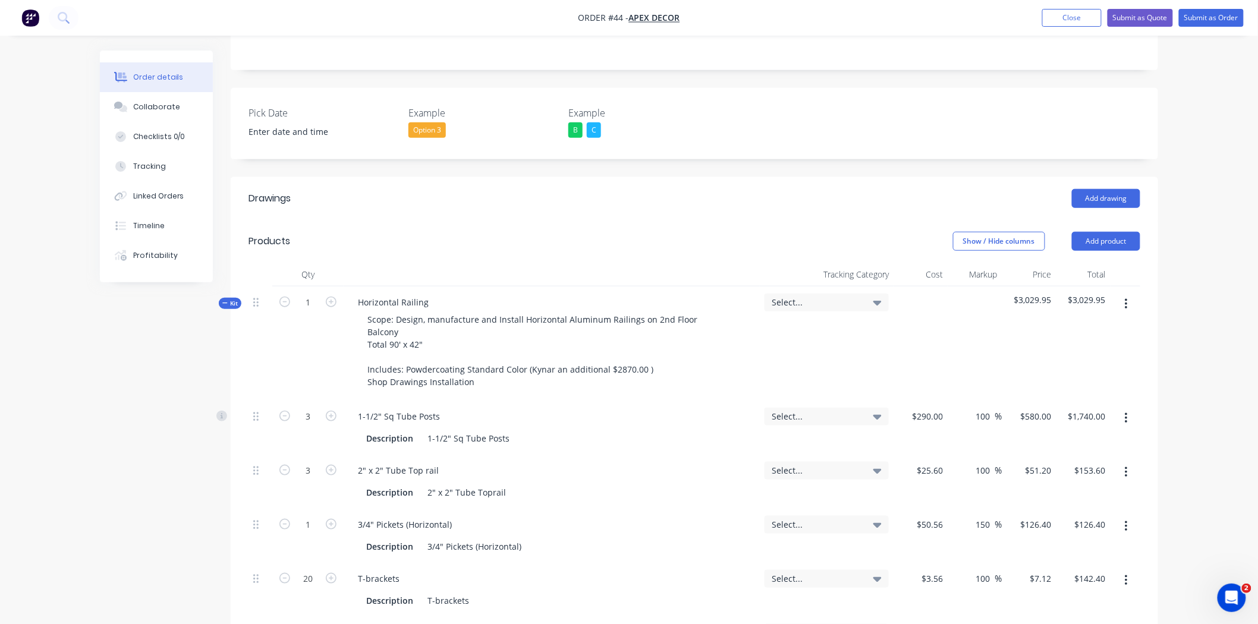
drag, startPoint x: 925, startPoint y: 318, endPoint x: 871, endPoint y: 281, distance: 65.3
click at [871, 287] on div "Select..." at bounding box center [827, 344] width 134 height 114
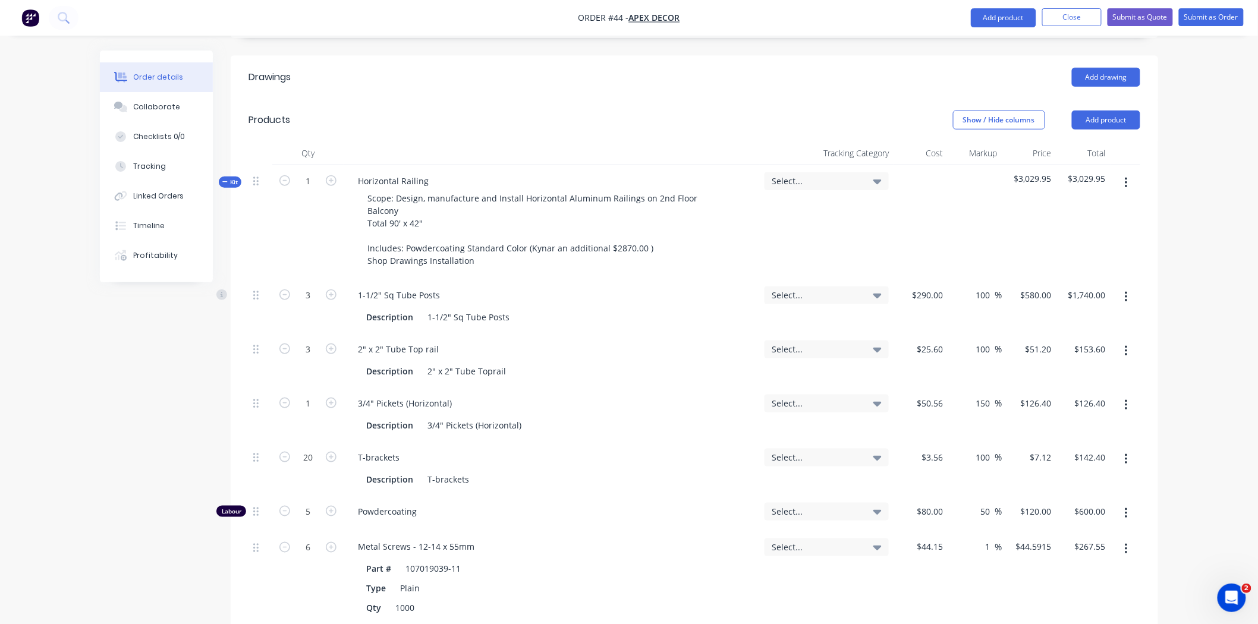
scroll to position [346, 0]
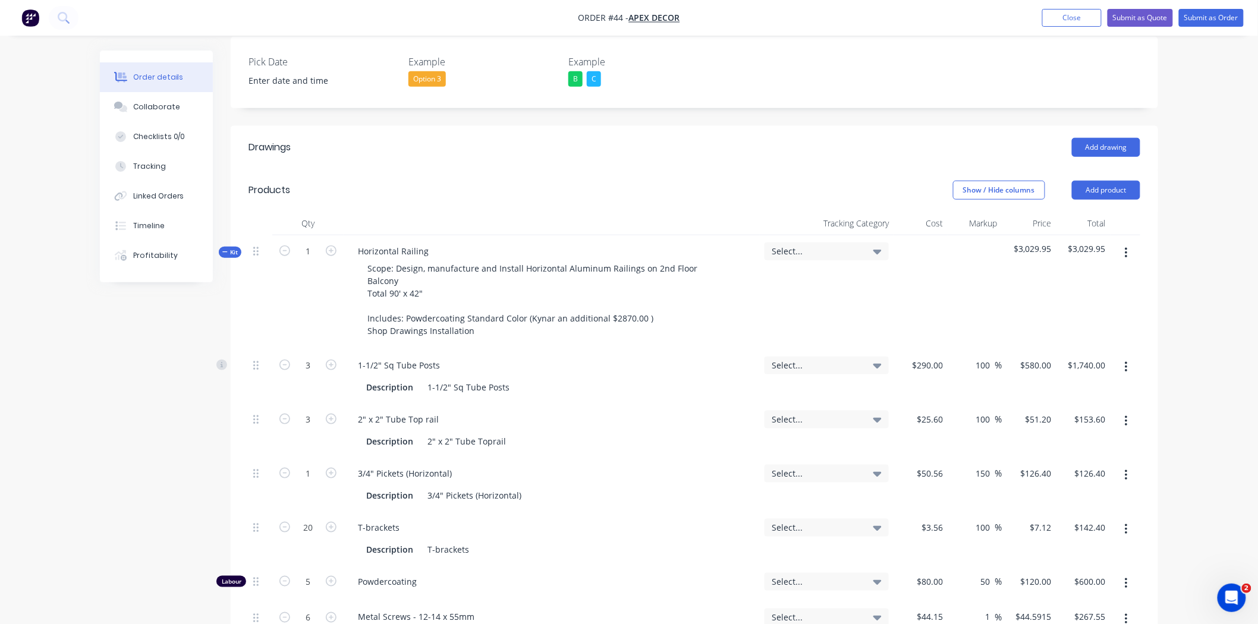
click at [804, 243] on div "Select..." at bounding box center [826, 252] width 124 height 18
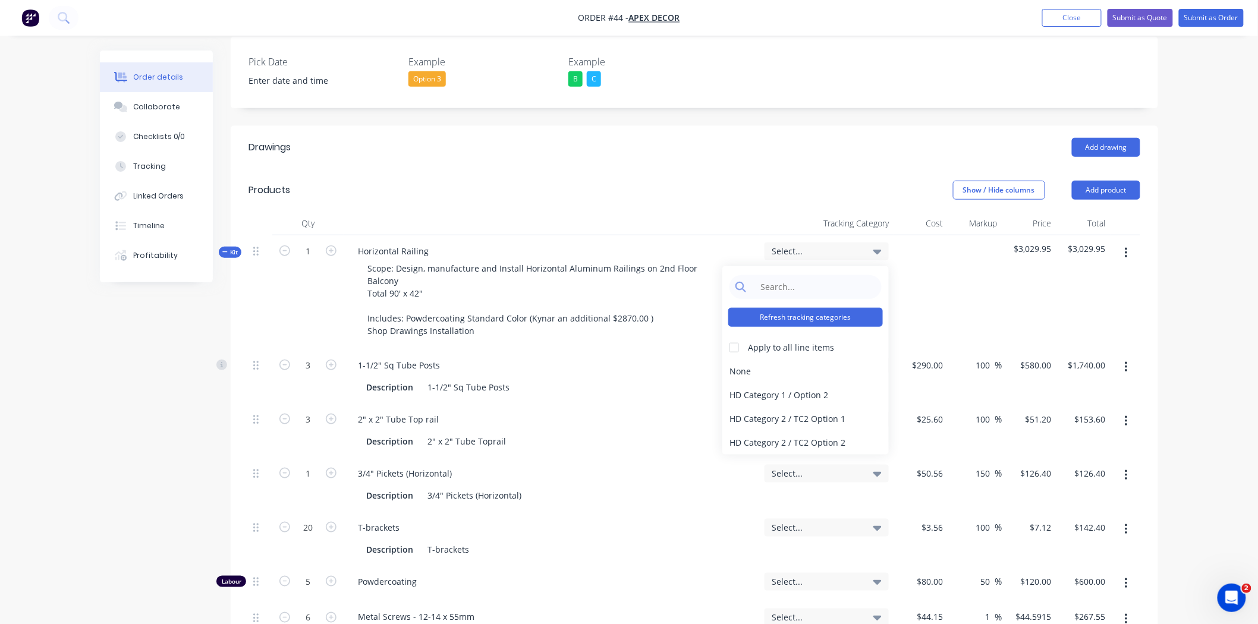
click at [751, 308] on button "Refresh tracking categories" at bounding box center [805, 317] width 155 height 19
click at [735, 336] on div at bounding box center [734, 348] width 24 height 24
drag, startPoint x: 776, startPoint y: 339, endPoint x: 722, endPoint y: 349, distance: 54.9
click at [722, 383] on div "HD Category 1 / Option 2" at bounding box center [805, 395] width 166 height 24
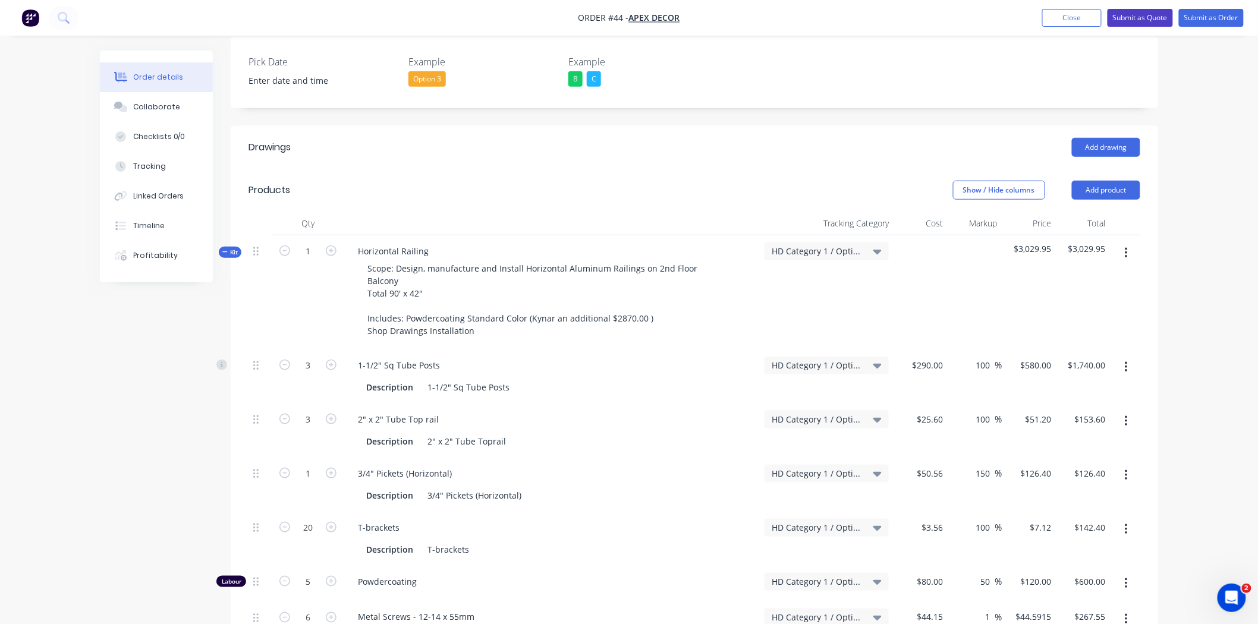
click at [1127, 23] on button "Submit as Quote" at bounding box center [1139, 18] width 65 height 18
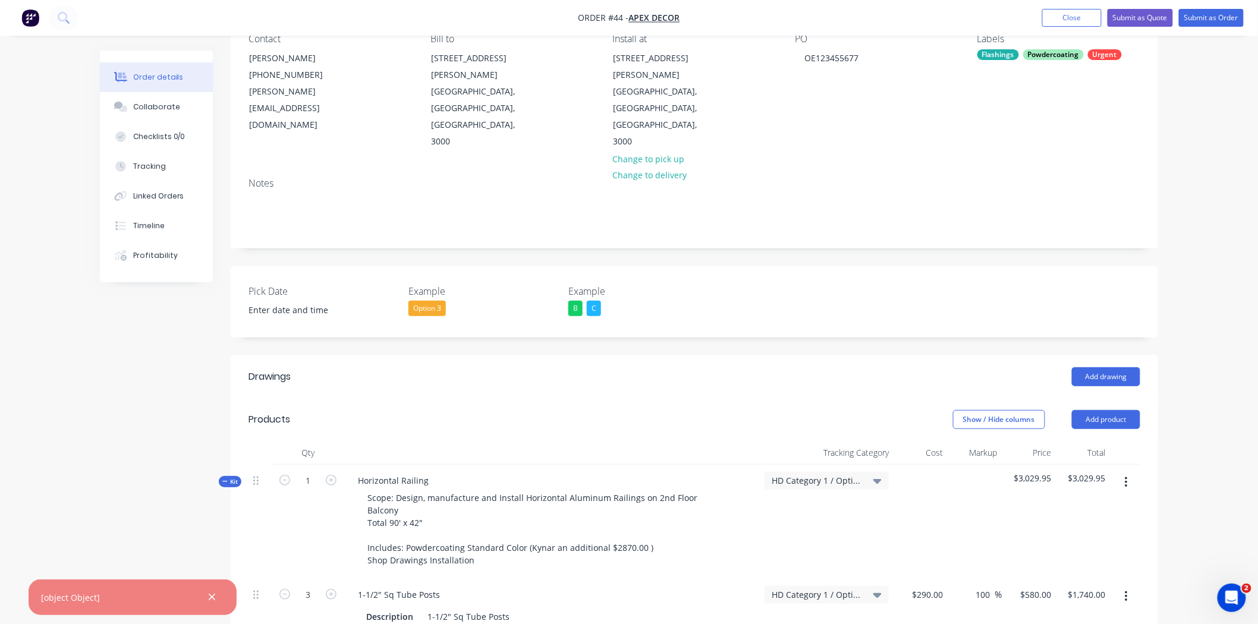
scroll to position [0, 0]
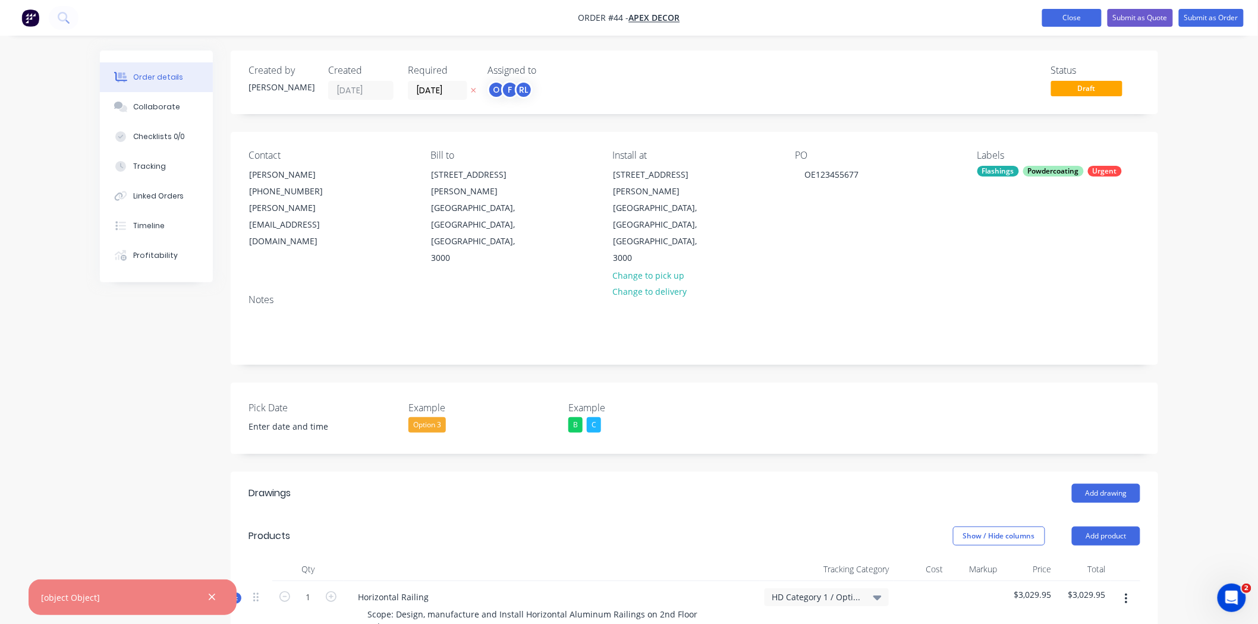
click at [1050, 20] on button "Close" at bounding box center [1071, 18] width 59 height 18
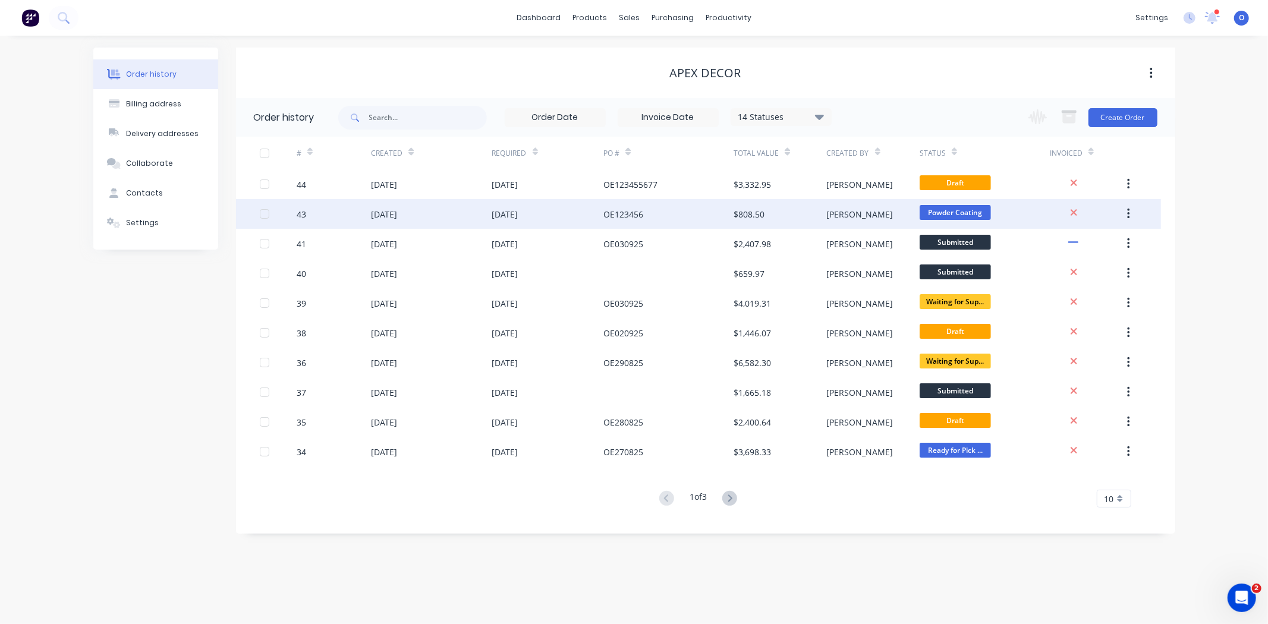
click at [290, 212] on div at bounding box center [278, 214] width 37 height 30
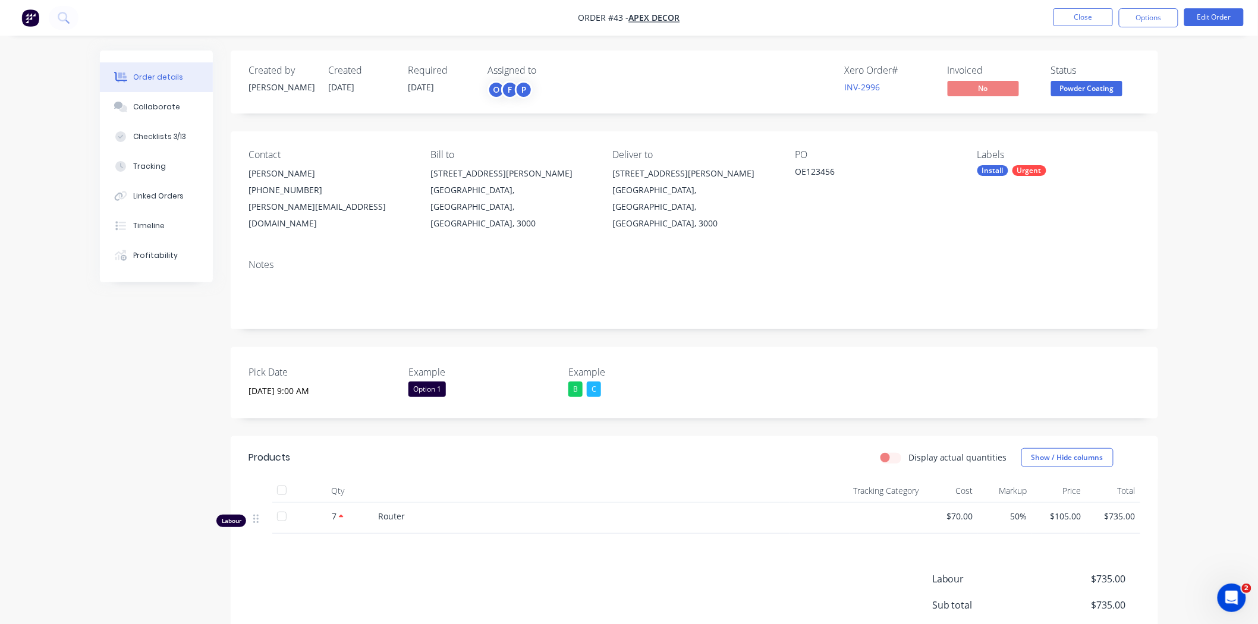
drag, startPoint x: 1150, startPoint y: 18, endPoint x: 1205, endPoint y: 129, distance: 123.9
click at [1205, 129] on div "Order details Collaborate Checklists 3/13 Tracking Linked Orders Timeline Profi…" at bounding box center [629, 372] width 1258 height 745
click at [1153, 21] on button "Options" at bounding box center [1148, 17] width 59 height 19
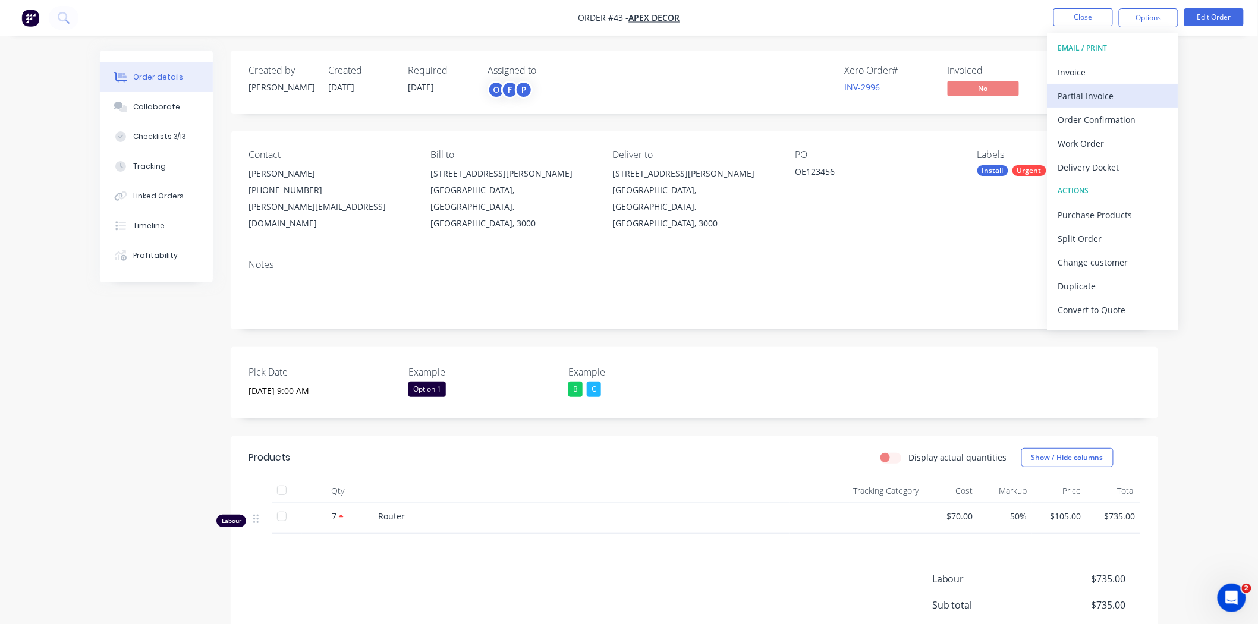
drag, startPoint x: 1153, startPoint y: 21, endPoint x: 1138, endPoint y: 88, distance: 68.9
click at [1138, 27] on div "Options EMAIL / PRINT Invoice Partial Invoice Order Confirmation Work Order Del…" at bounding box center [1148, 17] width 59 height 19
click at [1199, 411] on div "Order details Collaborate Checklists 3/13 Tracking Linked Orders Timeline Profi…" at bounding box center [629, 372] width 1258 height 745
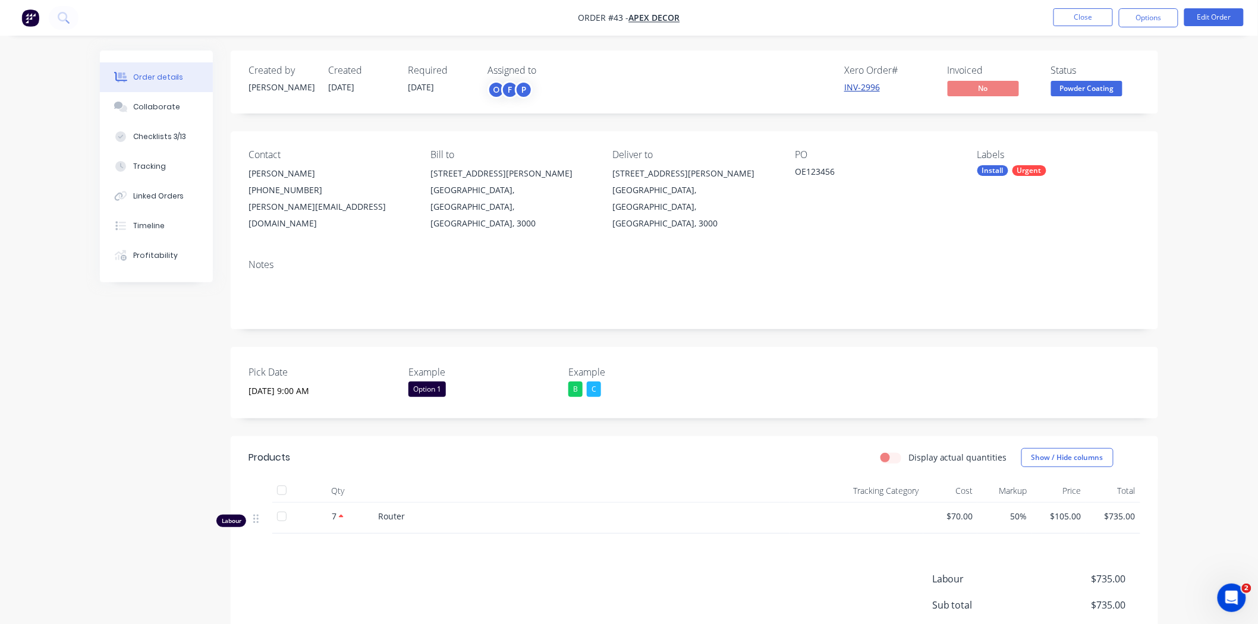
click at [867, 84] on link "INV-2996" at bounding box center [862, 86] width 36 height 11
click at [1223, 201] on div "Order details Collaborate Checklists 3/13 Tracking Linked Orders Timeline Profi…" at bounding box center [629, 372] width 1258 height 745
click at [1148, 11] on button "Options" at bounding box center [1148, 17] width 59 height 19
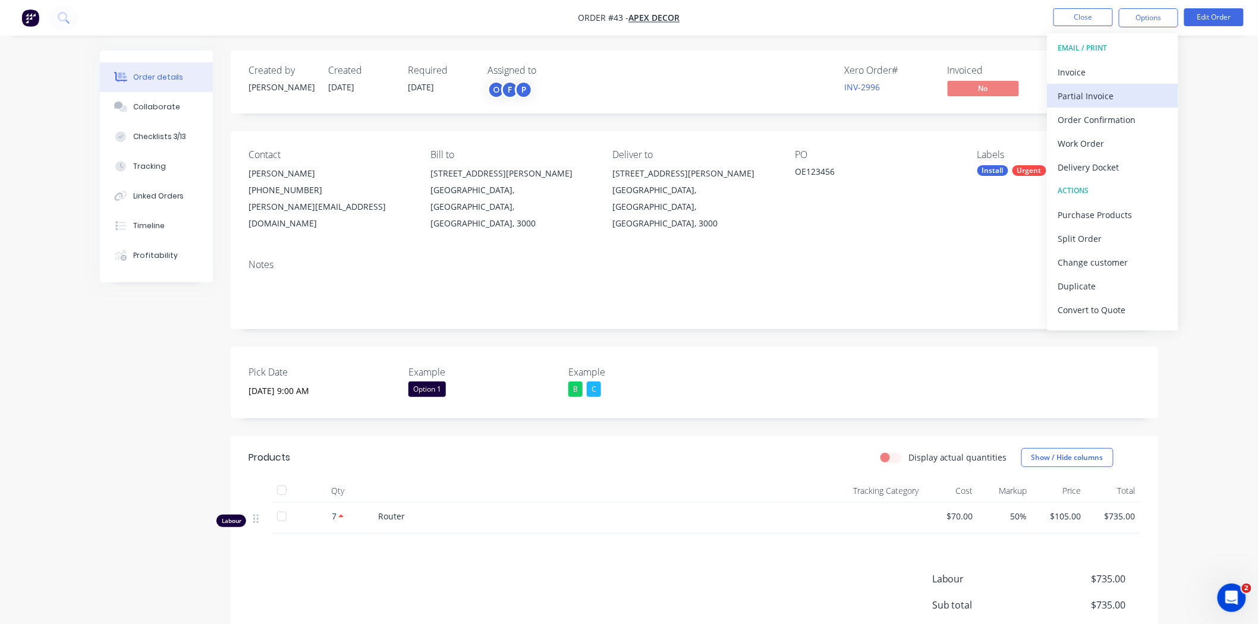
click at [1103, 90] on div "Partial Invoice" at bounding box center [1112, 95] width 109 height 17
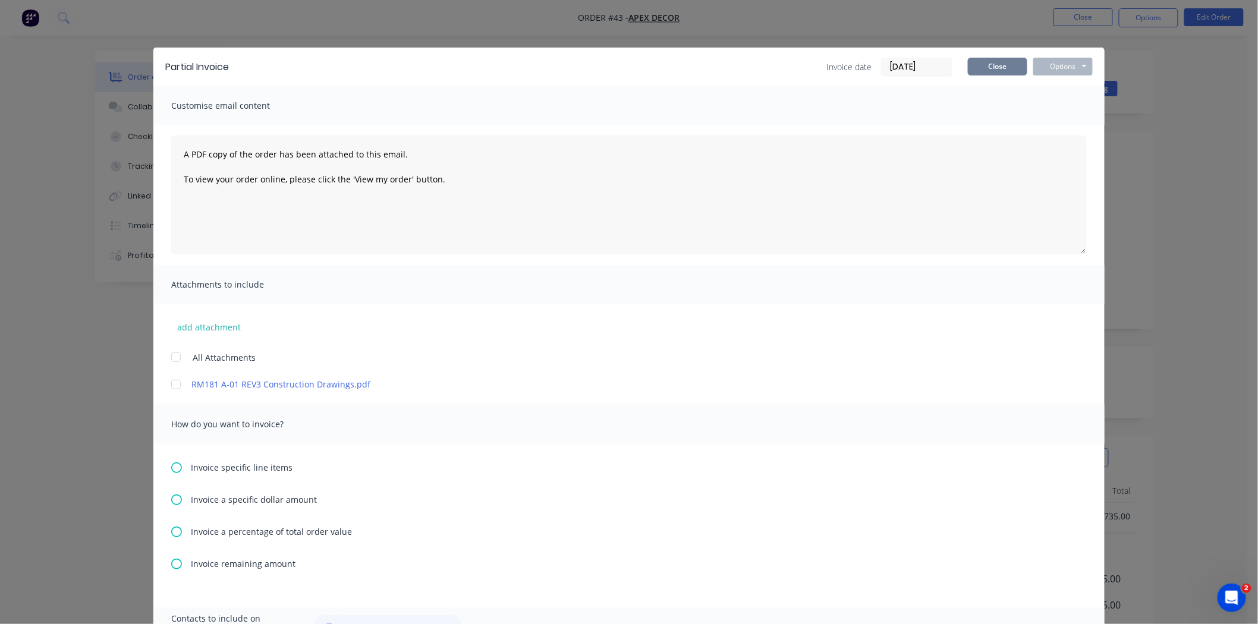
click at [1002, 64] on button "Close" at bounding box center [997, 67] width 59 height 18
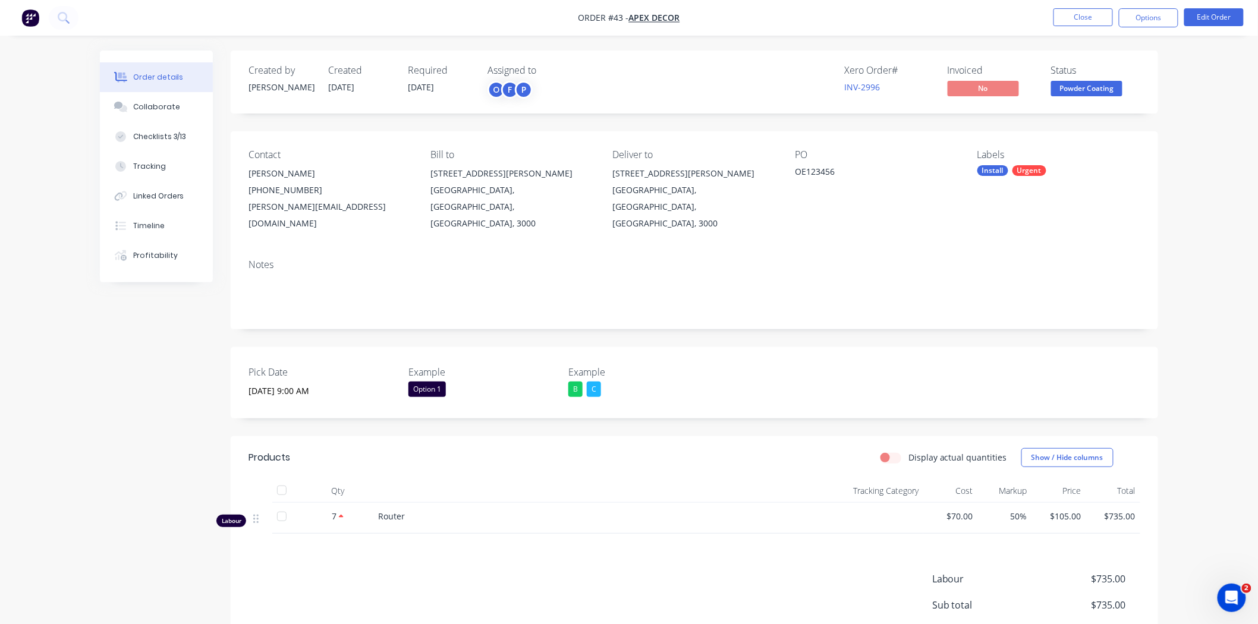
click at [1234, 171] on div "Order details Collaborate Checklists 3/13 Tracking Linked Orders Timeline Profi…" at bounding box center [629, 372] width 1258 height 745
click at [1142, 24] on button "Options" at bounding box center [1148, 17] width 59 height 19
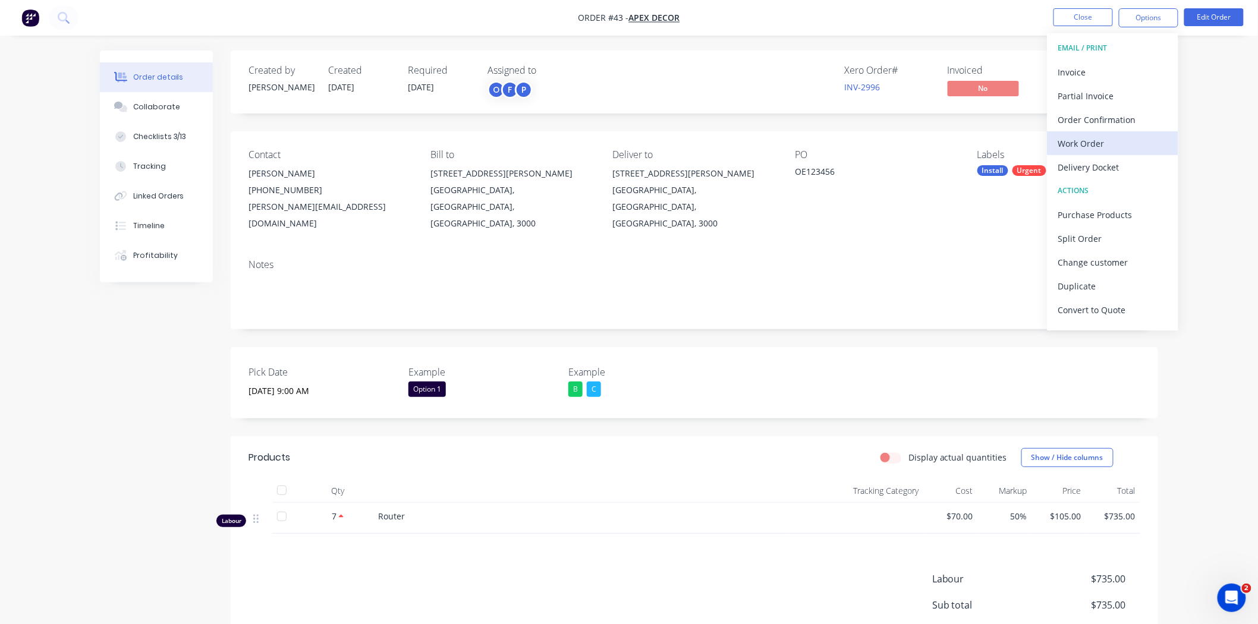
click at [1086, 139] on div "Work Order" at bounding box center [1112, 143] width 109 height 17
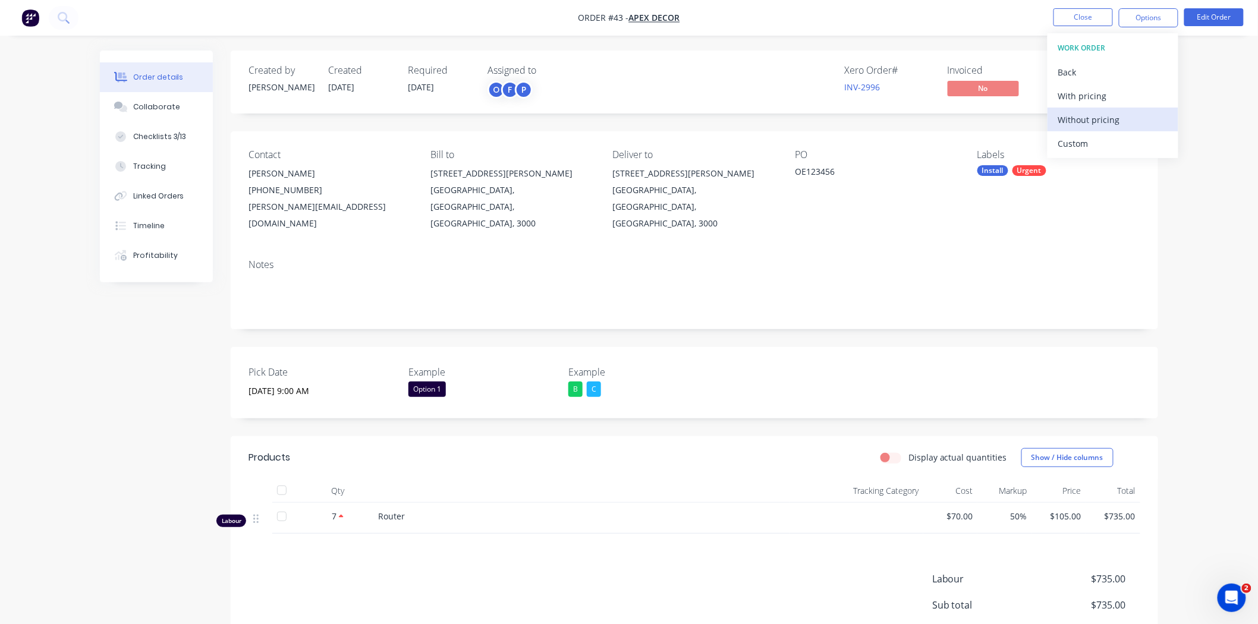
click at [1089, 119] on div "Without pricing" at bounding box center [1112, 119] width 109 height 17
click at [52, 365] on div "Order details Collaborate Checklists 3/13 Tracking Linked Orders Timeline Profi…" at bounding box center [629, 372] width 1258 height 745
click at [162, 328] on div "Created by [PERSON_NAME] Created [DATE] Required [DATE] Assigned to O F P Xero …" at bounding box center [629, 398] width 1058 height 695
click at [144, 109] on div "Collaborate" at bounding box center [156, 107] width 47 height 11
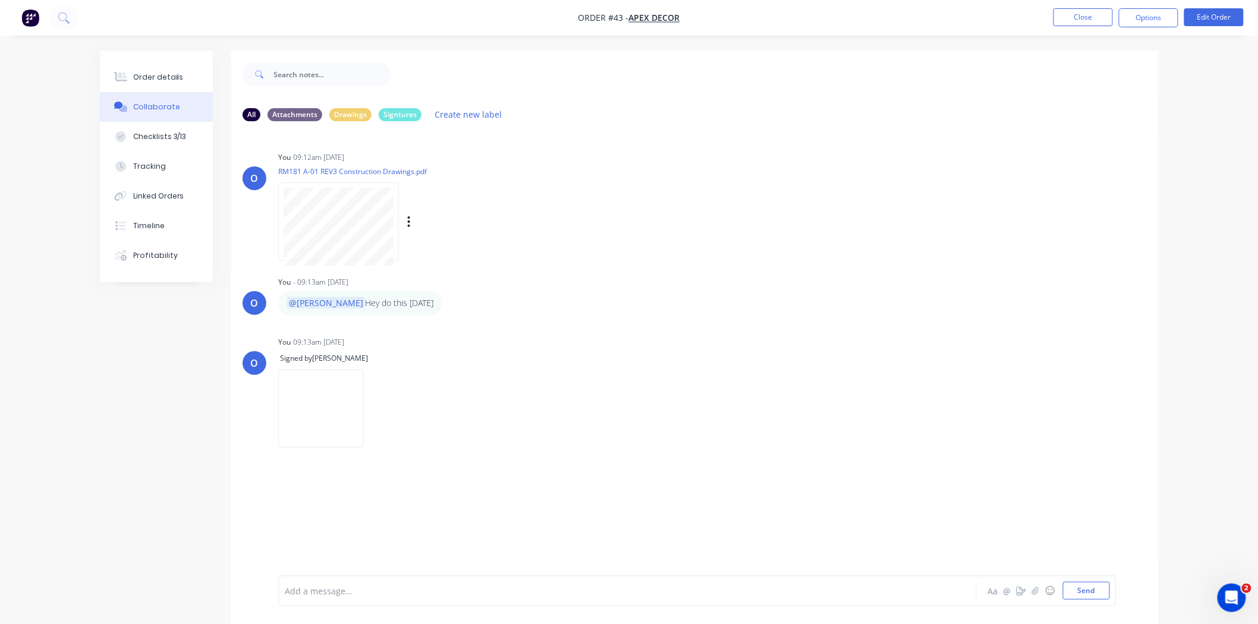
scroll to position [18, 0]
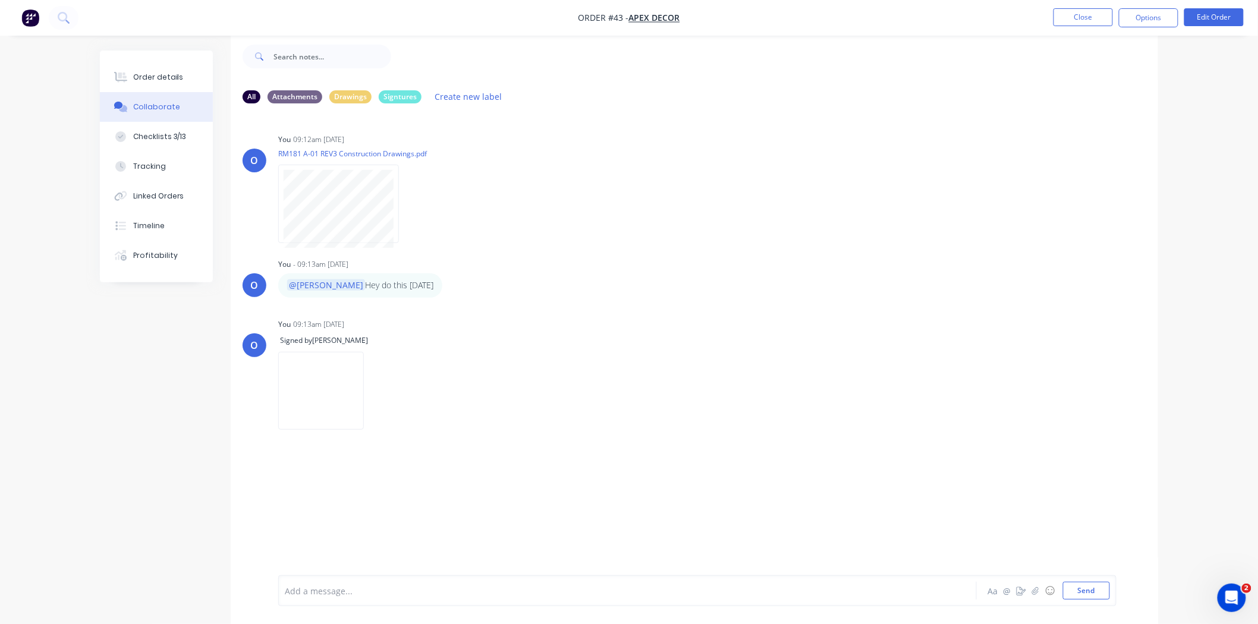
click at [342, 594] on div at bounding box center [594, 591] width 618 height 12
click at [649, 194] on div "You 09:12am [DATE] RM181 A-01 REV3 Construction Drawings.pdf Labels Download De…" at bounding box center [464, 184] width 372 height 107
click at [144, 126] on button "Checklists 3/13" at bounding box center [156, 137] width 113 height 30
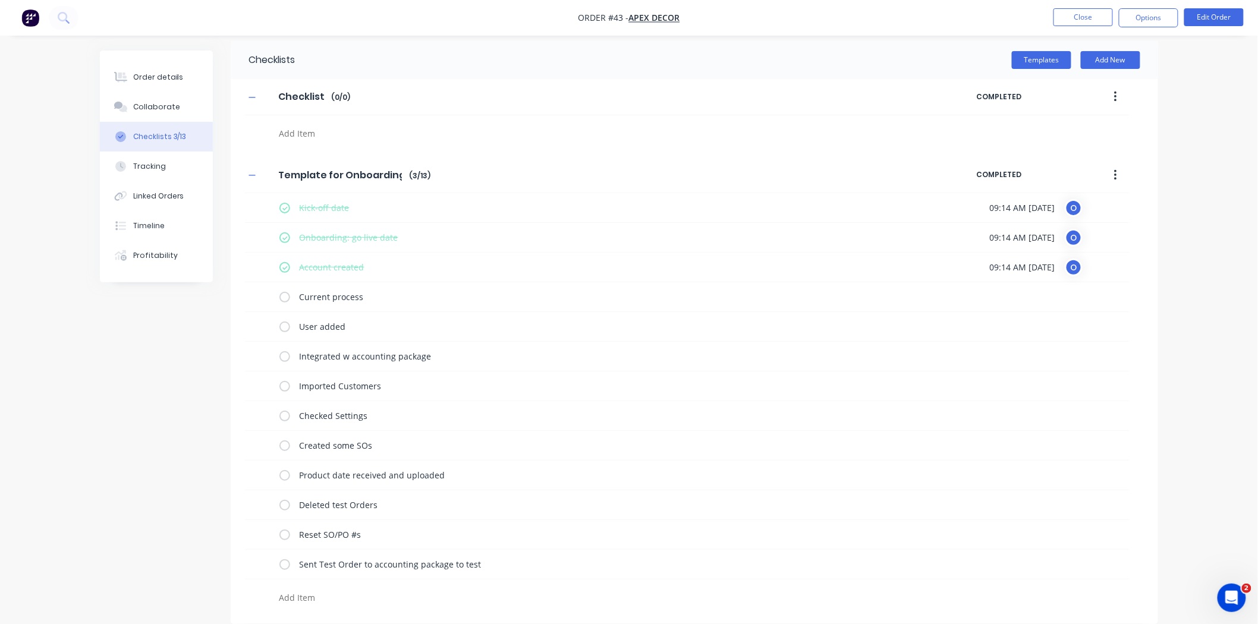
scroll to position [10, 0]
click at [1047, 56] on button "Templates" at bounding box center [1041, 60] width 59 height 18
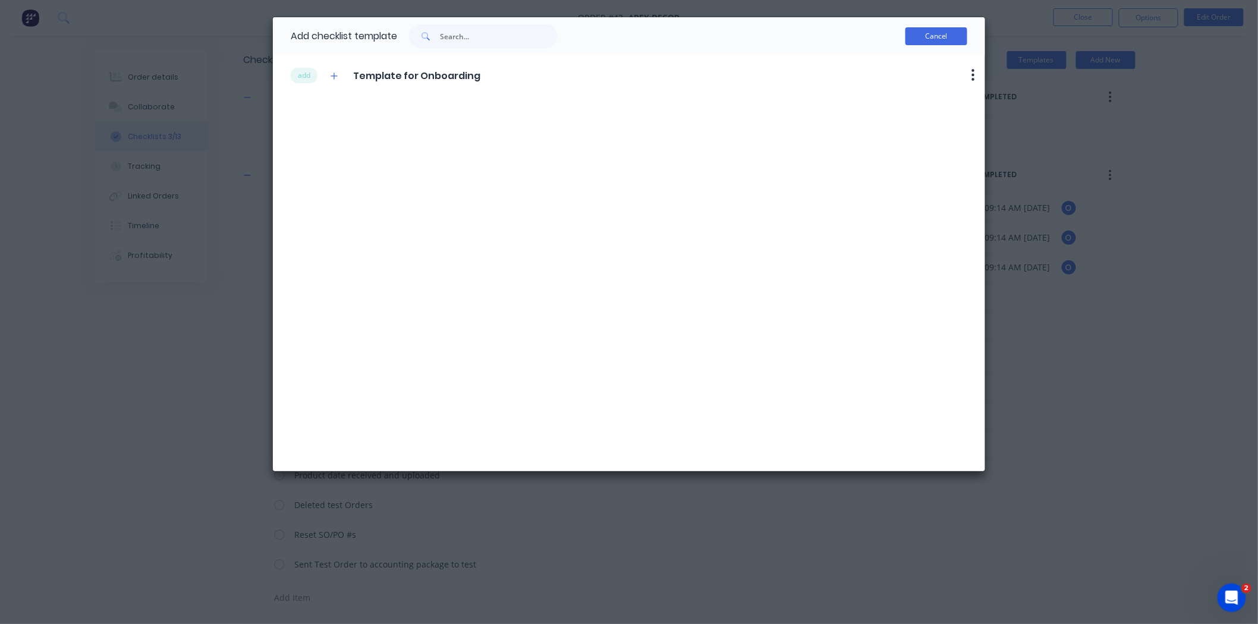
click at [942, 34] on button "Cancel" at bounding box center [936, 36] width 62 height 18
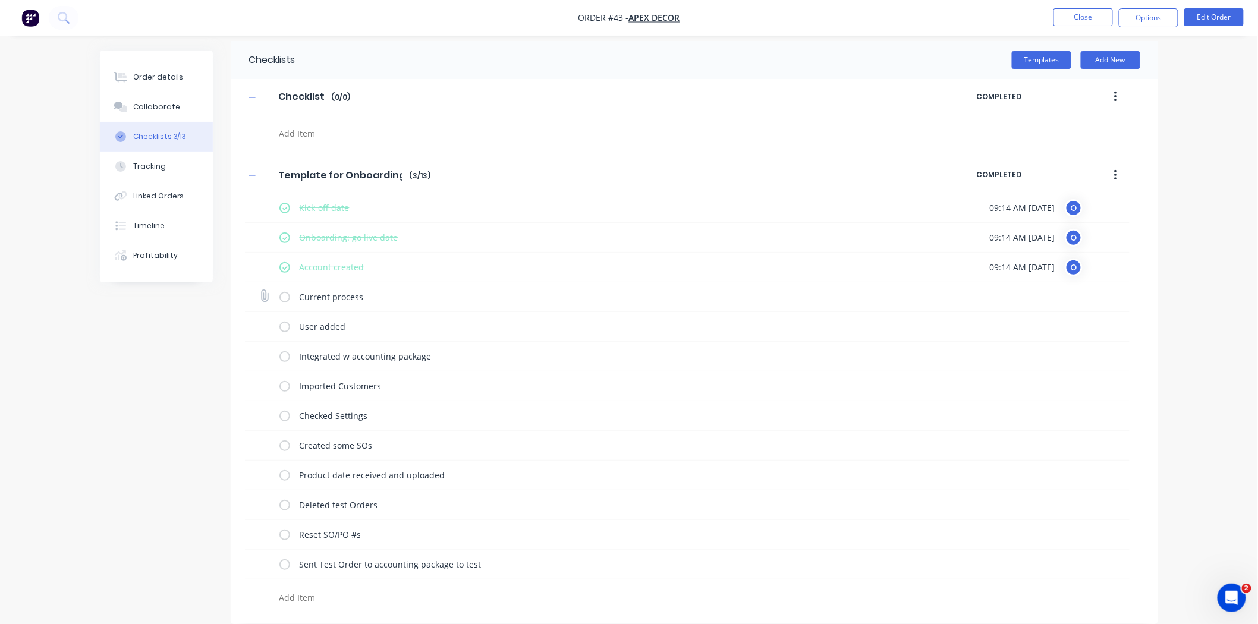
click at [280, 300] on label at bounding box center [284, 297] width 11 height 12
click at [0, 0] on input "checkbox" at bounding box center [0, 0] width 0 height 0
click at [281, 328] on label at bounding box center [284, 326] width 11 height 12
click at [0, 0] on input "checkbox" at bounding box center [0, 0] width 0 height 0
click at [280, 355] on label at bounding box center [284, 356] width 11 height 12
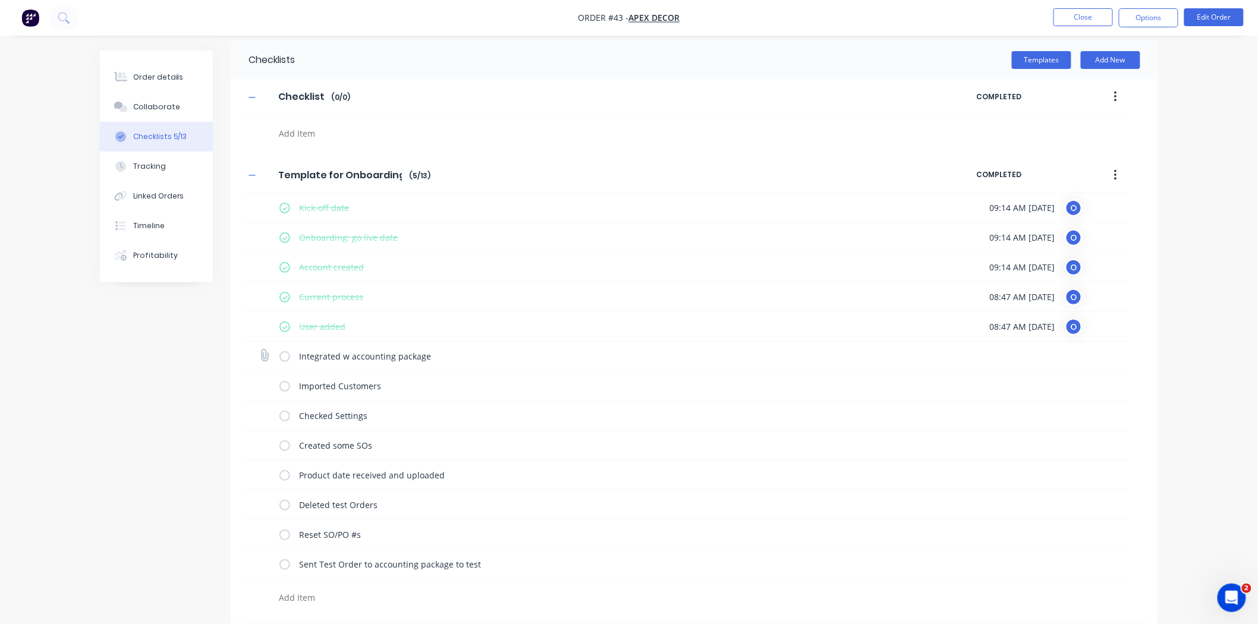
click at [0, 0] on input "checkbox" at bounding box center [0, 0] width 0 height 0
type textarea "x"
click at [138, 170] on div "Tracking" at bounding box center [149, 166] width 33 height 11
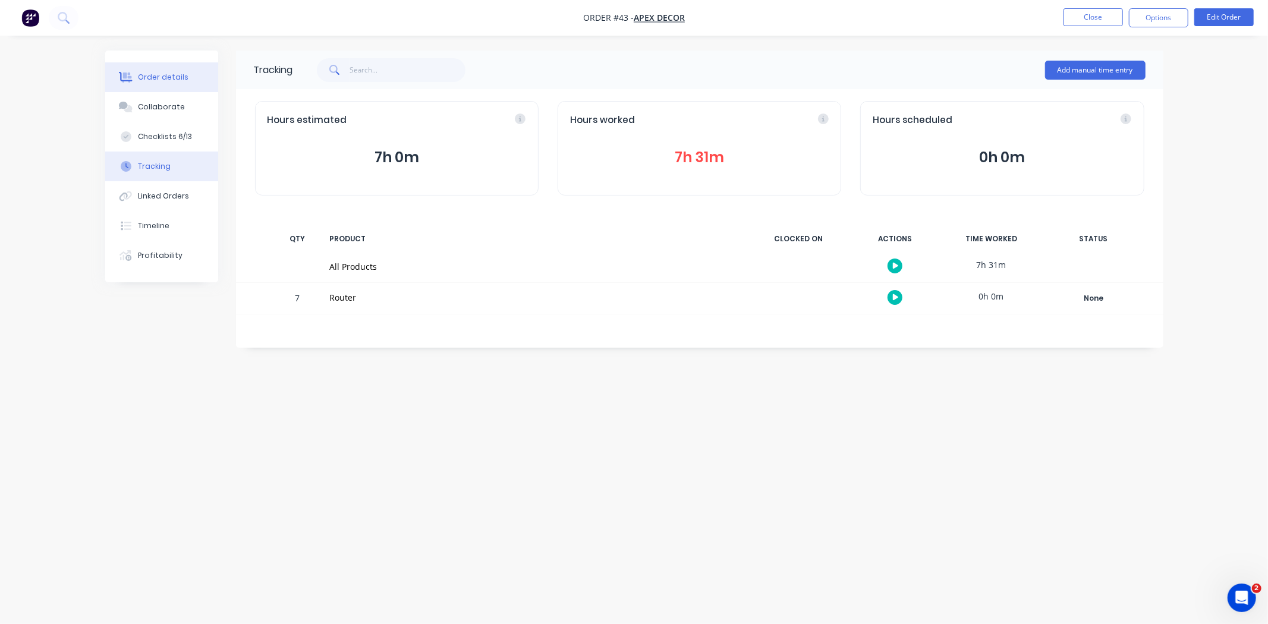
click at [174, 78] on div "Order details" at bounding box center [163, 77] width 51 height 11
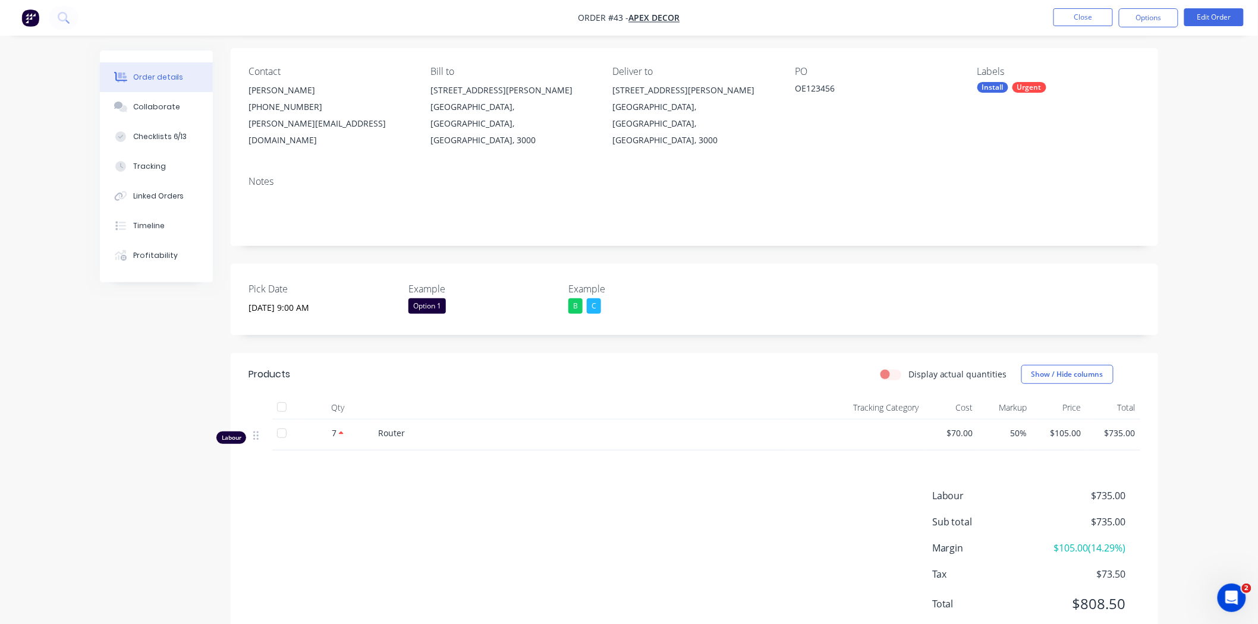
scroll to position [107, 0]
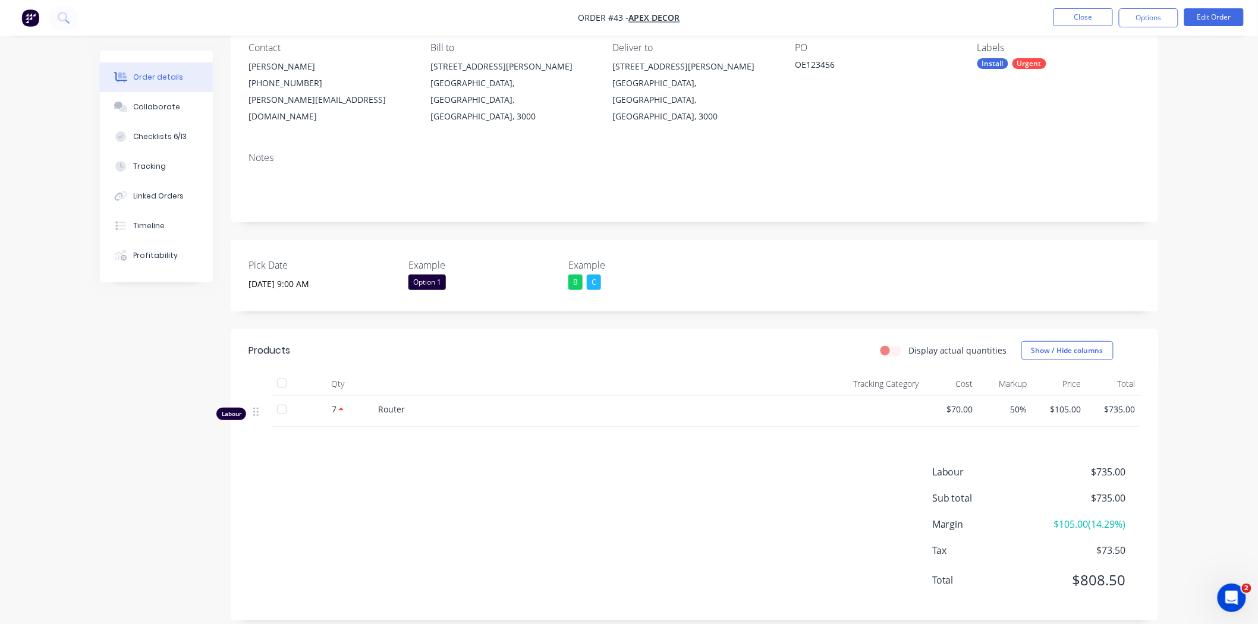
click at [908, 344] on label "Display actual quantities" at bounding box center [957, 350] width 99 height 12
click at [890, 344] on input "Display actual quantities" at bounding box center [885, 349] width 10 height 11
click at [908, 344] on label "Display actual quantities" at bounding box center [957, 350] width 99 height 12
click at [890, 344] on input "Display actual quantities" at bounding box center [885, 349] width 10 height 11
checkbox input "false"
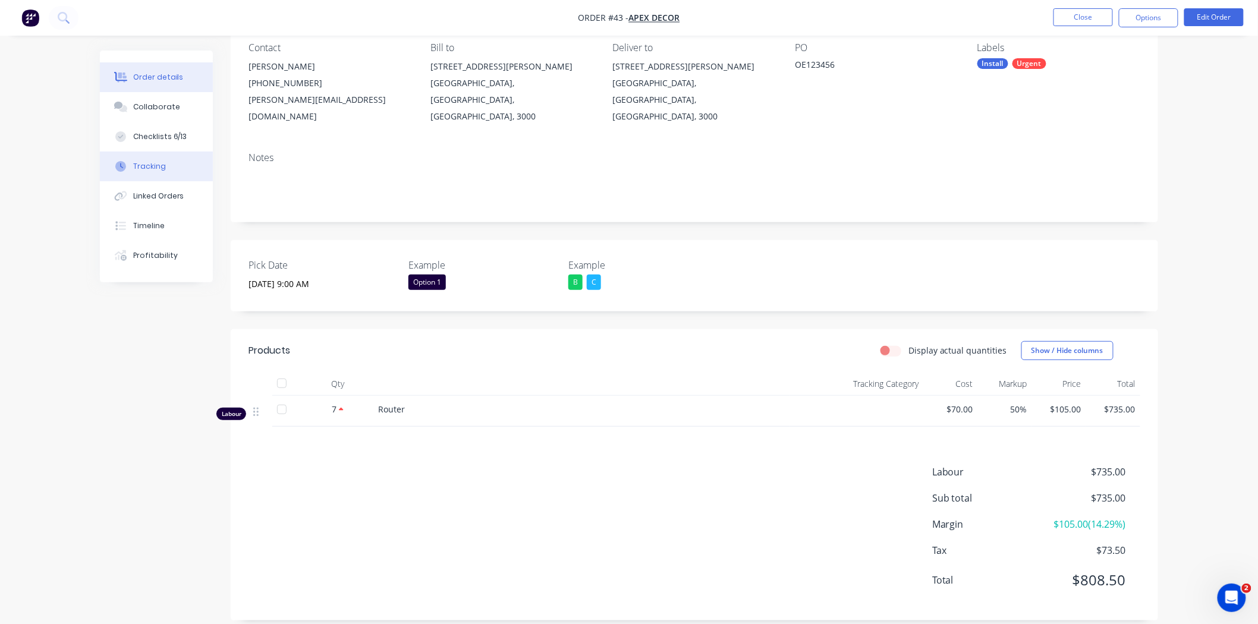
click at [166, 168] on button "Tracking" at bounding box center [156, 167] width 113 height 30
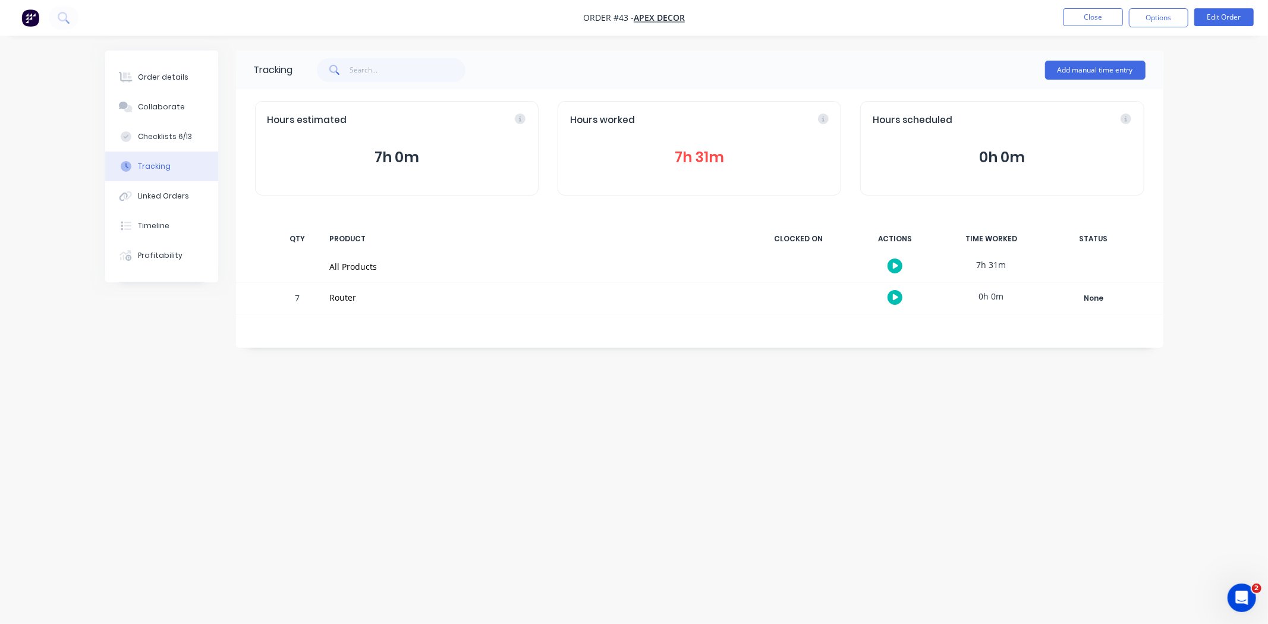
click at [694, 156] on button "7h 31m" at bounding box center [699, 157] width 259 height 23
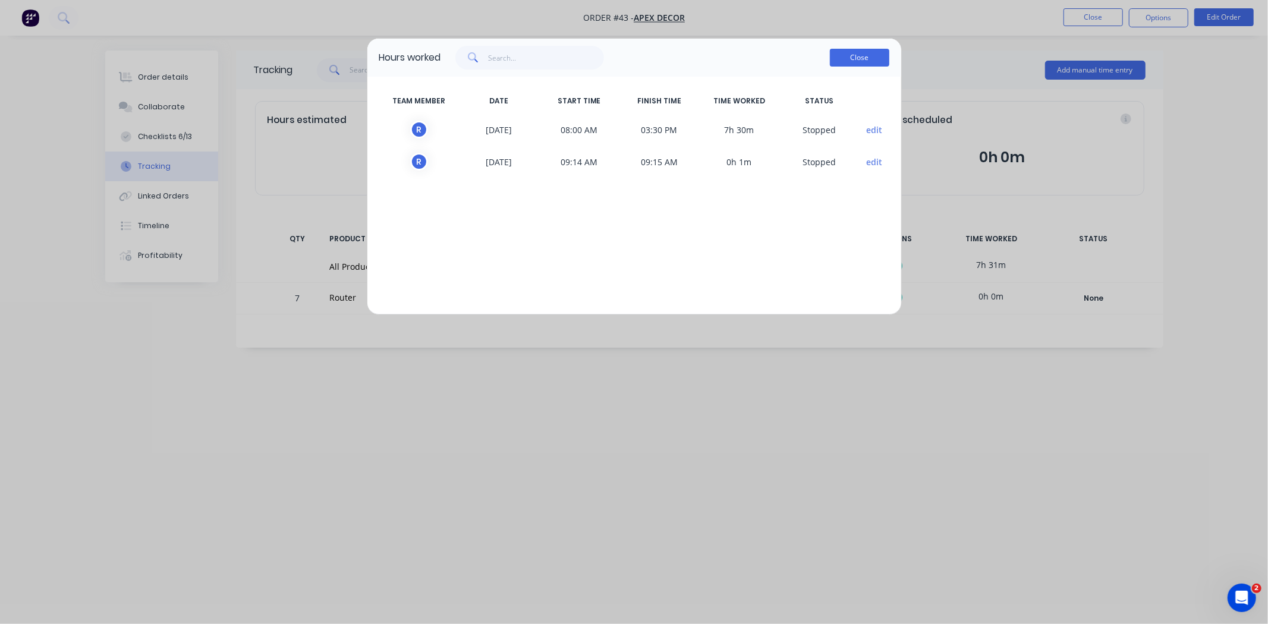
click at [868, 62] on button "Close" at bounding box center [859, 58] width 59 height 18
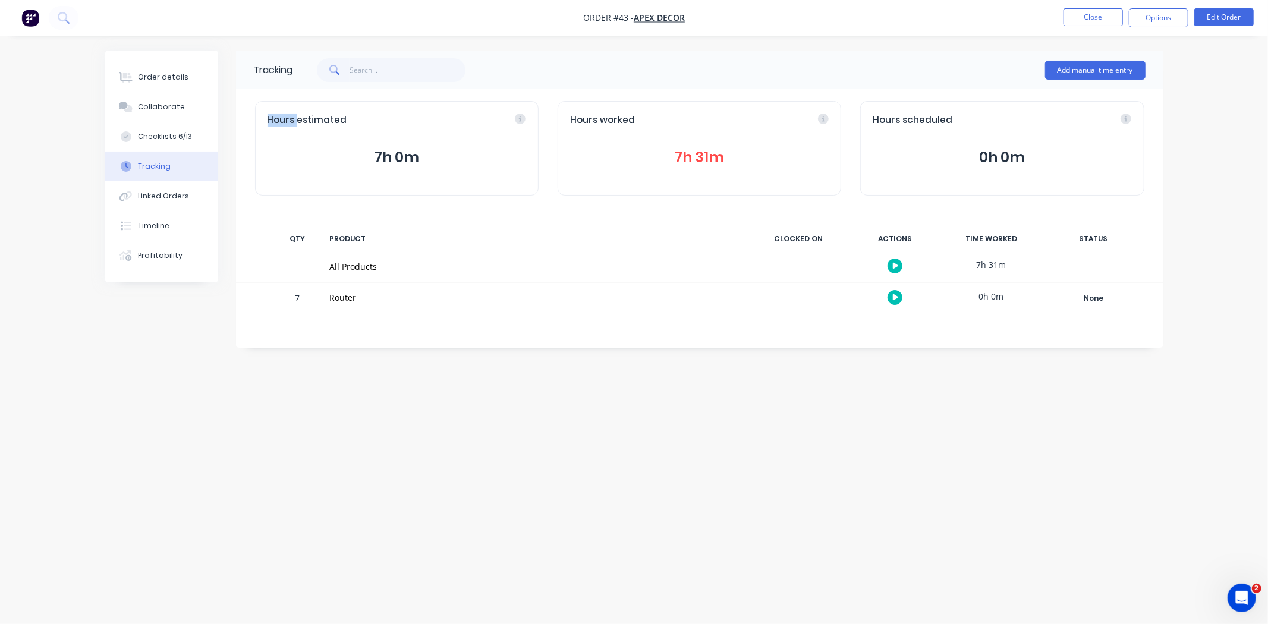
click at [868, 62] on div "Add manual time entry" at bounding box center [719, 70] width 852 height 36
click at [699, 155] on button "7h 31m" at bounding box center [699, 157] width 259 height 23
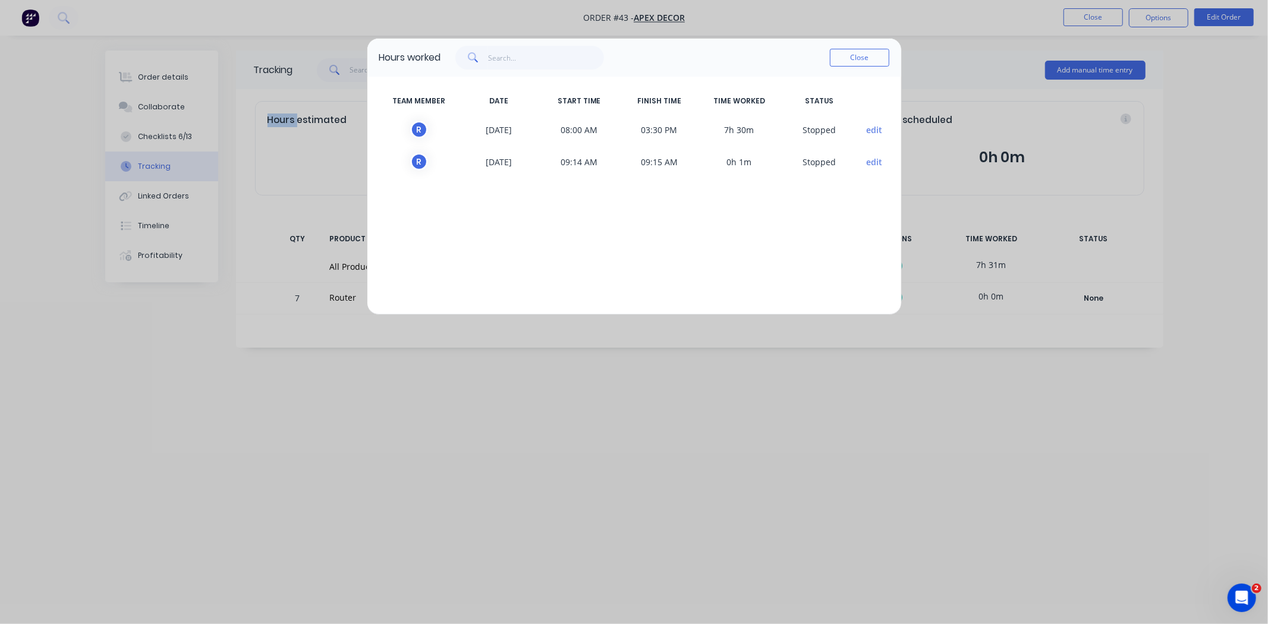
click at [872, 125] on button "edit" at bounding box center [874, 130] width 16 height 12
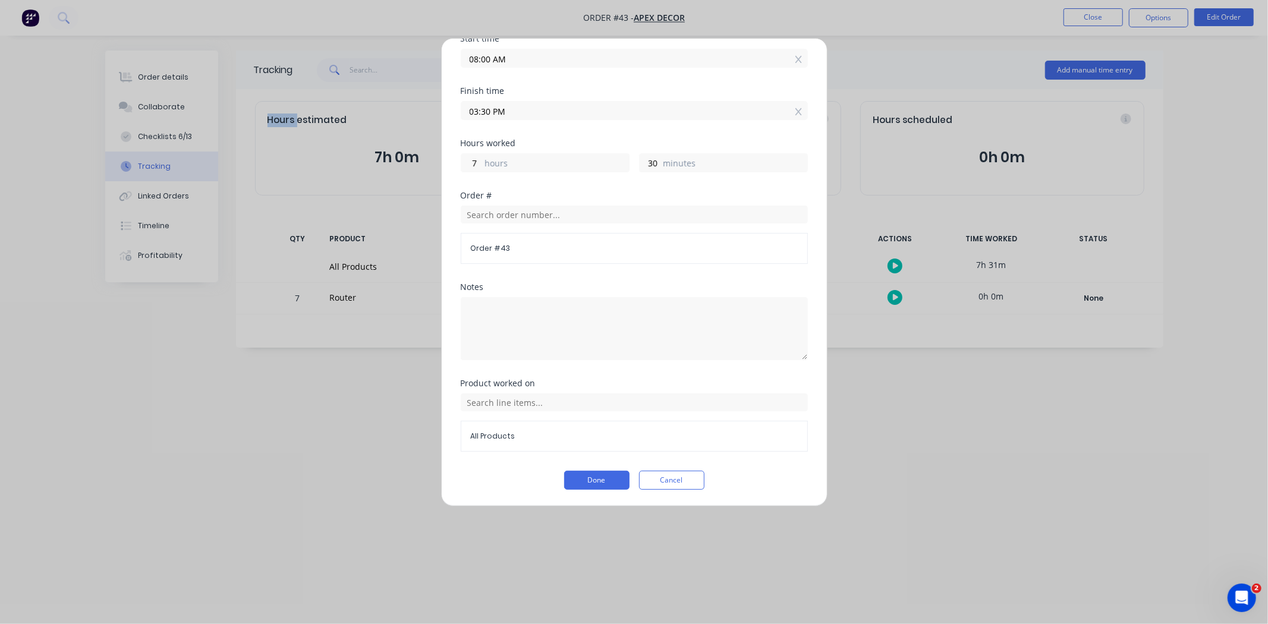
scroll to position [159, 0]
click at [660, 476] on button "Cancel" at bounding box center [671, 479] width 65 height 19
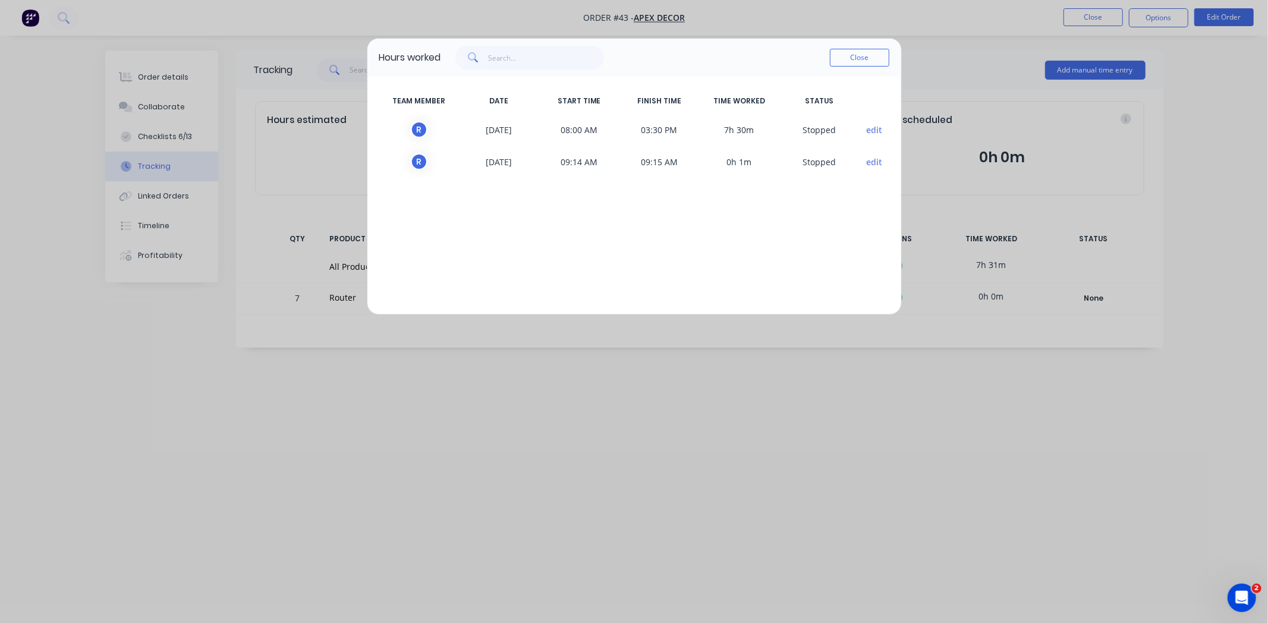
click at [836, 46] on div "Close" at bounding box center [859, 58] width 59 height 24
click at [839, 60] on button "Close" at bounding box center [859, 58] width 59 height 18
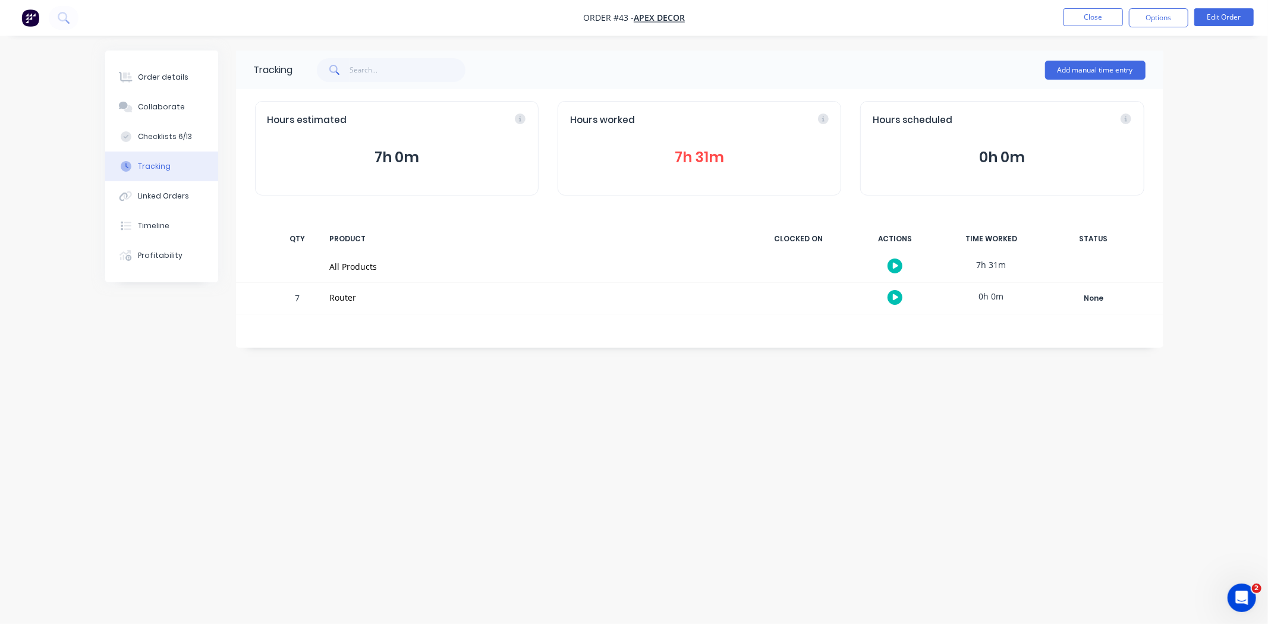
click at [898, 269] on icon "button" at bounding box center [896, 266] width 6 height 8
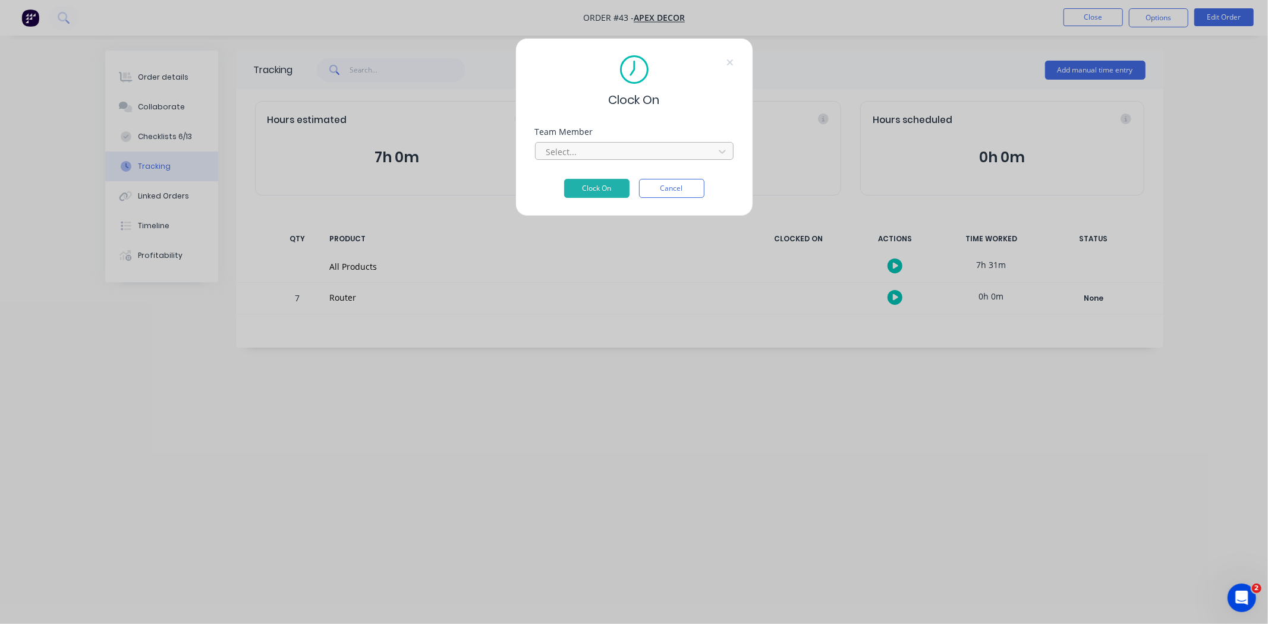
click at [561, 156] on div at bounding box center [626, 151] width 163 height 15
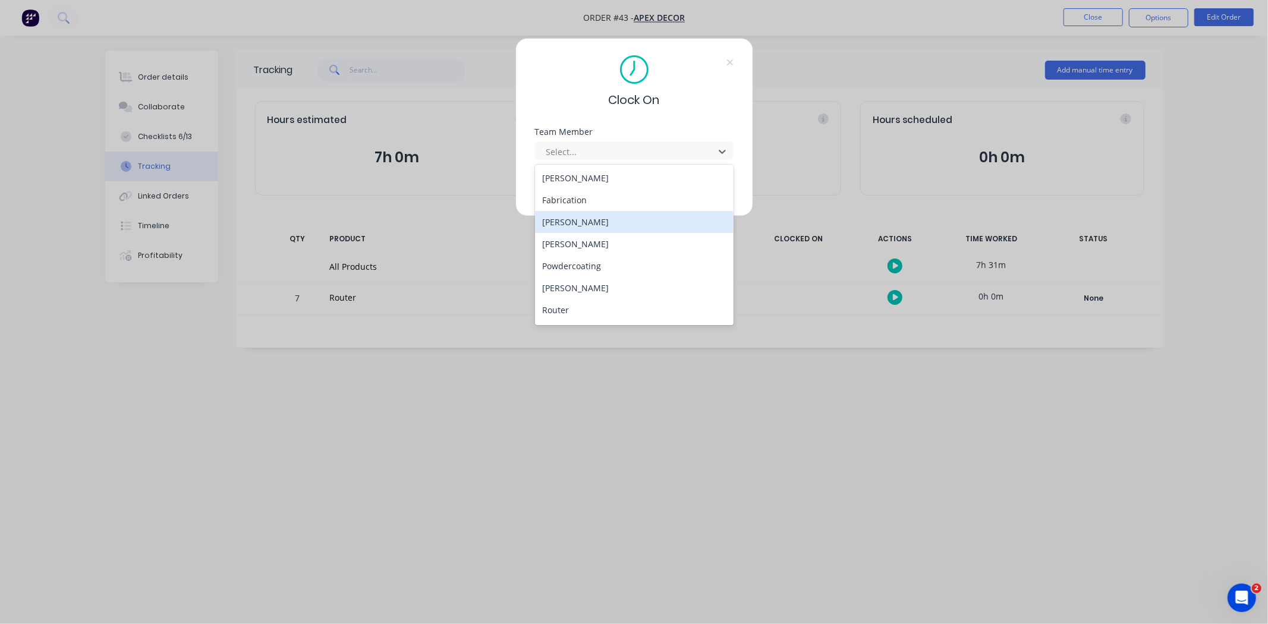
click at [581, 218] on div "[PERSON_NAME]" at bounding box center [634, 222] width 199 height 22
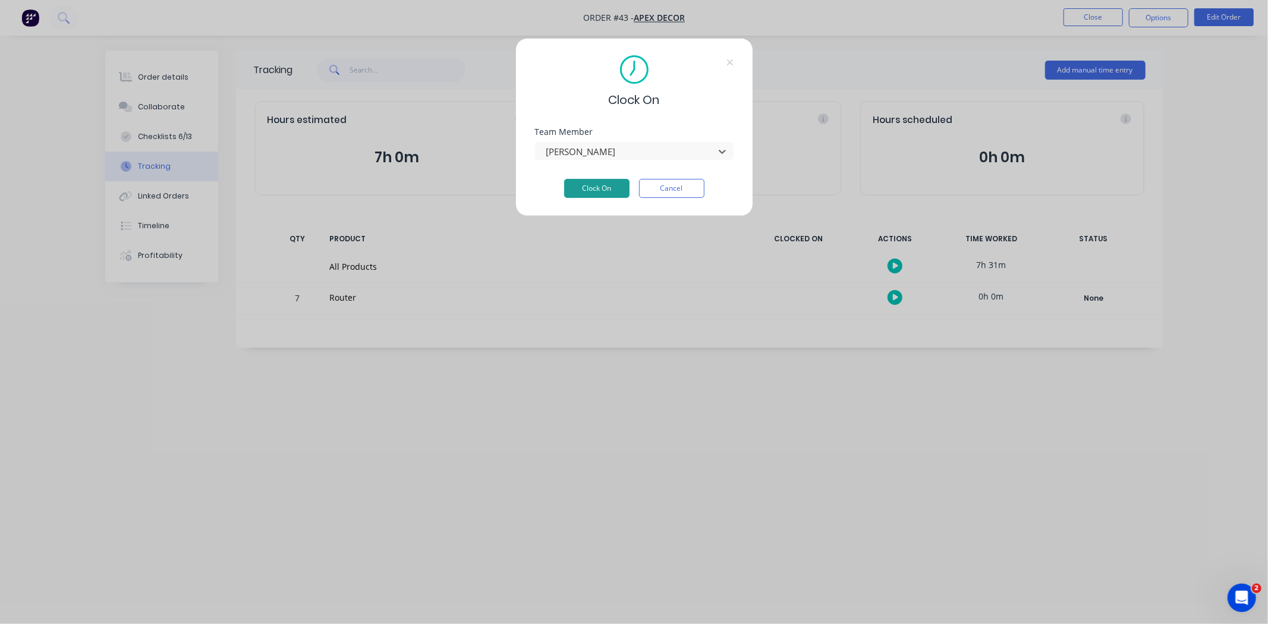
click at [586, 191] on button "Clock On" at bounding box center [596, 188] width 65 height 19
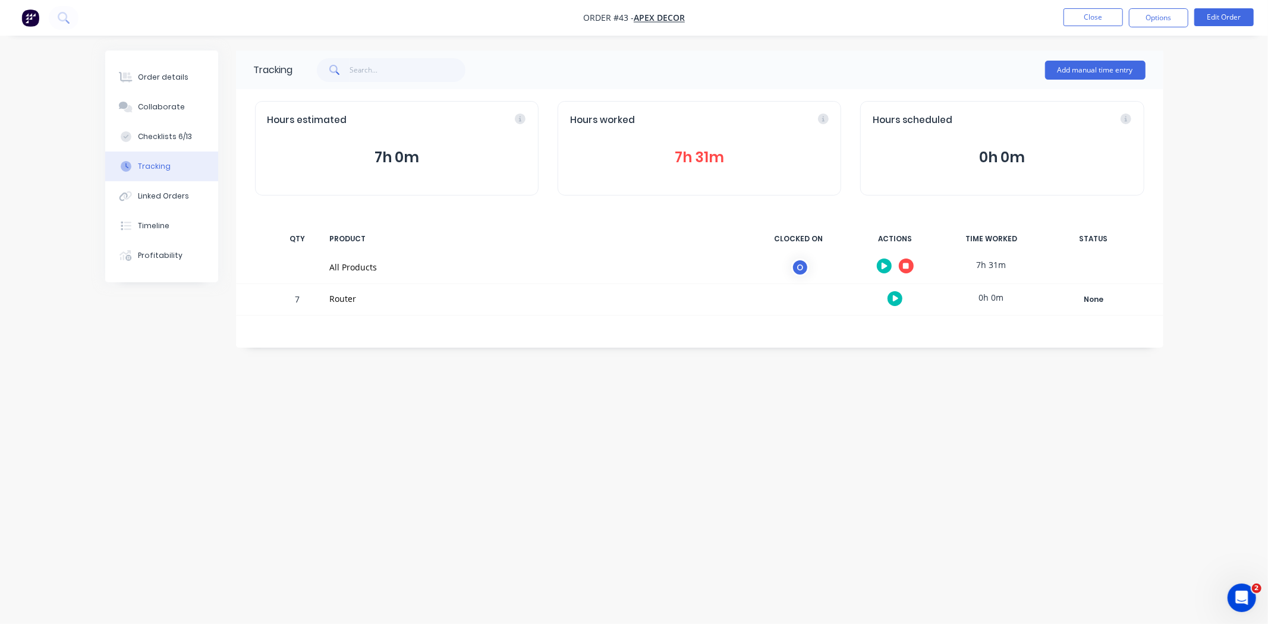
click at [910, 264] on button "button" at bounding box center [906, 266] width 15 height 15
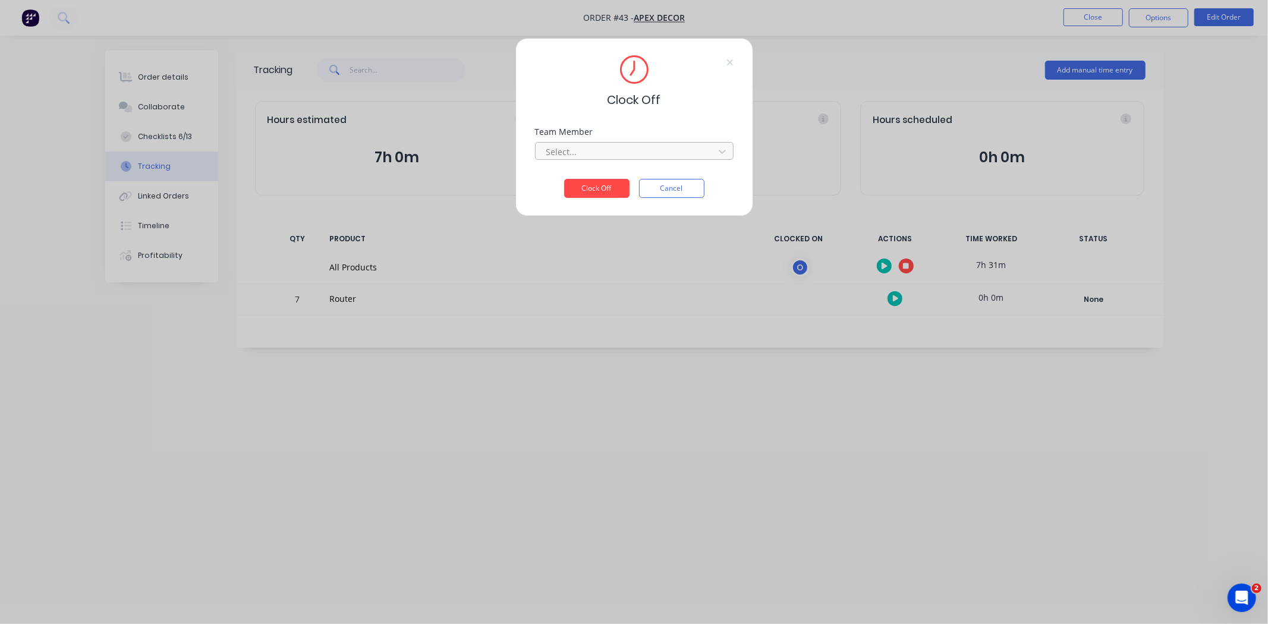
click at [567, 151] on div at bounding box center [626, 151] width 163 height 15
click at [572, 173] on div "[PERSON_NAME]" at bounding box center [634, 178] width 199 height 22
click at [578, 182] on button "Clock Off" at bounding box center [596, 188] width 65 height 19
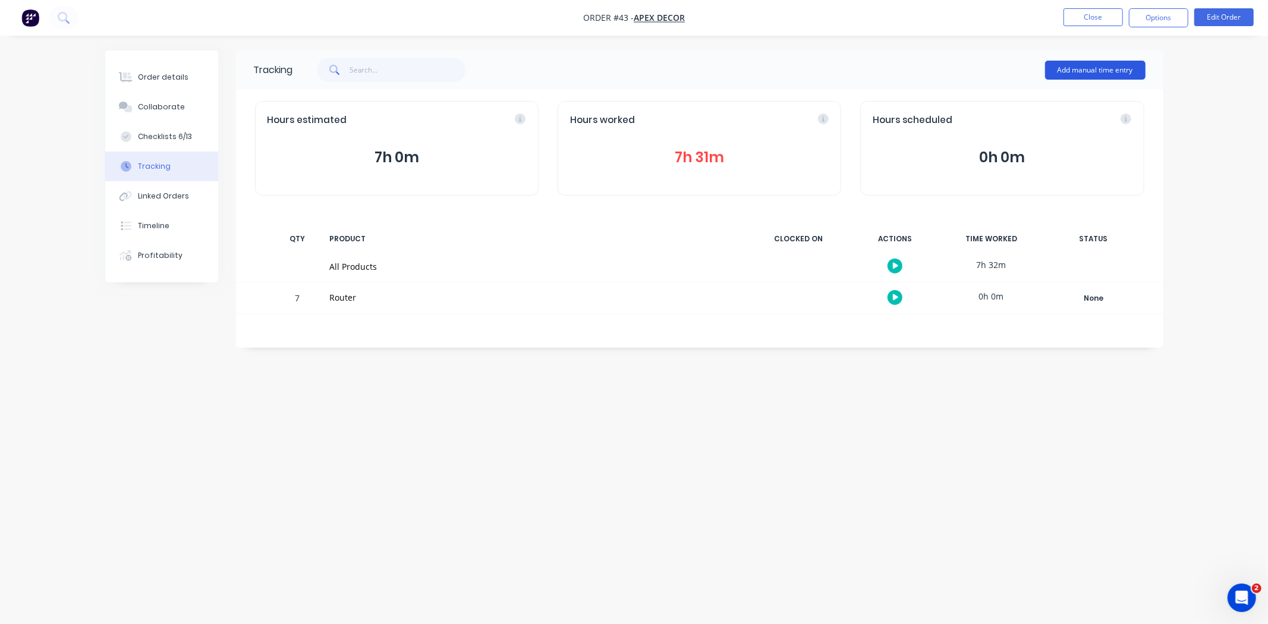
click at [1056, 68] on button "Add manual time entry" at bounding box center [1095, 70] width 100 height 19
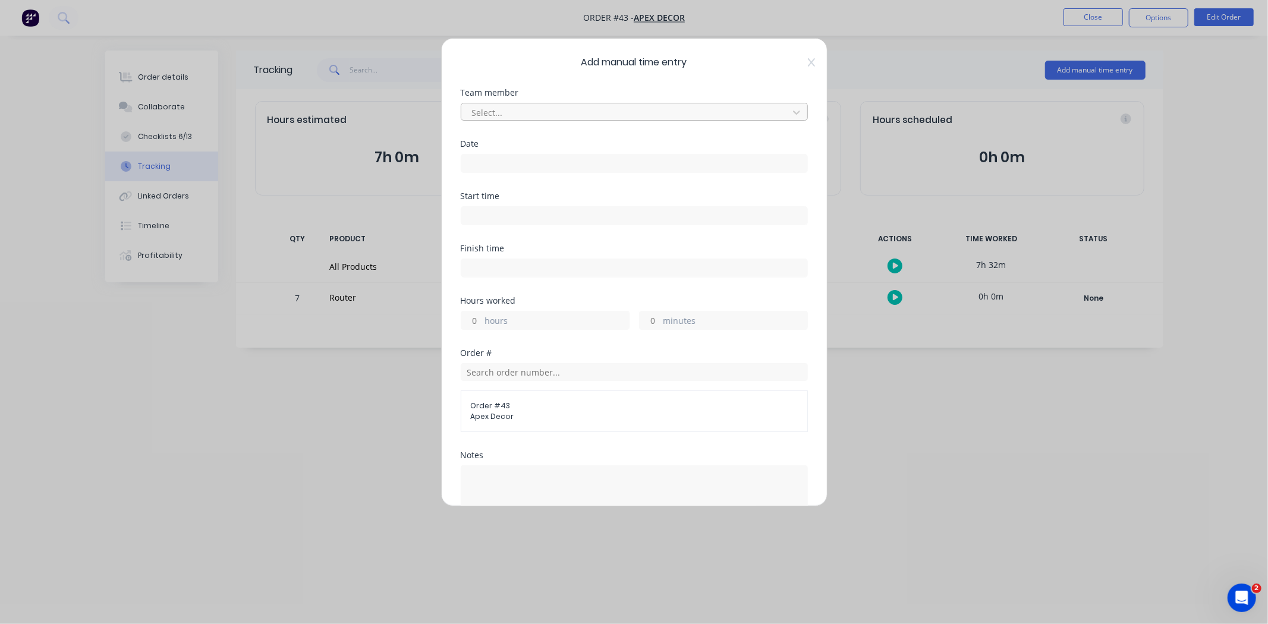
click at [565, 110] on div at bounding box center [626, 112] width 311 height 15
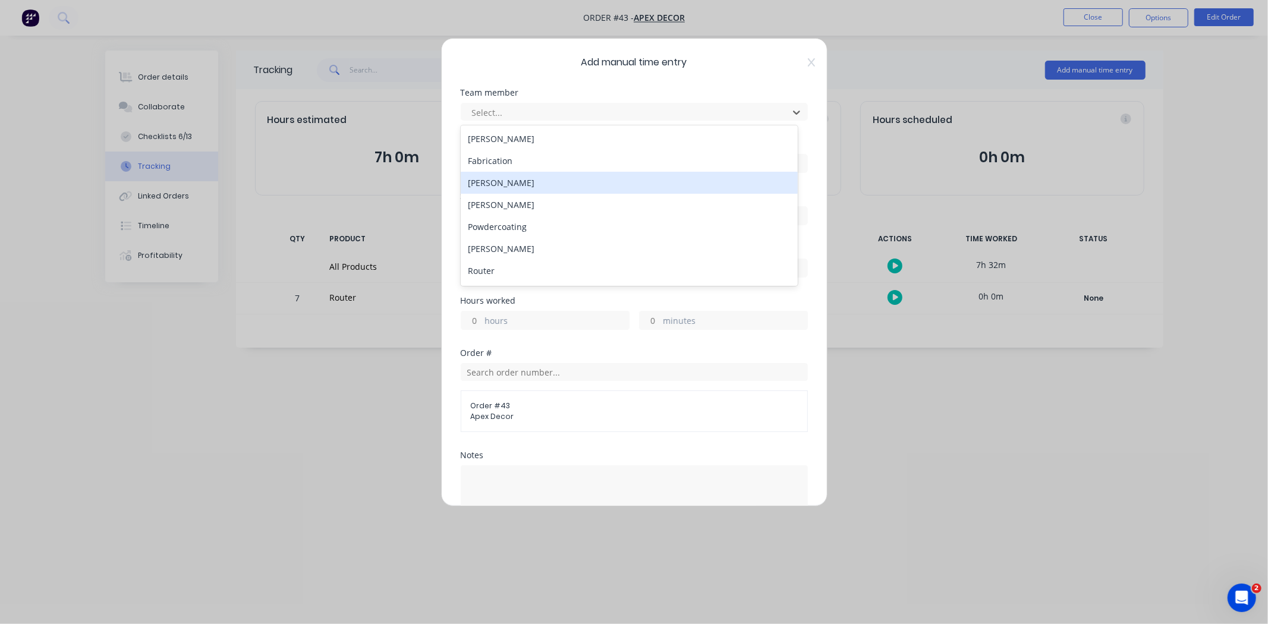
click at [531, 187] on div "[PERSON_NAME]" at bounding box center [629, 183] width 337 height 22
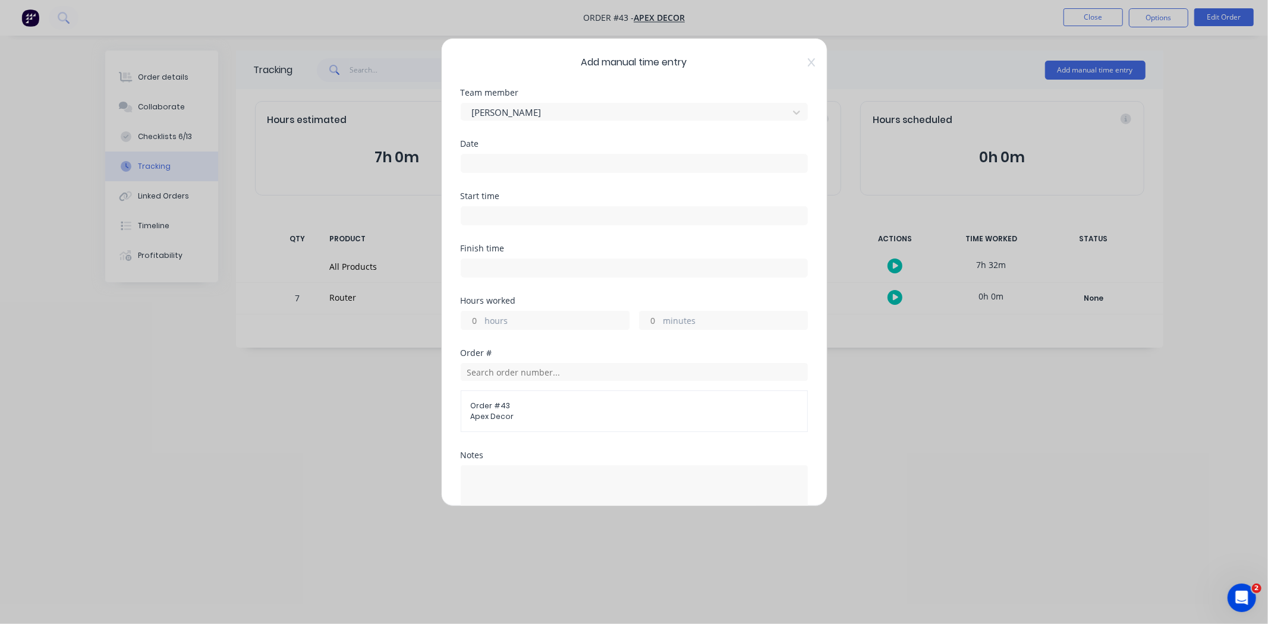
click at [509, 162] on input at bounding box center [634, 164] width 346 height 18
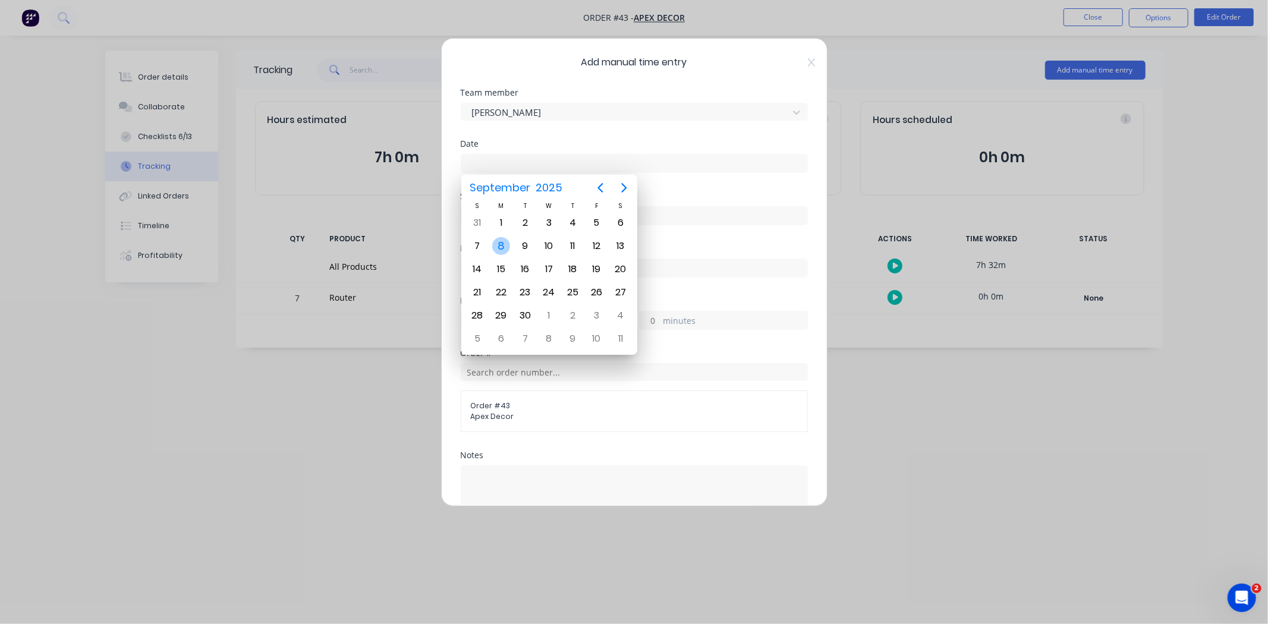
click at [505, 235] on div "8" at bounding box center [501, 246] width 24 height 23
type input "[DATE]"
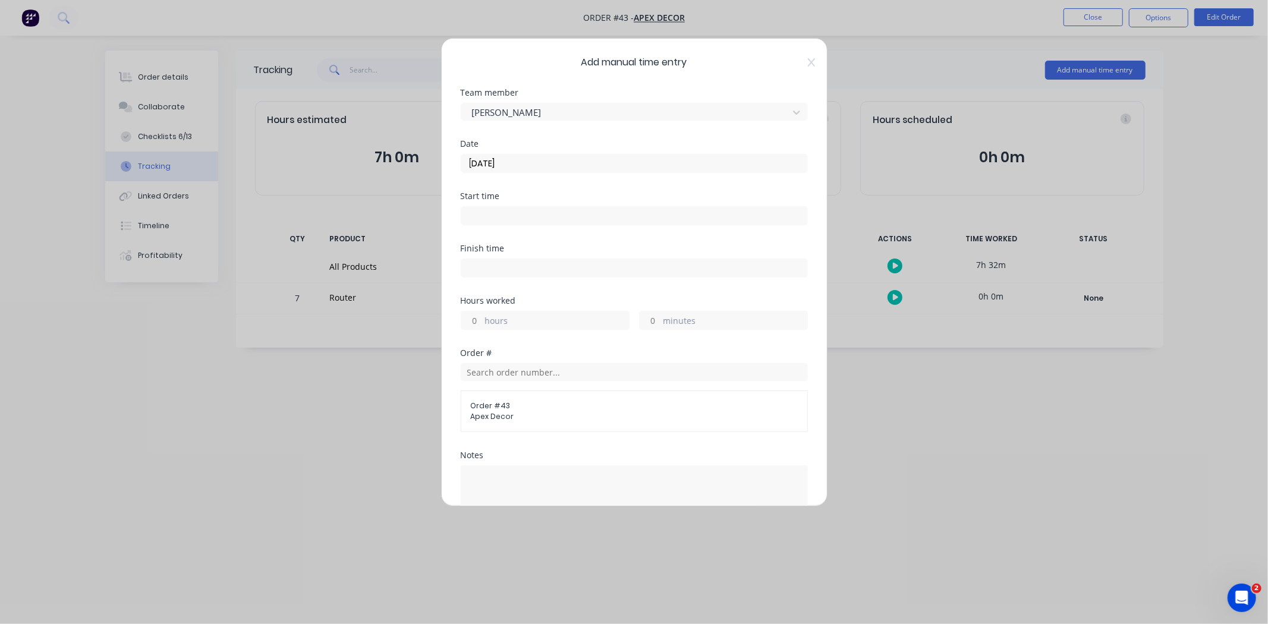
click at [502, 216] on input at bounding box center [634, 216] width 346 height 18
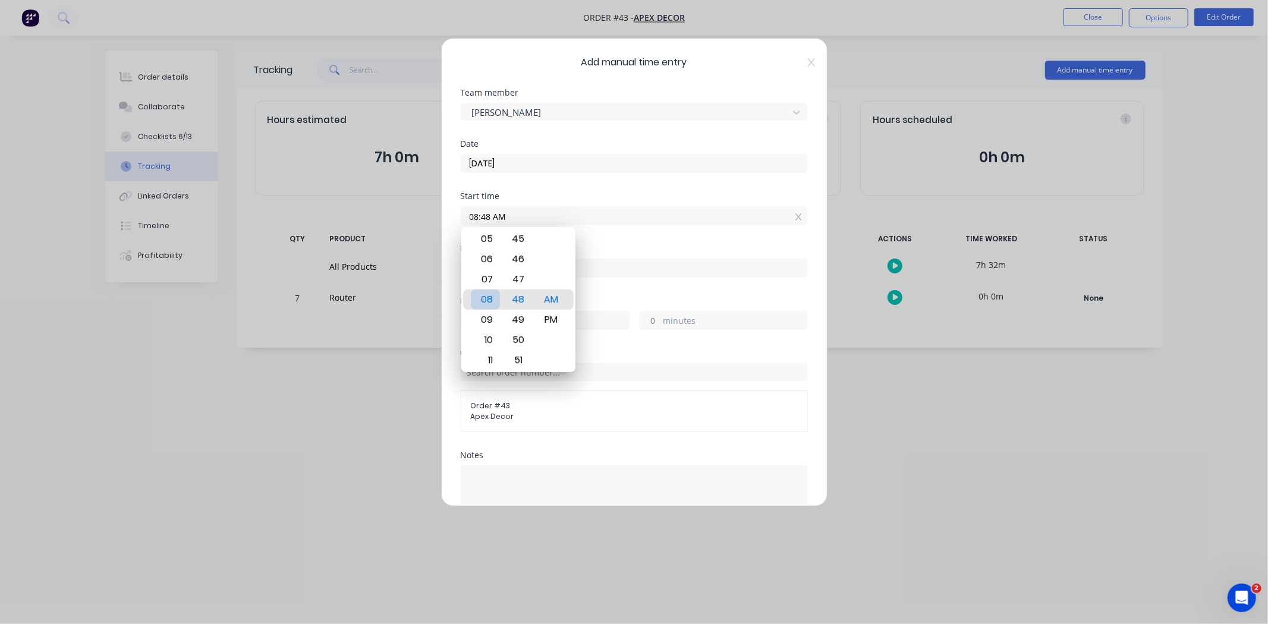
click at [488, 293] on div "08" at bounding box center [485, 299] width 29 height 20
click at [517, 288] on div "30" at bounding box center [517, 279] width 29 height 20
type input "08:30 AM"
click at [521, 298] on div "30" at bounding box center [517, 299] width 29 height 20
click at [603, 270] on input at bounding box center [634, 268] width 346 height 18
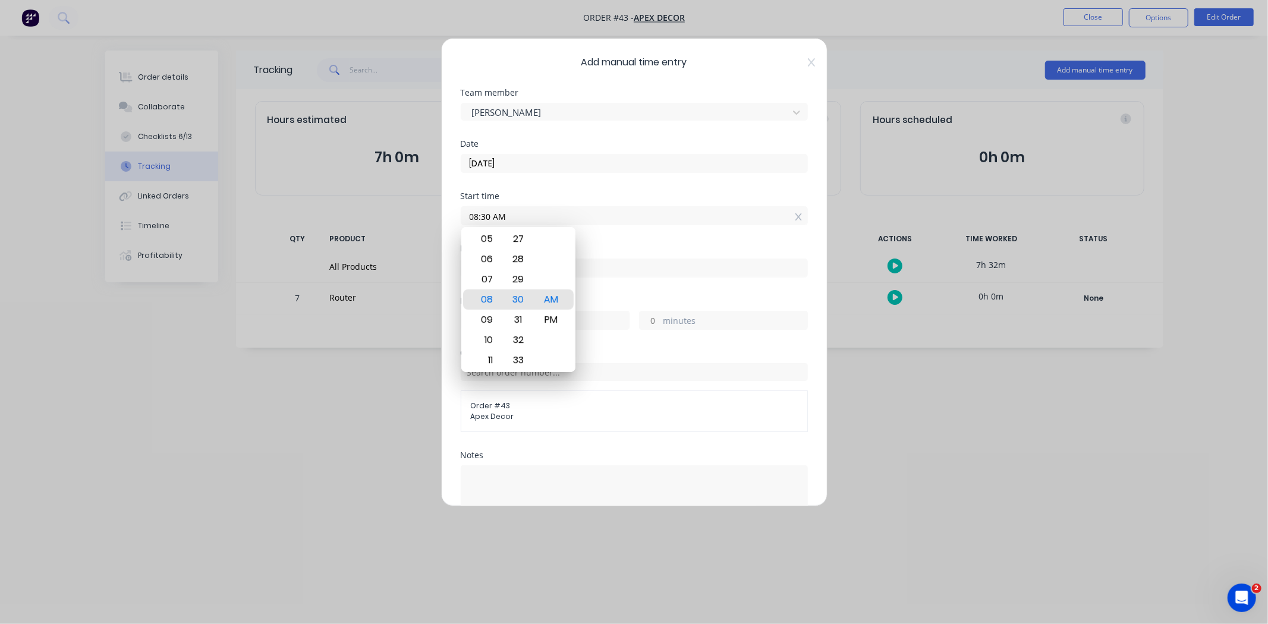
type input "08:48 AM"
type input "0"
type input "18"
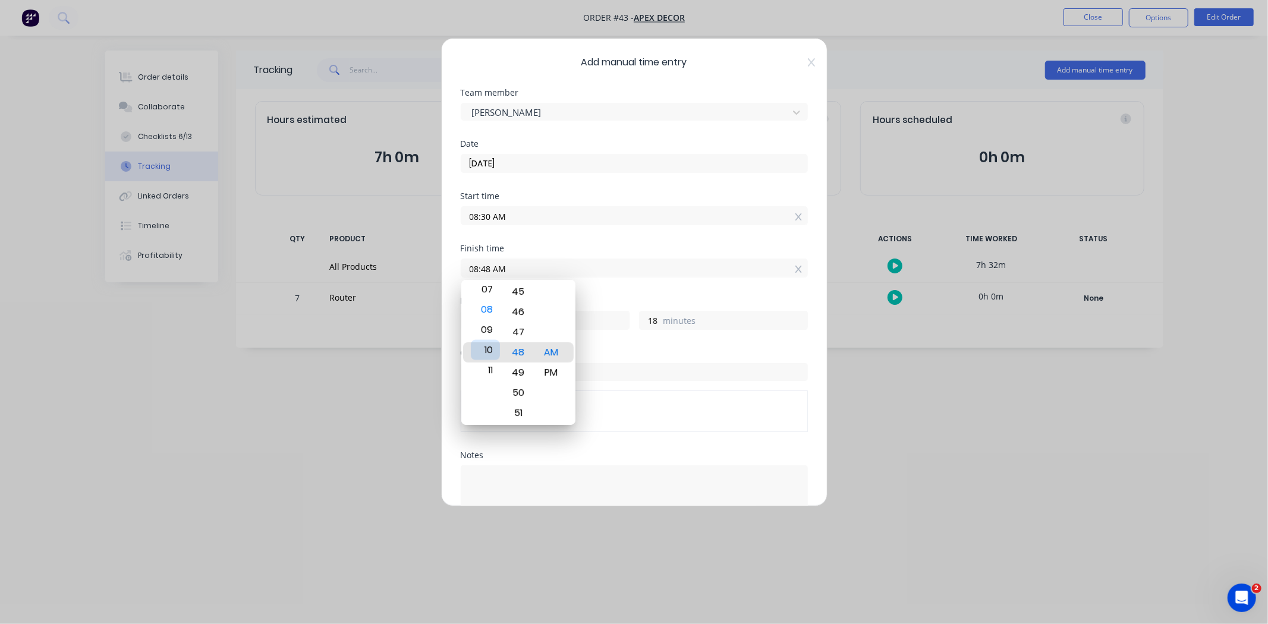
type input "10:48 AM"
type input "2"
type input "06:48 AM"
type input "22"
type input "03:48 AM"
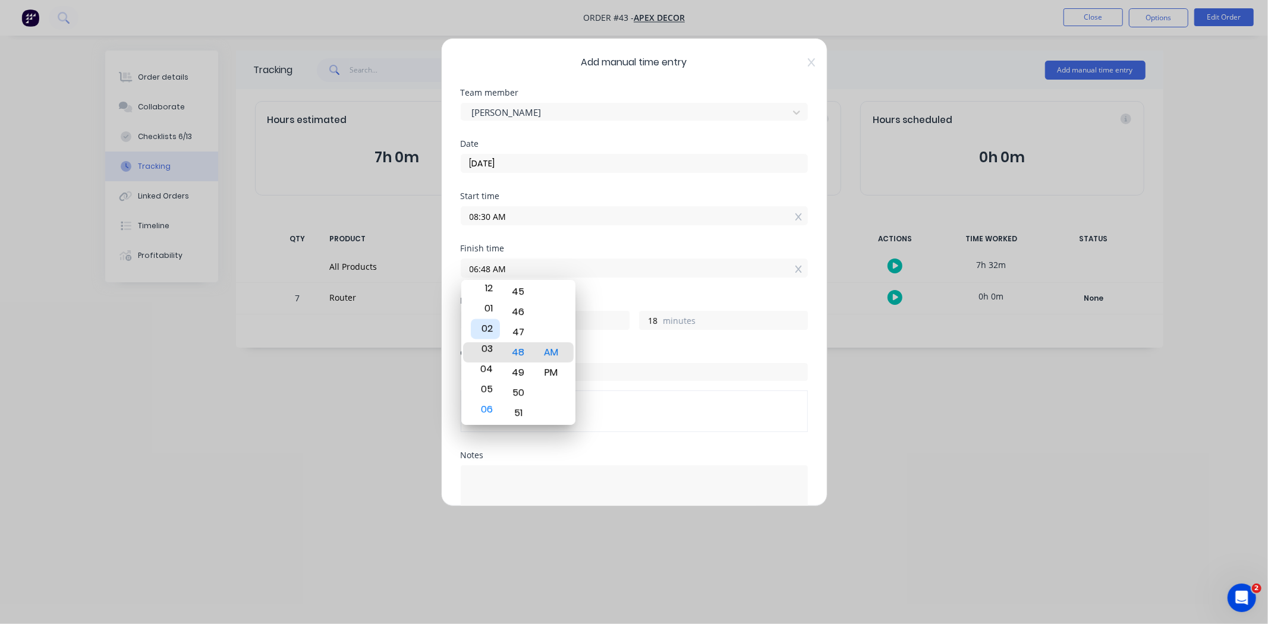
type input "19"
click at [489, 330] on div "02" at bounding box center [485, 332] width 29 height 20
type input "02:48 AM"
type input "18"
type input "02:50 AM"
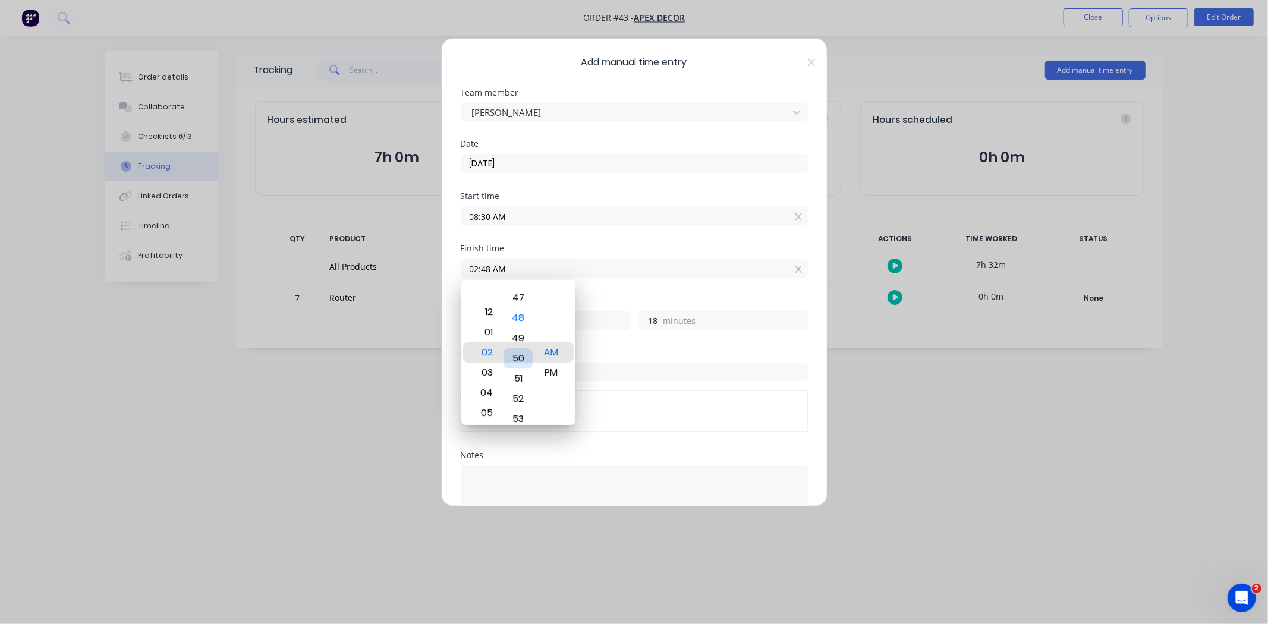
type input "20"
type input "02:59 AM"
type input "29"
type input "02:19 AM"
type input "17"
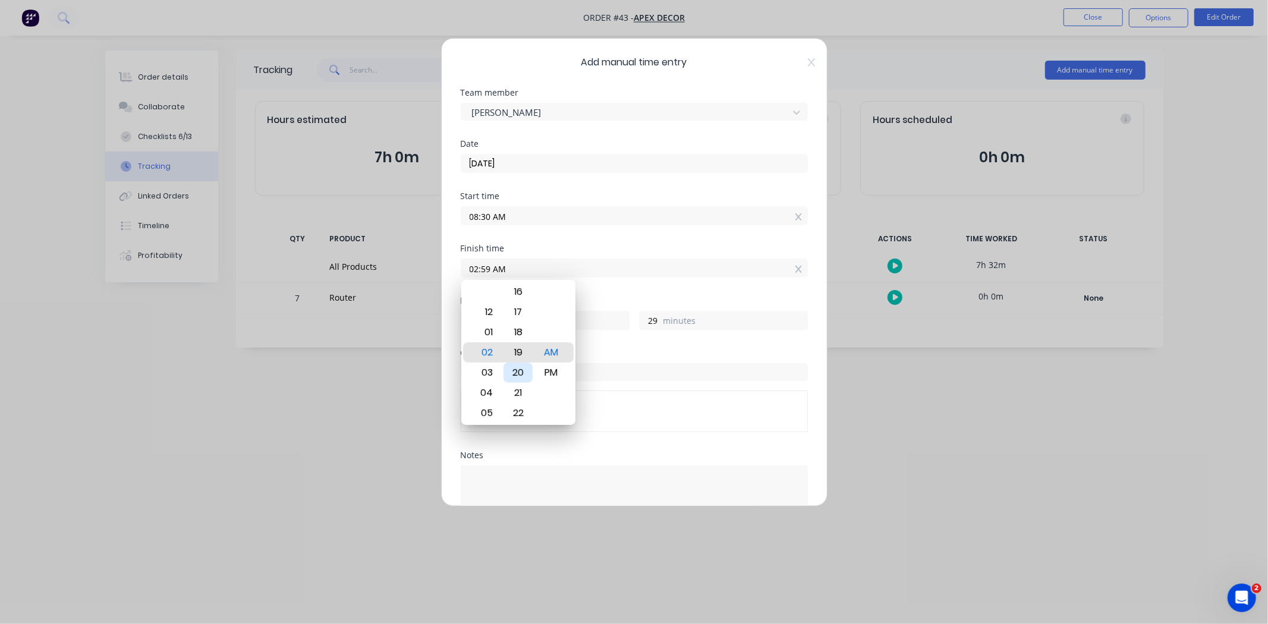
type input "49"
type input "02:04 AM"
type input "34"
type input "02:06 AM"
type input "36"
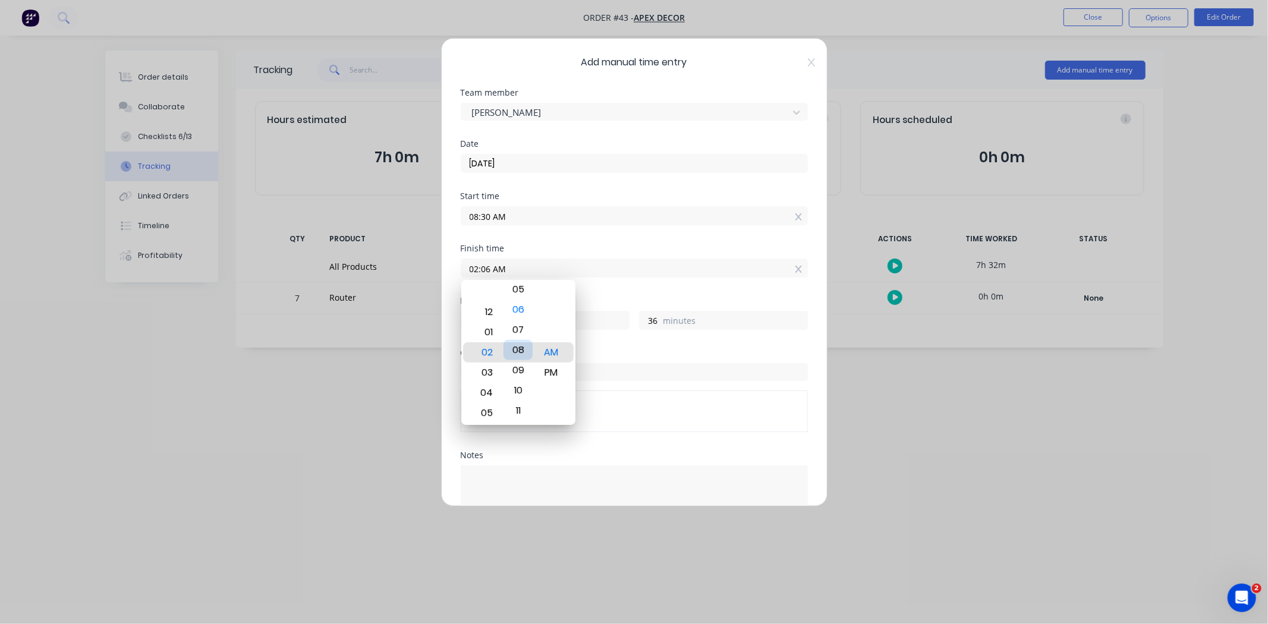
type input "02:08 AM"
type input "38"
type input "02:01 AM"
type input "31"
type input "02:00 AM"
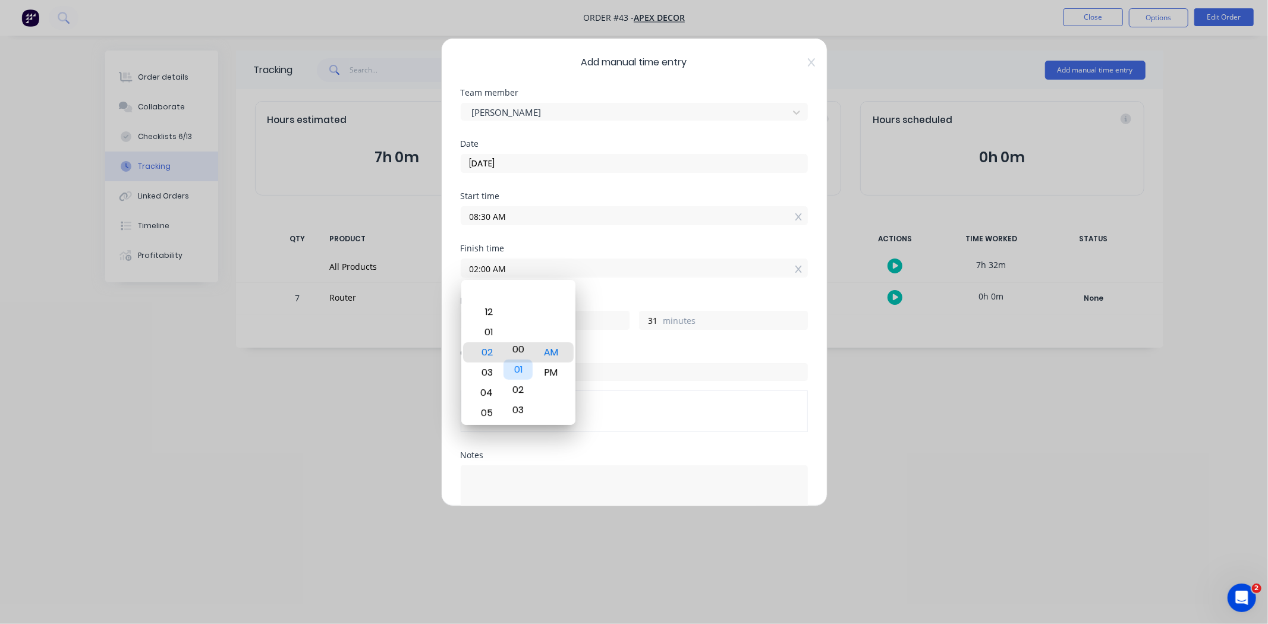
type input "30"
click at [524, 354] on div "00" at bounding box center [517, 352] width 29 height 20
click at [522, 351] on div "00" at bounding box center [517, 352] width 29 height 20
click at [611, 289] on div "Finish time 02:00 AM" at bounding box center [634, 270] width 347 height 52
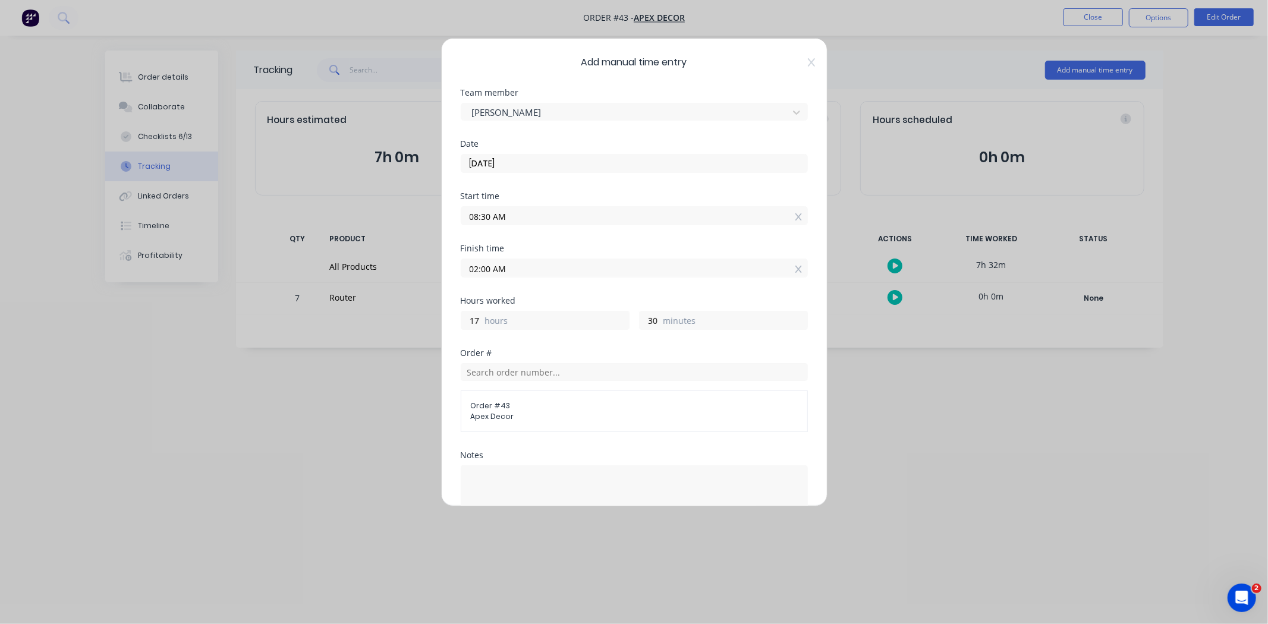
click at [503, 269] on input "02:00 AM" at bounding box center [634, 268] width 346 height 18
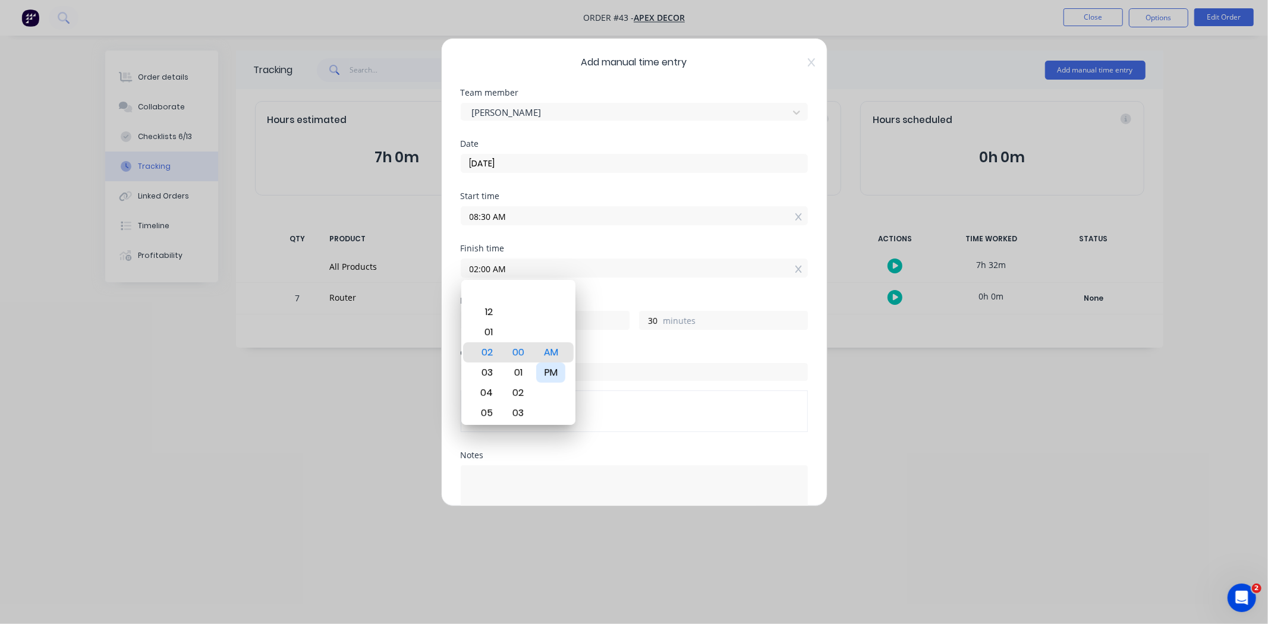
click at [558, 370] on div "PM" at bounding box center [550, 373] width 29 height 20
type input "02:00 PM"
type input "5"
click at [609, 347] on div "Hours worked 5 hours 30 minutes" at bounding box center [634, 323] width 347 height 52
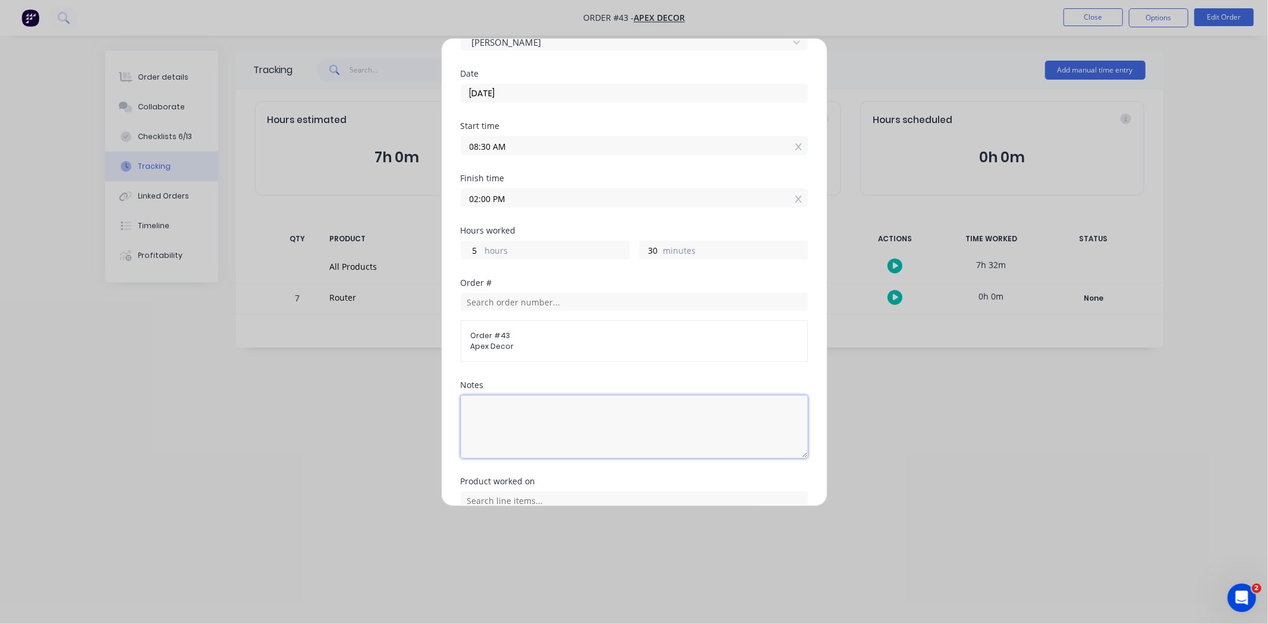
click at [500, 406] on textarea at bounding box center [634, 426] width 347 height 63
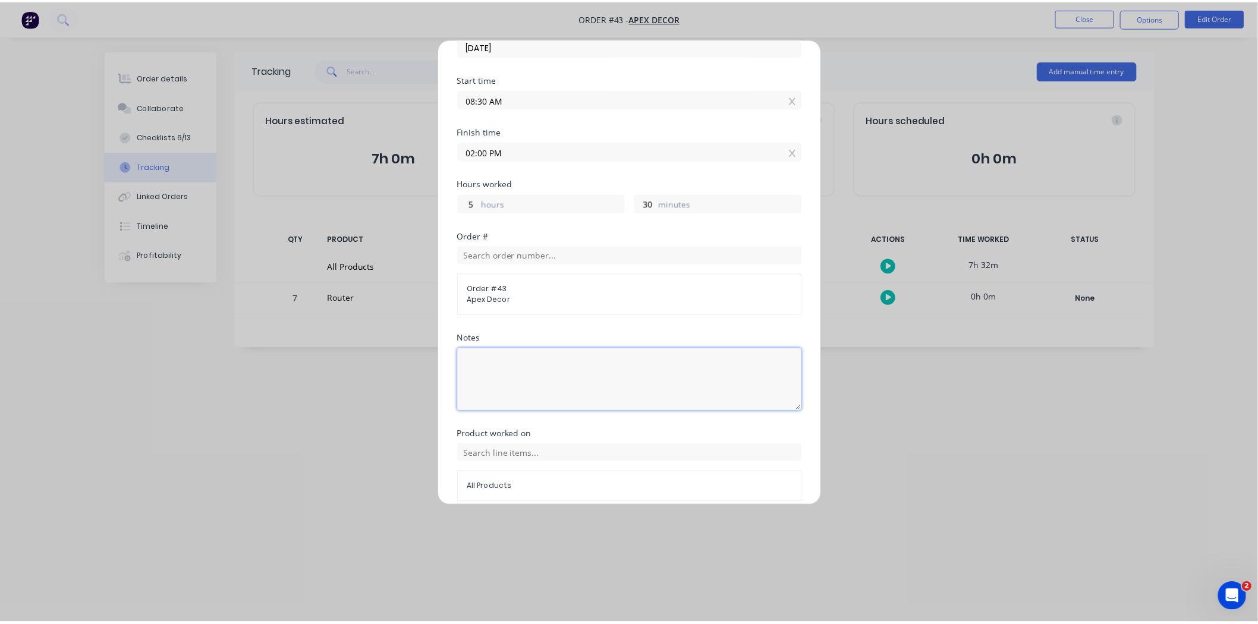
scroll to position [169, 0]
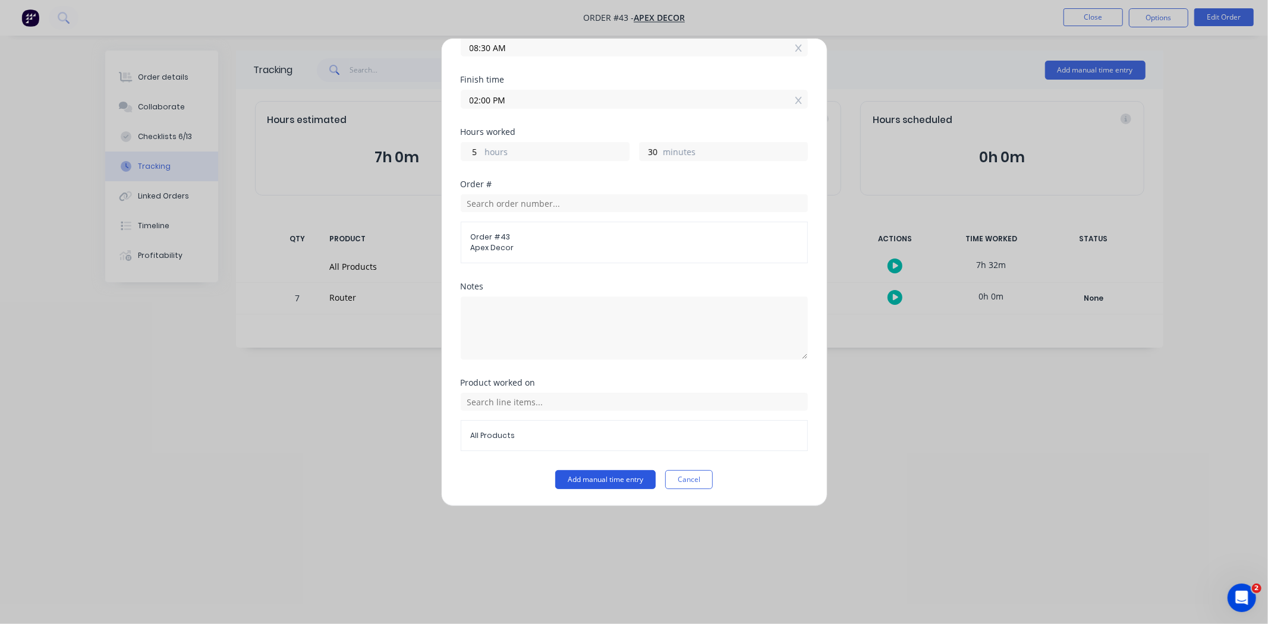
click at [589, 479] on button "Add manual time entry" at bounding box center [605, 479] width 100 height 19
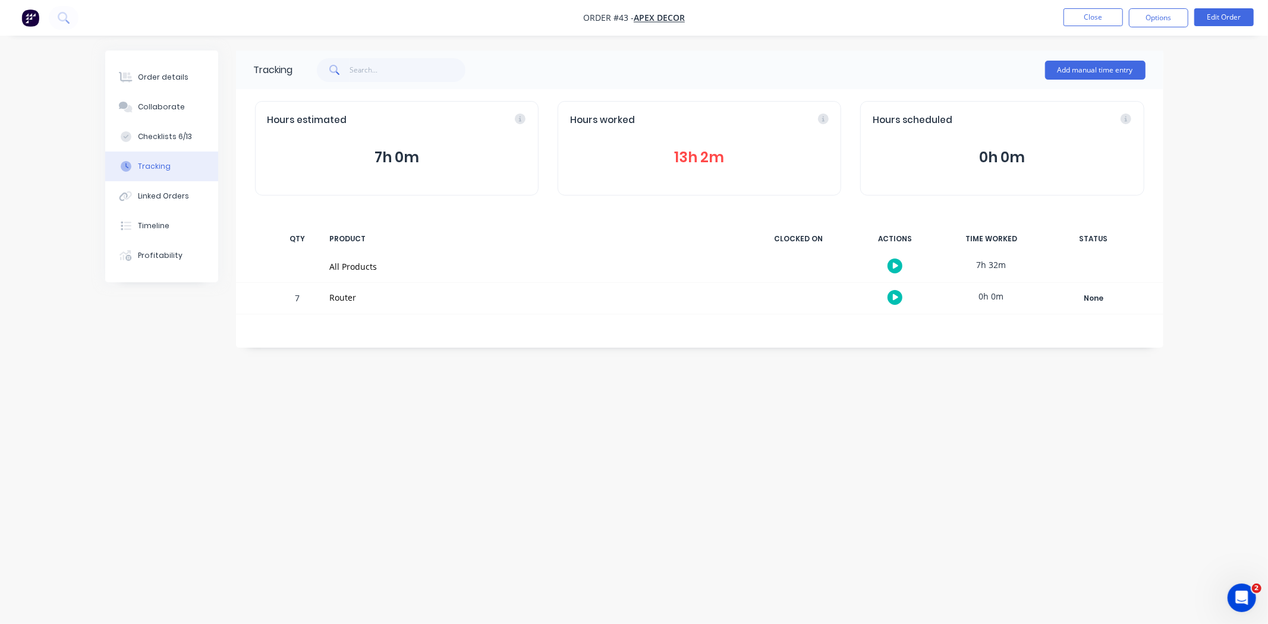
click at [392, 348] on div "Tracking Add manual time entry Hours estimated 7h 0m Hours worked 13h 2m Hours …" at bounding box center [634, 290] width 1058 height 478
click at [479, 366] on div "Tracking Add manual time entry Hours estimated 7h 0m Hours worked 13h 2m Hours …" at bounding box center [634, 290] width 1058 height 478
click at [162, 202] on button "Linked Orders" at bounding box center [161, 196] width 113 height 30
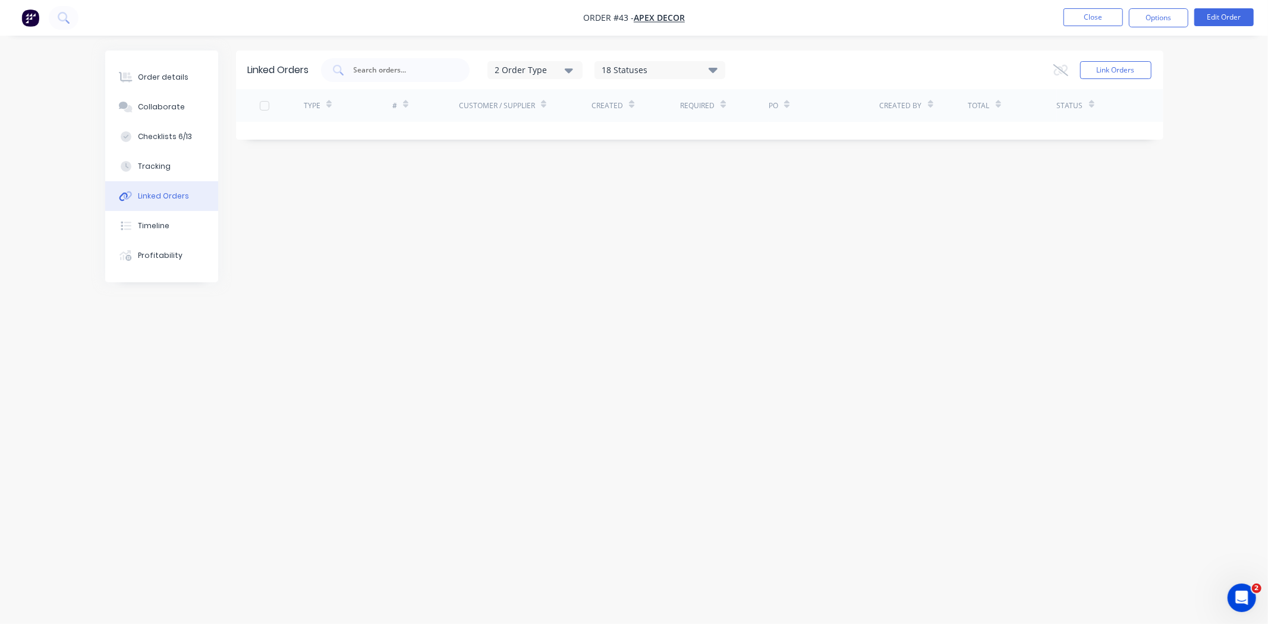
click at [455, 210] on div "Linked Orders 2 Order Type 18 Statuses Sales Order Status All Archived Draft Qu…" at bounding box center [634, 290] width 1058 height 478
click at [1144, 22] on button "Options" at bounding box center [1158, 17] width 59 height 19
click at [451, 286] on div "Linked Orders 2 Order Type 18 Statuses Sales Order Status All Archived Draft Qu…" at bounding box center [634, 290] width 1058 height 478
click at [181, 260] on button "Profitability" at bounding box center [161, 256] width 113 height 30
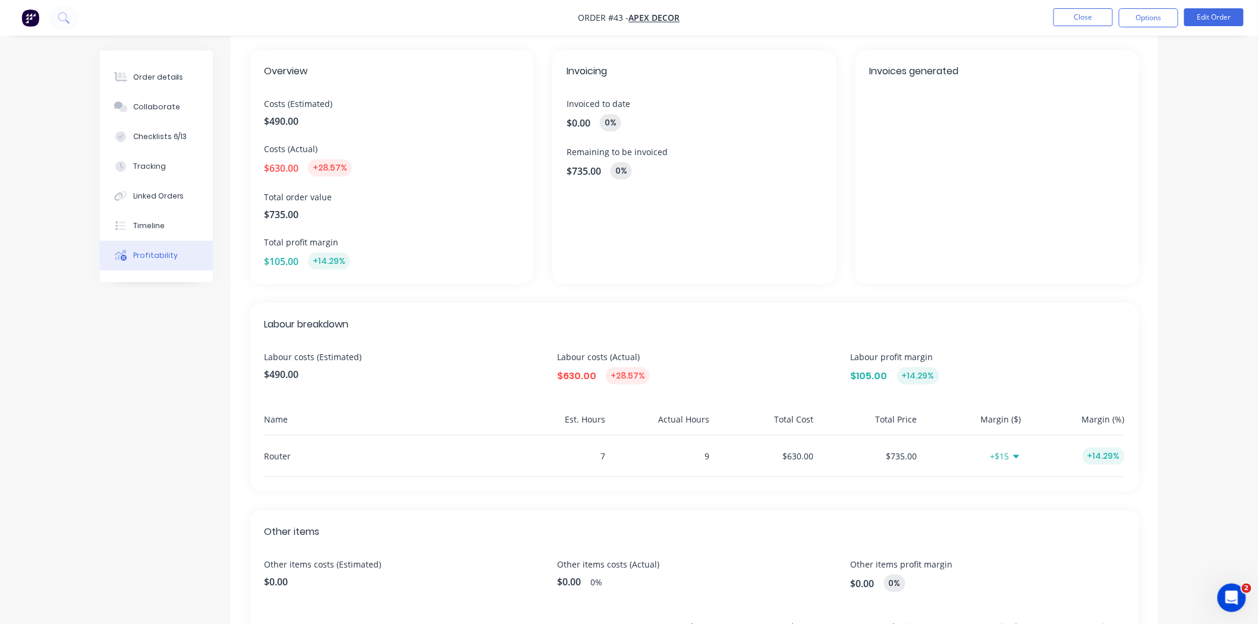
scroll to position [58, 0]
click at [296, 117] on span "$490.00" at bounding box center [391, 122] width 255 height 14
drag, startPoint x: 272, startPoint y: 171, endPoint x: 303, endPoint y: 168, distance: 31.6
click at [303, 168] on div "$630.00 +28.57%" at bounding box center [391, 168] width 255 height 17
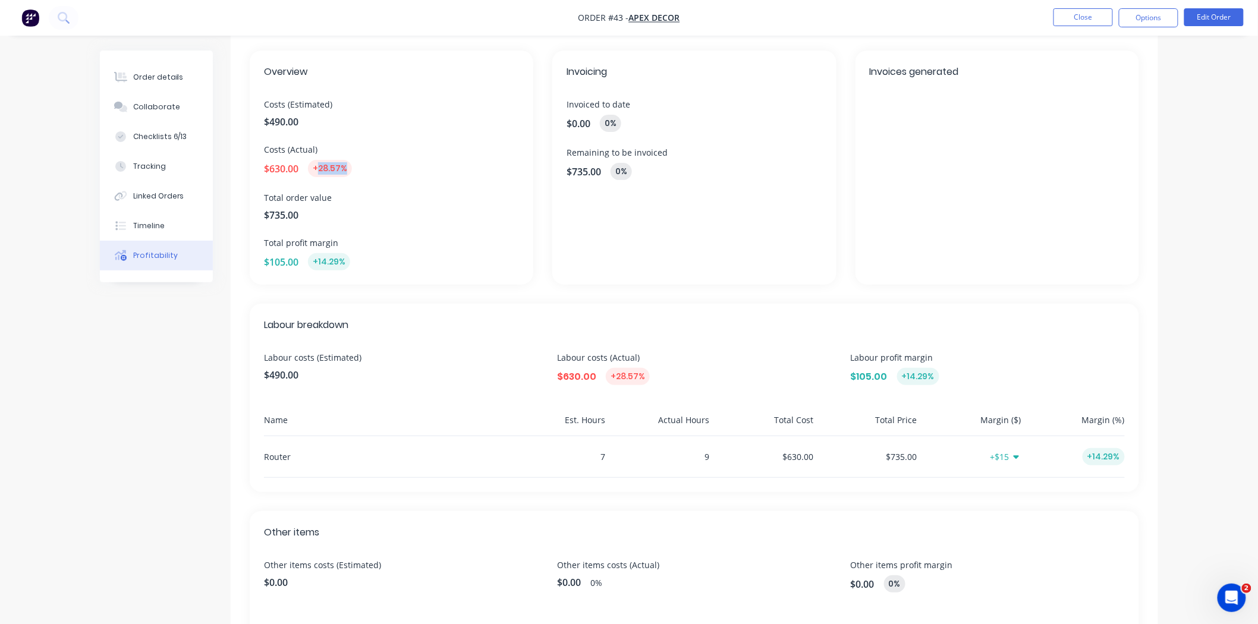
drag, startPoint x: 320, startPoint y: 165, endPoint x: 347, endPoint y: 164, distance: 26.8
click at [347, 164] on div "+28.57%" at bounding box center [330, 168] width 44 height 17
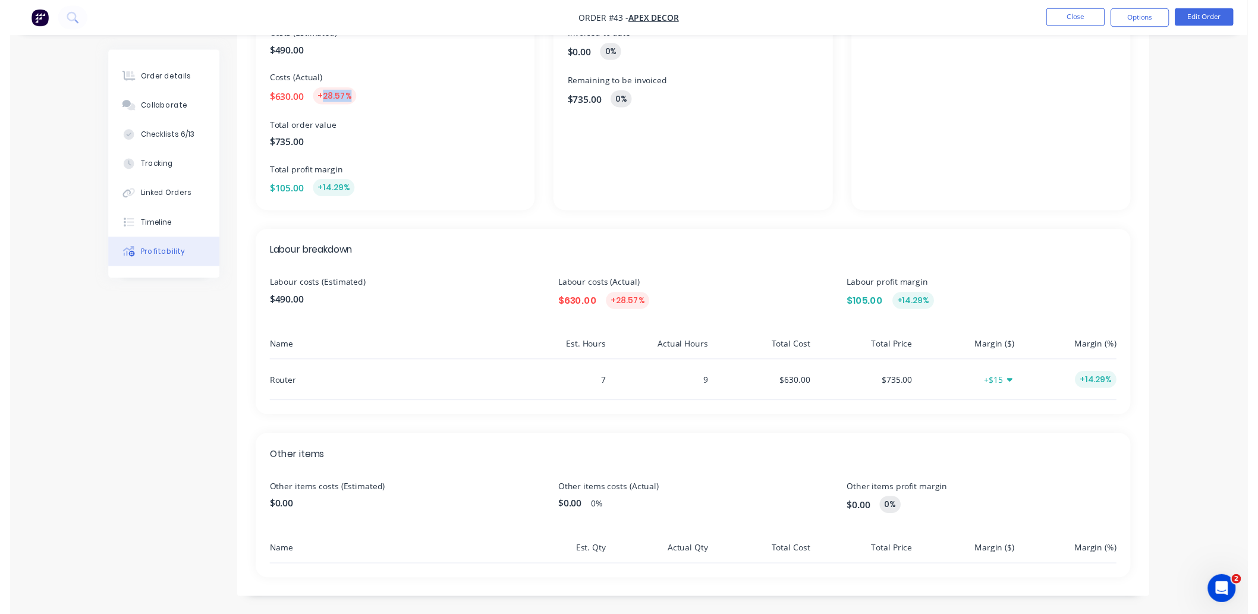
scroll to position [0, 0]
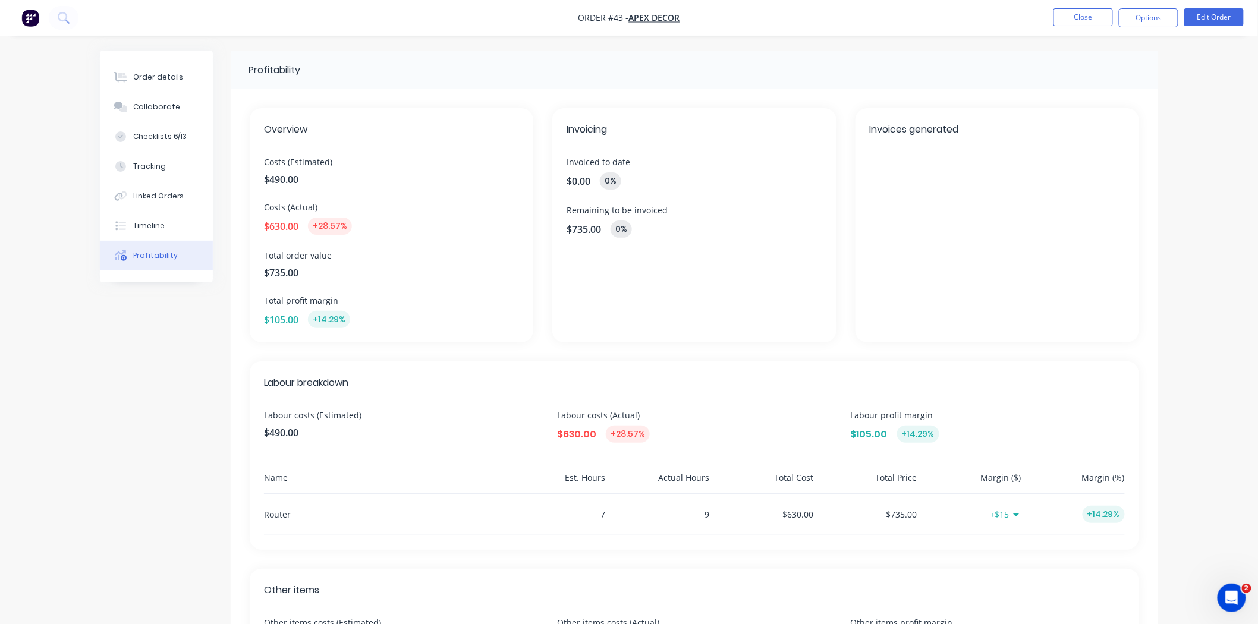
click at [156, 303] on div "Profitability Overview Costs (Estimated) $490.00 Costs (Actual) $630.00 +28.57%…" at bounding box center [629, 402] width 1058 height 703
click at [1071, 25] on button "Close" at bounding box center [1082, 17] width 59 height 18
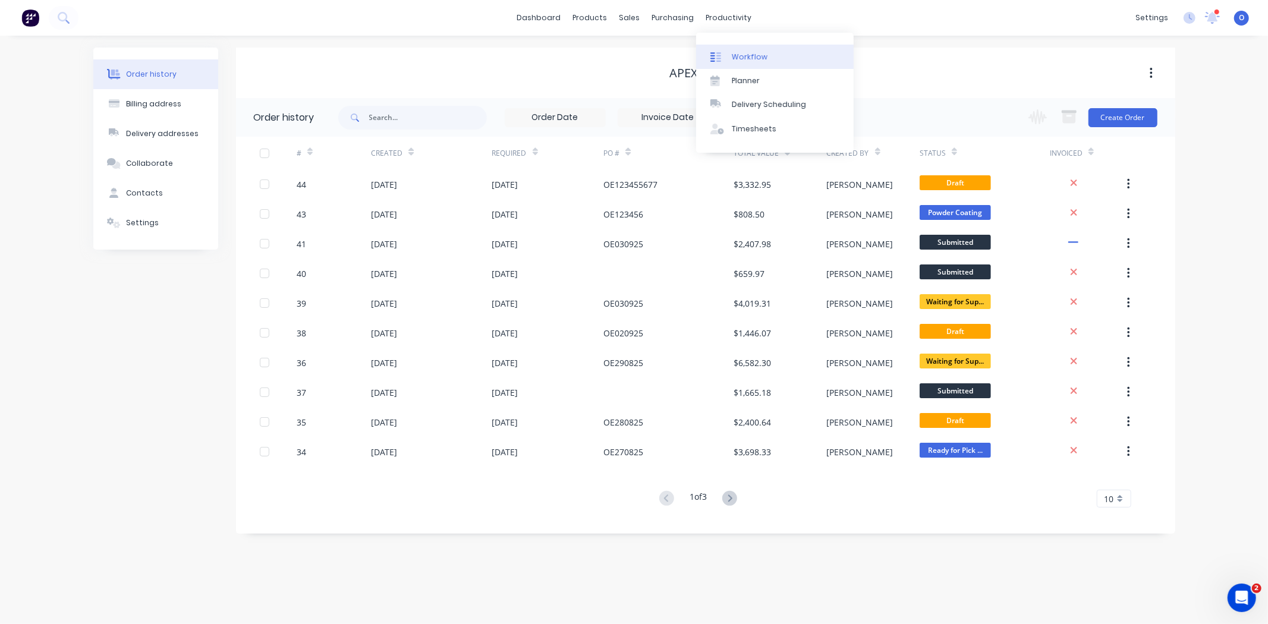
click at [734, 52] on div "Workflow" at bounding box center [750, 57] width 36 height 11
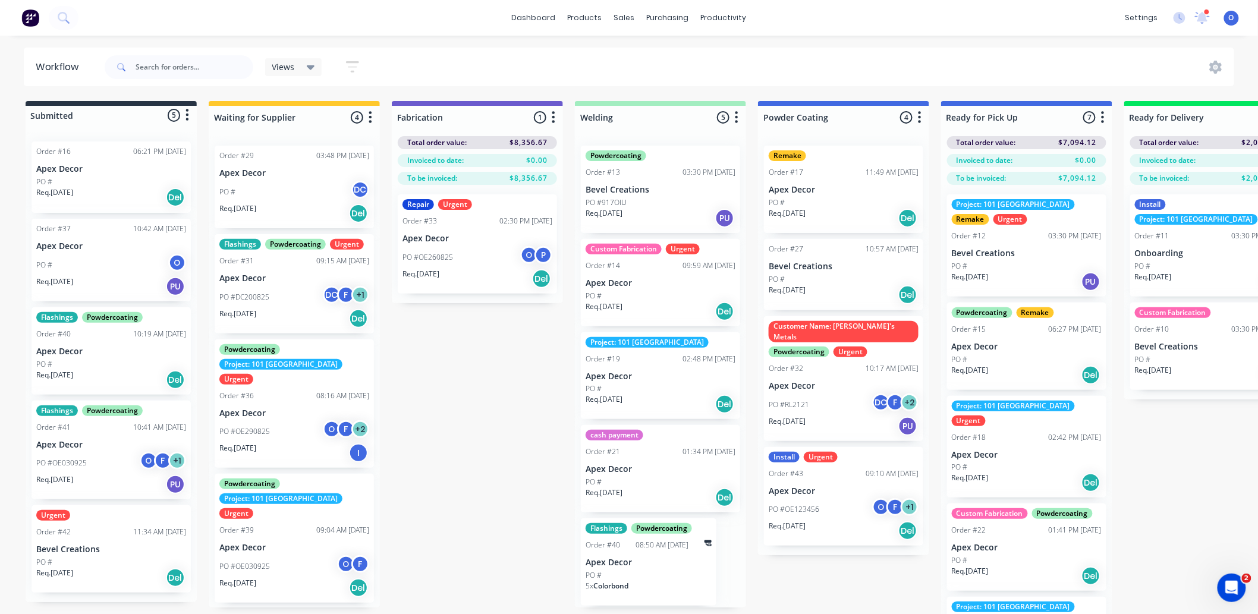
click at [480, 370] on div "Submitted 5 Status colour #273444 hex #273444 Save Cancel Summaries Total order…" at bounding box center [810, 378] width 1638 height 555
click at [644, 52] on div "Sales Orders" at bounding box center [668, 57] width 49 height 11
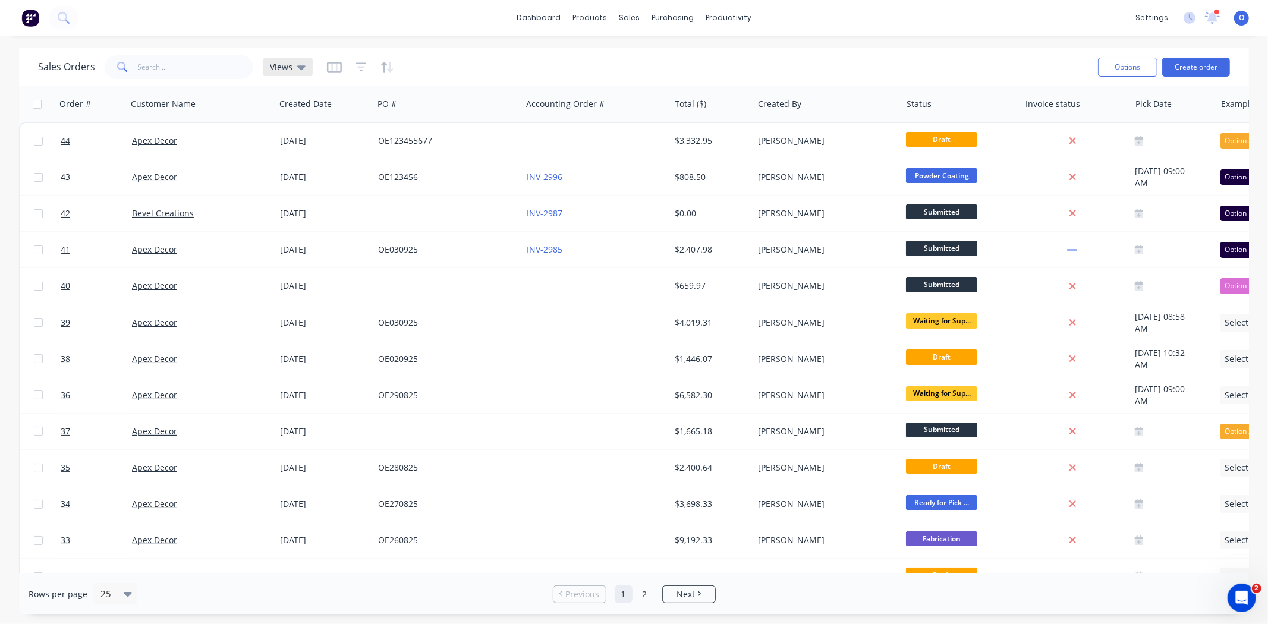
click at [292, 63] on div "Views" at bounding box center [288, 67] width 36 height 11
click at [880, 74] on div "Sales Orders Views" at bounding box center [563, 66] width 1050 height 29
click at [755, 56] on div "Workflow" at bounding box center [750, 57] width 36 height 11
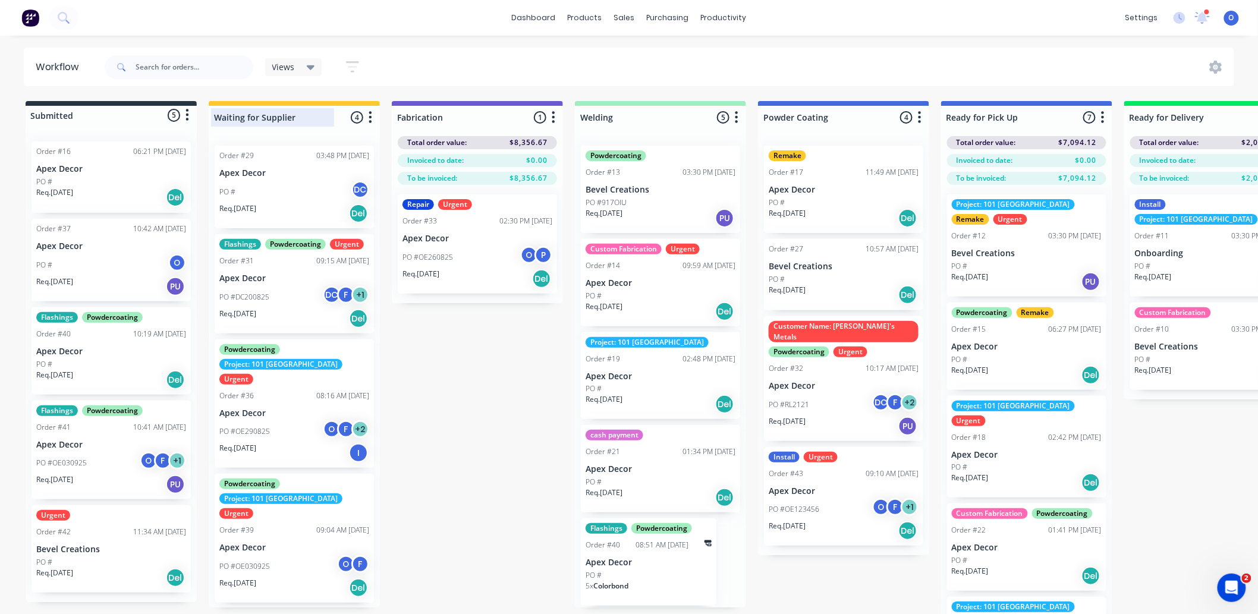
click at [293, 118] on div at bounding box center [294, 117] width 171 height 23
drag, startPoint x: 293, startPoint y: 118, endPoint x: 222, endPoint y: 117, distance: 70.7
click at [222, 117] on input "Waiting for Supplier" at bounding box center [272, 117] width 117 height 12
click at [374, 111] on div "Status colour #FFC82C hex #FFC82C Save Cancel Notifications Email SMS Summaries…" at bounding box center [370, 118] width 14 height 14
drag, startPoint x: 373, startPoint y: 110, endPoint x: 444, endPoint y: 128, distance: 73.0
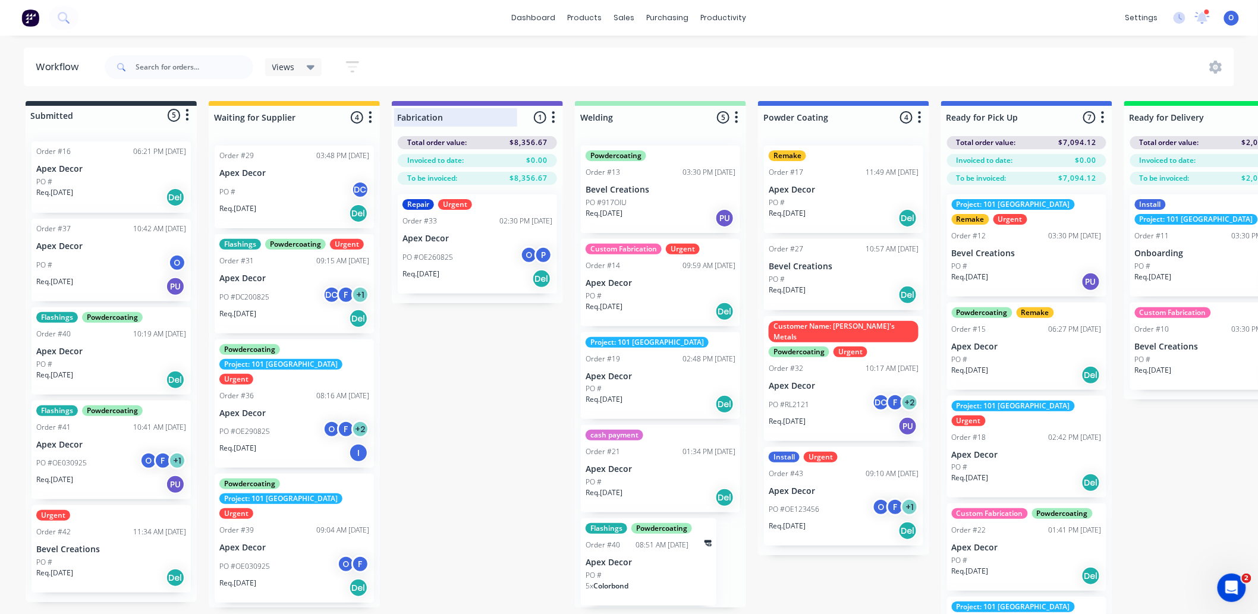
click at [444, 128] on div "Submitted 5 Status colour #273444 hex #273444 Save Cancel Summaries Total order…" at bounding box center [810, 378] width 1638 height 555
drag, startPoint x: 556, startPoint y: 114, endPoint x: 534, endPoint y: 121, distance: 23.5
click at [534, 121] on div "Fabrication 1 Status colour #6A5ACD hex #6A5ACD Save Cancel Notifications Email…" at bounding box center [477, 115] width 171 height 28
click at [553, 119] on icon "button" at bounding box center [554, 117] width 4 height 15
click at [526, 151] on button "Status colour" at bounding box center [501, 143] width 119 height 20
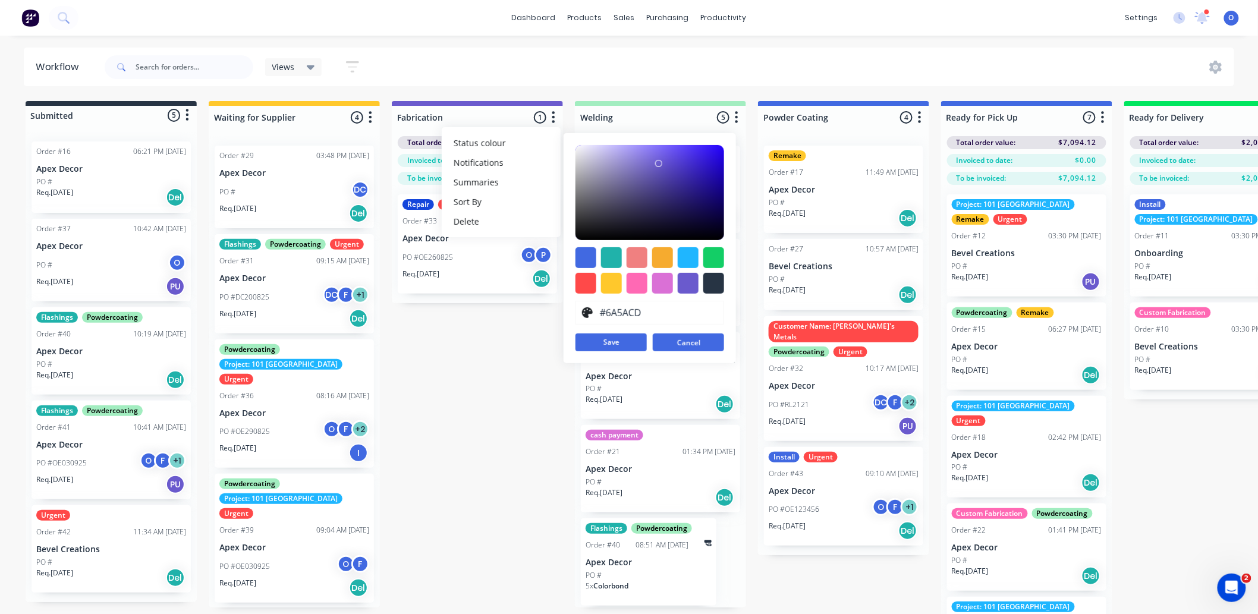
click at [691, 339] on button "Cancel" at bounding box center [688, 342] width 71 height 18
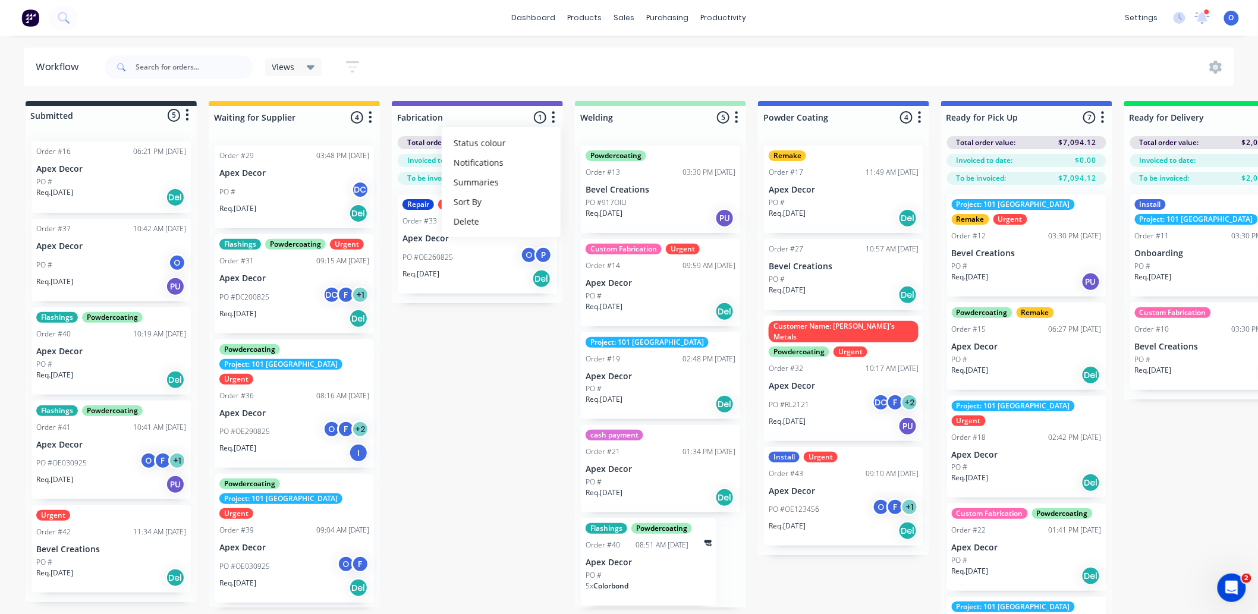
click at [533, 421] on div "Submitted 5 Status colour #273444 hex #273444 Save Cancel Summaries Total order…" at bounding box center [810, 378] width 1638 height 555
click at [291, 58] on div "Views" at bounding box center [293, 67] width 57 height 18
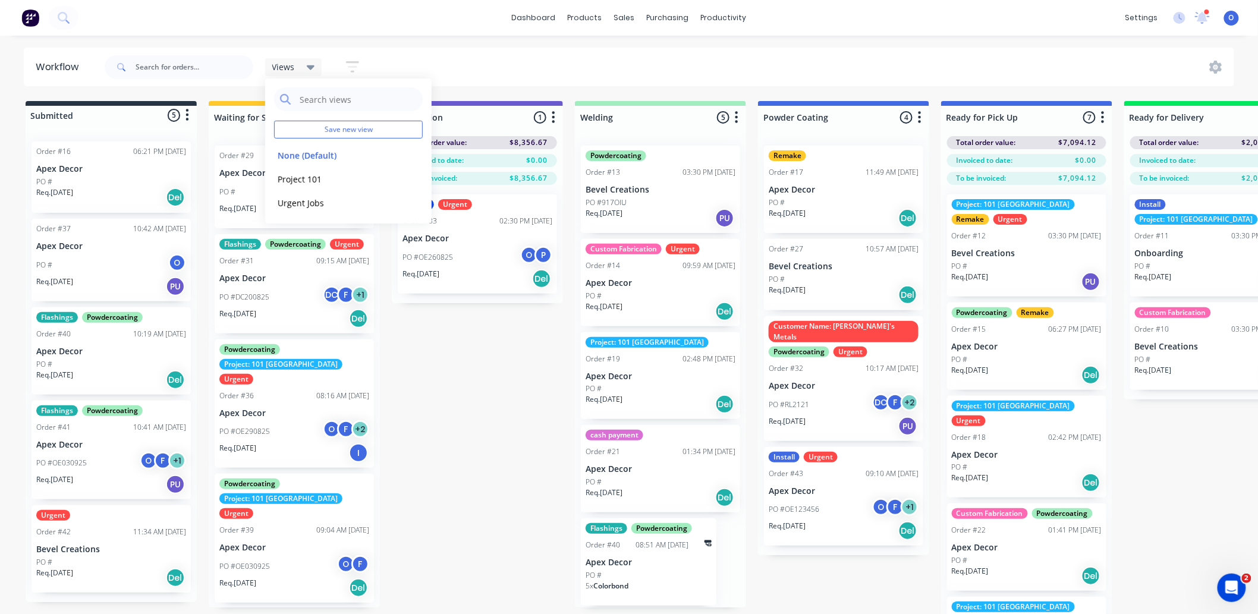
click at [434, 364] on div "Submitted 5 Status colour #273444 hex #273444 Save Cancel Summaries Total order…" at bounding box center [810, 378] width 1638 height 555
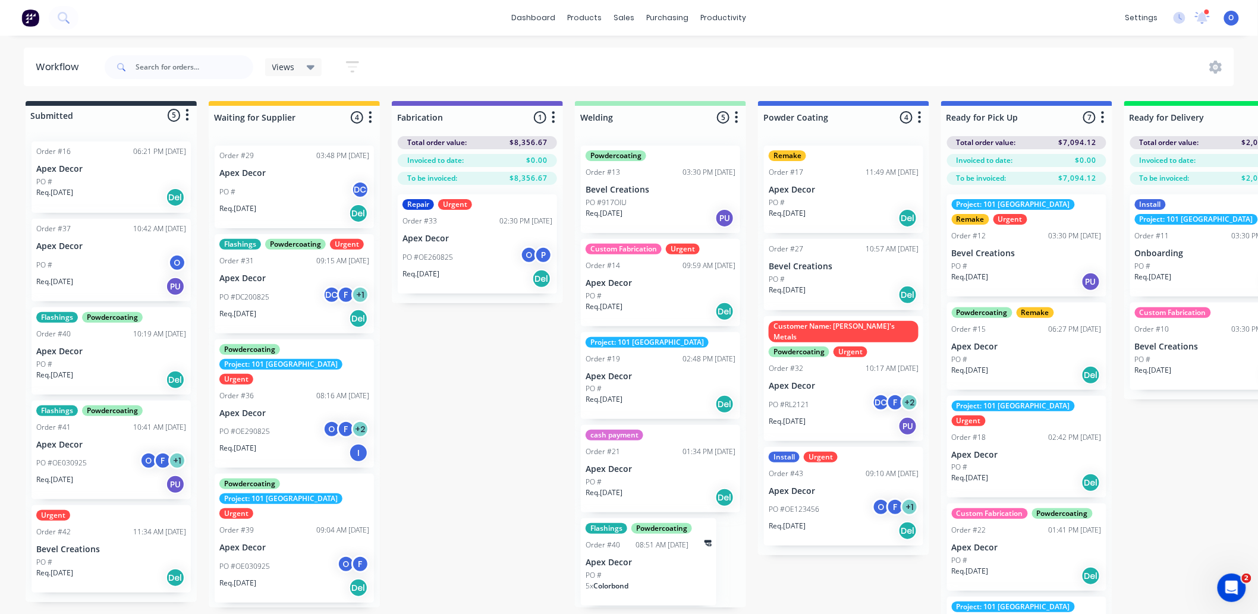
click at [468, 399] on div "Submitted 5 Status colour #273444 hex #273444 Save Cancel Summaries Total order…" at bounding box center [810, 378] width 1638 height 555
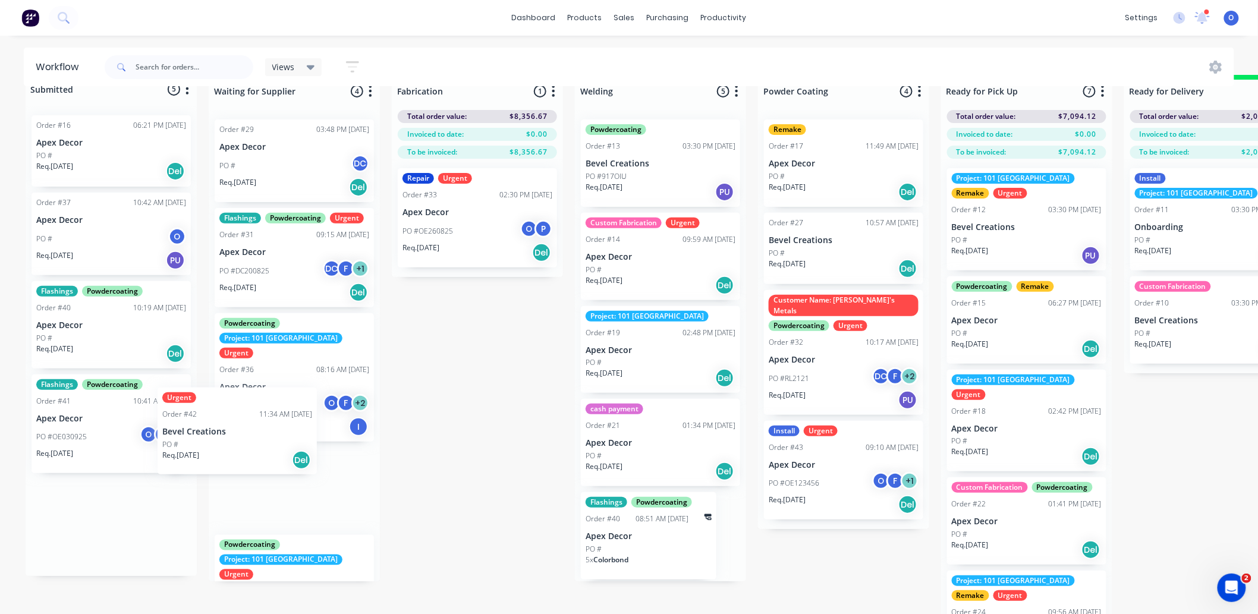
scroll to position [1, 0]
drag, startPoint x: 85, startPoint y: 536, endPoint x: 251, endPoint y: 426, distance: 199.3
click at [251, 426] on div "Submitted 5 Status colour #273444 hex #273444 Save Cancel Summaries Total order…" at bounding box center [810, 352] width 1638 height 555
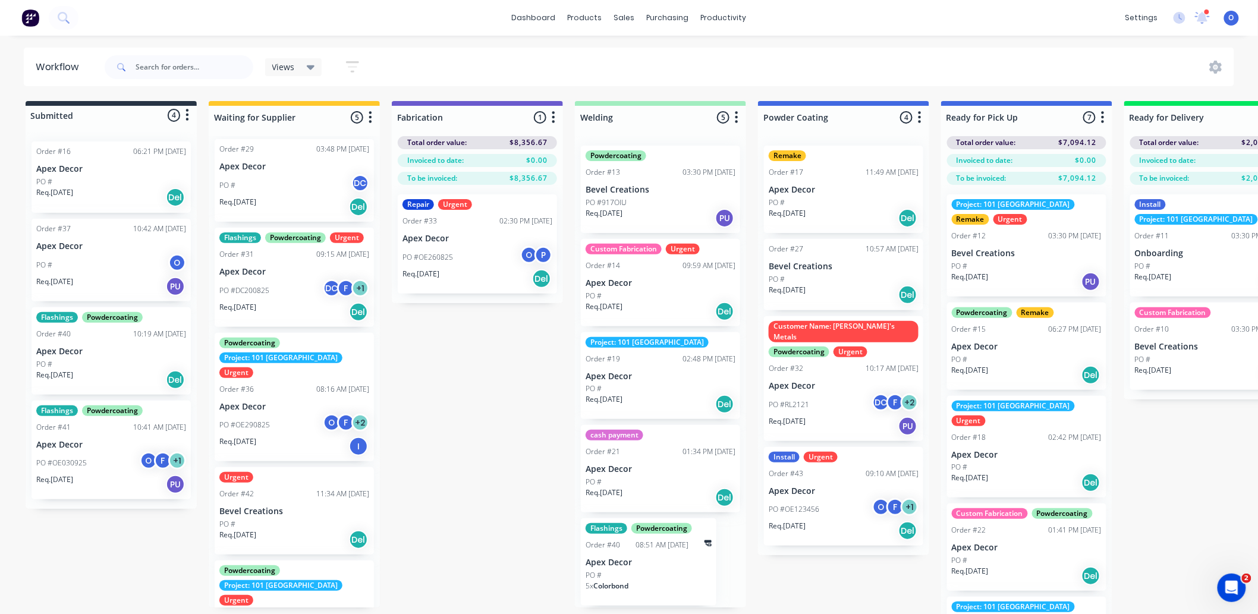
scroll to position [0, 0]
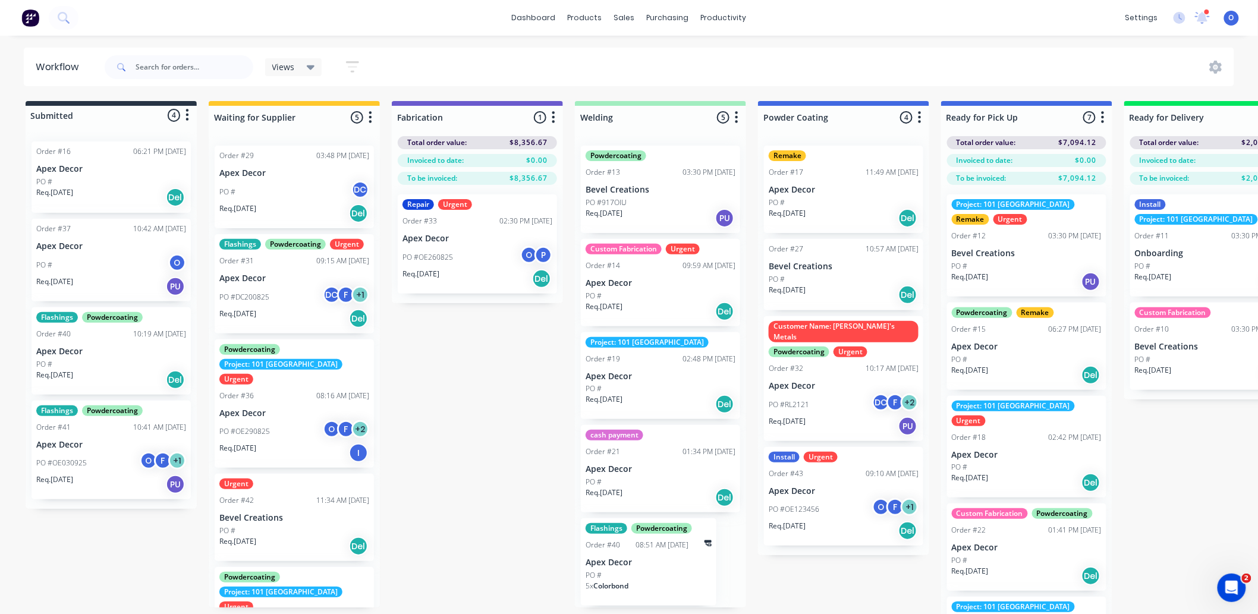
drag, startPoint x: 289, startPoint y: 509, endPoint x: 394, endPoint y: 369, distance: 174.6
drag, startPoint x: 394, startPoint y: 369, endPoint x: 248, endPoint y: 489, distance: 188.3
click at [248, 495] on div "Order #42" at bounding box center [236, 500] width 34 height 11
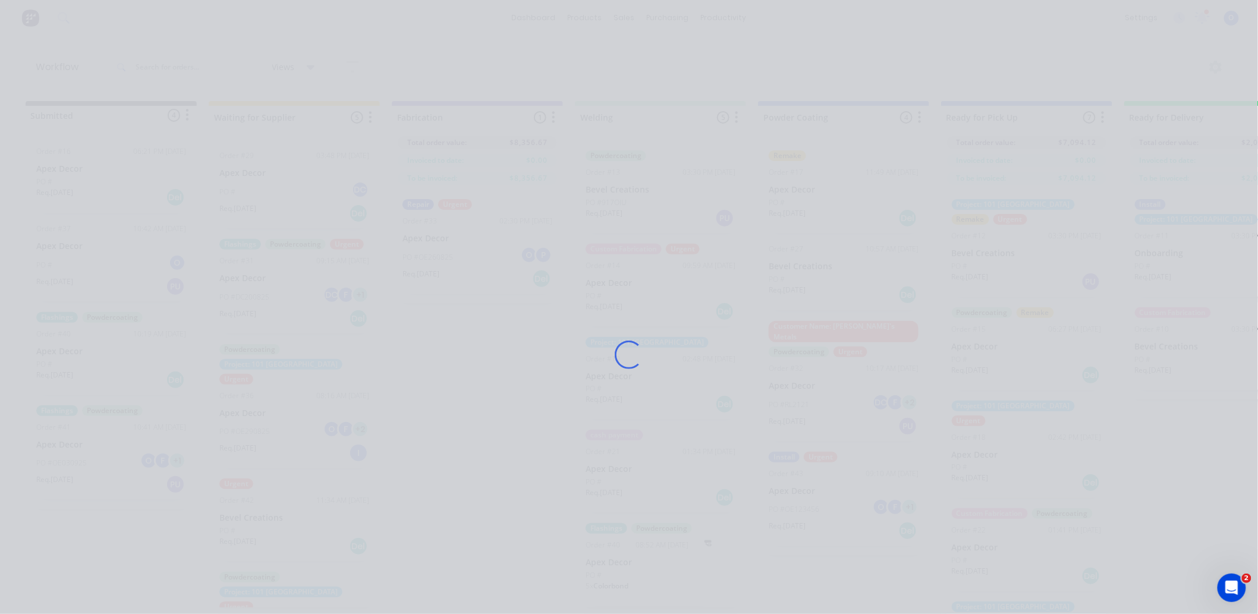
click at [248, 489] on div "Loading..." at bounding box center [628, 355] width 951 height 614
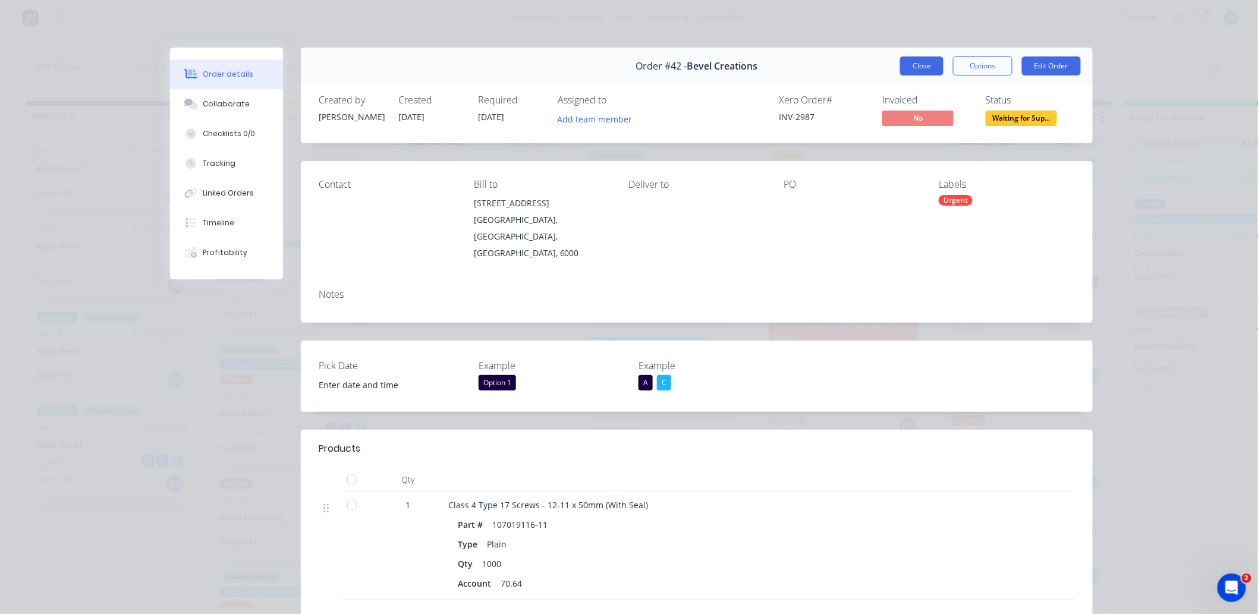
click at [905, 68] on button "Close" at bounding box center [921, 65] width 43 height 19
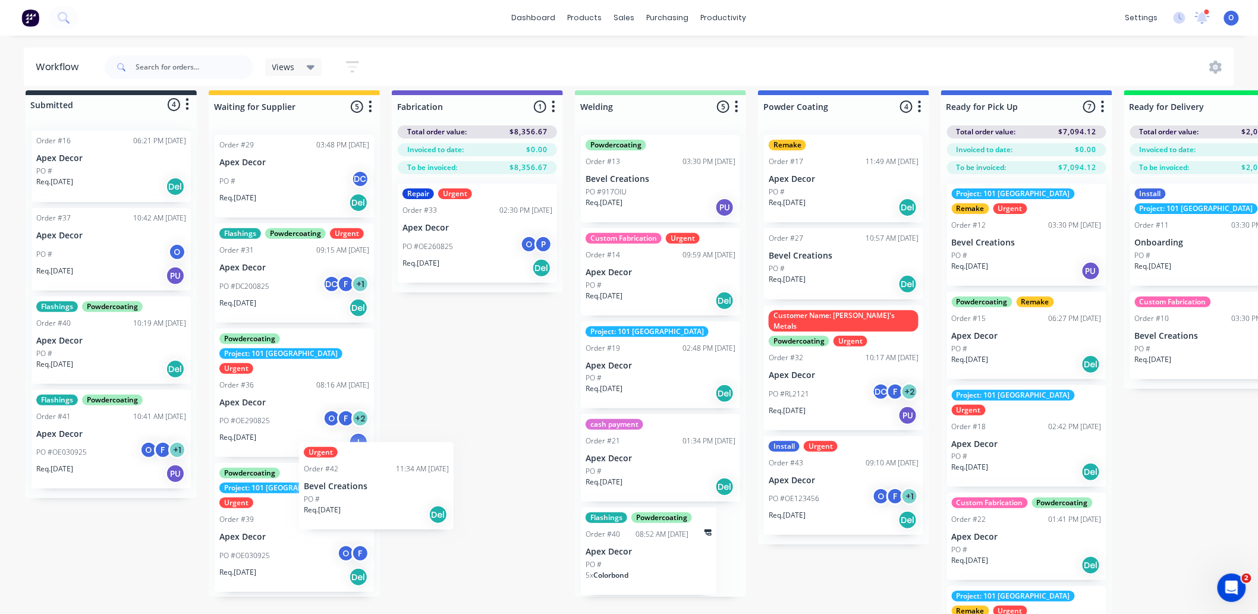
scroll to position [18, 0]
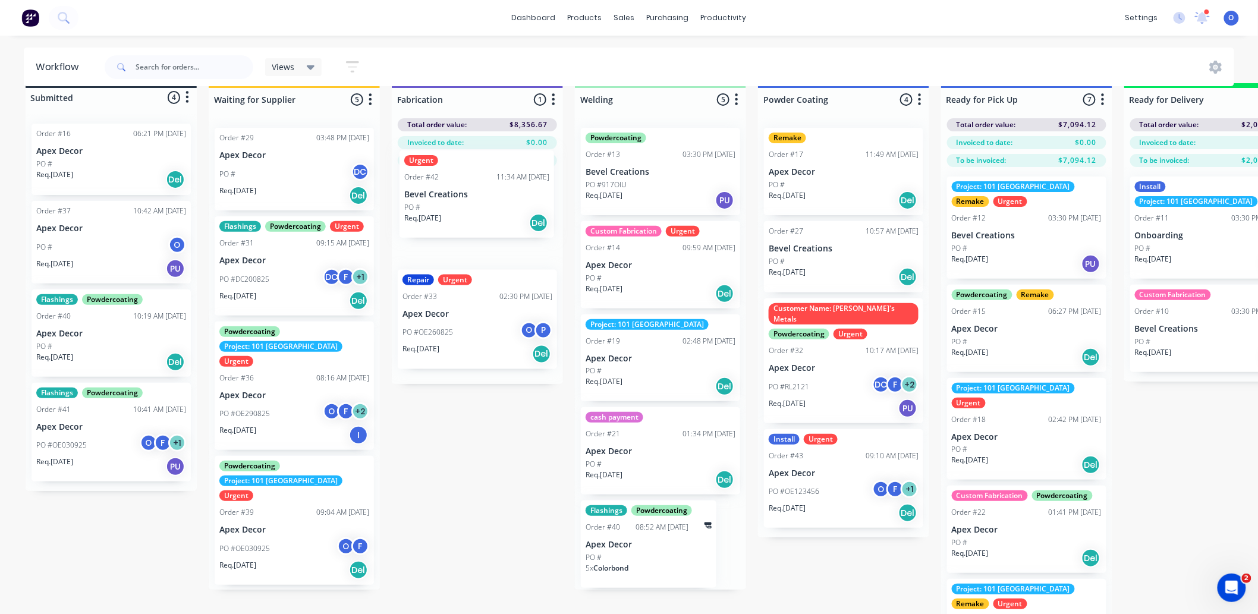
drag, startPoint x: 259, startPoint y: 520, endPoint x: 448, endPoint y: 215, distance: 359.0
click at [448, 215] on div "Submitted 4 Status colour #273444 hex #273444 Save Cancel Summaries Total order…" at bounding box center [810, 360] width 1638 height 555
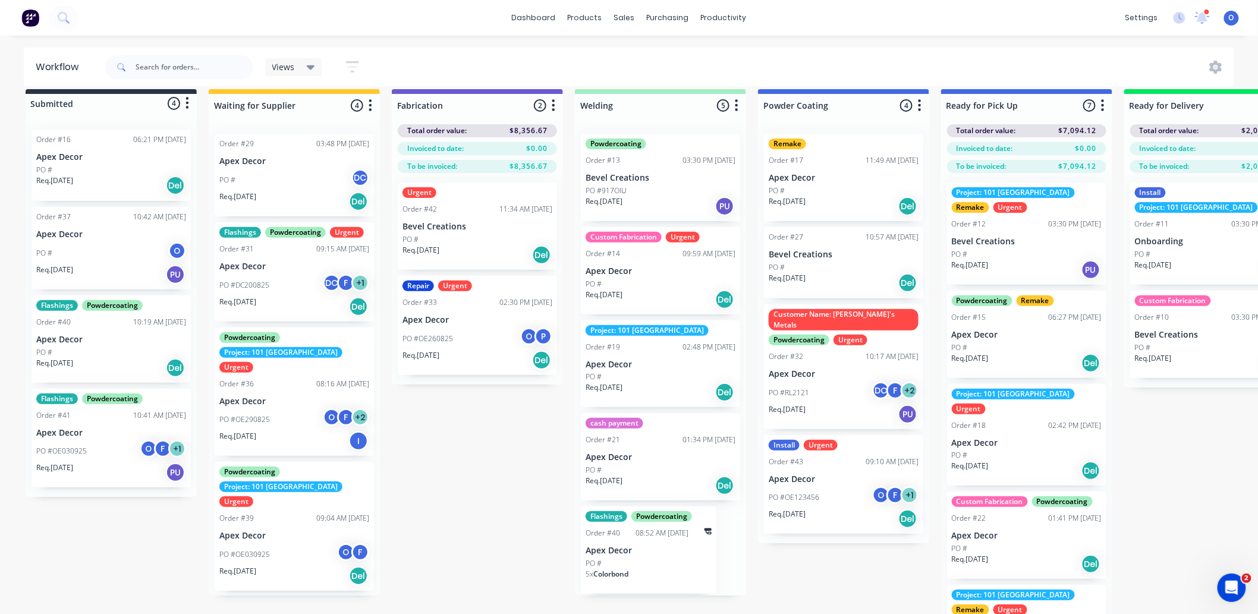
scroll to position [0, 0]
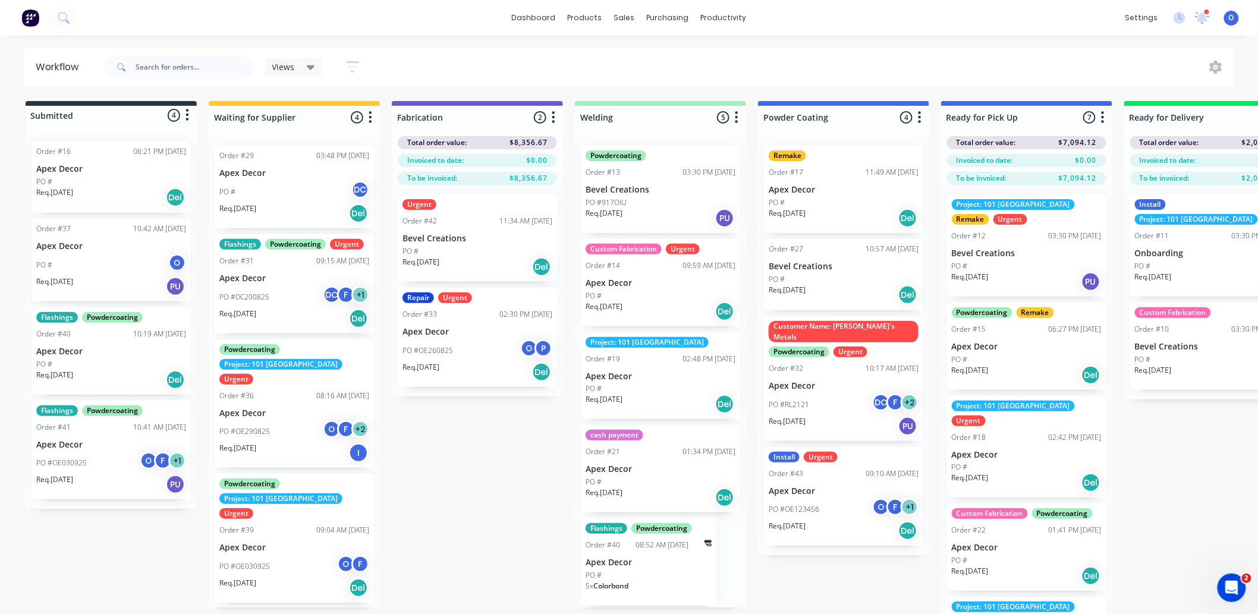
click at [555, 119] on icon "button" at bounding box center [554, 117] width 4 height 15
click at [530, 165] on button "Notifications" at bounding box center [501, 163] width 119 height 20
click at [452, 474] on div "Submitted 4 Status colour #273444 hex #273444 Save Cancel Summaries Total order…" at bounding box center [810, 378] width 1638 height 555
click at [553, 111] on icon "button" at bounding box center [553, 117] width 3 height 12
click at [508, 159] on button "Notifications" at bounding box center [501, 163] width 119 height 20
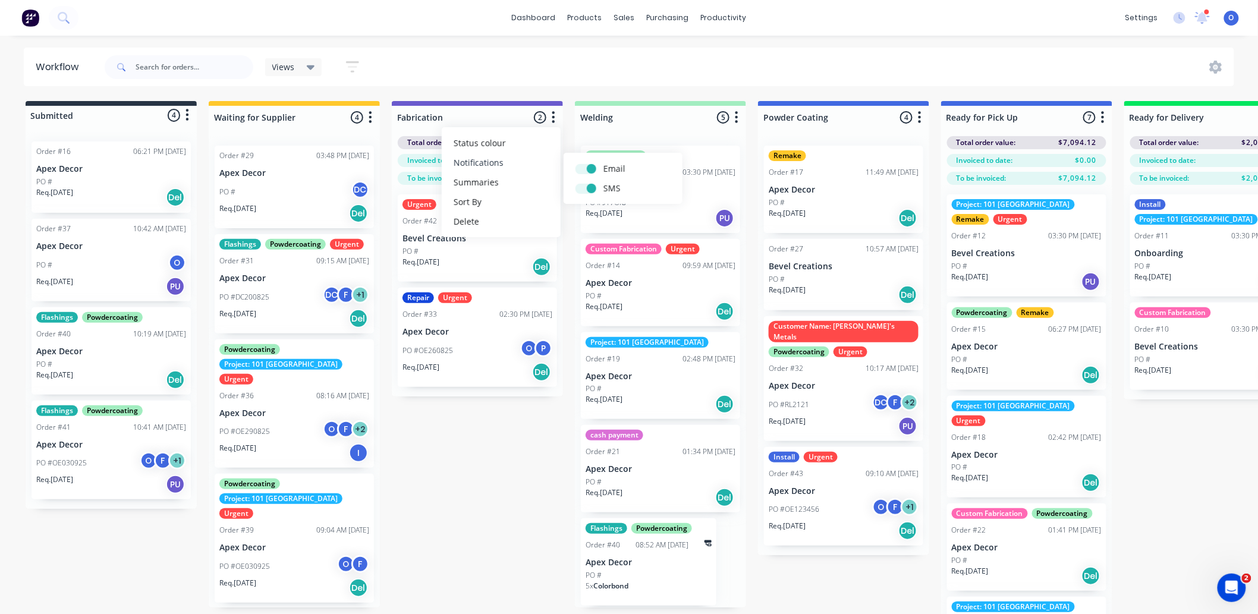
click at [508, 159] on button "Notifications" at bounding box center [501, 163] width 119 height 20
click at [652, 81] on div "Views Save new view None (Default) edit Project 101 edit Urgent Jobs edit Show/…" at bounding box center [668, 67] width 1132 height 36
click at [739, 114] on button "button" at bounding box center [736, 118] width 14 height 14
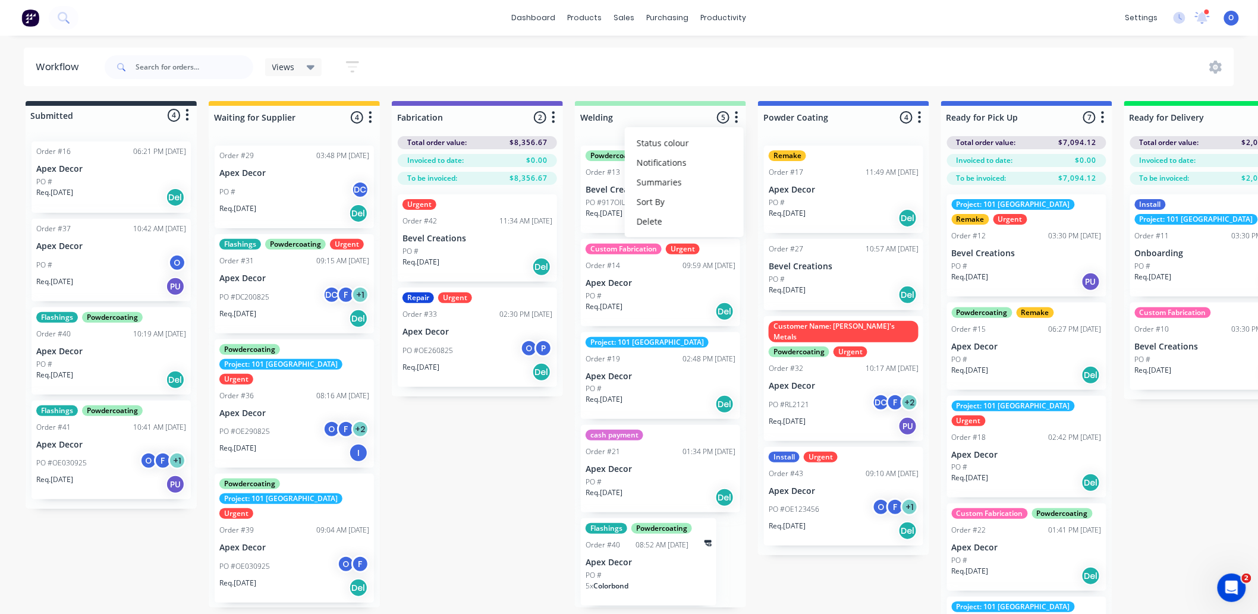
drag, startPoint x: 438, startPoint y: 477, endPoint x: 436, endPoint y: 67, distance: 409.6
click at [436, 67] on div "Views Save new view None (Default) edit Project 101 edit Urgent Jobs edit Show/…" at bounding box center [668, 67] width 1132 height 36
click at [351, 73] on icon "button" at bounding box center [352, 66] width 13 height 15
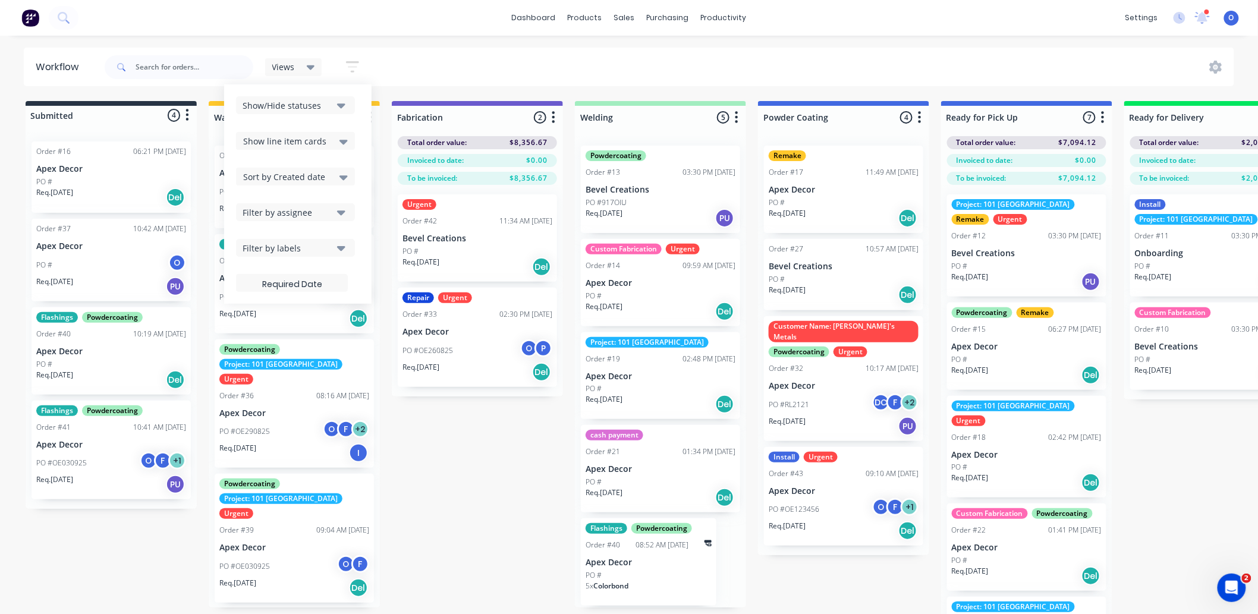
click at [304, 244] on div "Filter by labels" at bounding box center [288, 248] width 90 height 12
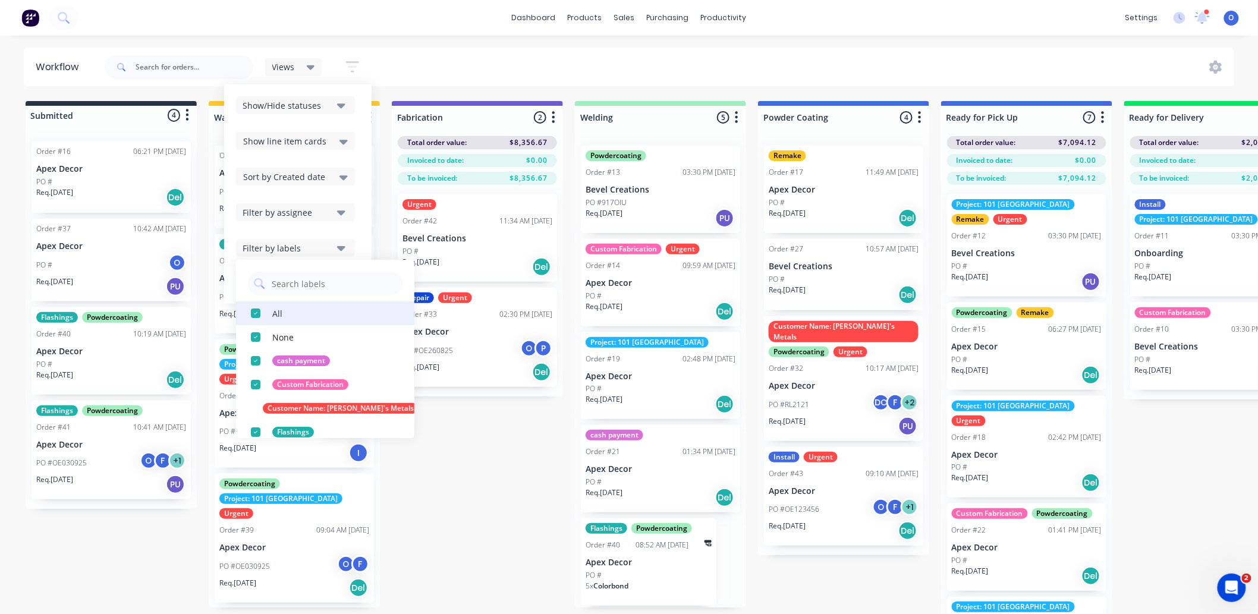
click at [256, 315] on div "button" at bounding box center [256, 313] width 24 height 24
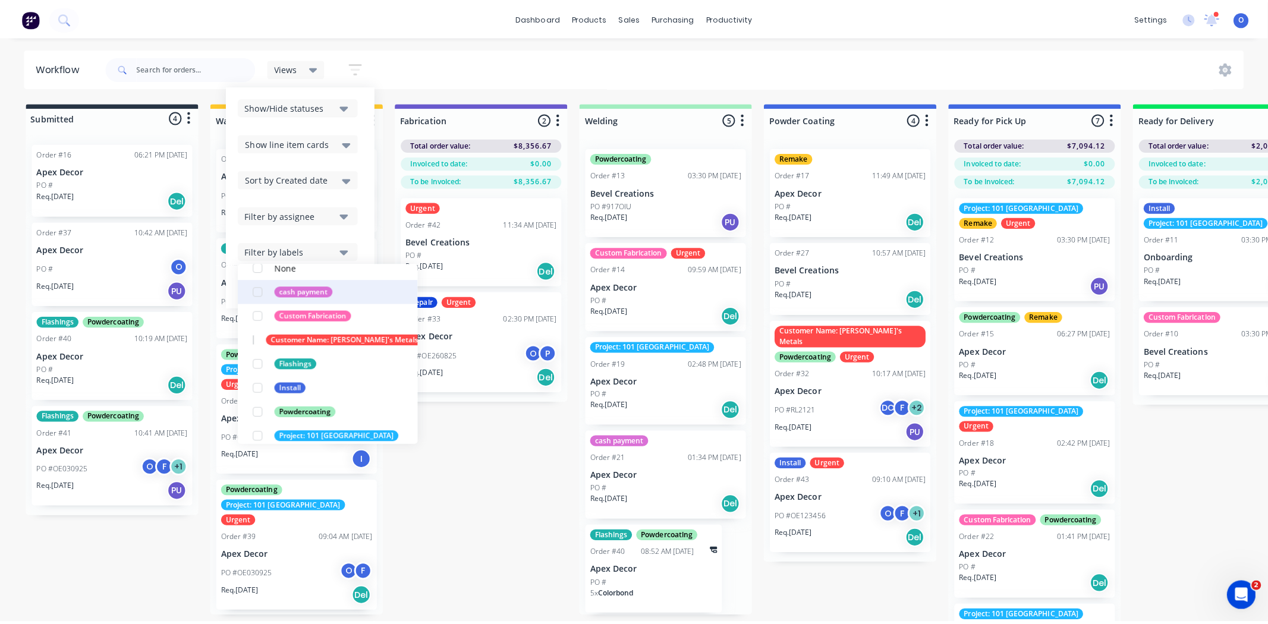
scroll to position [75, 0]
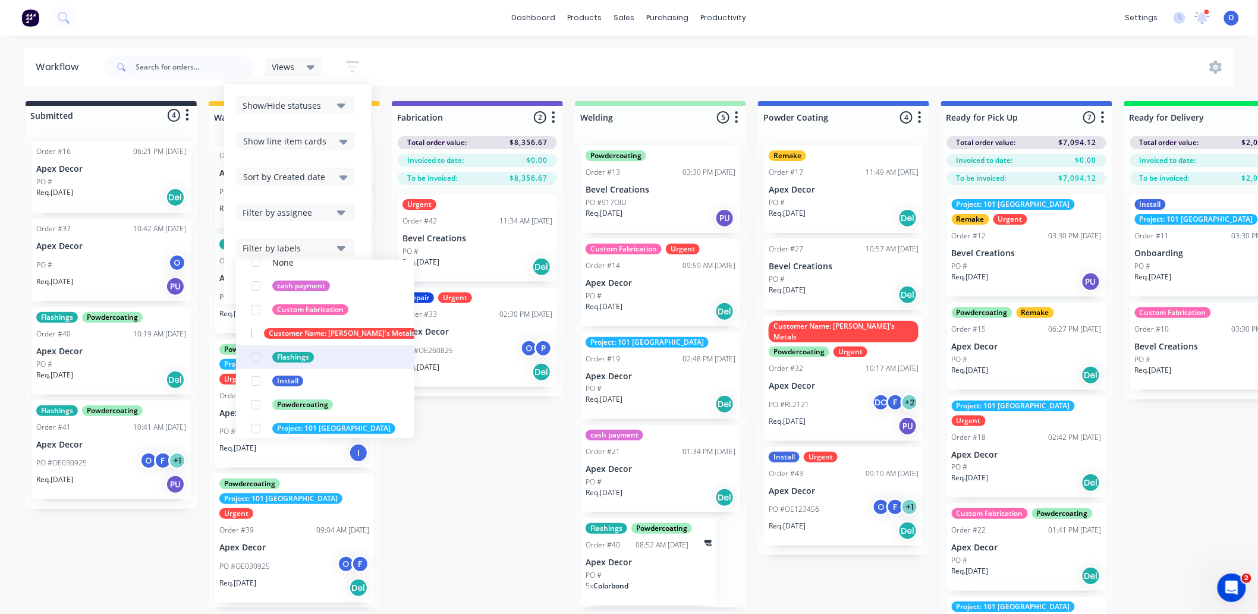
click at [257, 359] on div "button" at bounding box center [256, 357] width 24 height 24
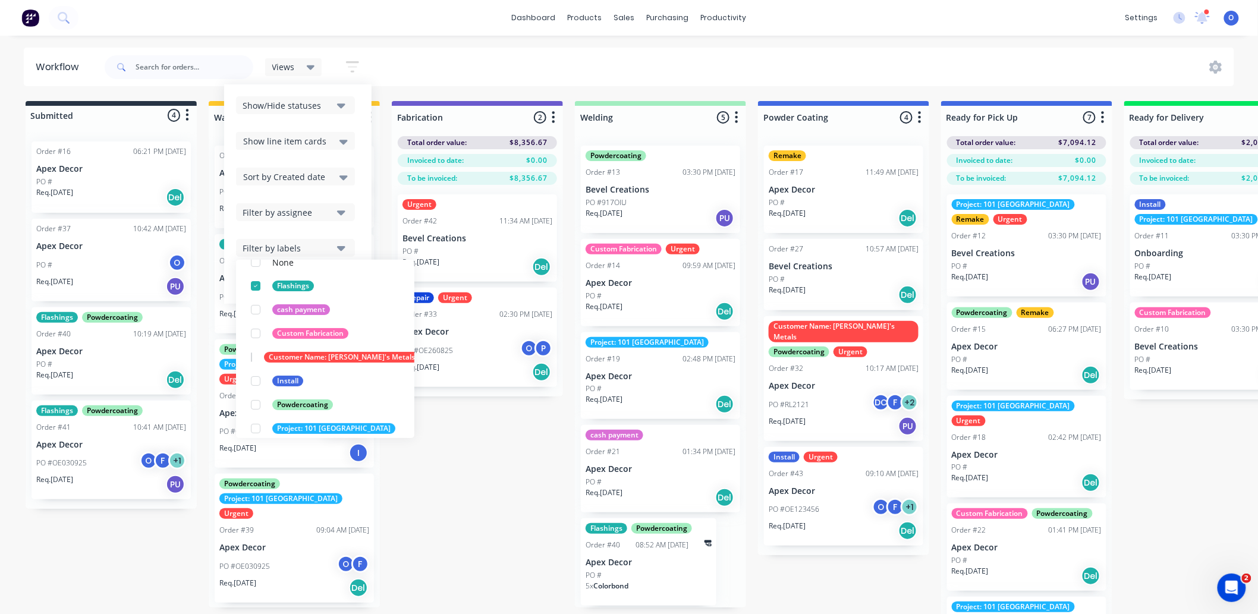
click at [459, 448] on div "Submitted 4 Status colour #273444 hex #273444 Save Cancel Summaries Total order…" at bounding box center [810, 378] width 1638 height 555
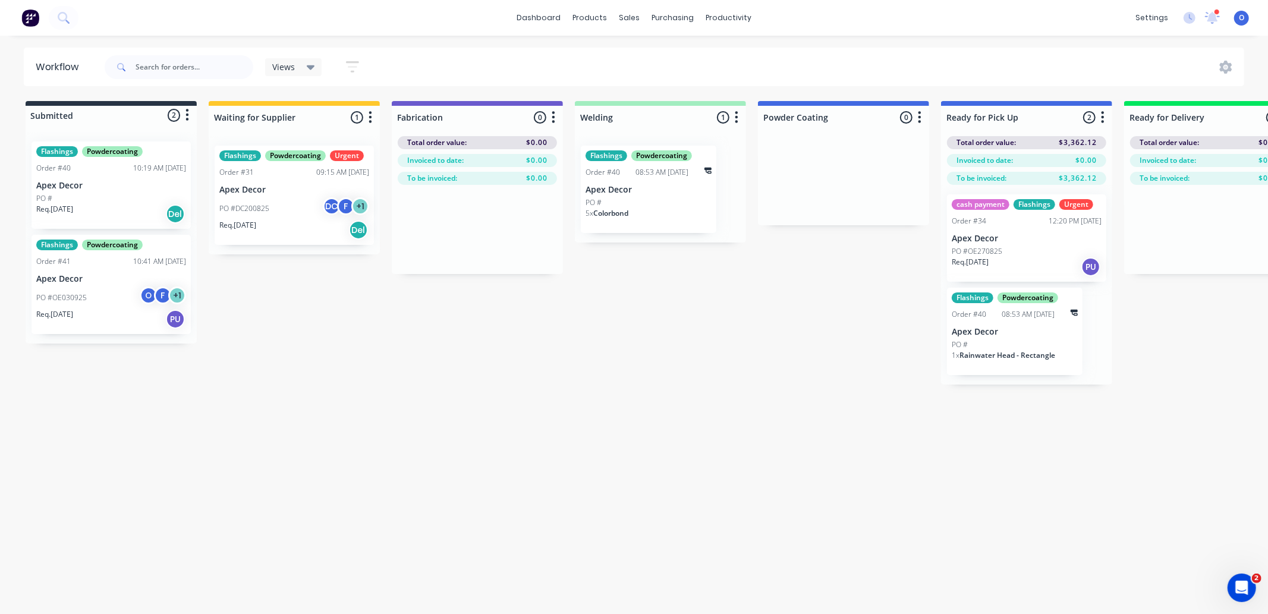
click at [612, 358] on div "Submitted 2 Status colour #273444 hex #273444 Save Cancel Summaries Total order…" at bounding box center [810, 243] width 1638 height 284
drag, startPoint x: 629, startPoint y: 194, endPoint x: 642, endPoint y: 188, distance: 14.1
click at [642, 188] on div "Flashings Powdercoating Order #40 08:53 AM [DATE] Apex Decor PO # 5 x Colorbond" at bounding box center [660, 189] width 171 height 106
click at [639, 321] on div "Submitted 2 Status colour #273444 hex #273444 Save Cancel Summaries Total order…" at bounding box center [810, 243] width 1638 height 284
click at [574, 374] on div "Submitted 2 Status colour #273444 hex #273444 Save Cancel Summaries Total order…" at bounding box center [810, 243] width 1638 height 284
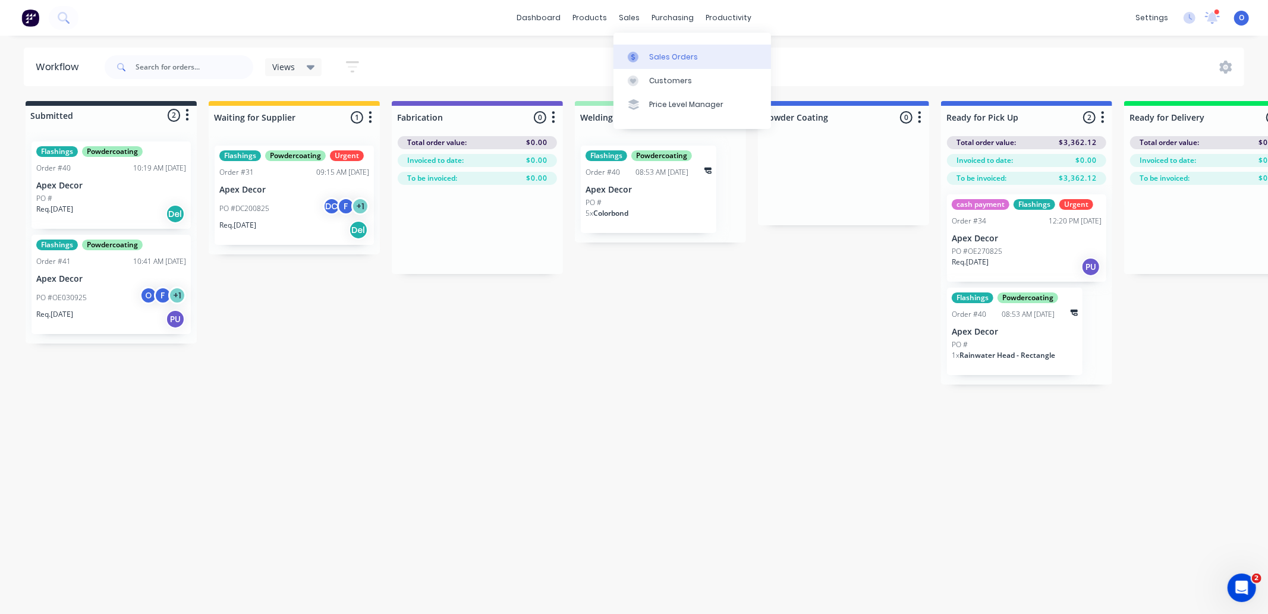
click at [649, 58] on div "Sales Orders" at bounding box center [673, 57] width 49 height 11
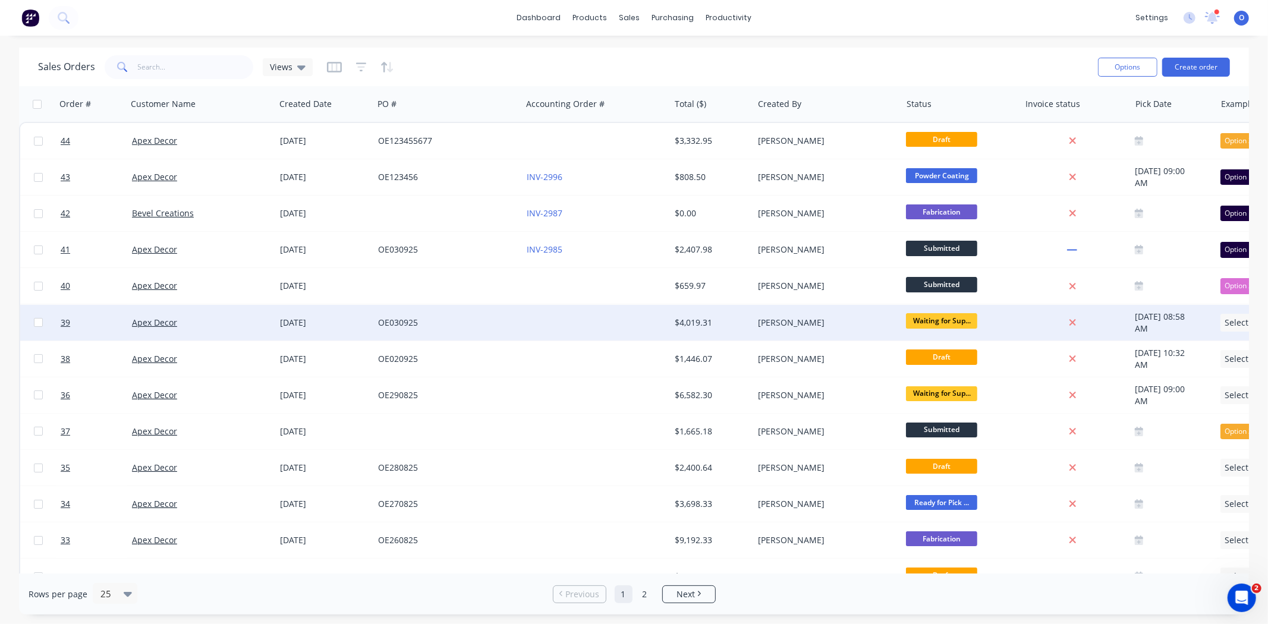
click at [934, 318] on span "Waiting for Sup..." at bounding box center [941, 320] width 71 height 15
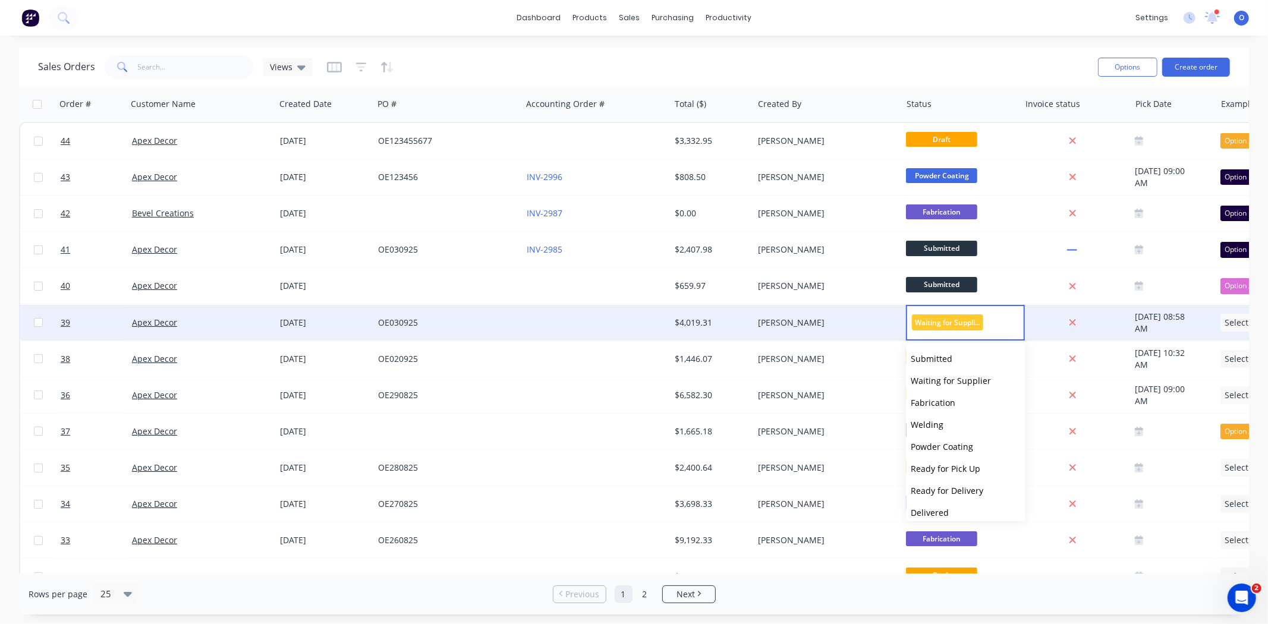
click at [923, 56] on div "Sales Orders Views" at bounding box center [563, 66] width 1050 height 29
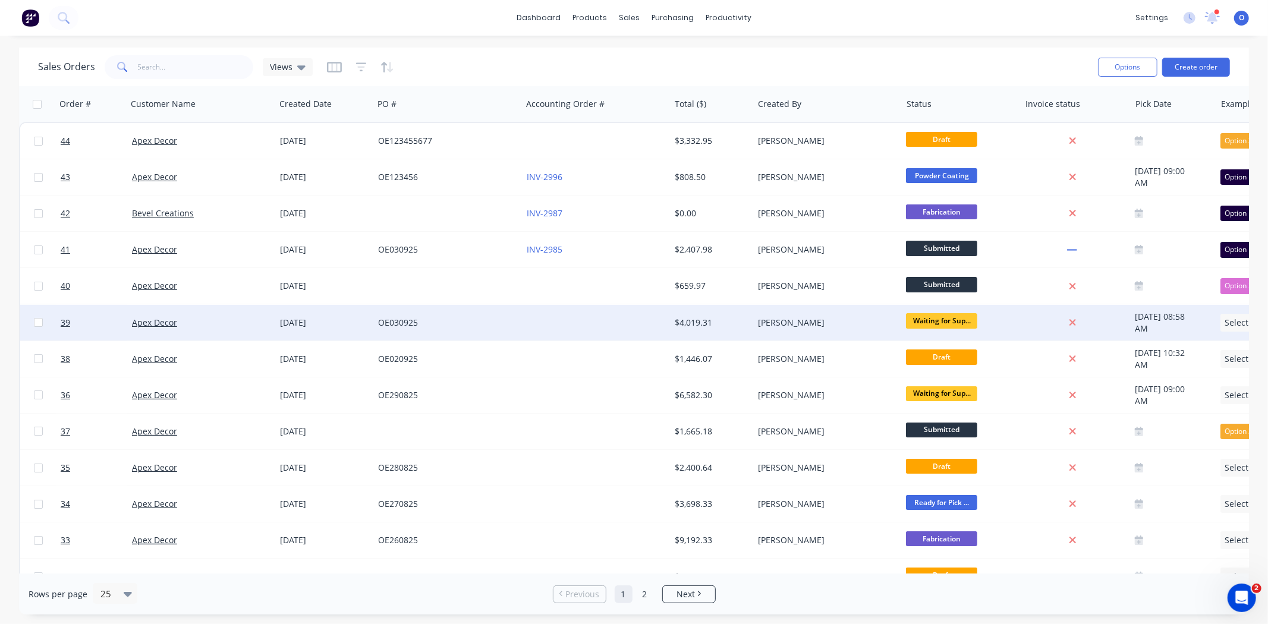
click at [922, 323] on span "Waiting for Sup..." at bounding box center [941, 320] width 71 height 15
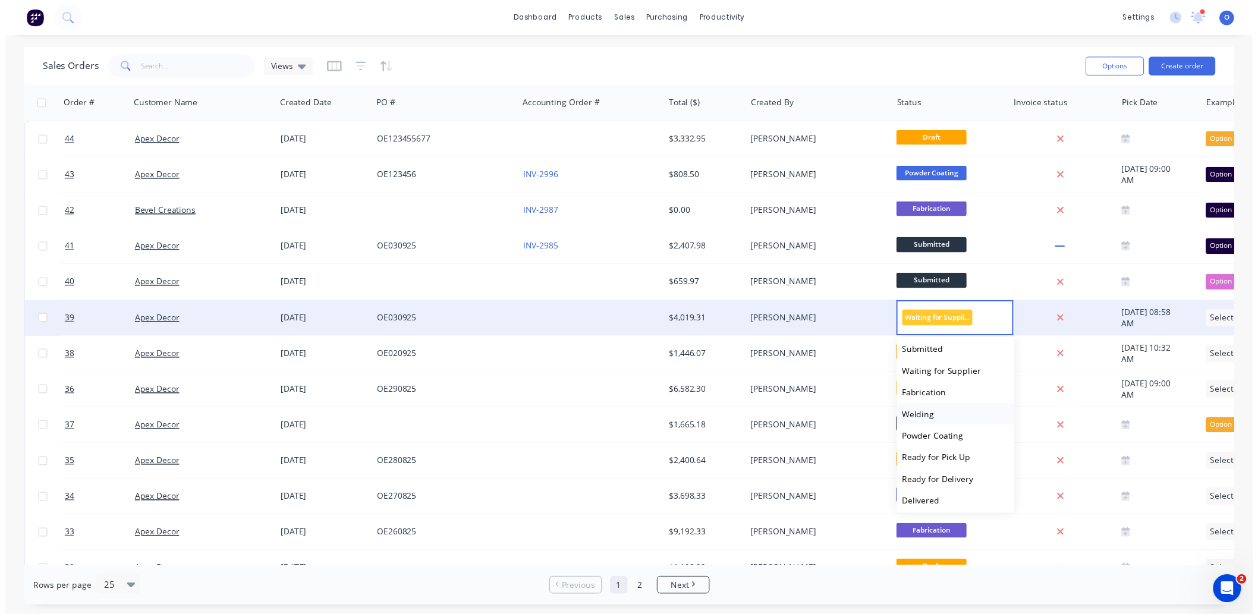
scroll to position [4, 0]
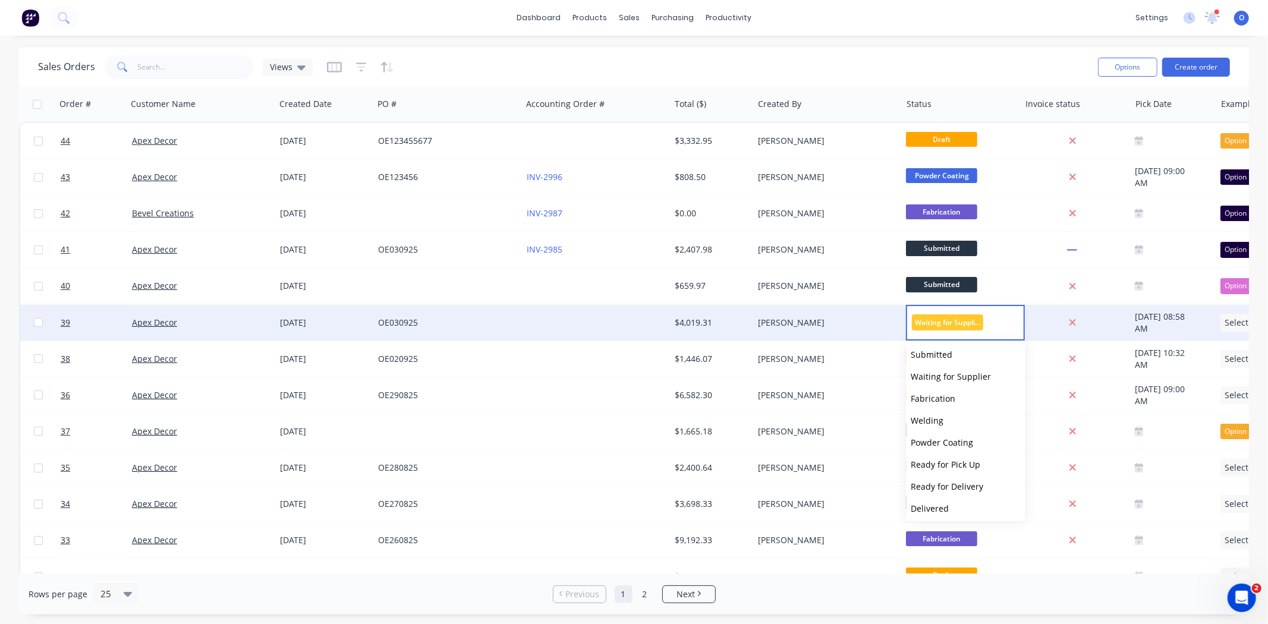
click at [700, 54] on div "Sales Orders Views" at bounding box center [563, 66] width 1050 height 29
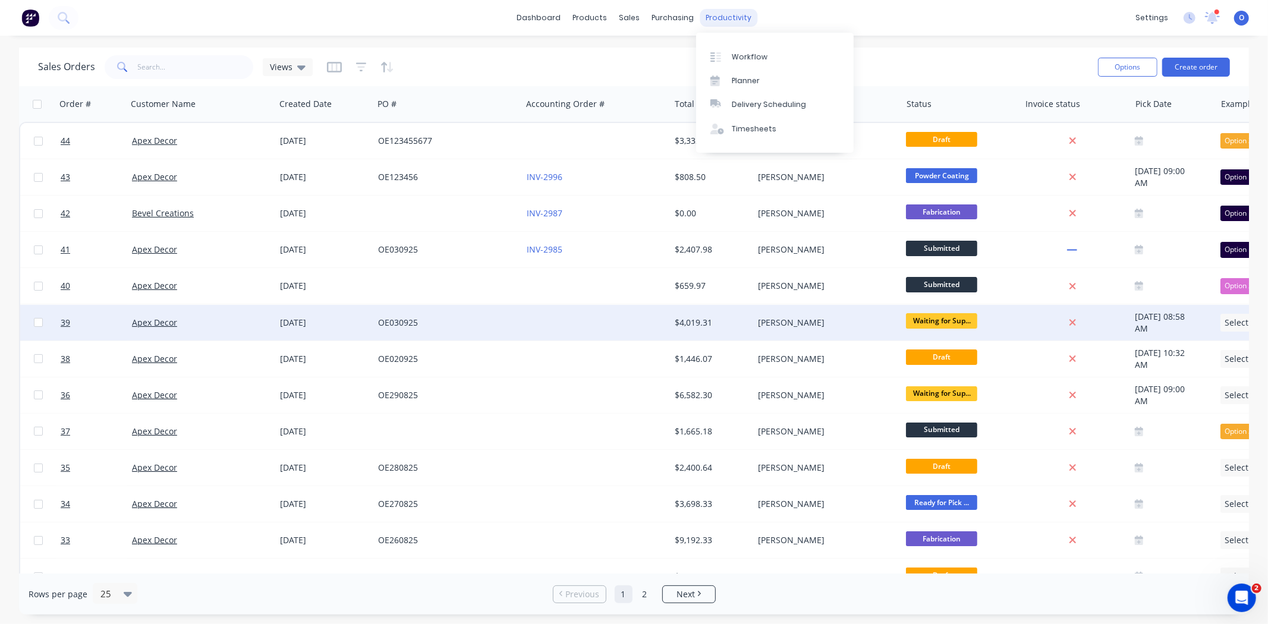
click at [712, 15] on div "productivity" at bounding box center [729, 18] width 58 height 18
click at [734, 56] on div "Workflow" at bounding box center [750, 57] width 36 height 11
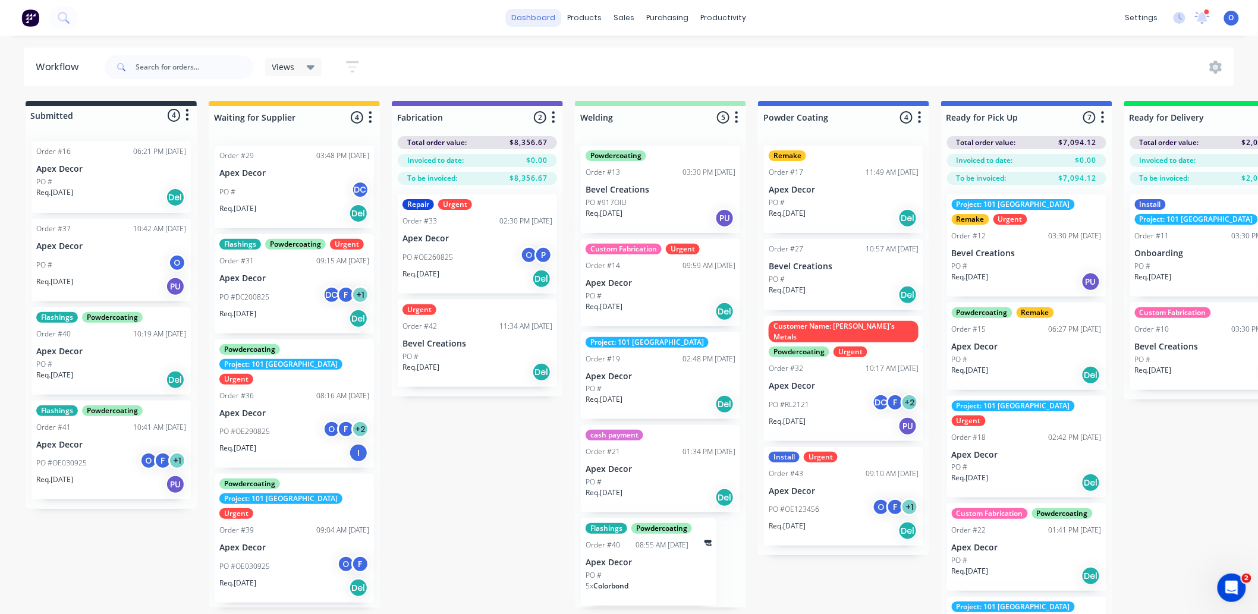
click at [558, 23] on link "dashboard" at bounding box center [534, 18] width 56 height 18
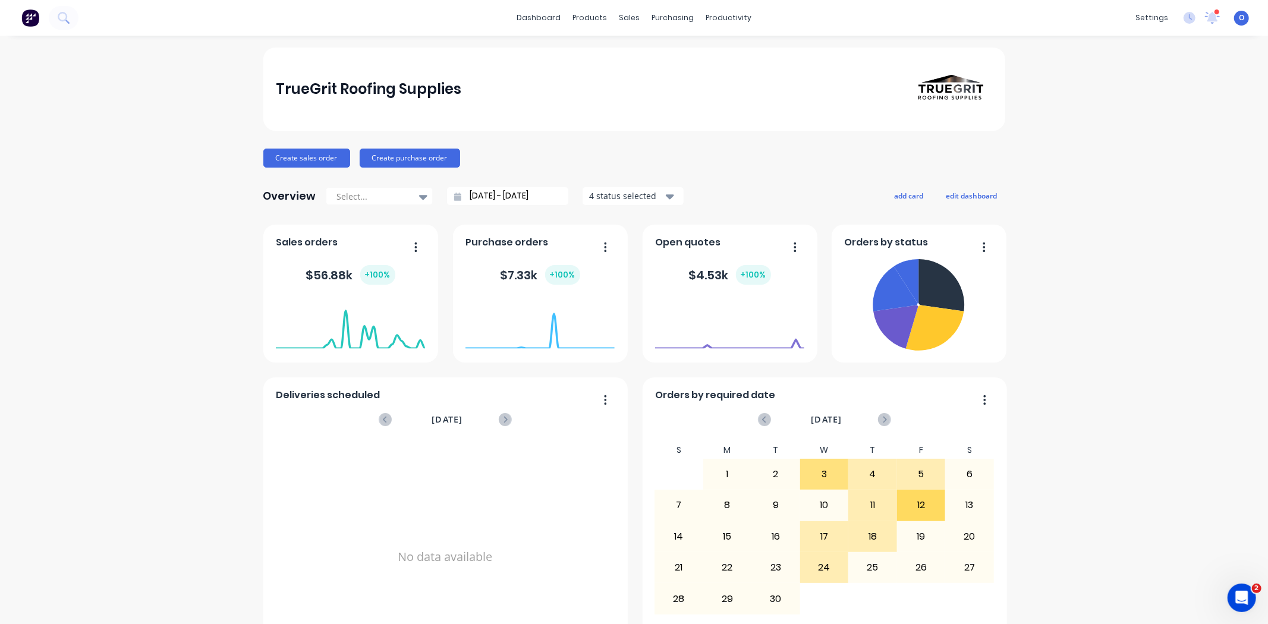
click at [764, 150] on div "Create sales order Create purchase order" at bounding box center [634, 158] width 742 height 19
click at [638, 55] on div at bounding box center [632, 57] width 18 height 11
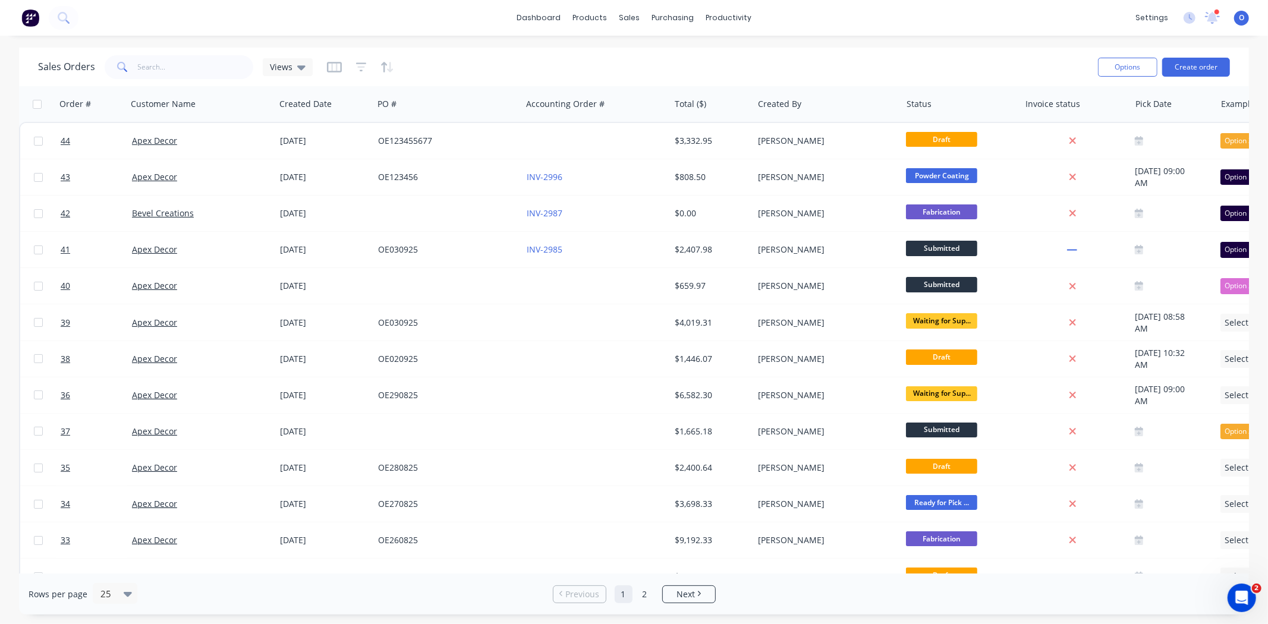
click at [462, 74] on div "Sales Orders Views" at bounding box center [563, 66] width 1050 height 29
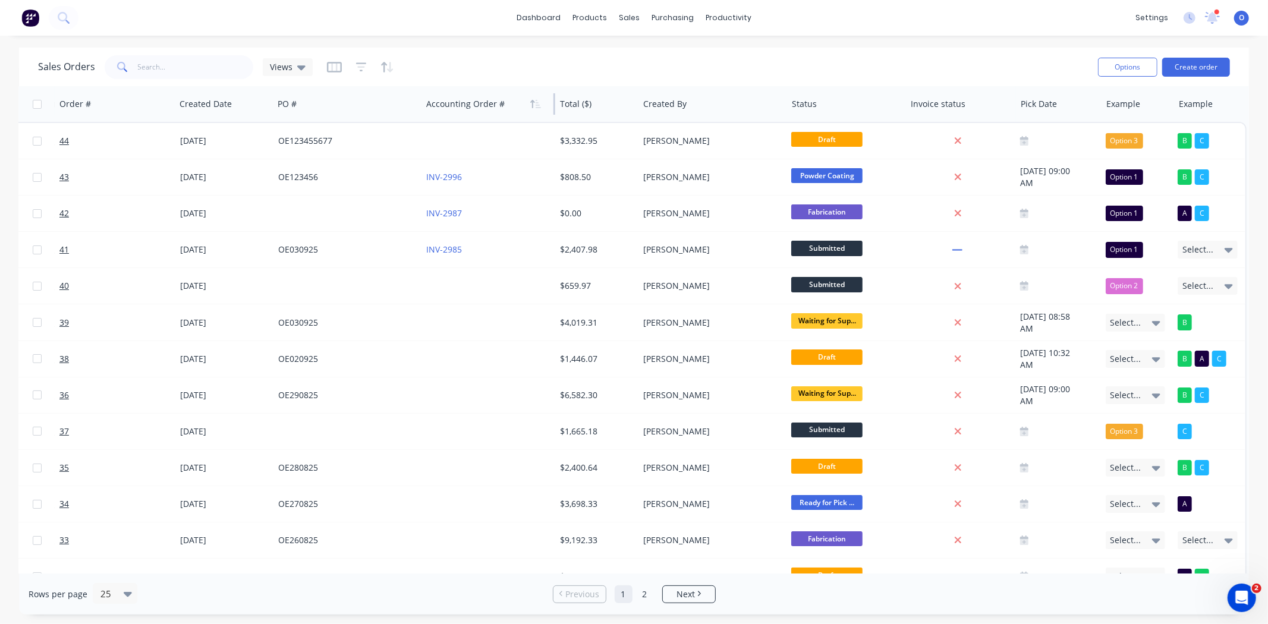
scroll to position [0, 105]
drag, startPoint x: 547, startPoint y: 102, endPoint x: 473, endPoint y: 109, distance: 74.6
click at [473, 109] on div "Accounting Order #" at bounding box center [488, 104] width 134 height 36
click at [533, 64] on div "Sales Orders Views" at bounding box center [563, 66] width 1050 height 29
click at [814, 67] on div "Sales Orders Views" at bounding box center [563, 66] width 1050 height 29
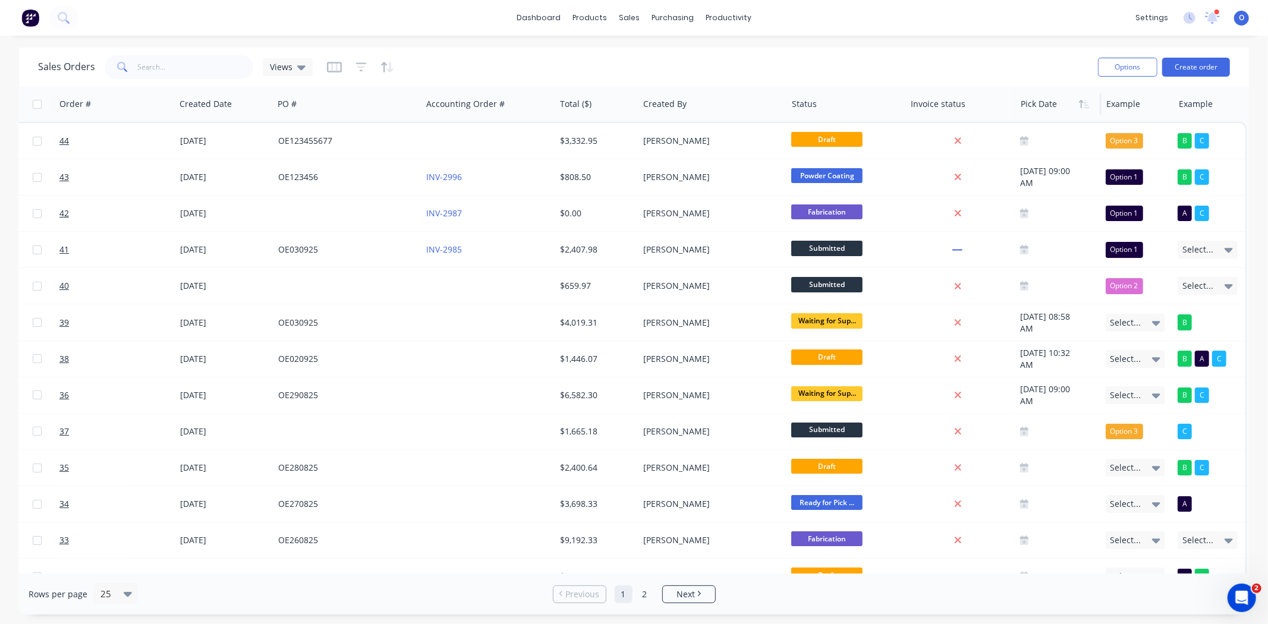
click at [1038, 111] on div at bounding box center [1057, 104] width 73 height 24
click at [1054, 149] on button "Delete" at bounding box center [1059, 152] width 89 height 24
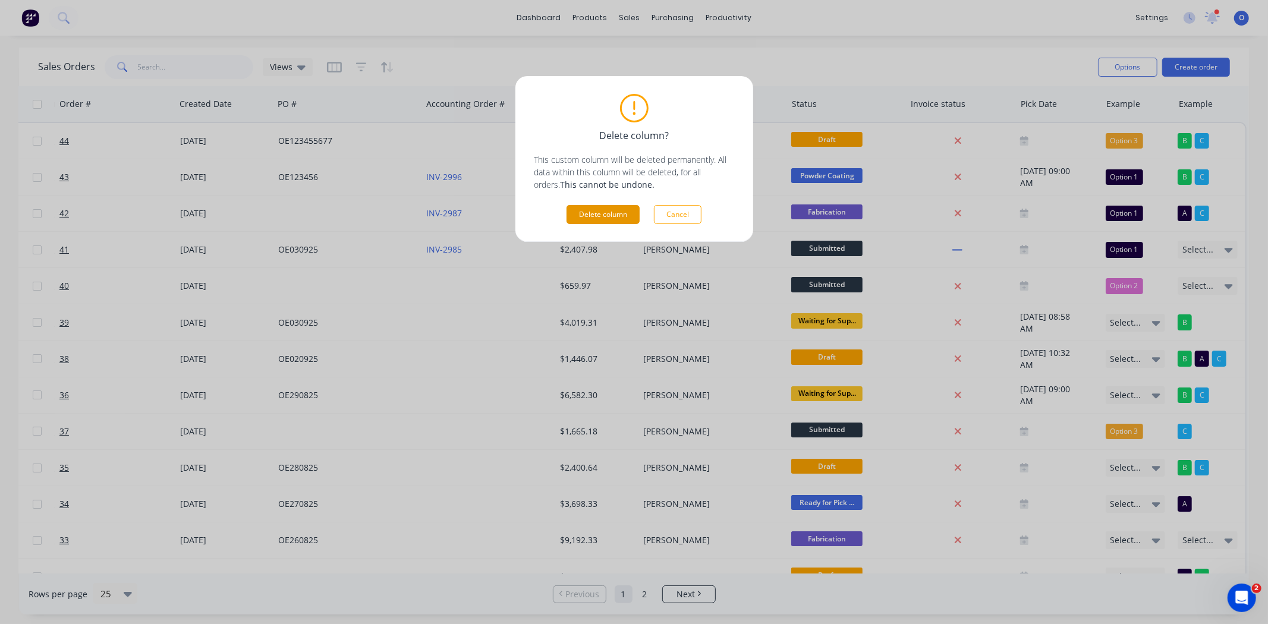
click at [602, 209] on button "Delete column" at bounding box center [602, 214] width 73 height 19
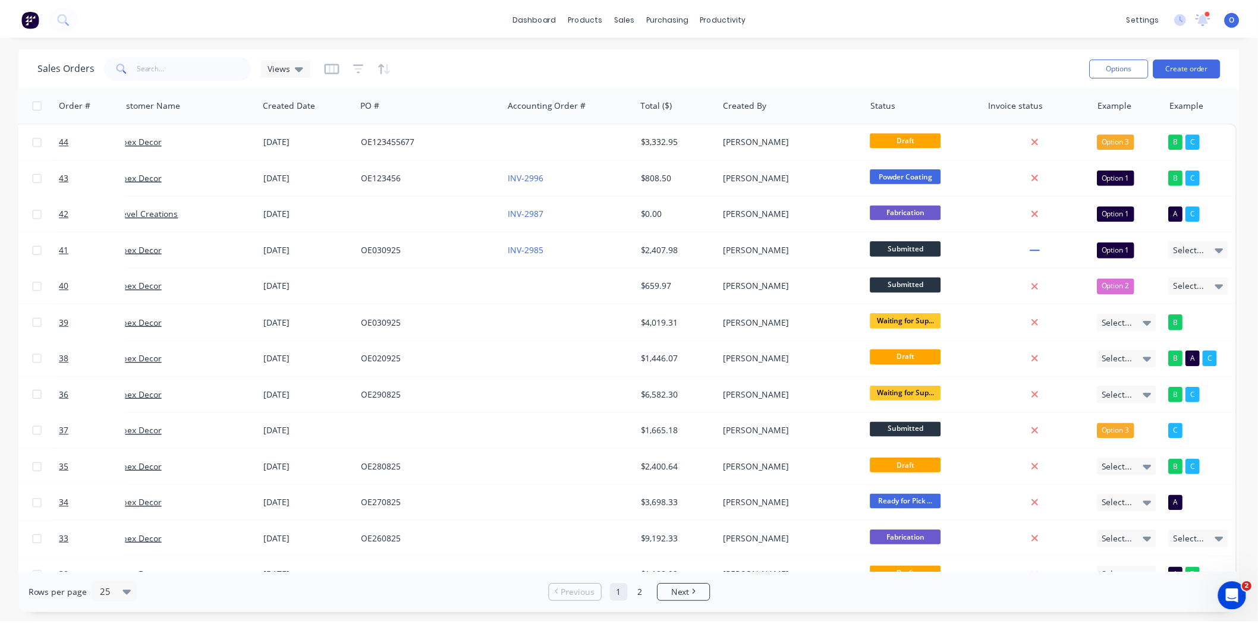
scroll to position [0, 14]
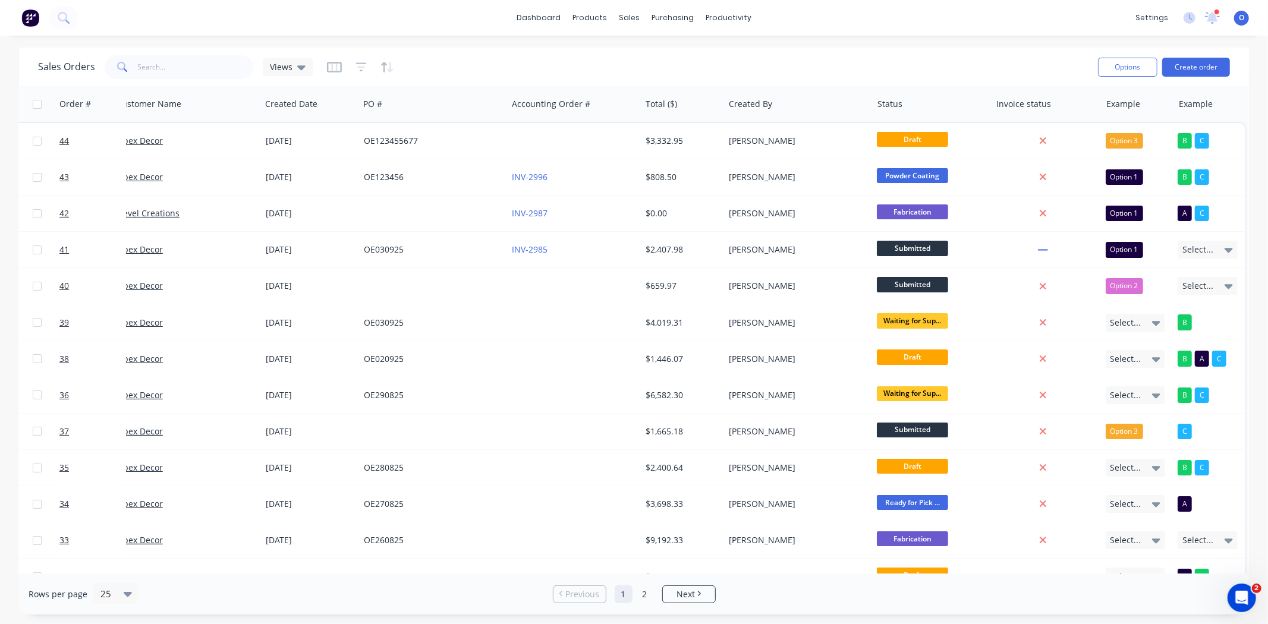
click at [577, 67] on div "Sales Orders Views" at bounding box center [563, 66] width 1050 height 29
click at [541, 14] on link "dashboard" at bounding box center [539, 18] width 56 height 18
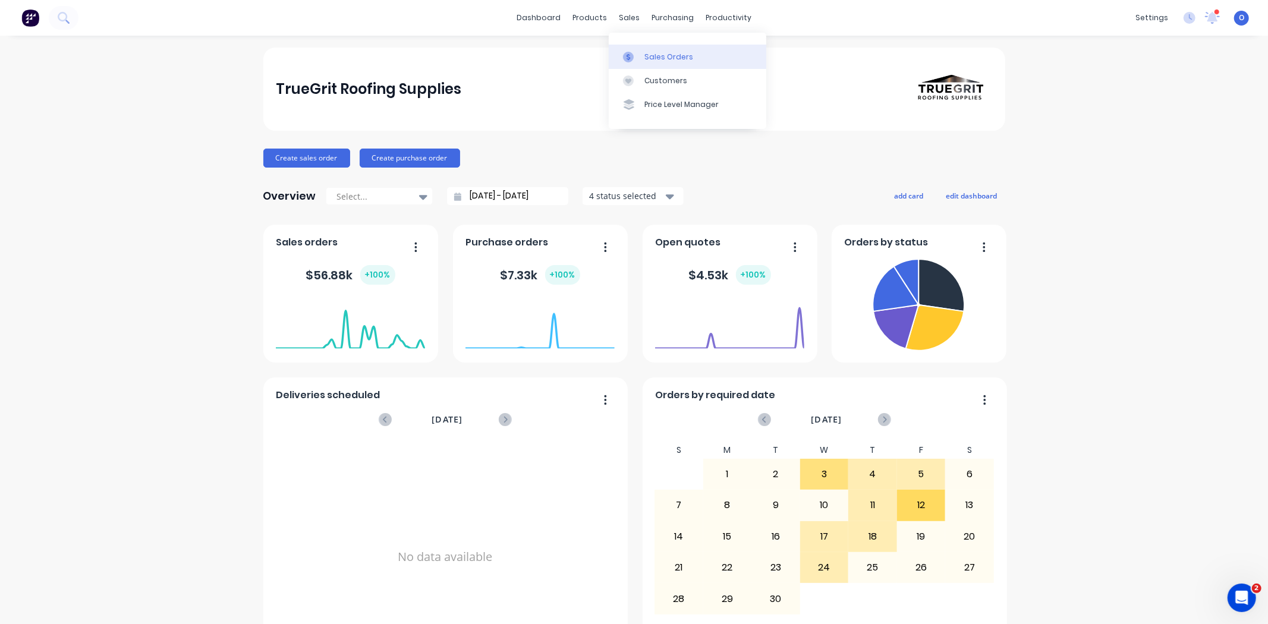
click at [647, 56] on div "Sales Orders" at bounding box center [668, 57] width 49 height 11
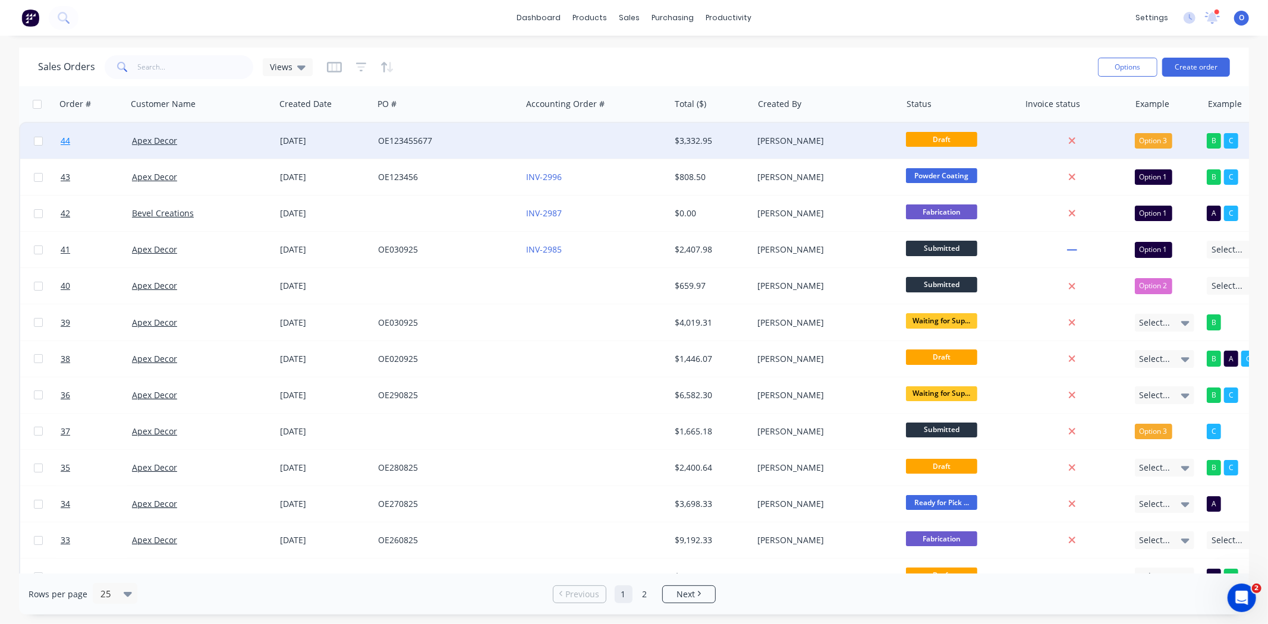
click at [65, 141] on span "44" at bounding box center [66, 141] width 10 height 12
